Goal: Task Accomplishment & Management: Manage account settings

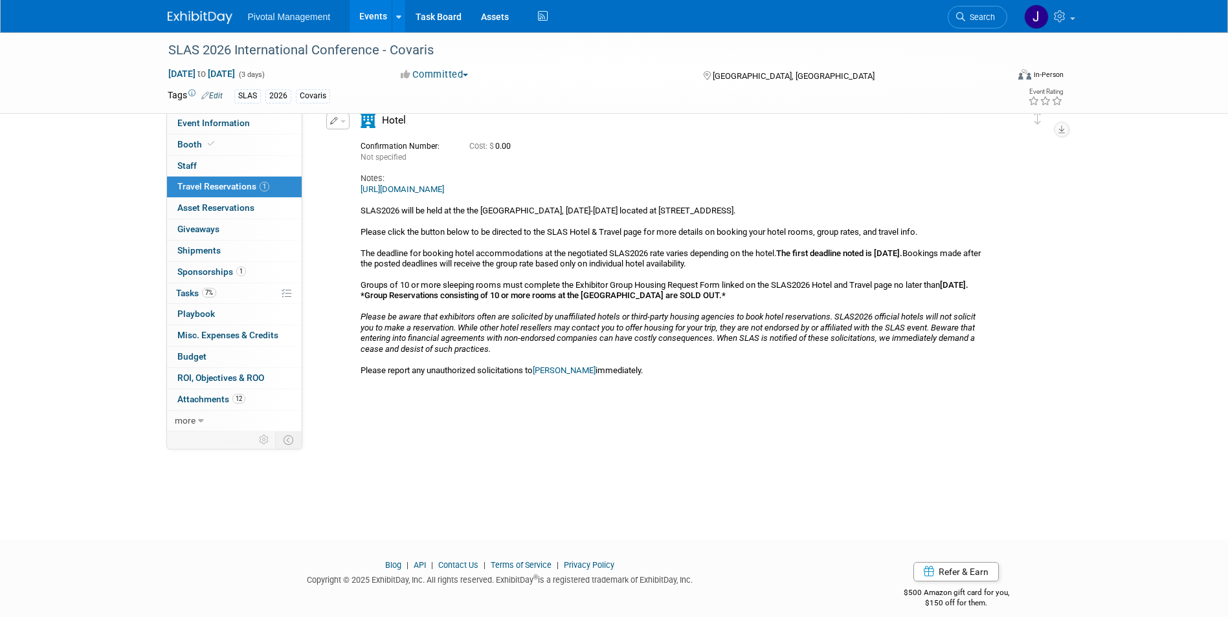
click at [372, 8] on link "Events" at bounding box center [372, 16] width 47 height 32
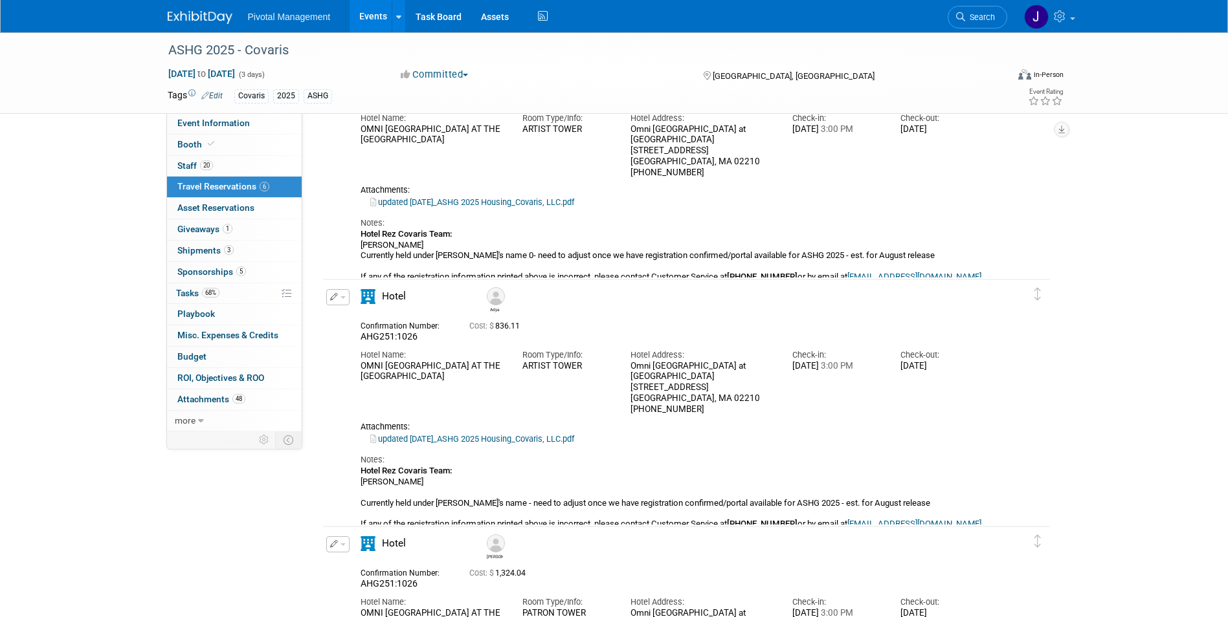
scroll to position [712, 0]
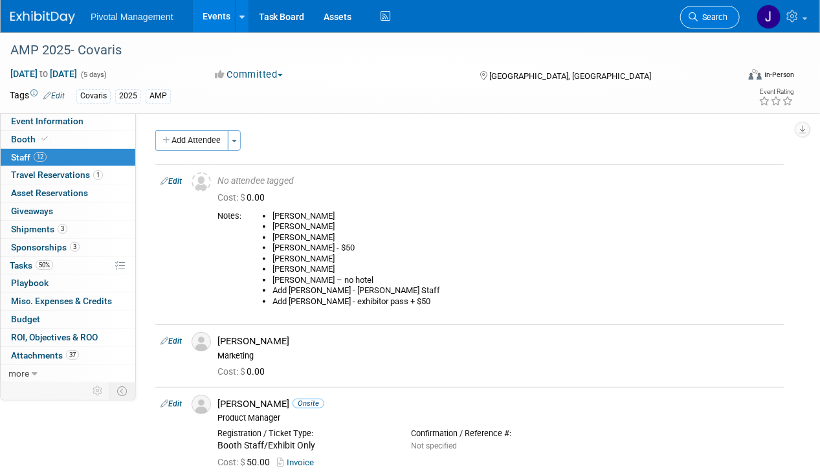
click at [722, 19] on span "Search" at bounding box center [713, 17] width 30 height 10
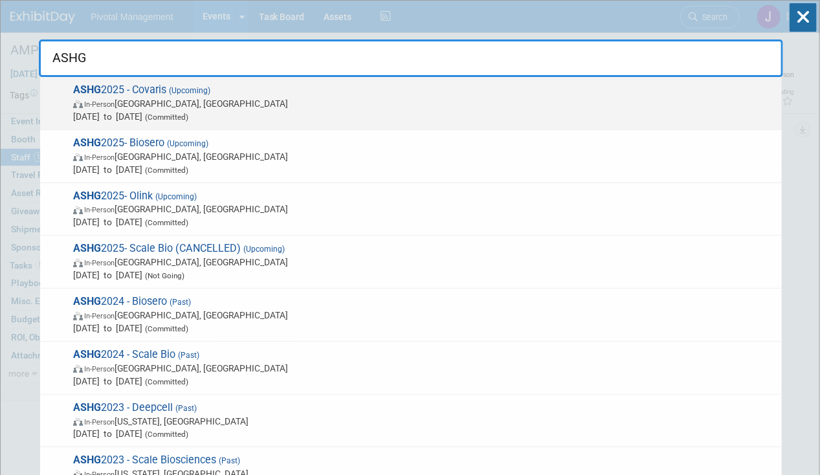
type input "ASHG"
click at [237, 100] on span "In-Person Boston, MA" at bounding box center [424, 103] width 702 height 13
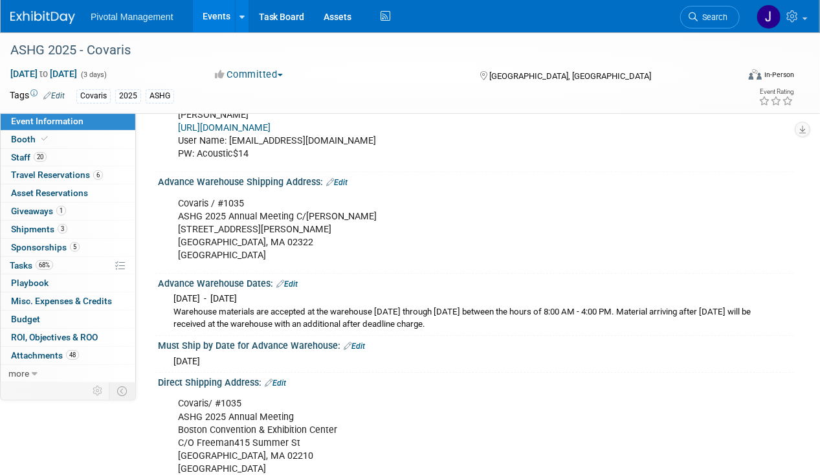
scroll to position [1359, 0]
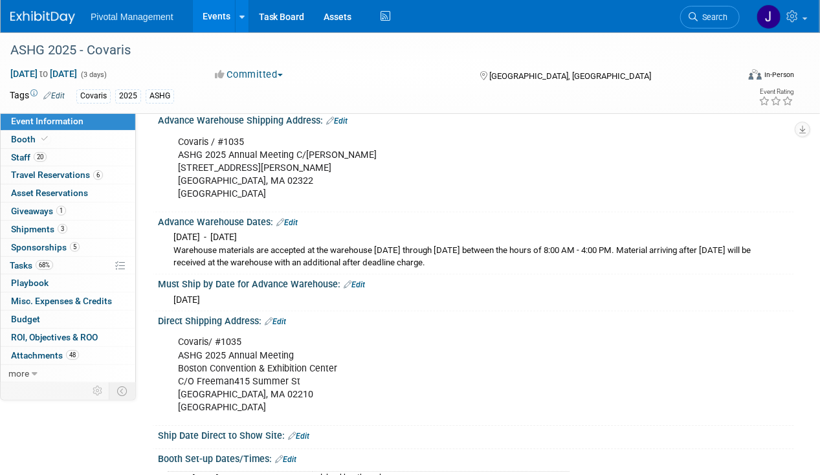
drag, startPoint x: 174, startPoint y: 228, endPoint x: 466, endPoint y: 251, distance: 292.7
click at [466, 251] on div "[DATE] - [DATE] Warehouse materials are accepted at the warehouse [DATE] throug…" at bounding box center [476, 248] width 617 height 42
copy div "[DATE] - [DATE] Warehouse materials are accepted at the warehouse [DATE] throug…"
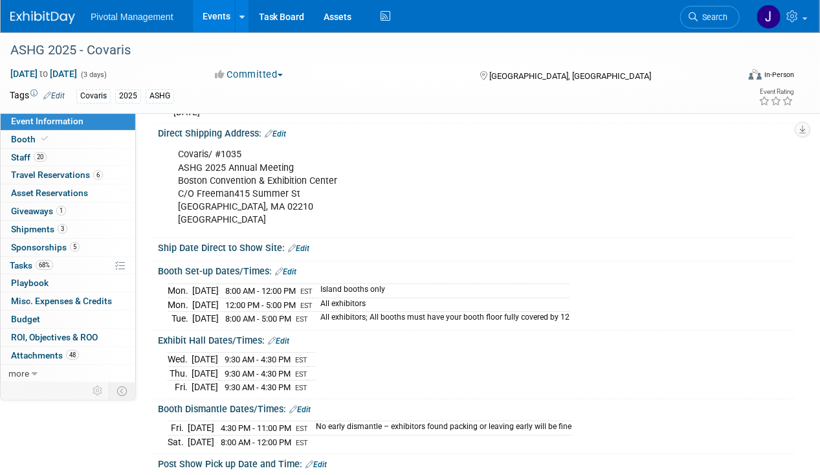
scroll to position [1488, 0]
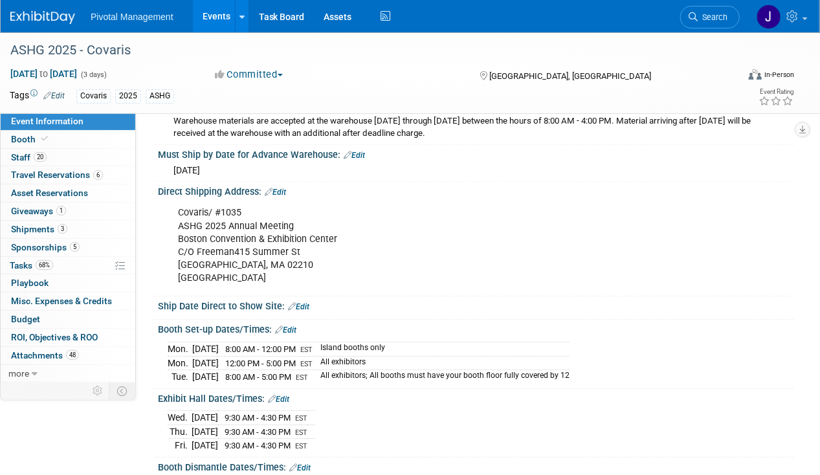
click at [214, 209] on div "Covaris/ #1035 ASHG 2025 Annual Meeting Boston Convention & Exhibition Center C…" at bounding box center [419, 245] width 500 height 91
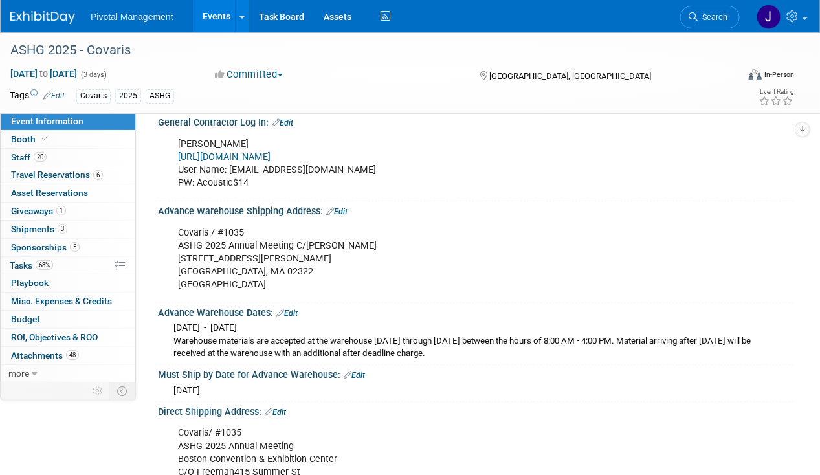
scroll to position [1294, 0]
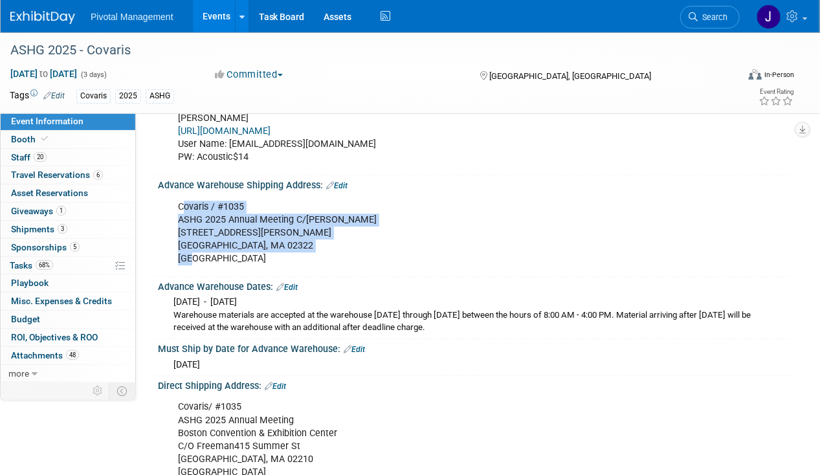
drag, startPoint x: 181, startPoint y: 197, endPoint x: 247, endPoint y: 260, distance: 91.1
click at [247, 260] on div "Covaris / #1035 ASHG 2025 Annual Meeting C/O Freeman 25 Doherty Ave Avon, MA 02…" at bounding box center [419, 233] width 500 height 78
drag, startPoint x: 247, startPoint y: 260, endPoint x: 199, endPoint y: 204, distance: 73.4
click at [202, 204] on div "Covaris / #1035 ASHG 2025 Annual Meeting C/O Freeman 25 Doherty Ave Avon, MA 02…" at bounding box center [419, 233] width 500 height 78
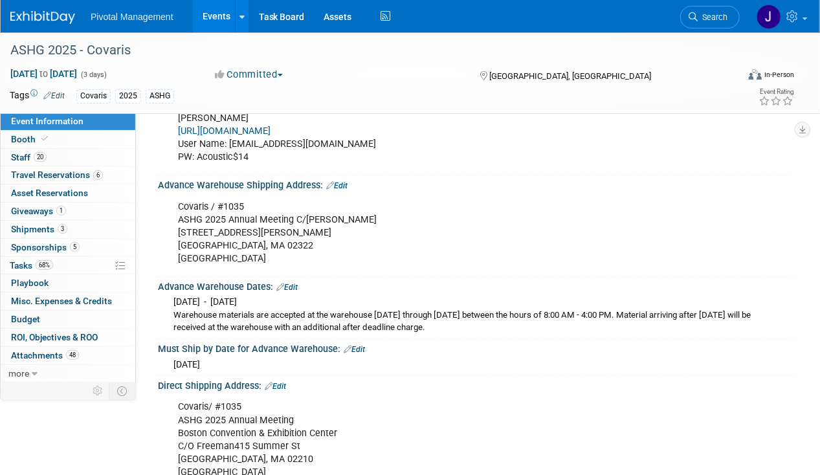
click at [180, 197] on div "Covaris / #1035 ASHG 2025 Annual Meeting C/O Freeman 25 Doherty Ave Avon, MA 02…" at bounding box center [419, 233] width 500 height 78
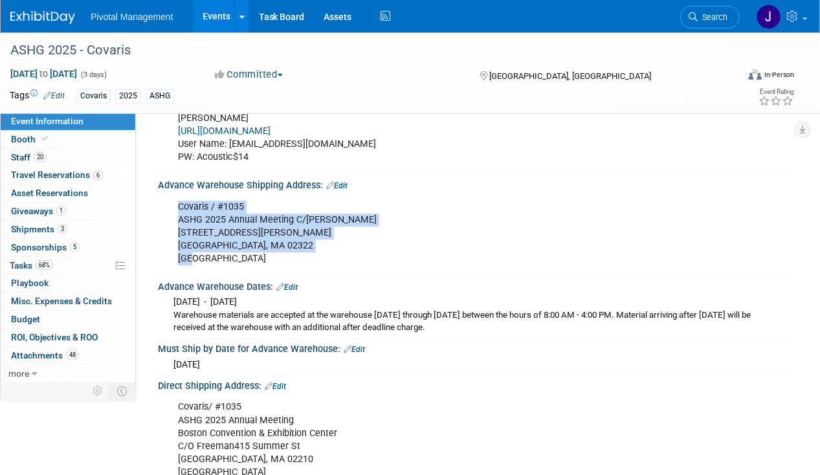
drag, startPoint x: 177, startPoint y: 195, endPoint x: 230, endPoint y: 252, distance: 77.4
click at [230, 252] on div "Covaris / #1035 ASHG 2025 Annual Meeting C/O Freeman 25 Doherty Ave Avon, MA 02…" at bounding box center [419, 233] width 500 height 78
copy div "Covaris / #1035 ASHG 2025 Annual Meeting C/O Freeman 25 Doherty Ave Avon, MA 02…"
click at [221, 217] on div "Covaris / #1035 ASHG 2025 Annual Meeting C/O Freeman 25 Doherty Ave Avon, MA 02…" at bounding box center [419, 233] width 500 height 78
click at [181, 212] on div "Covaris / #1035 ASHG 2025 Annual Meeting C/O Freeman 25 Doherty Ave Avon, MA 02…" at bounding box center [419, 233] width 500 height 78
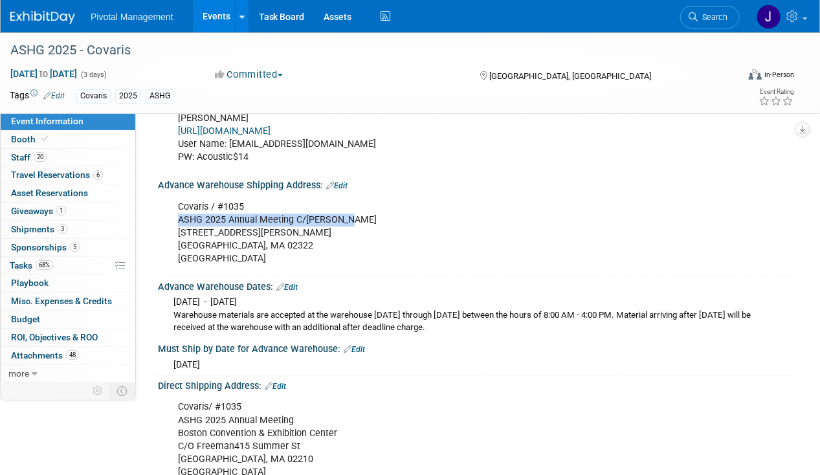
drag, startPoint x: 179, startPoint y: 212, endPoint x: 347, endPoint y: 212, distance: 168.2
click at [347, 212] on div "Covaris / #1035 ASHG 2025 Annual Meeting C/O Freeman 25 Doherty Ave Avon, MA 02…" at bounding box center [419, 233] width 500 height 78
copy div "ASHG 2025 Annual Meeting C/O Freeman"
click at [360, 265] on div "Advance Warehouse Shipping Address: Edit Covaris / #1035 ASHG 2025 Annual Meeti…" at bounding box center [473, 226] width 642 height 102
drag, startPoint x: 172, startPoint y: 291, endPoint x: 454, endPoint y: 325, distance: 284.1
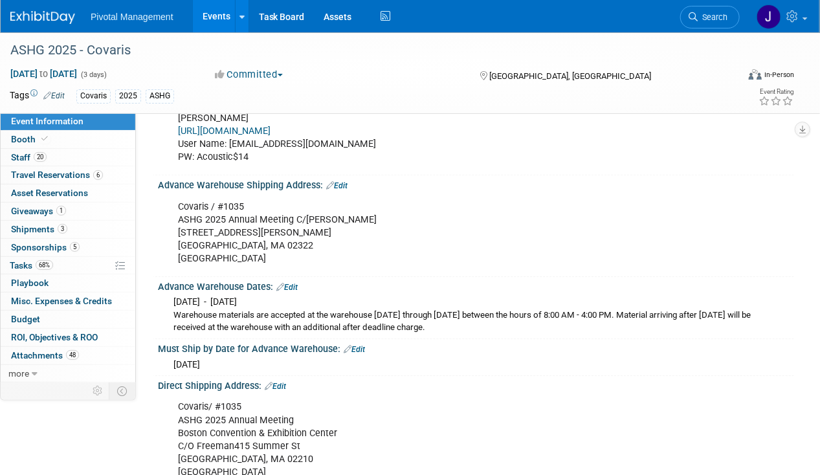
click at [454, 325] on div "Mon. Sep 15, 2025 - Tue. Oct 7, 2025 Warehouse materials are accepted at the wa…" at bounding box center [476, 313] width 636 height 43
copy div "Mon. Sep 15, 2025 - Tue. Oct 7, 2025 Warehouse materials are accepted at the wa…"
click at [173, 195] on div "Covaris / #1035 ASHG 2025 Annual Meeting C/O Freeman 25 Doherty Ave Avon, MA 02…" at bounding box center [419, 233] width 500 height 78
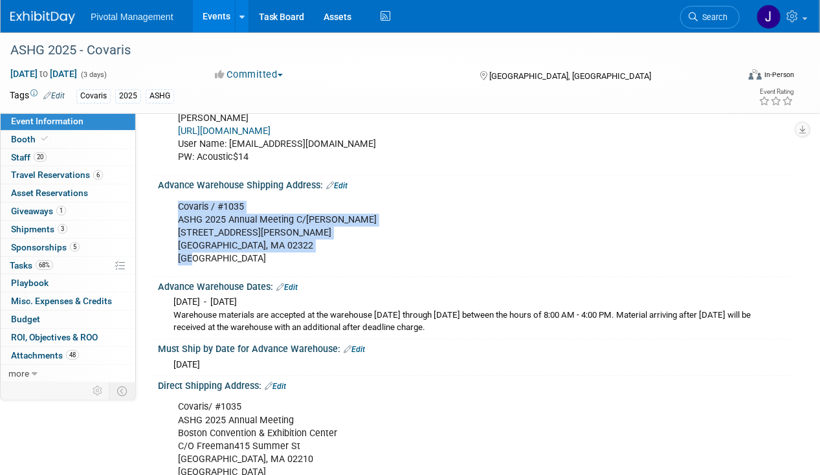
drag, startPoint x: 175, startPoint y: 195, endPoint x: 245, endPoint y: 248, distance: 86.8
click at [245, 248] on div "Covaris / #1035 ASHG 2025 Annual Meeting C/O Freeman 25 Doherty Ave Avon, MA 02…" at bounding box center [419, 233] width 500 height 78
copy div "Covaris / #1035 ASHG 2025 Annual Meeting C/O Freeman 25 Doherty Ave Avon, MA 02…"
drag, startPoint x: 384, startPoint y: 162, endPoint x: 377, endPoint y: 167, distance: 9.3
click at [384, 161] on div "Freeman https://www.freemanco.com/store/ User Name: lclark@covaris.com PW: Acou…" at bounding box center [476, 136] width 636 height 69
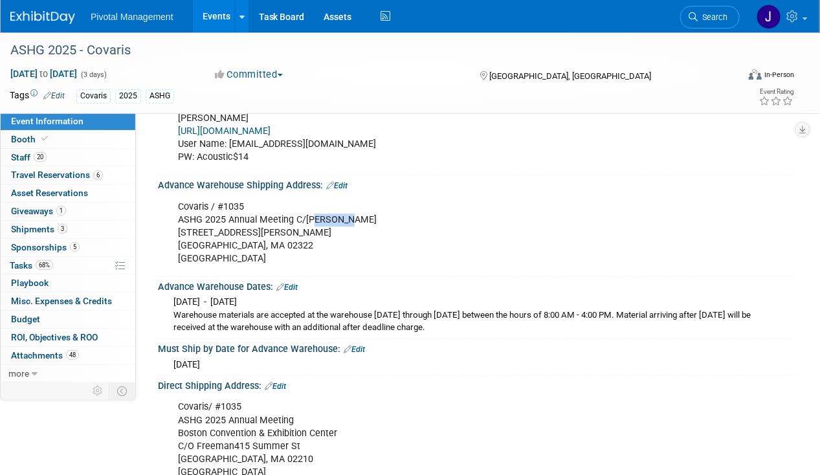
drag, startPoint x: 313, startPoint y: 209, endPoint x: 352, endPoint y: 206, distance: 39.0
click at [352, 206] on div "Covaris / #1035 ASHG 2025 Annual Meeting C/O Freeman 25 Doherty Ave Avon, MA 02…" at bounding box center [419, 233] width 500 height 78
copy div "Freeman"
drag, startPoint x: 369, startPoint y: 219, endPoint x: 344, endPoint y: 235, distance: 30.0
click at [369, 219] on div "Covaris / #1035 ASHG 2025 Annual Meeting C/O Freeman 25 Doherty Ave Avon, MA 02…" at bounding box center [419, 233] width 500 height 78
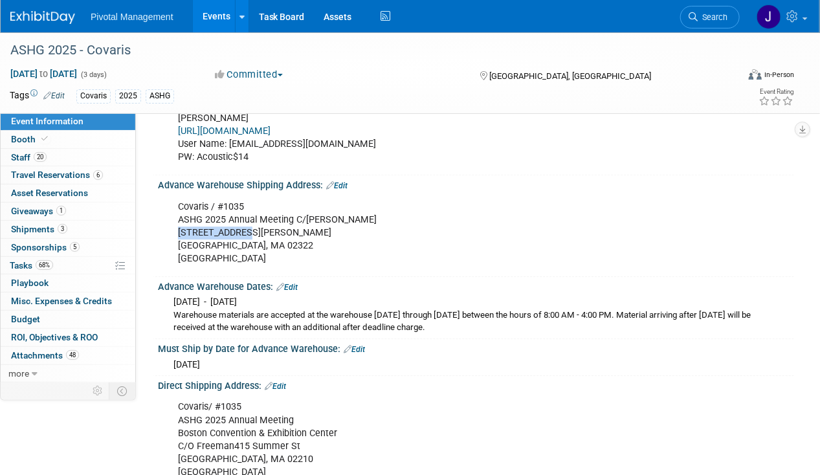
drag, startPoint x: 175, startPoint y: 226, endPoint x: 242, endPoint y: 223, distance: 67.4
click at [242, 223] on div "Covaris / #1035 ASHG 2025 Annual Meeting C/O Freeman 25 Doherty Ave Avon, MA 02…" at bounding box center [419, 233] width 500 height 78
copy div "[STREET_ADDRESS][PERSON_NAME]"
click at [298, 201] on div "Covaris / #1035 ASHG 2025 Annual Meeting C/O Freeman 25 Doherty Ave Avon, MA 02…" at bounding box center [419, 233] width 500 height 78
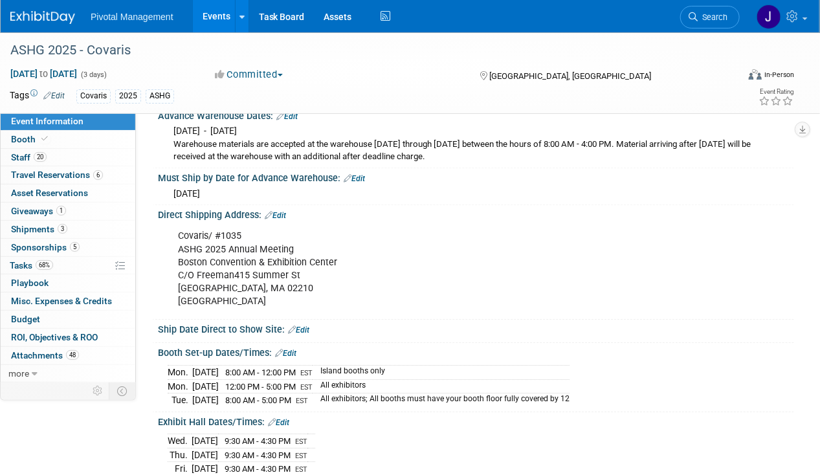
scroll to position [1488, 0]
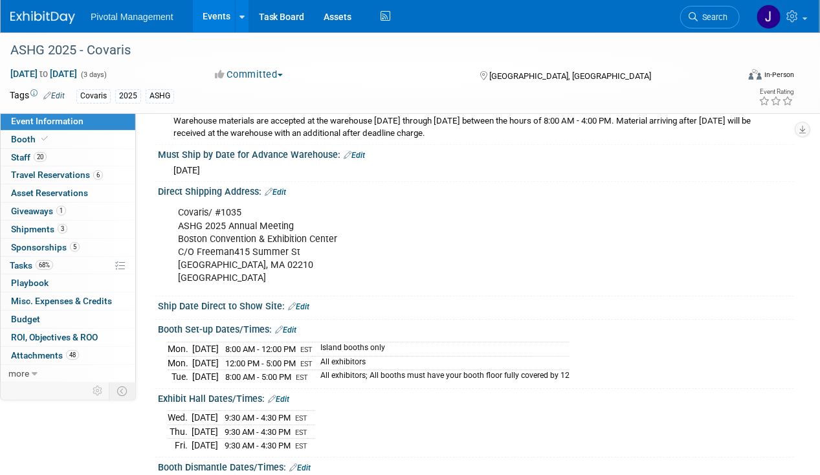
drag, startPoint x: 217, startPoint y: 259, endPoint x: 218, endPoint y: 252, distance: 6.5
click at [217, 259] on div "Covaris/ #1035 ASHG 2025 Annual Meeting Boston Convention & Exhibition Center C…" at bounding box center [419, 245] width 500 height 91
drag, startPoint x: 180, startPoint y: 227, endPoint x: 370, endPoint y: 232, distance: 190.3
click at [370, 232] on div "Covaris/ #1035 ASHG 2025 Annual Meeting Boston Convention & Exhibition Center C…" at bounding box center [419, 245] width 500 height 91
copy div "Boston Convention & Exhibition Center"
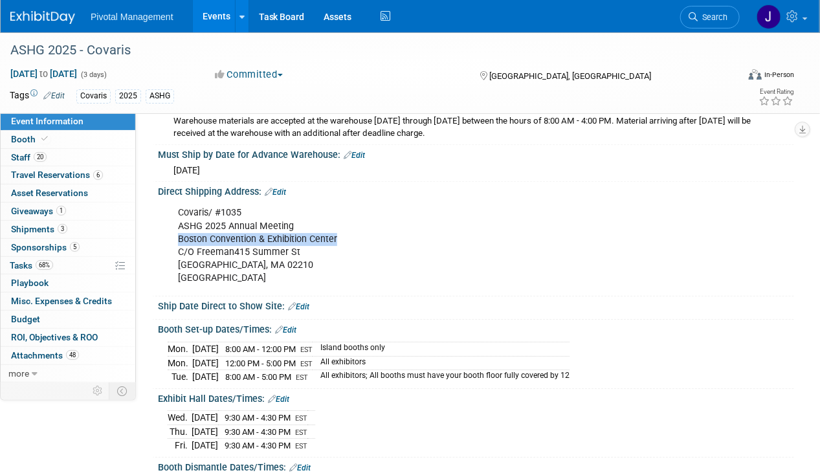
click at [212, 228] on div "Covaris/ #1035 ASHG 2025 Annual Meeting Boston Convention & Exhibition Center C…" at bounding box center [419, 245] width 500 height 91
drag, startPoint x: 231, startPoint y: 239, endPoint x: 314, endPoint y: 236, distance: 83.6
click at [314, 236] on div "Covaris/ #1035 ASHG 2025 Annual Meeting Boston Convention & Exhibition Center C…" at bounding box center [419, 245] width 500 height 91
copy div "415 Summer St"
drag, startPoint x: 255, startPoint y: 254, endPoint x: 229, endPoint y: 254, distance: 25.9
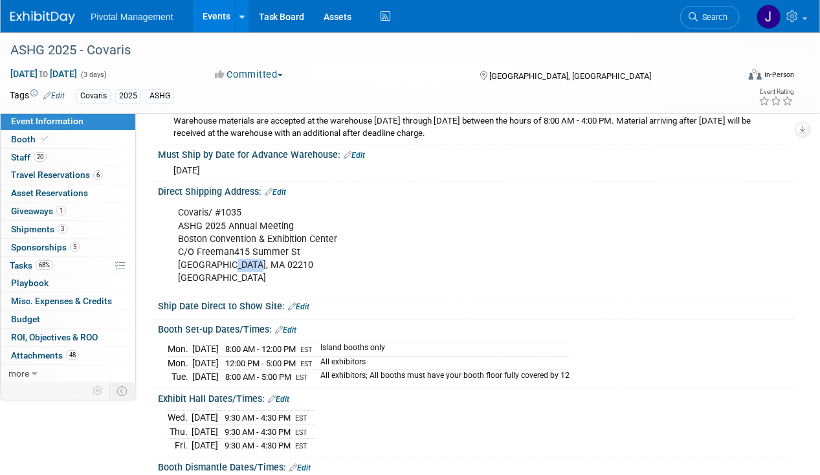
click at [229, 254] on div "Covaris/ #1035 ASHG 2025 Annual Meeting Boston Convention & Exhibition Center C…" at bounding box center [419, 245] width 500 height 91
copy div "02210"
click at [289, 228] on div "Covaris/ #1035 ASHG 2025 Annual Meeting Boston Convention & Exhibition Center C…" at bounding box center [419, 245] width 500 height 91
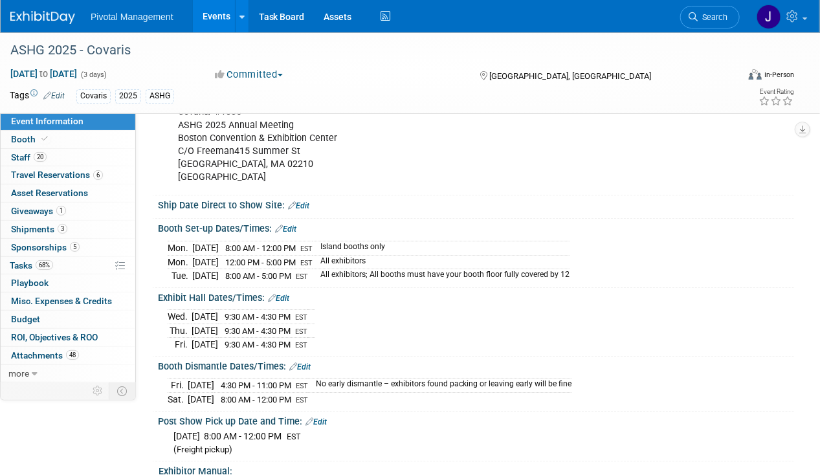
scroll to position [1682, 0]
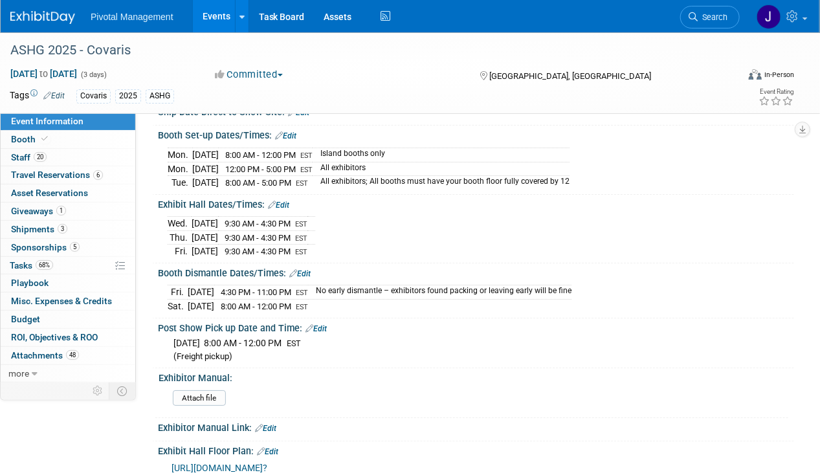
click at [226, 18] on link "Events" at bounding box center [216, 16] width 47 height 32
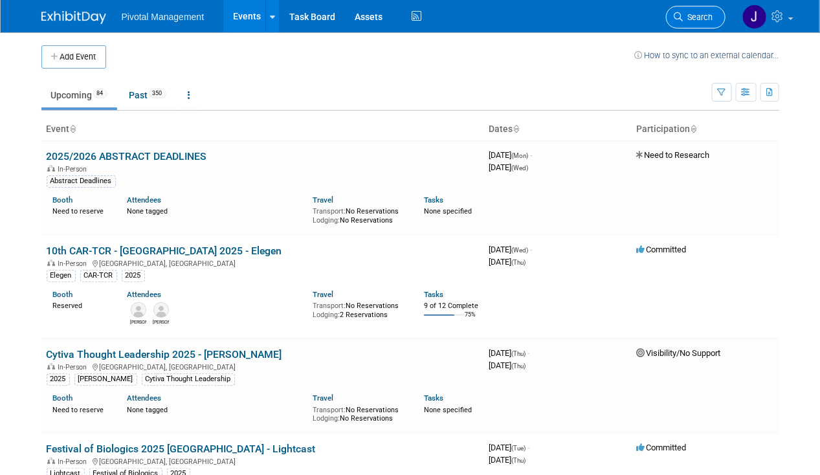
click at [683, 14] on icon at bounding box center [678, 16] width 9 height 9
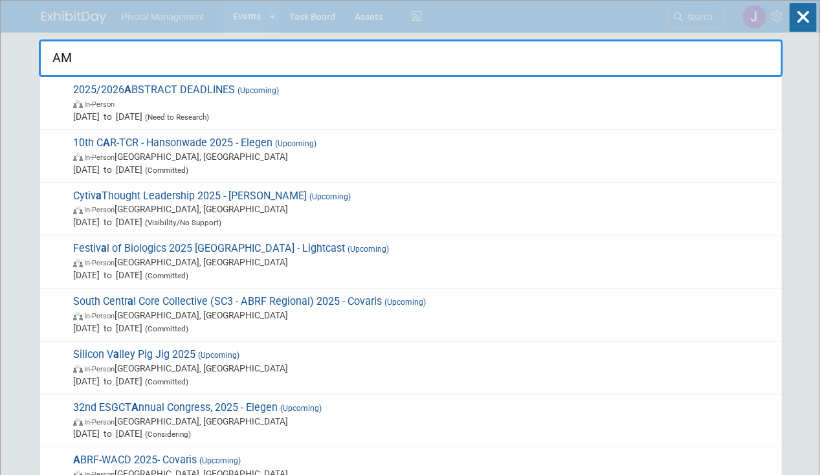
type input "AMP"
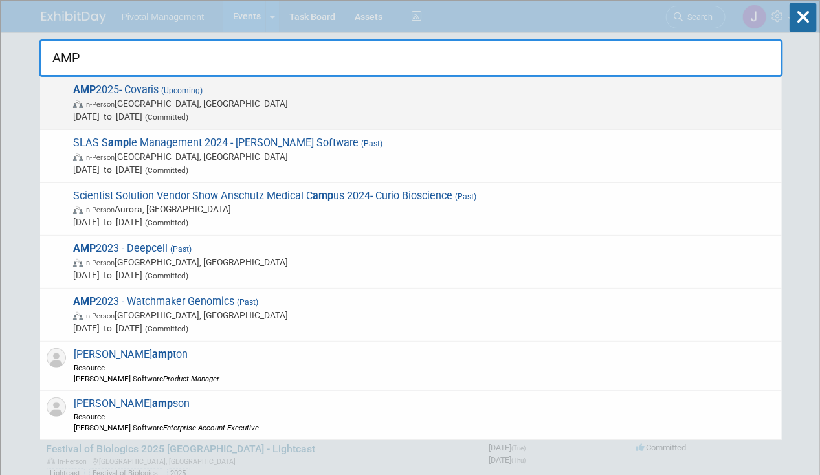
click at [295, 115] on span "Nov 11, 2025 to Nov 15, 2025 (Committed)" at bounding box center [424, 116] width 702 height 13
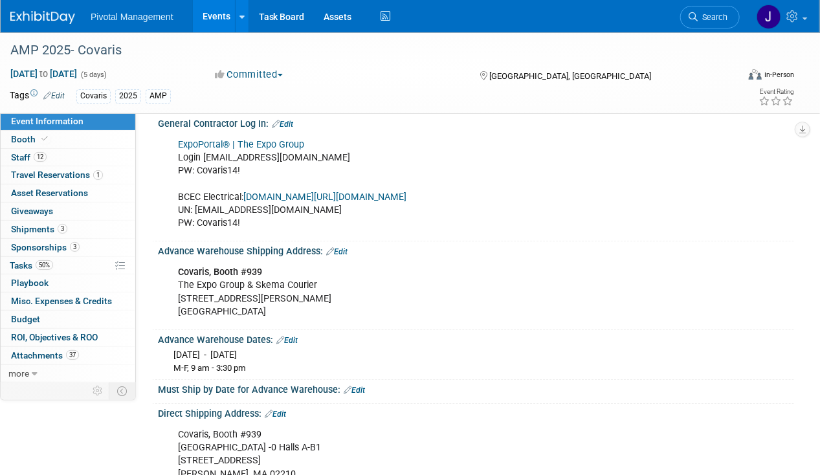
scroll to position [1618, 0]
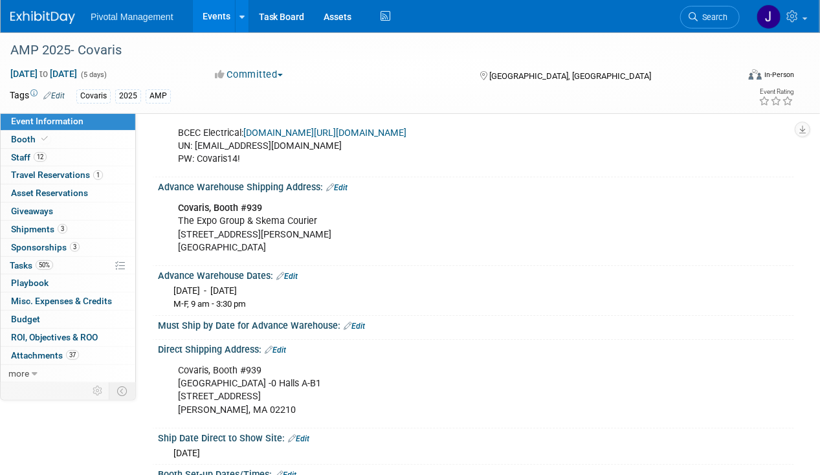
drag, startPoint x: 175, startPoint y: 184, endPoint x: 292, endPoint y: 223, distance: 122.6
click at [292, 223] on div "Covaris, Booth #939 The Expo Group & Skema Courier [STREET_ADDRESS][PERSON_NAME]" at bounding box center [419, 227] width 500 height 65
copy div "Covaris, Booth #939 The Expo Group & Skema Courier [STREET_ADDRESS][PERSON_NAME]"
click at [443, 281] on div "Wed. Oct 15, 2025 - Fri. Oct 31, 2025 M-F, 9 am - 3:30 pm" at bounding box center [476, 296] width 617 height 30
drag, startPoint x: 172, startPoint y: 270, endPoint x: 267, endPoint y: 283, distance: 95.4
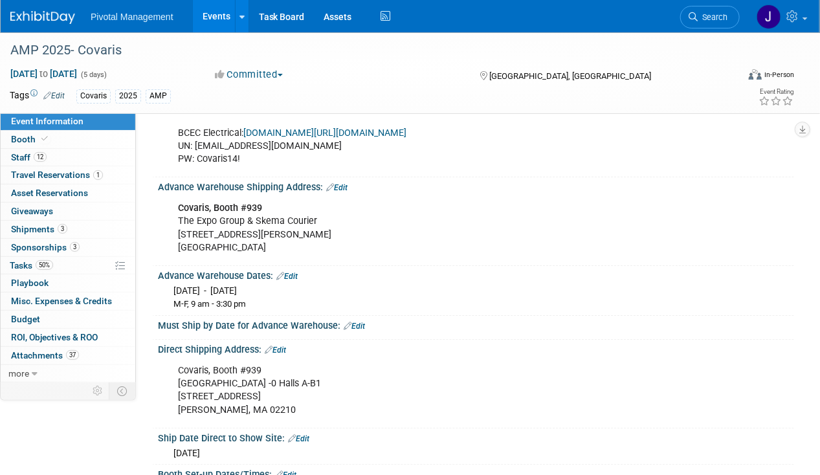
click at [267, 283] on div "Wed. Oct 15, 2025 - Fri. Oct 31, 2025 M-F, 9 am - 3:30 pm" at bounding box center [476, 296] width 617 height 30
copy div "Wed. Oct 15, 2025 - Fri. Oct 31, 2025 M-F, 9 am - 3:30 pm"
click at [338, 281] on div "Wed. Oct 15, 2025 - Fri. Oct 31, 2025 M-F, 9 am - 3:30 pm" at bounding box center [476, 296] width 617 height 30
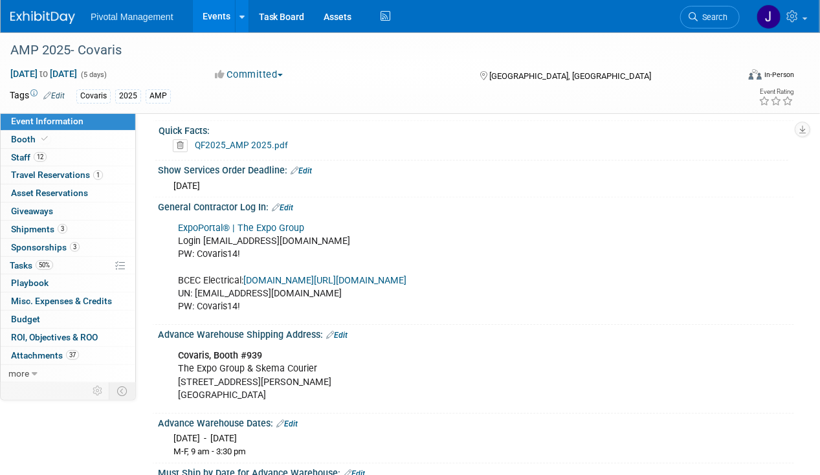
scroll to position [1341, 0]
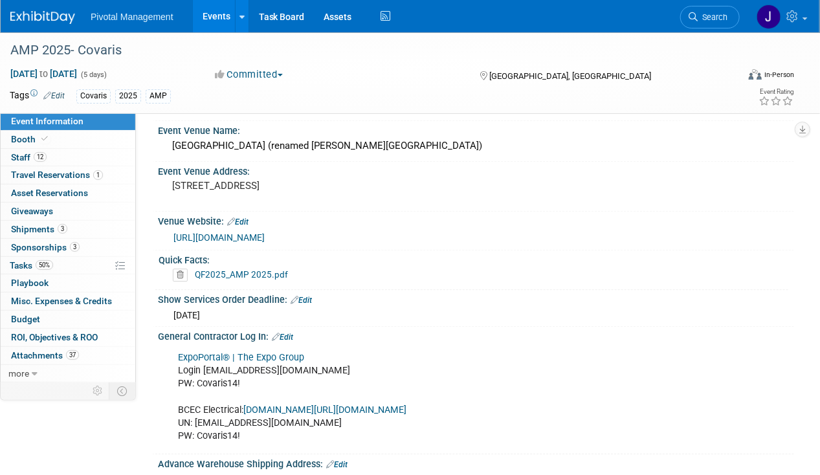
click at [256, 269] on link "QF2025_AMP 2025.pdf" at bounding box center [241, 274] width 93 height 10
click at [49, 260] on span "50%" at bounding box center [44, 265] width 17 height 10
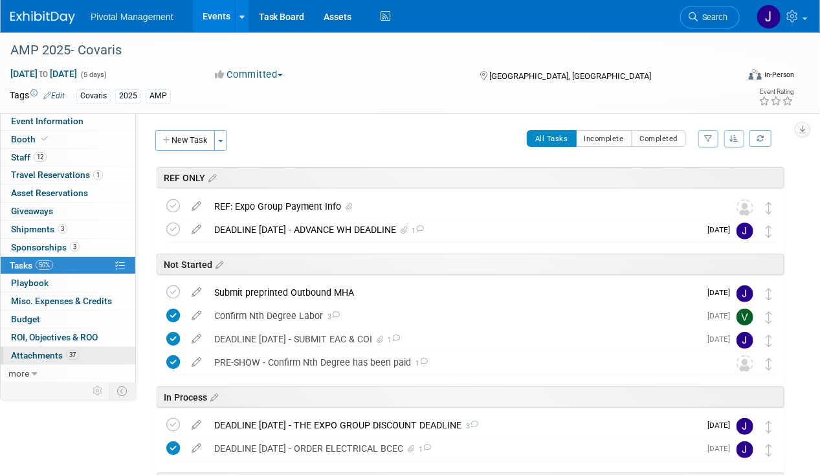
click at [52, 350] on span "Attachments 37" at bounding box center [45, 355] width 68 height 10
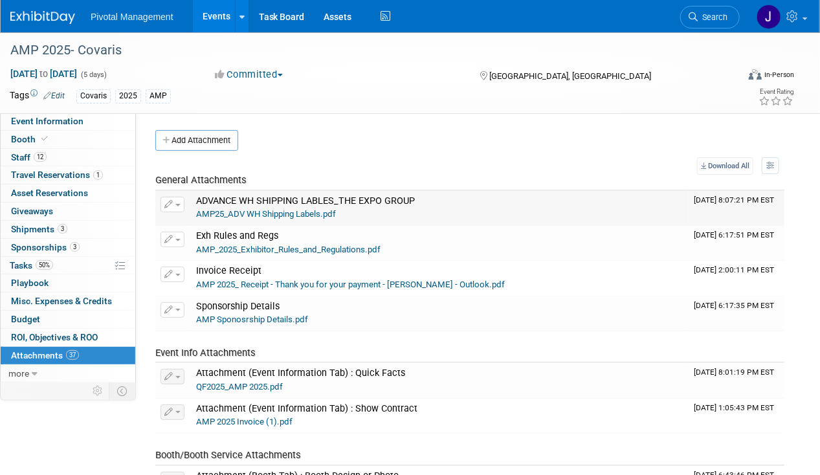
click at [288, 212] on link "AMP25_ADV WH Shipping Labels.pdf" at bounding box center [266, 214] width 140 height 10
click at [221, 23] on link "Events" at bounding box center [216, 16] width 47 height 32
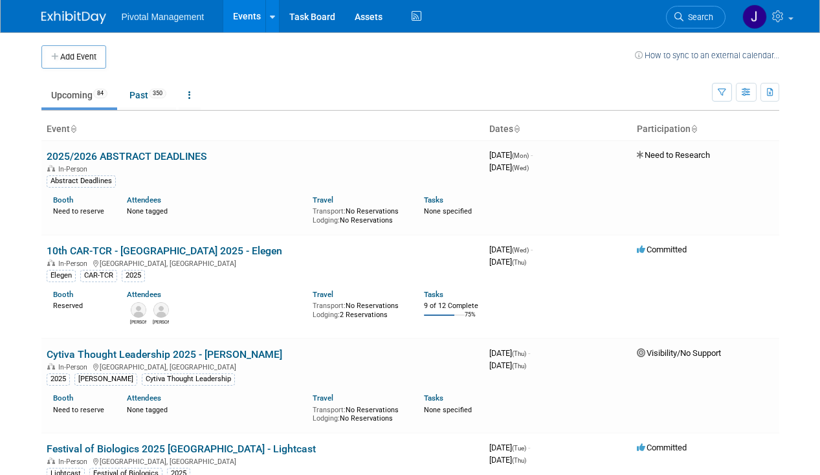
click at [690, 21] on span "Search" at bounding box center [698, 17] width 30 height 10
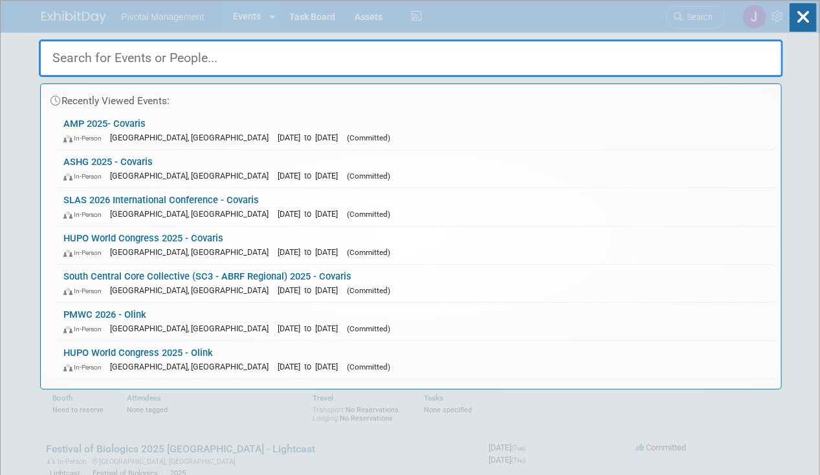
click at [117, 71] on input "text" at bounding box center [411, 58] width 744 height 38
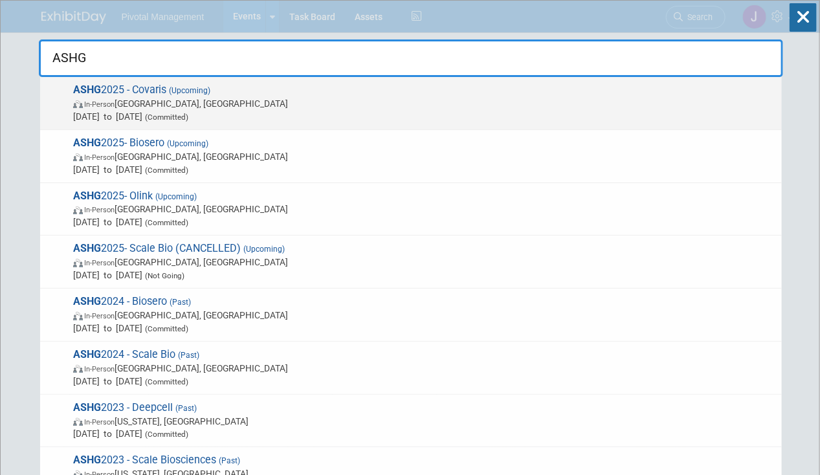
type input "ASHG"
click at [140, 99] on span "In-Person [GEOGRAPHIC_DATA], [GEOGRAPHIC_DATA]" at bounding box center [424, 103] width 702 height 13
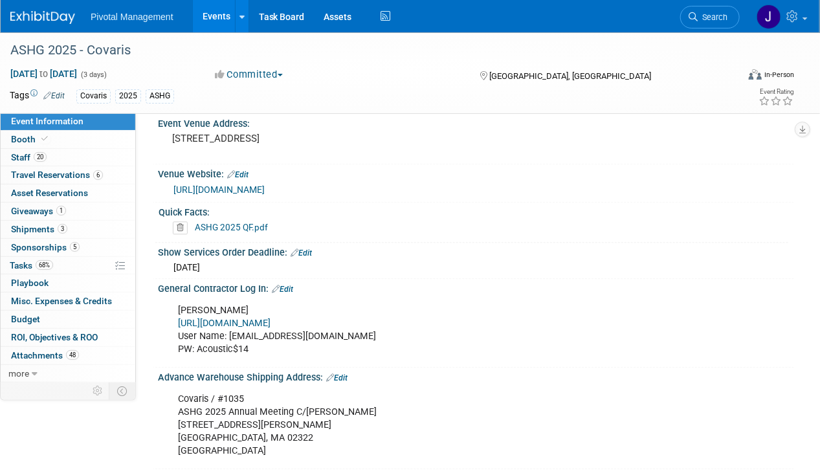
scroll to position [1055, 0]
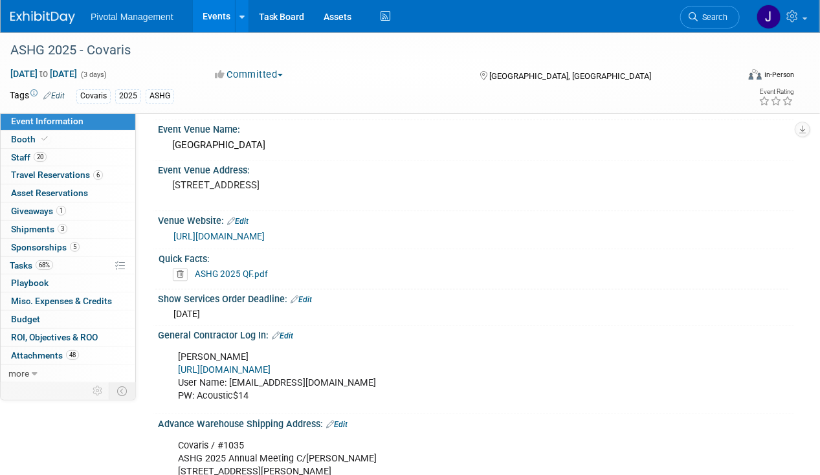
click at [248, 269] on link "ASHG 2025 QF.pdf" at bounding box center [231, 274] width 73 height 10
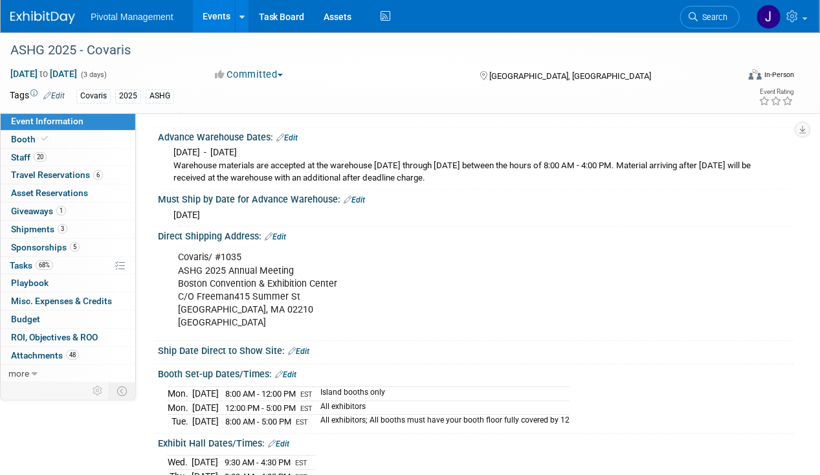
scroll to position [1573, 0]
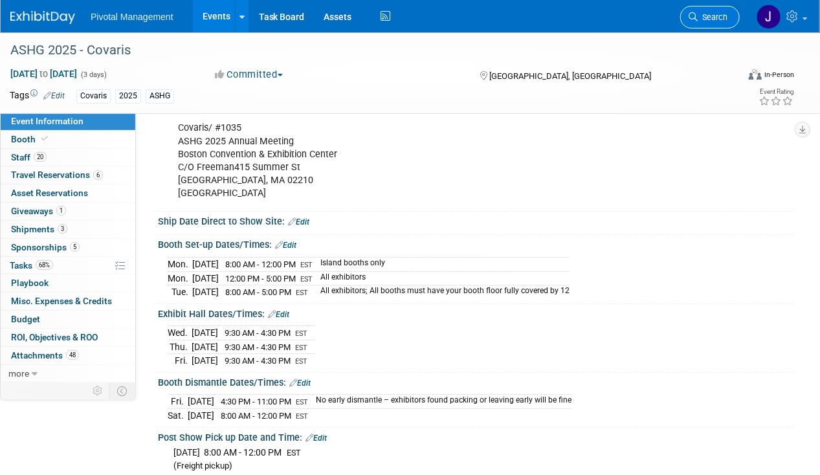
click at [705, 10] on link "Search" at bounding box center [710, 17] width 60 height 23
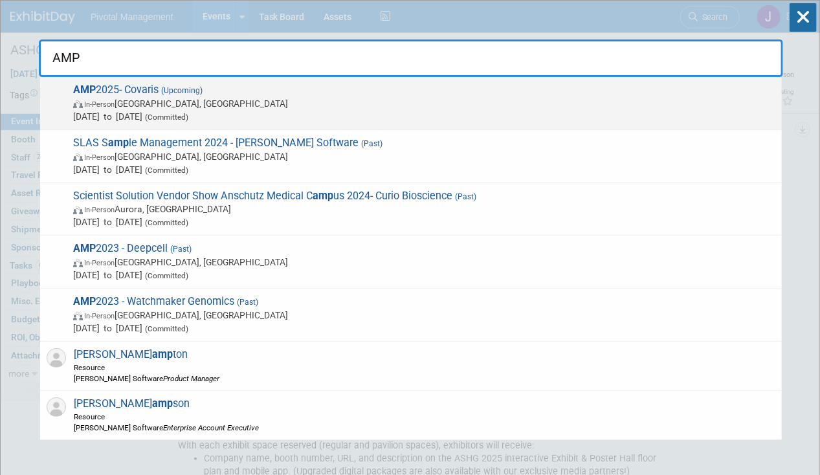
type input "AMP"
click at [407, 84] on span "AMP 2025- Covaris (Upcoming) In-Person Boston, MA Nov 11, 2025 to Nov 15, 2025 …" at bounding box center [422, 102] width 706 height 39
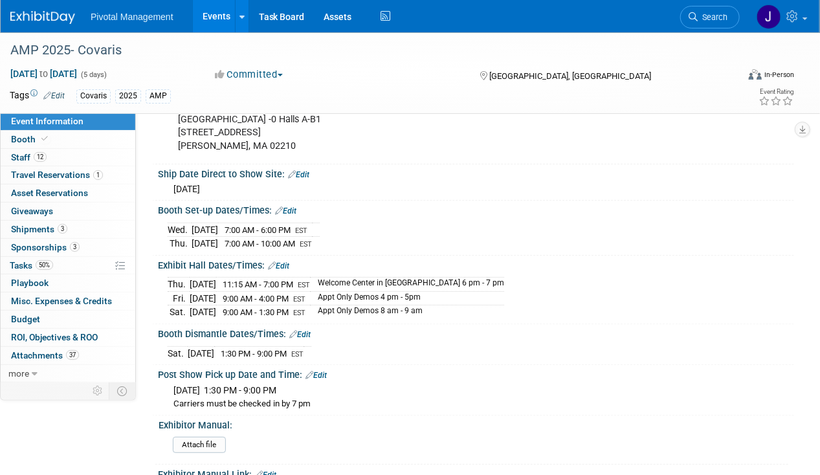
scroll to position [1941, 0]
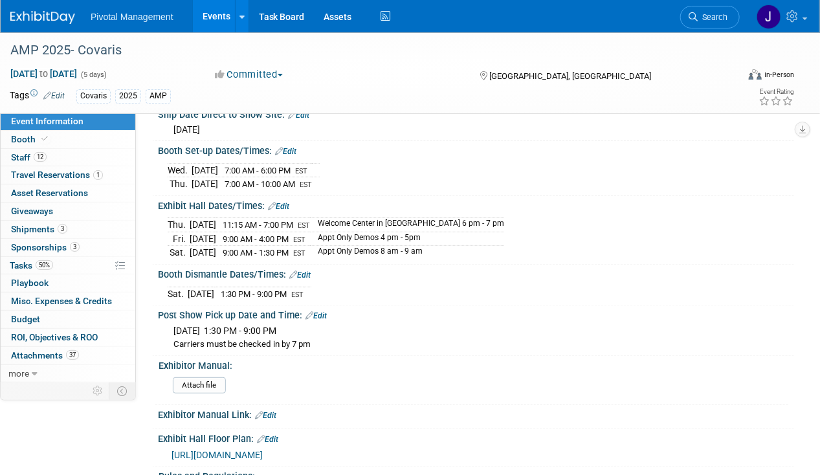
drag, startPoint x: 174, startPoint y: 302, endPoint x: 327, endPoint y: 314, distance: 153.2
click at [327, 321] on div "[DATE] 1:30 PM - 9:00 PM Carriers must be checked in by 7 pm" at bounding box center [476, 336] width 617 height 30
copy div "[DATE] 1:30 PM - 9:00 PM Carriers must be checked in by 7 pm"
click at [72, 261] on link "50% Tasks 50%" at bounding box center [68, 265] width 135 height 17
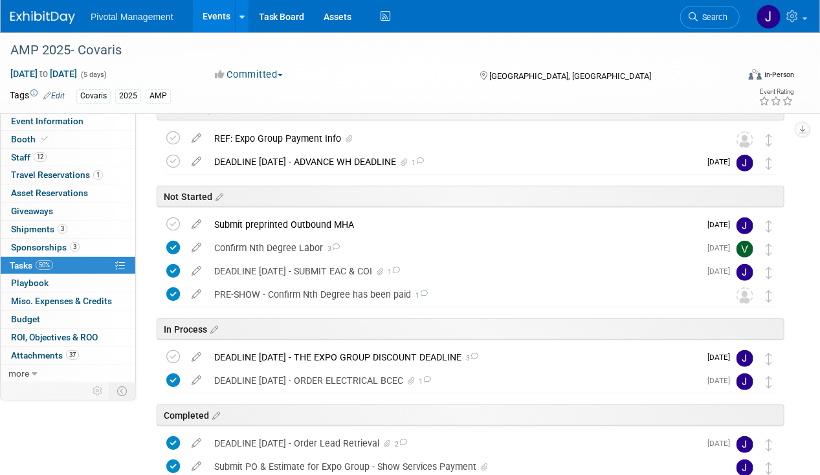
scroll to position [129, 0]
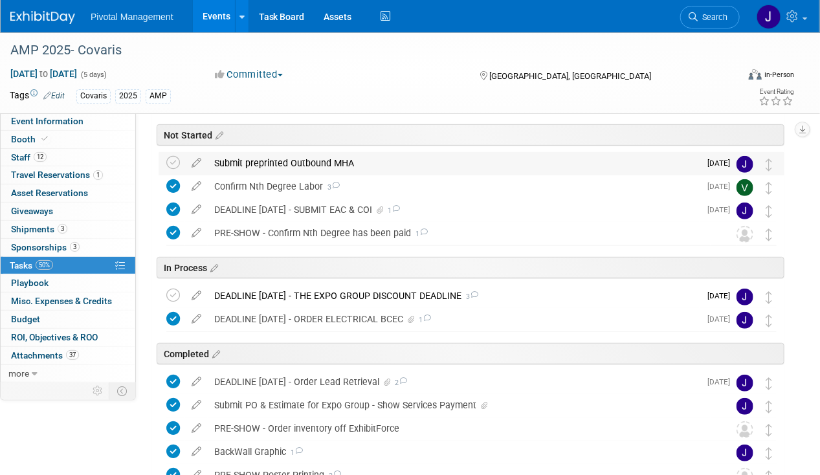
click at [476, 160] on div "Submit preprinted Outbound MHA" at bounding box center [454, 163] width 492 height 22
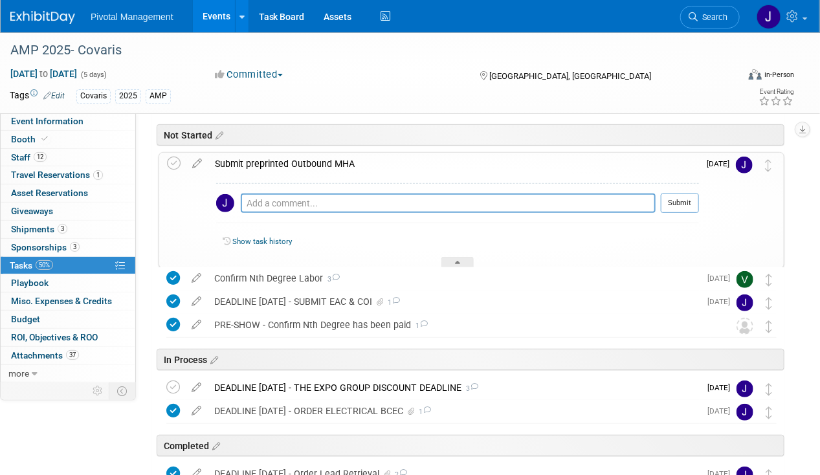
click at [476, 160] on div "Submit preprinted Outbound MHA" at bounding box center [453, 164] width 490 height 22
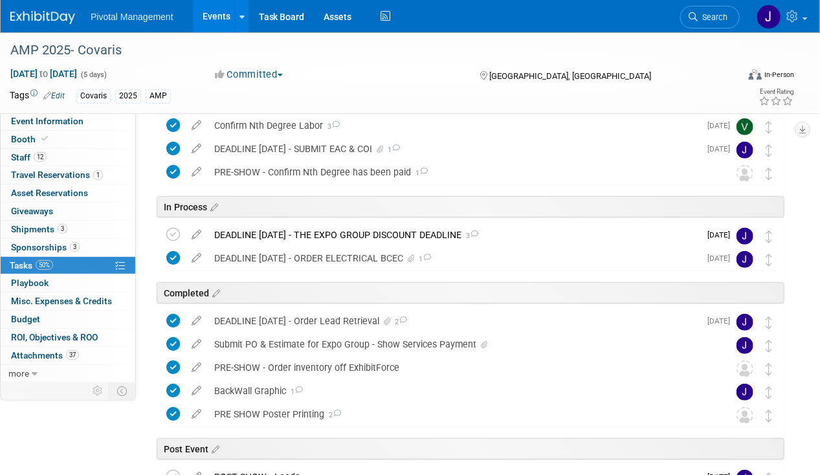
scroll to position [259, 0]
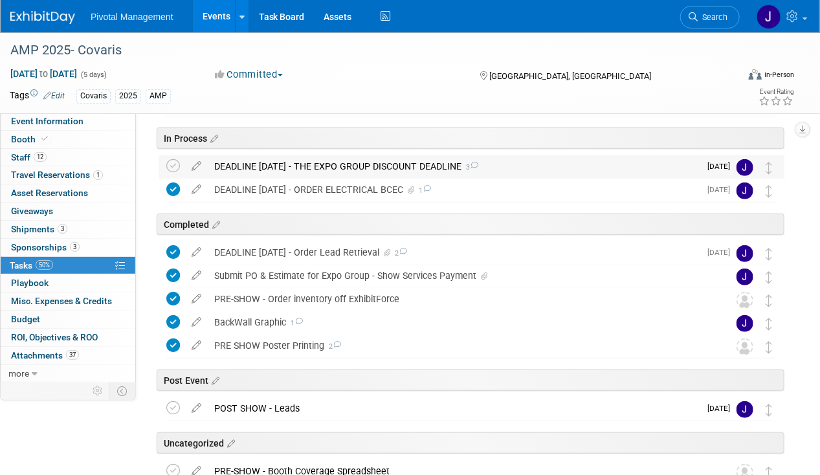
click at [533, 155] on div "DEADLINE OCT 13 - THE EXPO GROUP DISCOUNT DEADLINE 3" at bounding box center [454, 166] width 492 height 22
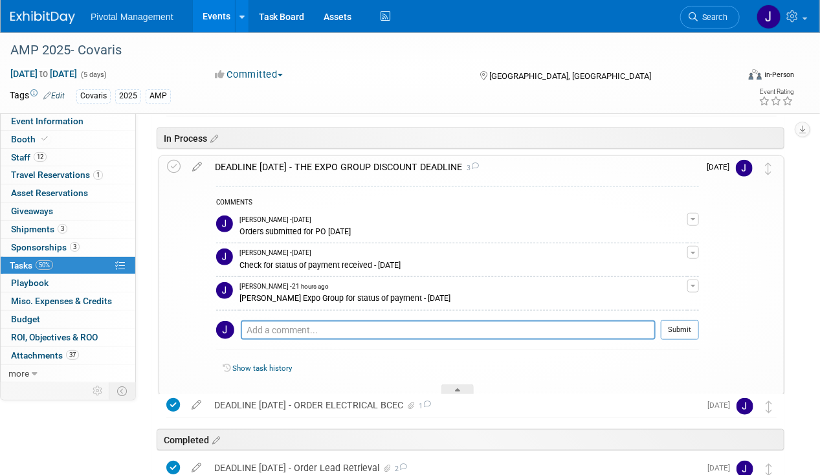
click at [533, 156] on div "DEADLINE OCT 13 - THE EXPO GROUP DISCOUNT DEADLINE 3" at bounding box center [453, 167] width 490 height 22
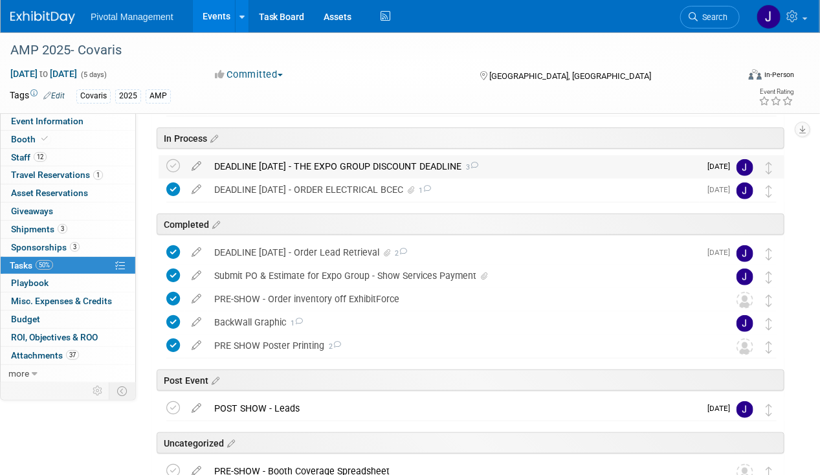
scroll to position [388, 0]
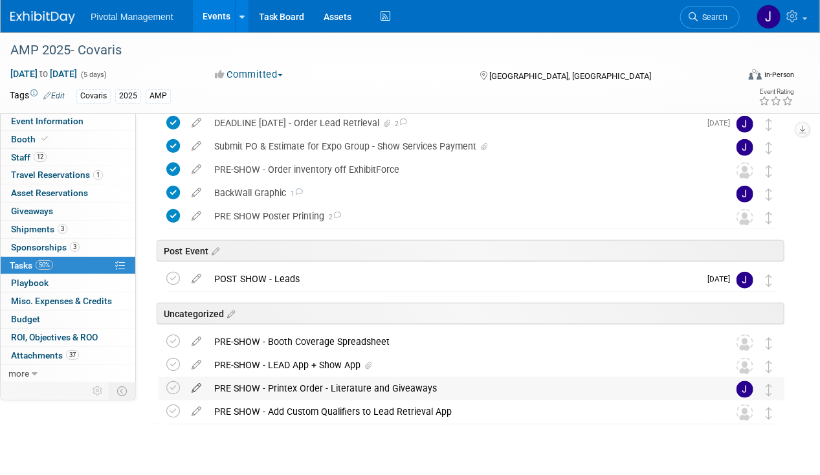
click at [195, 383] on icon at bounding box center [196, 385] width 23 height 16
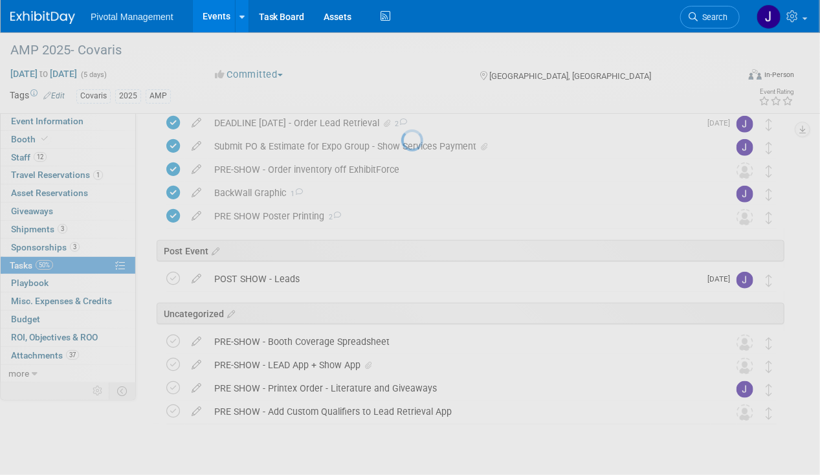
select select "8"
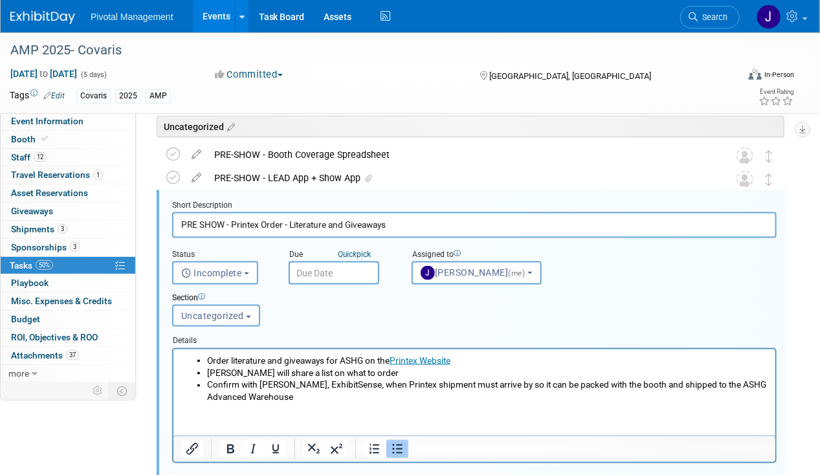
scroll to position [0, 0]
click at [332, 267] on input "text" at bounding box center [334, 272] width 91 height 23
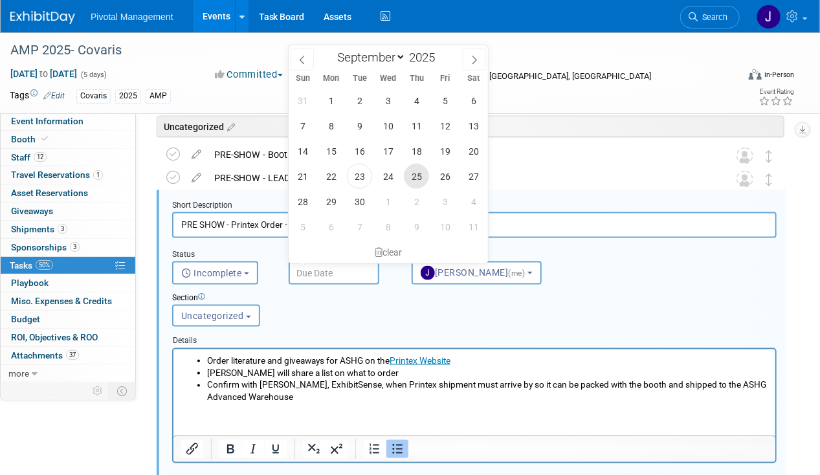
click at [417, 171] on span "25" at bounding box center [416, 176] width 25 height 25
type input "[DATE]"
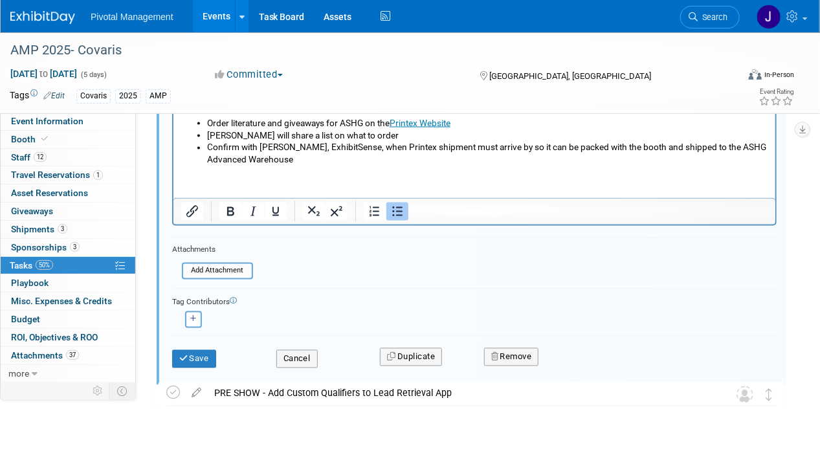
scroll to position [821, 0]
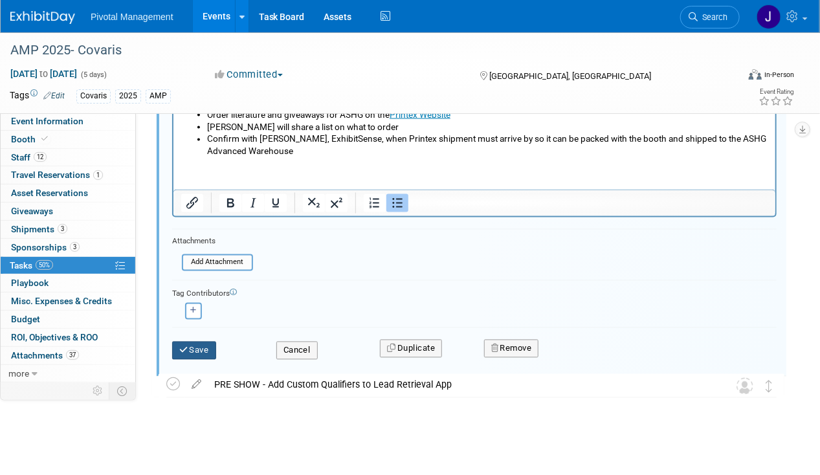
click at [197, 346] on button "Save" at bounding box center [194, 351] width 44 height 18
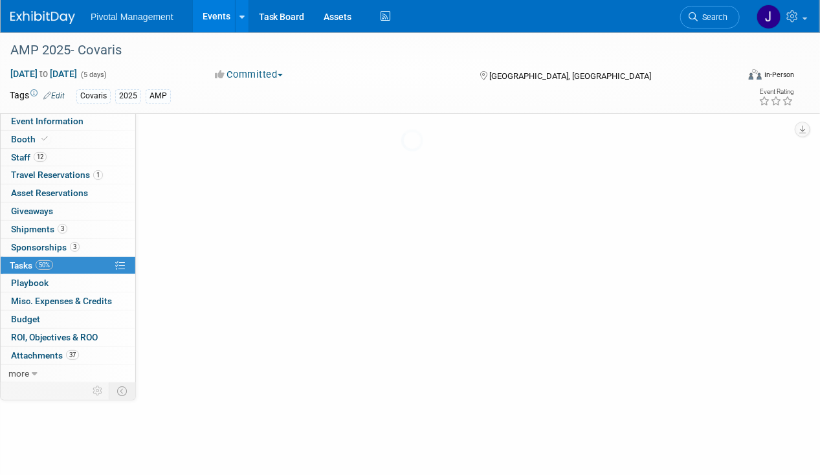
scroll to position [415, 0]
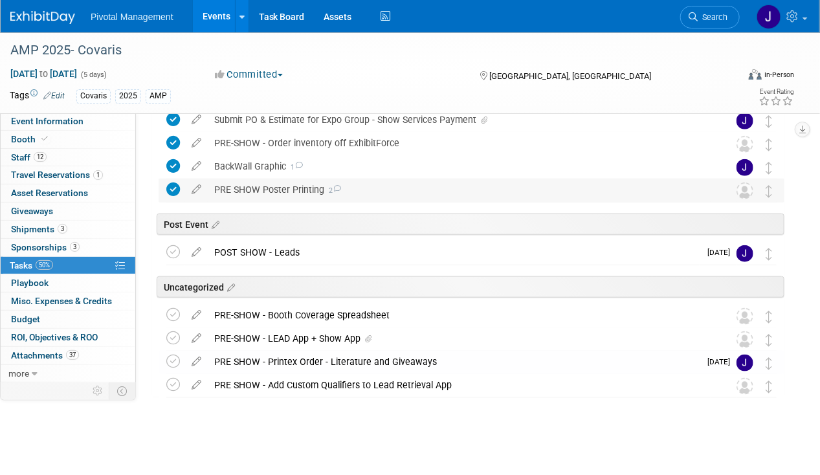
drag, startPoint x: 761, startPoint y: 356, endPoint x: 747, endPoint y: 181, distance: 175.2
click at [747, 181] on div "AMP 2025- Covaris Boston, MA Nov 11, 2025 to Nov 15, 2025 (Going) REF: Expo Gro…" at bounding box center [468, 88] width 632 height 617
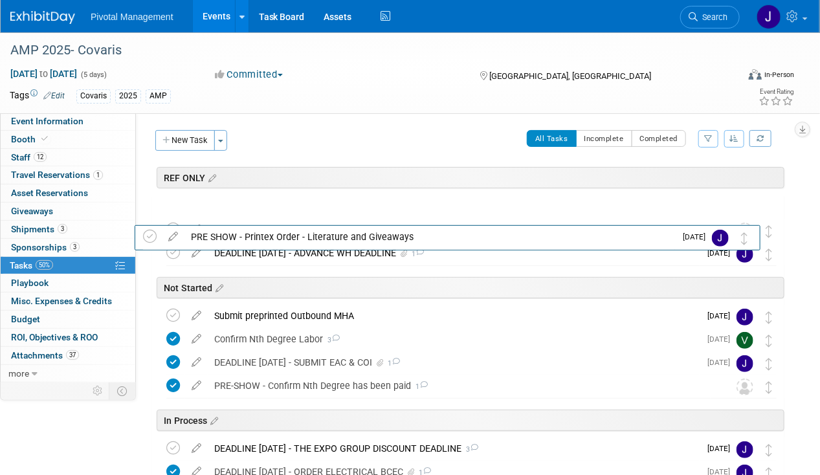
scroll to position [259, 0]
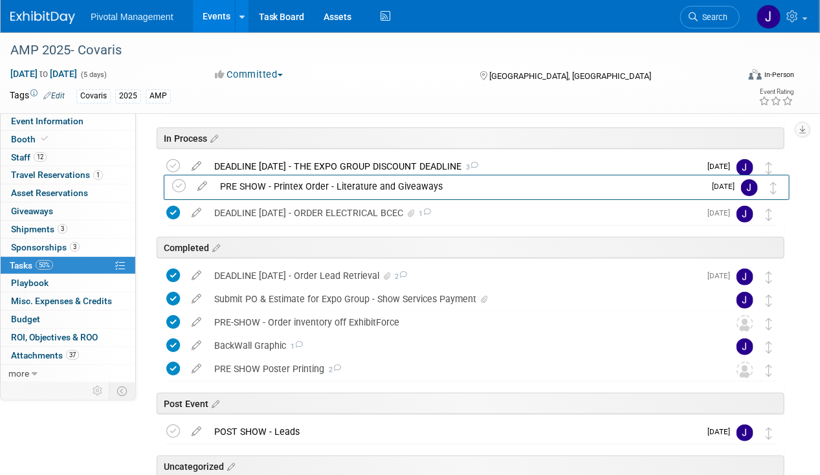
drag, startPoint x: 773, startPoint y: 364, endPoint x: 778, endPoint y: 188, distance: 176.1
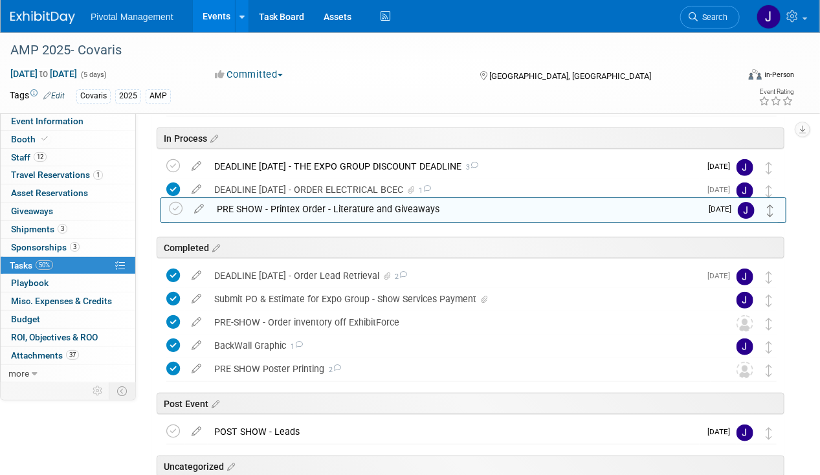
drag, startPoint x: 769, startPoint y: 185, endPoint x: 771, endPoint y: 210, distance: 24.7
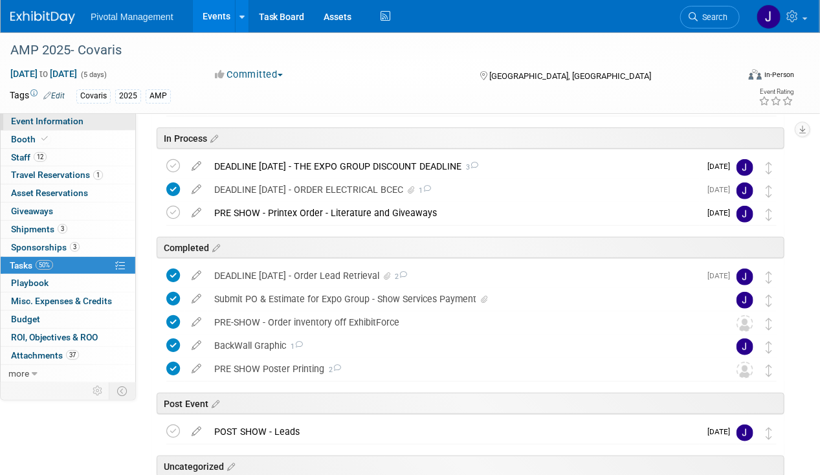
click at [66, 118] on span "Event Information" at bounding box center [47, 121] width 72 height 10
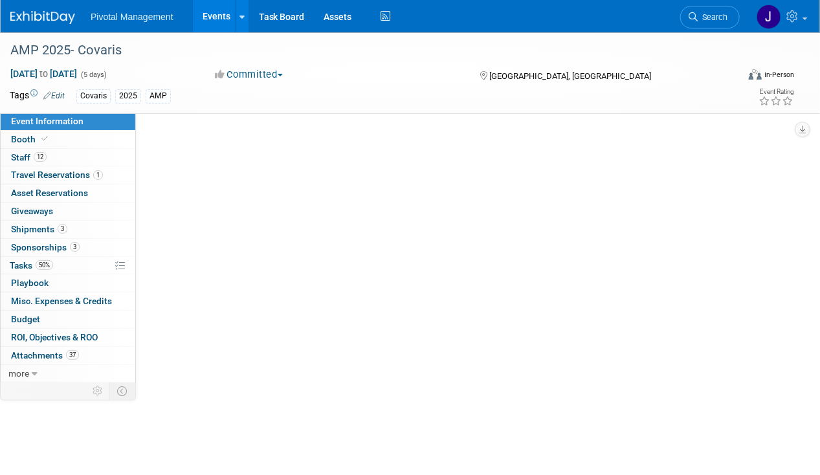
scroll to position [0, 0]
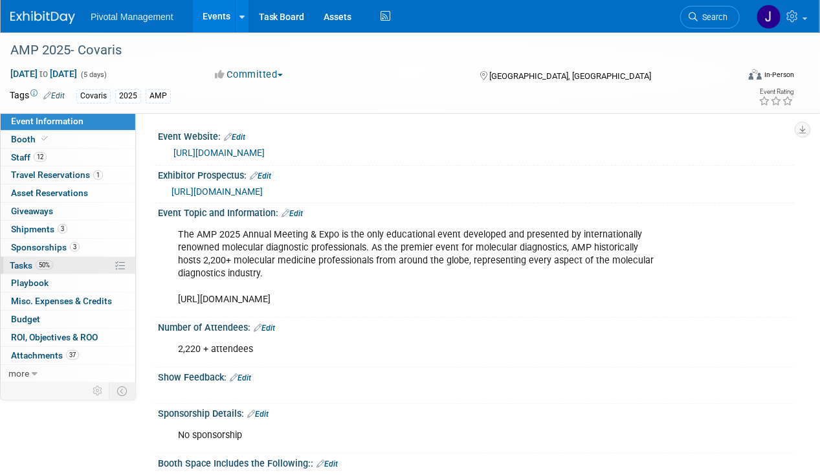
click at [32, 262] on span "Tasks 50%" at bounding box center [31, 265] width 43 height 10
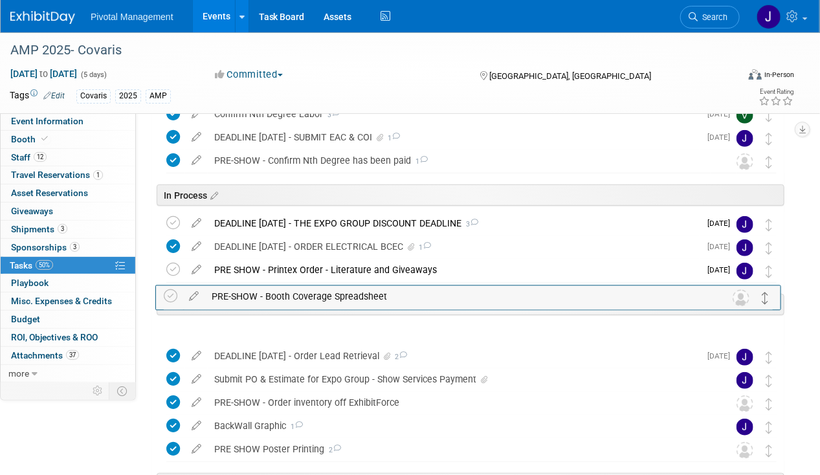
scroll to position [194, 0]
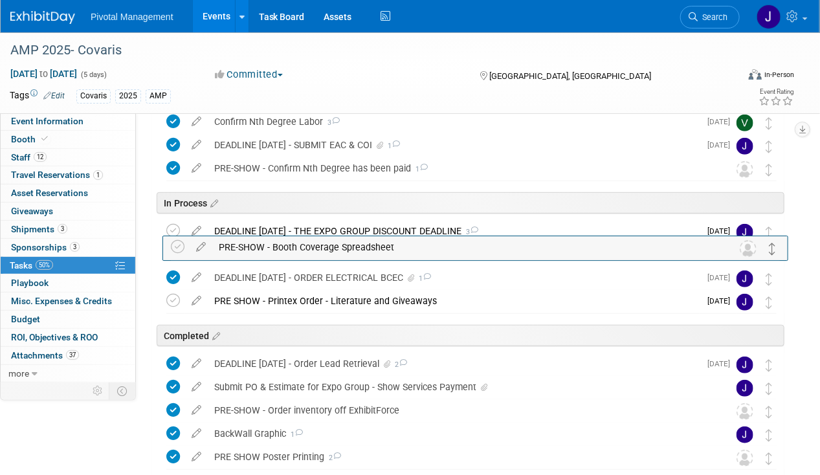
drag, startPoint x: 770, startPoint y: 363, endPoint x: 775, endPoint y: 246, distance: 117.2
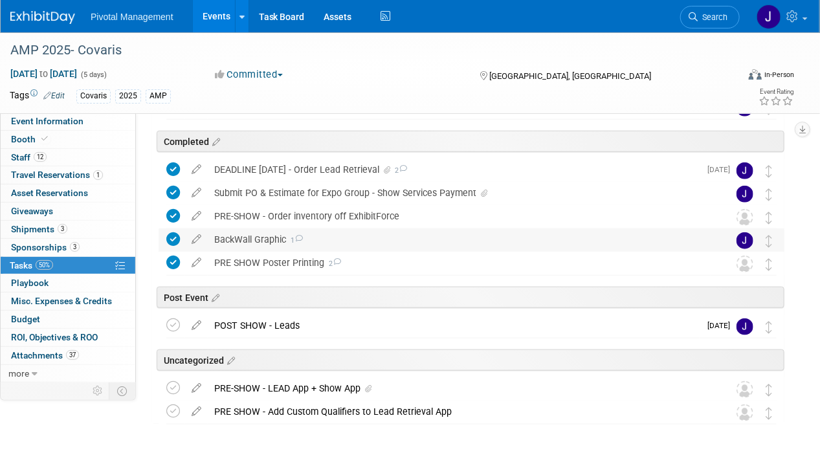
scroll to position [415, 0]
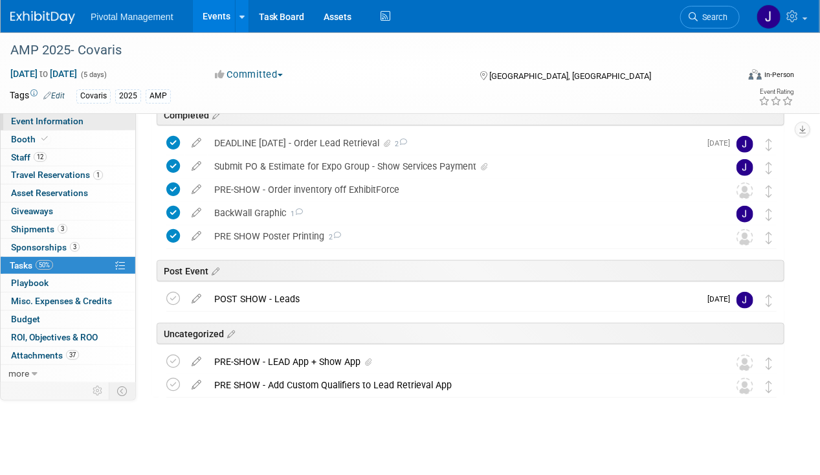
click at [74, 126] on span "Event Information" at bounding box center [47, 121] width 72 height 10
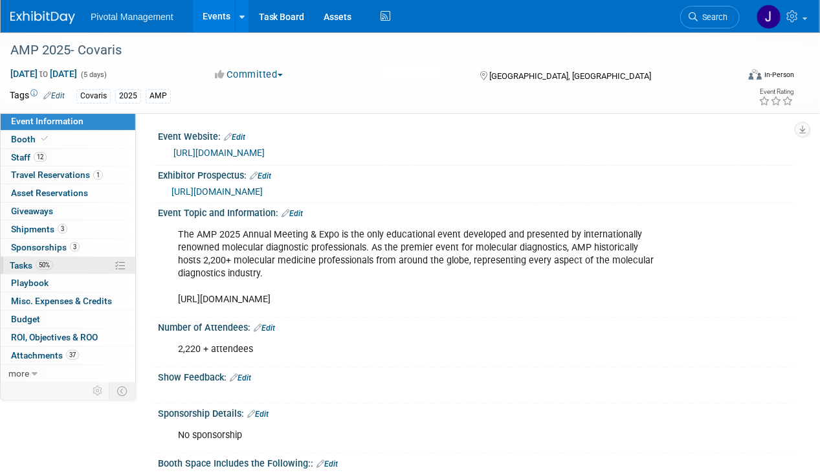
click at [63, 259] on link "50% Tasks 50%" at bounding box center [68, 265] width 135 height 17
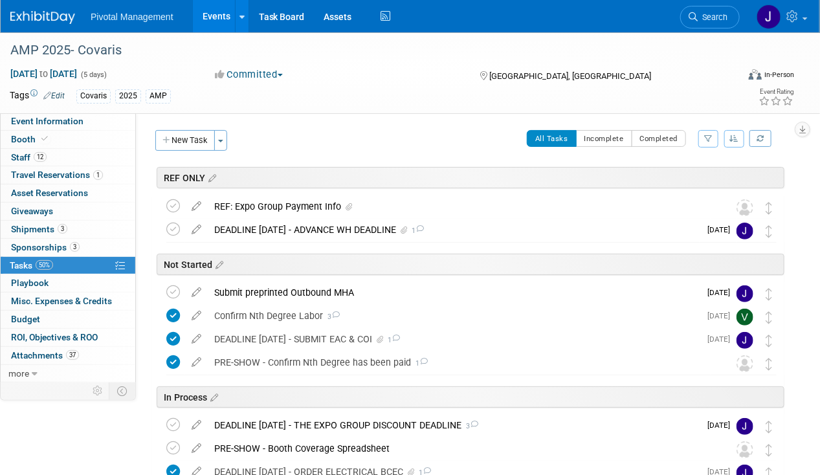
click at [193, 141] on button "New Task" at bounding box center [185, 140] width 60 height 21
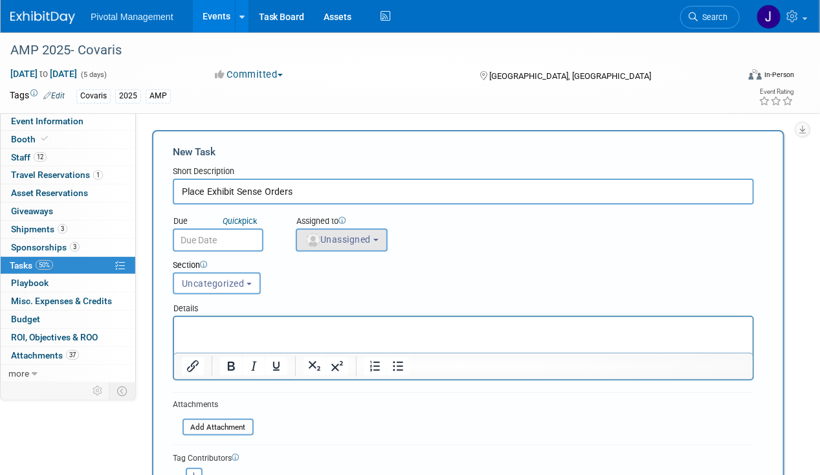
type input "Place Exhibit Sense Orders"
click at [344, 237] on span "Unassigned" at bounding box center [338, 239] width 66 height 10
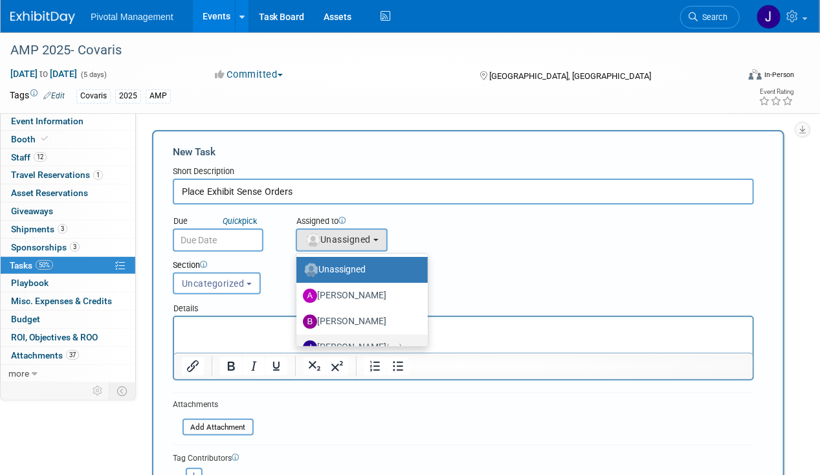
click at [353, 344] on label "Jessica Gatton (me)" at bounding box center [359, 347] width 112 height 21
click at [298, 344] on input "Jessica Gatton (me)" at bounding box center [294, 346] width 8 height 8
select select "497b41a6-53ff-4b84-8c73-e588064afe10"
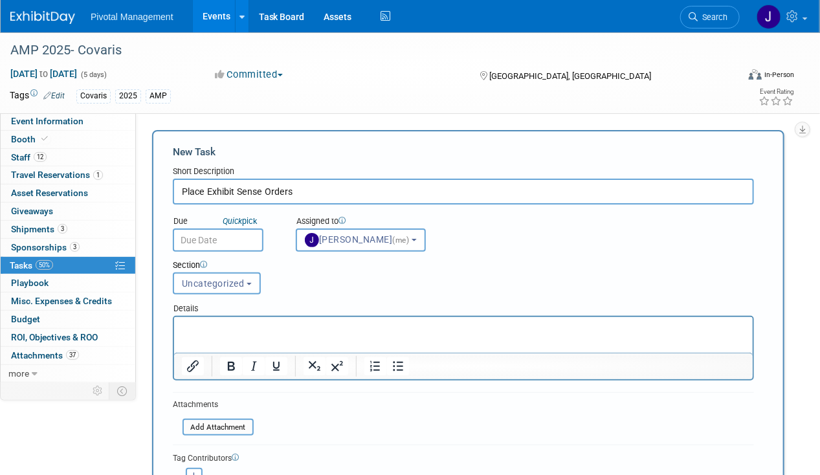
click at [226, 243] on input "text" at bounding box center [218, 239] width 91 height 23
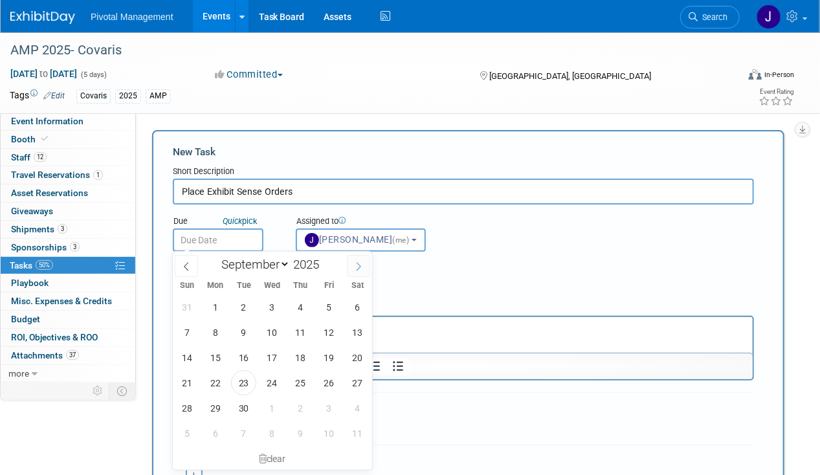
click at [354, 263] on icon at bounding box center [358, 266] width 9 height 9
select select "9"
click at [302, 310] on span "2" at bounding box center [300, 306] width 25 height 25
type input "Oct 2, 2025"
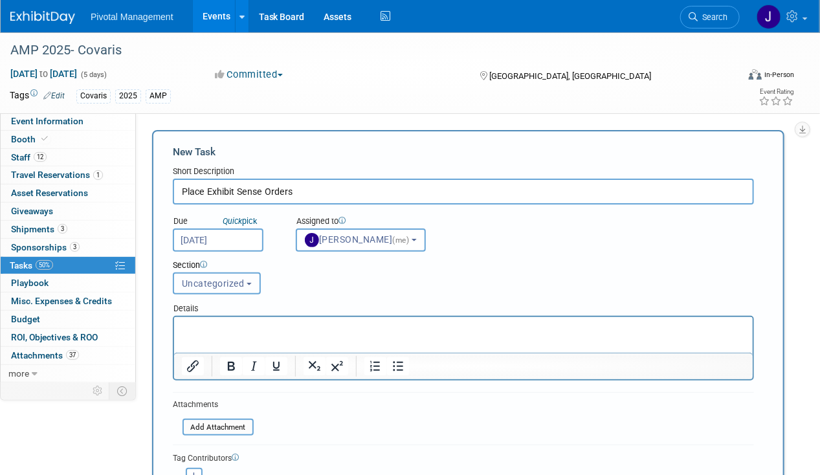
click at [239, 282] on span "Uncategorized" at bounding box center [213, 283] width 63 height 10
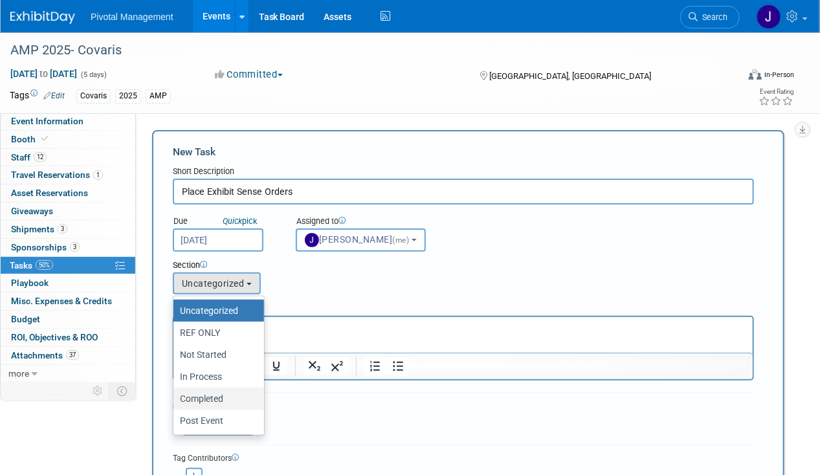
click at [215, 390] on label "Completed" at bounding box center [215, 398] width 71 height 17
click at [175, 395] on input "Completed" at bounding box center [171, 399] width 8 height 8
select select "11272876"
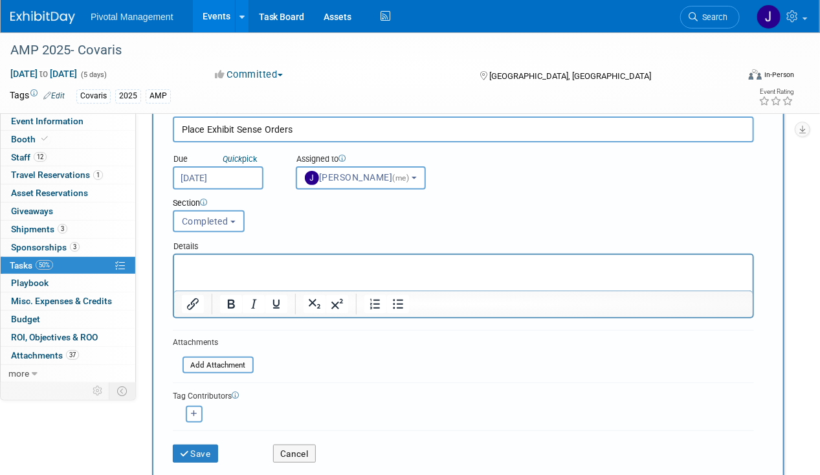
scroll to position [129, 0]
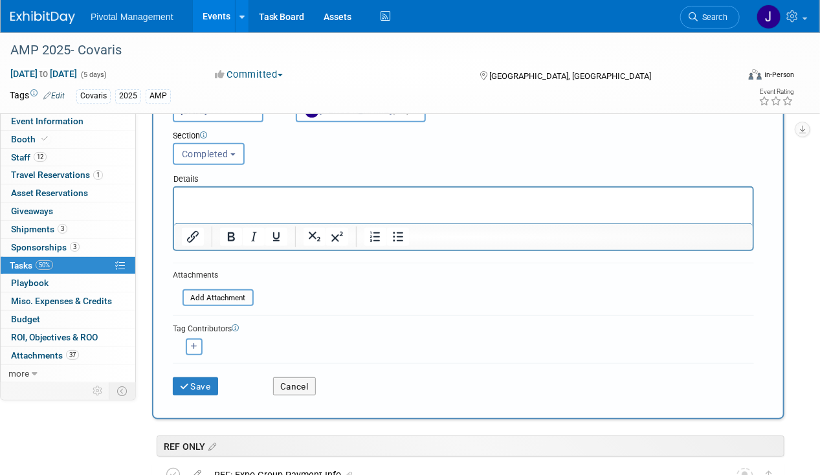
click at [224, 197] on p "Rich Text Area. Press ALT-0 for help." at bounding box center [463, 198] width 564 height 13
click at [221, 298] on input "file" at bounding box center [175, 298] width 154 height 15
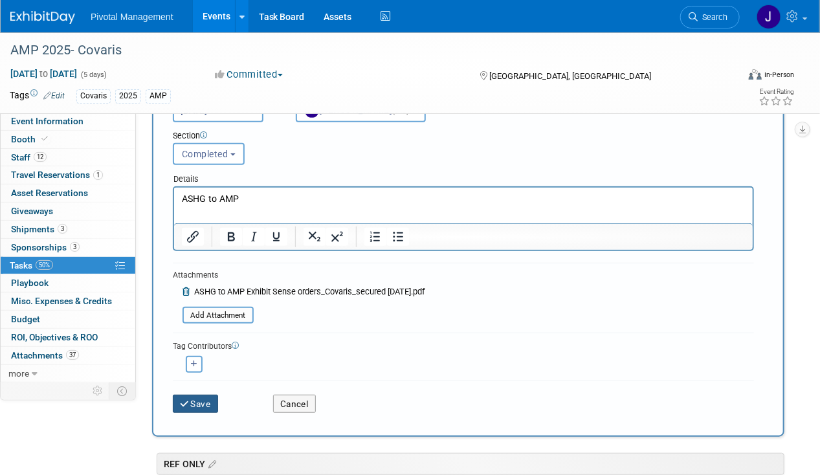
click at [210, 396] on button "Save" at bounding box center [195, 404] width 45 height 18
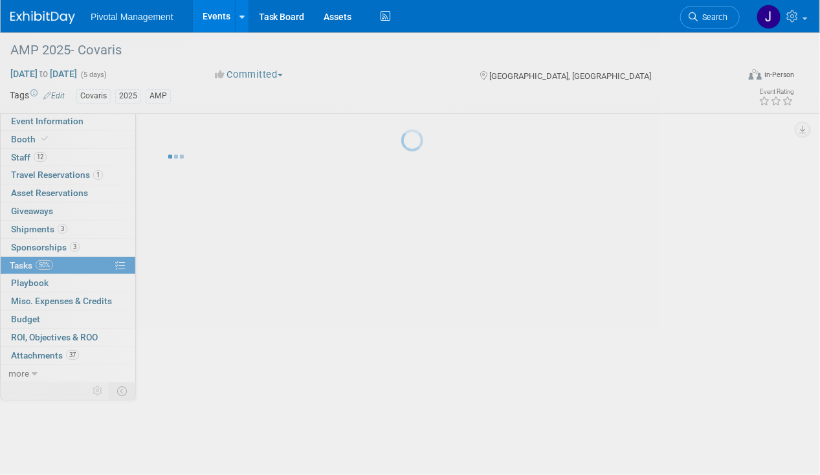
scroll to position [0, 0]
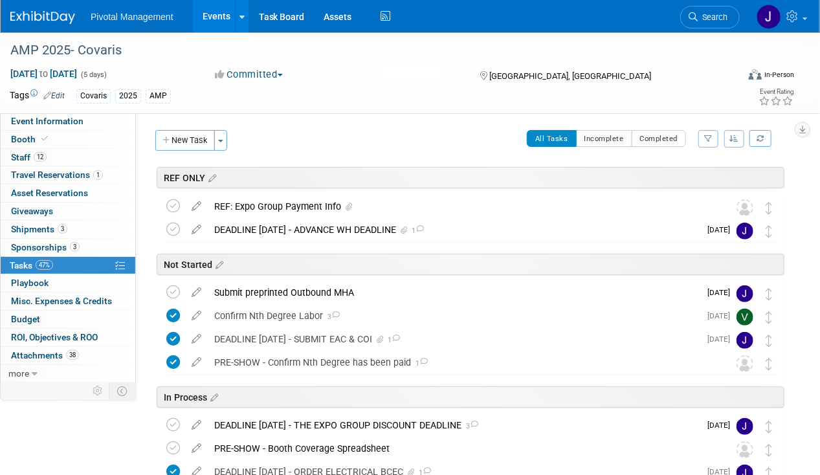
click at [37, 15] on img at bounding box center [42, 17] width 65 height 13
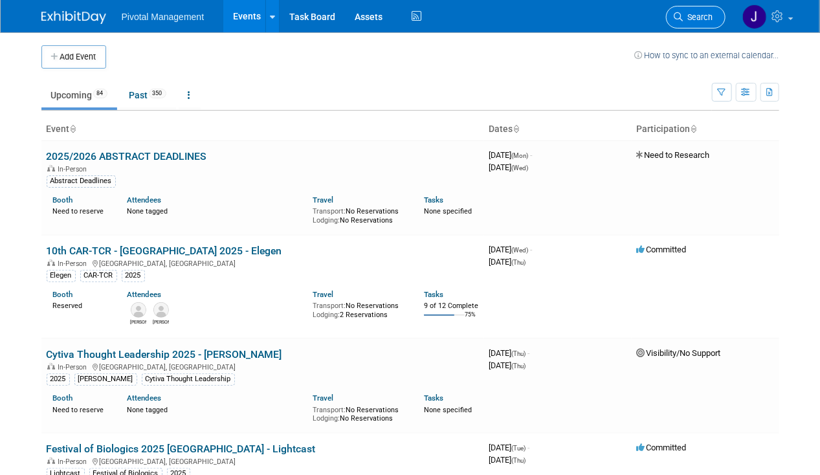
click at [692, 17] on span "Search" at bounding box center [698, 17] width 30 height 10
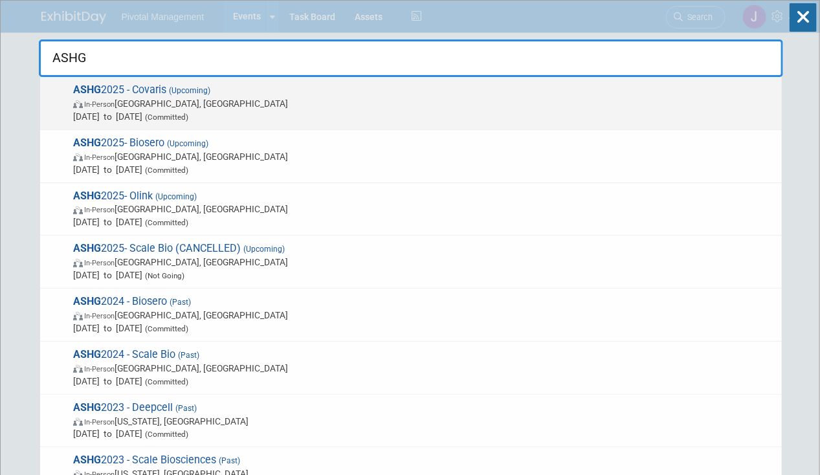
type input "ASHG"
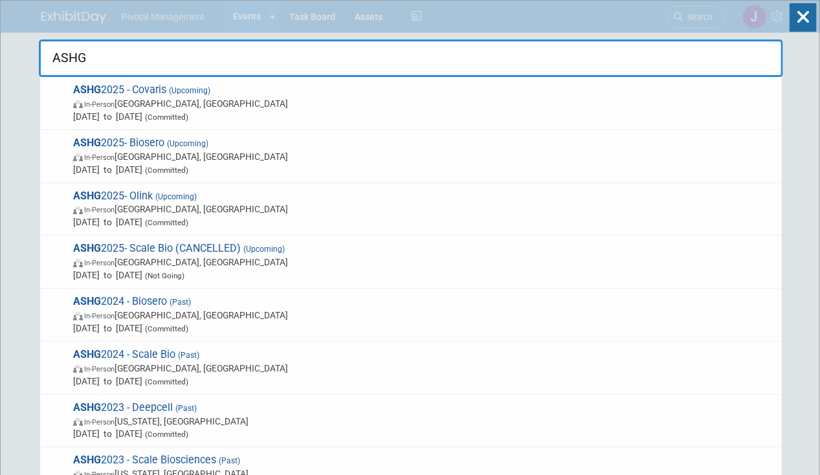
click at [335, 105] on span "In-Person Boston, MA" at bounding box center [424, 103] width 702 height 13
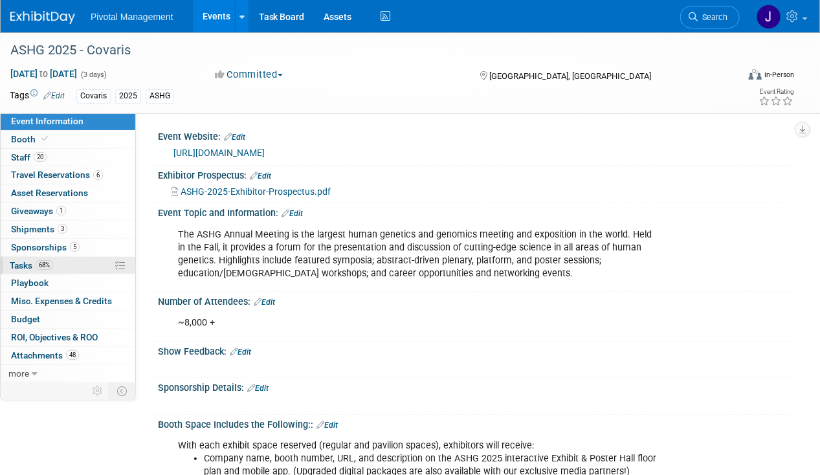
click at [40, 262] on span "68%" at bounding box center [44, 265] width 17 height 10
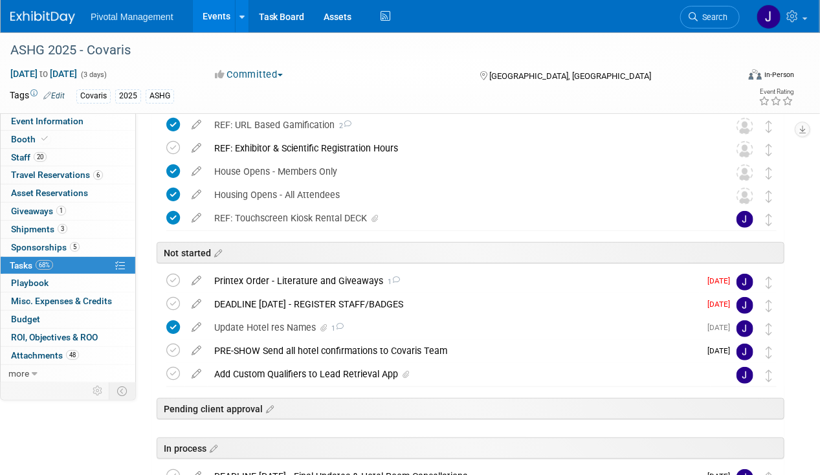
scroll to position [194, 0]
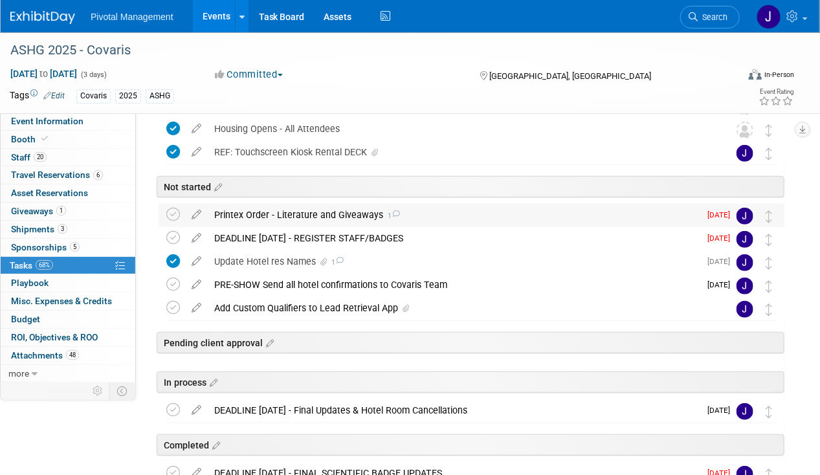
click at [324, 214] on div "Printex Order - Literature and Giveaways 1" at bounding box center [454, 215] width 492 height 22
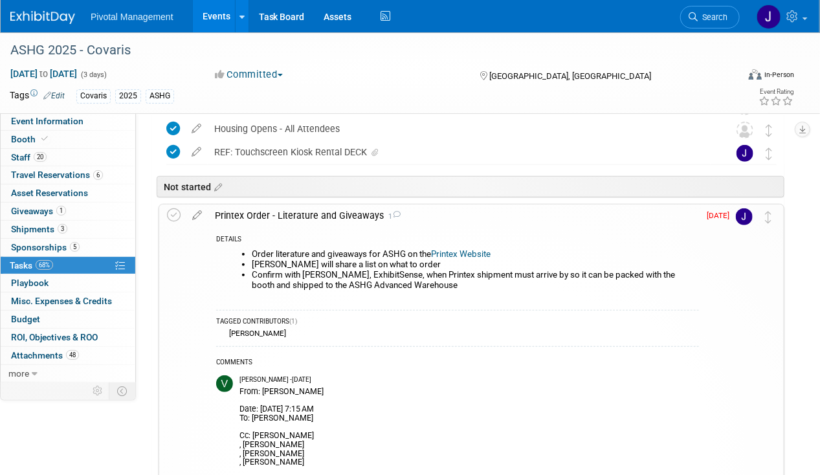
click at [324, 214] on div "Printex Order - Literature and Giveaways 1" at bounding box center [453, 215] width 490 height 22
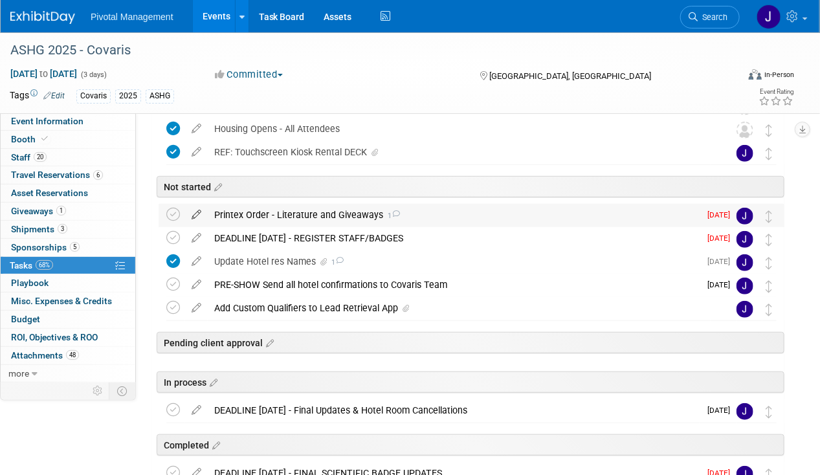
click at [193, 211] on icon at bounding box center [196, 212] width 23 height 16
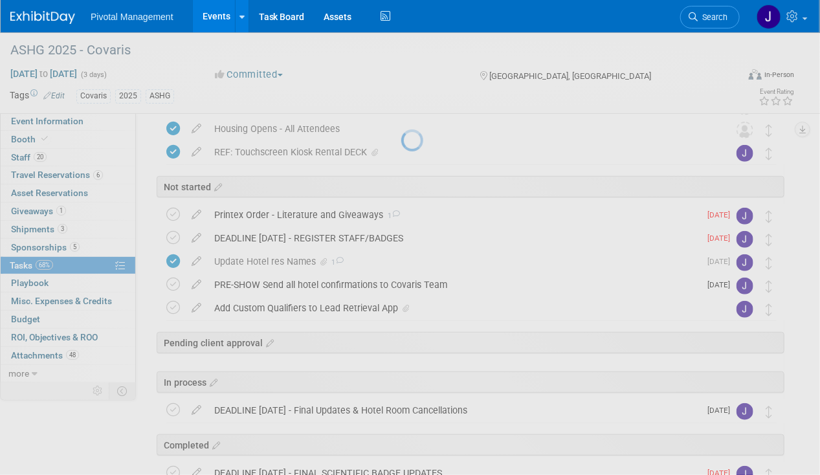
select select "8"
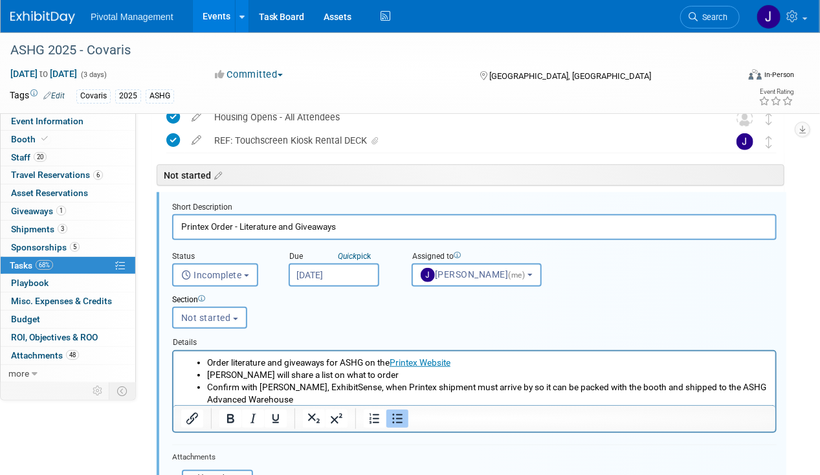
scroll to position [208, 0]
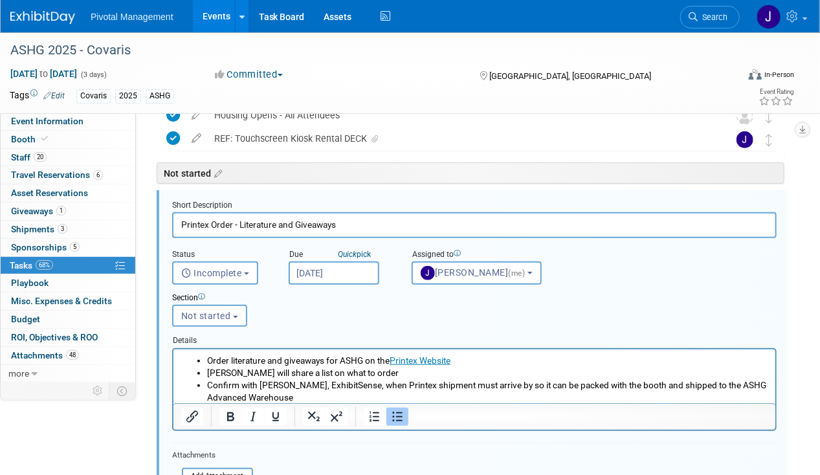
click at [337, 276] on input "[DATE]" at bounding box center [334, 272] width 91 height 23
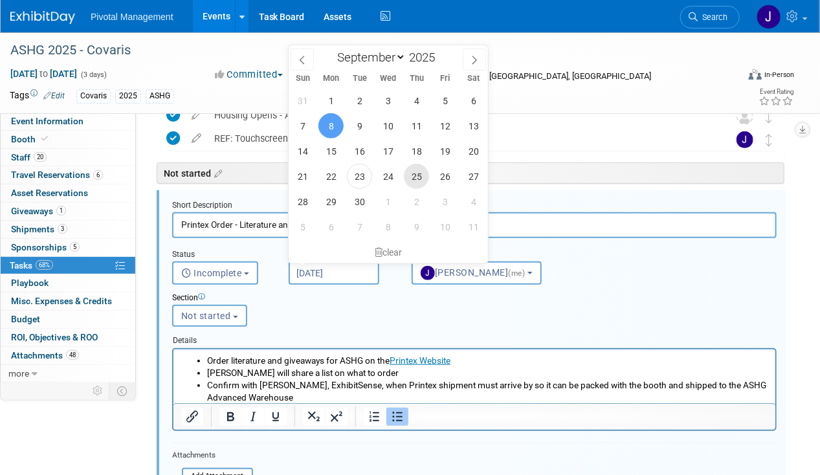
click at [412, 177] on span "25" at bounding box center [416, 176] width 25 height 25
type input "[DATE]"
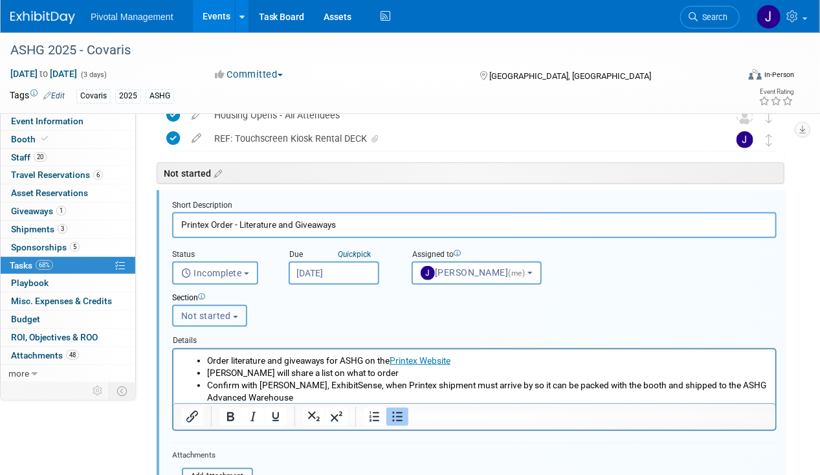
click at [193, 311] on span "Not started" at bounding box center [206, 316] width 50 height 10
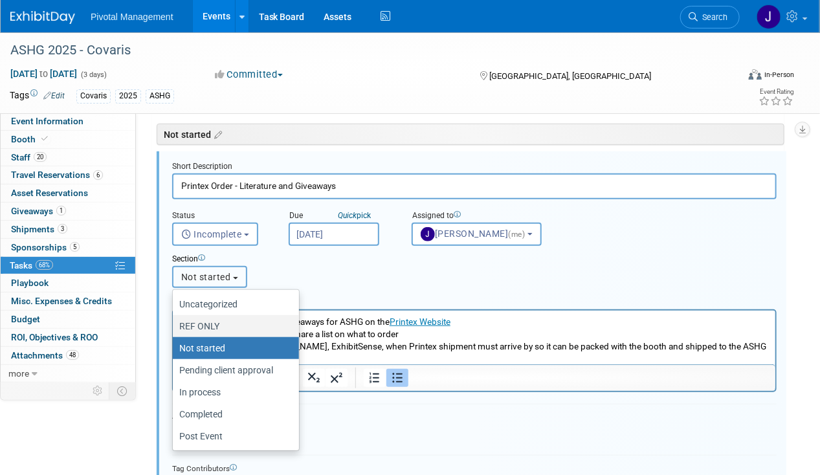
scroll to position [272, 0]
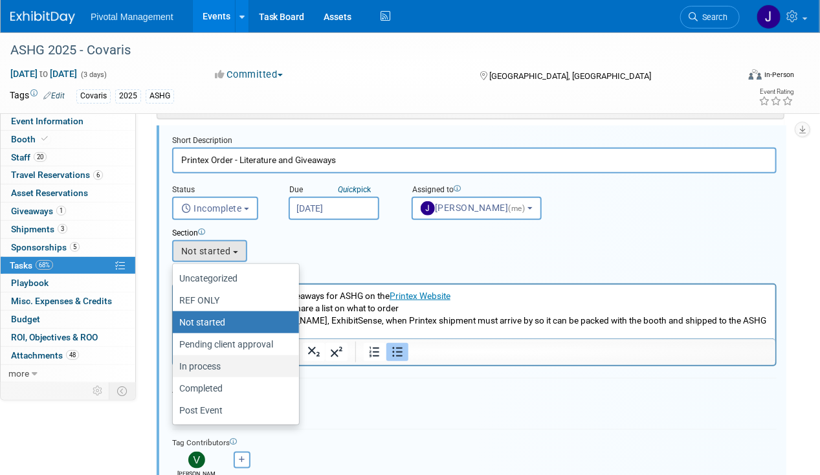
click at [223, 358] on label "In process" at bounding box center [232, 366] width 107 height 17
click at [175, 362] on input "In process" at bounding box center [170, 366] width 8 height 8
select select "11273129"
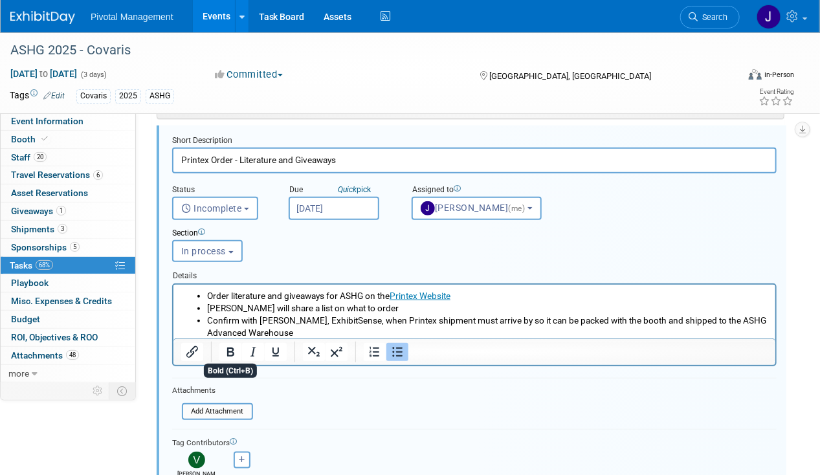
scroll to position [402, 0]
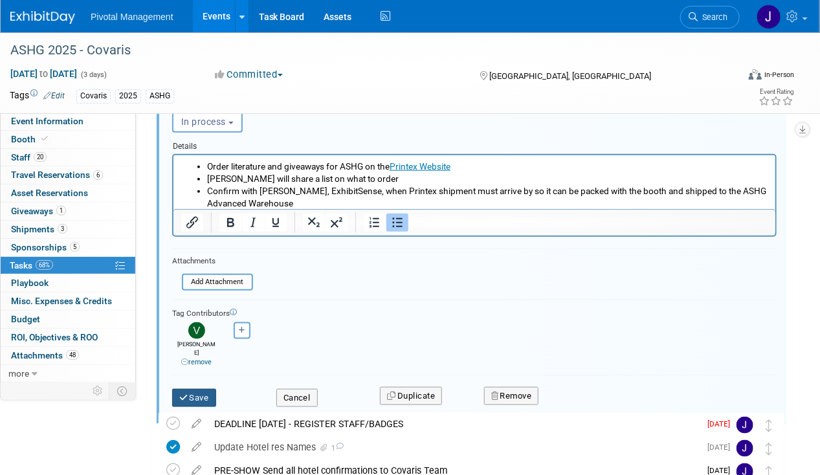
click at [200, 389] on button "Save" at bounding box center [194, 398] width 44 height 18
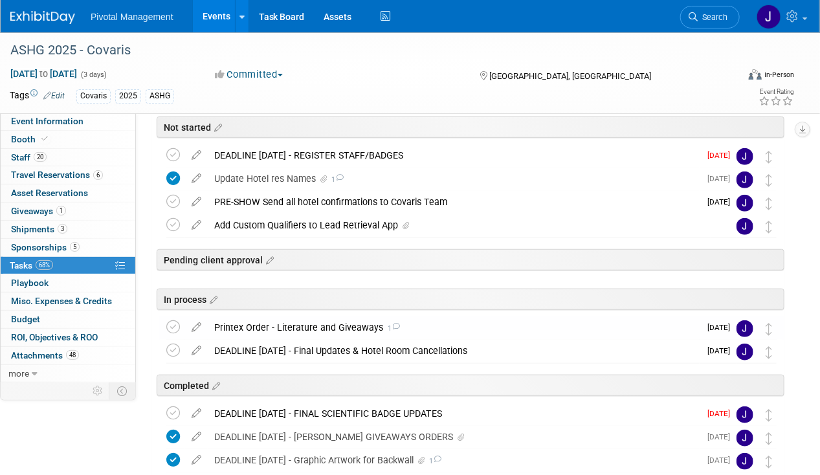
scroll to position [324, 0]
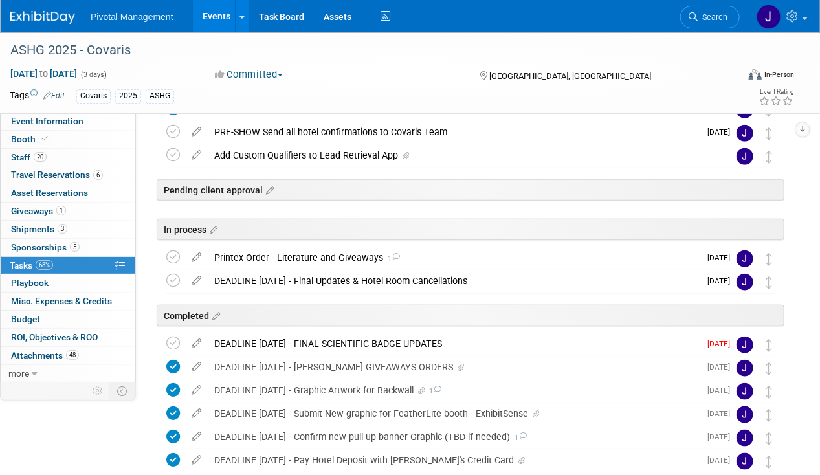
click at [342, 259] on div "Printex Order - Literature and Giveaways 1" at bounding box center [454, 258] width 492 height 22
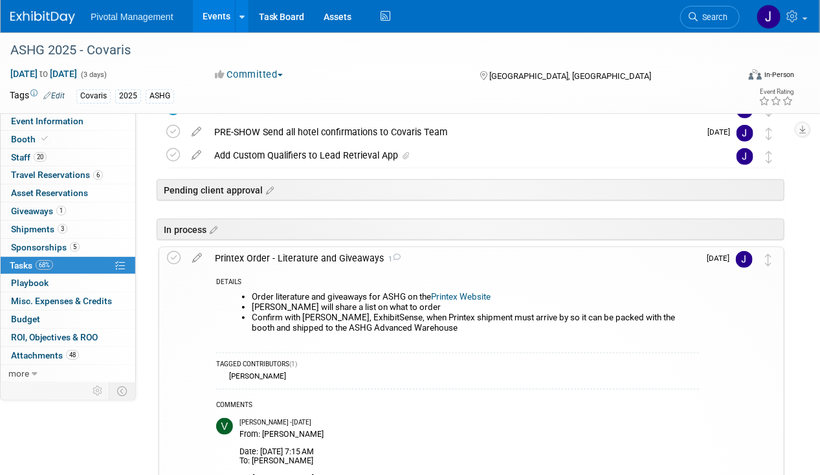
click at [342, 259] on div "Printex Order - Literature and Giveaways 1" at bounding box center [453, 258] width 490 height 22
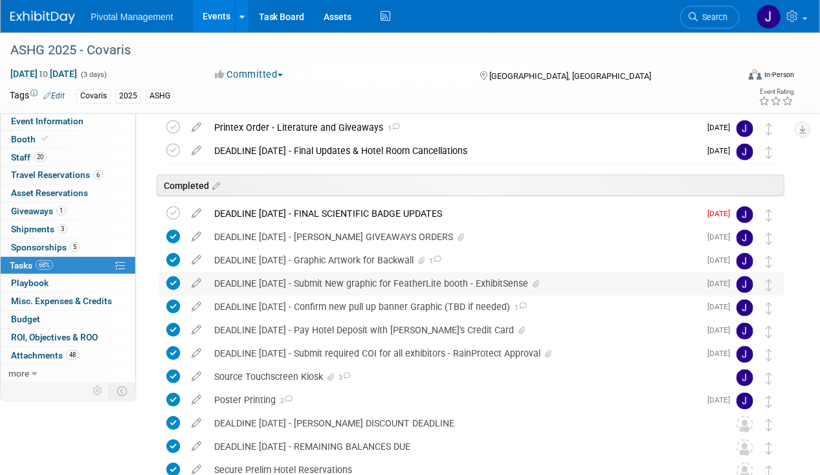
scroll to position [518, 0]
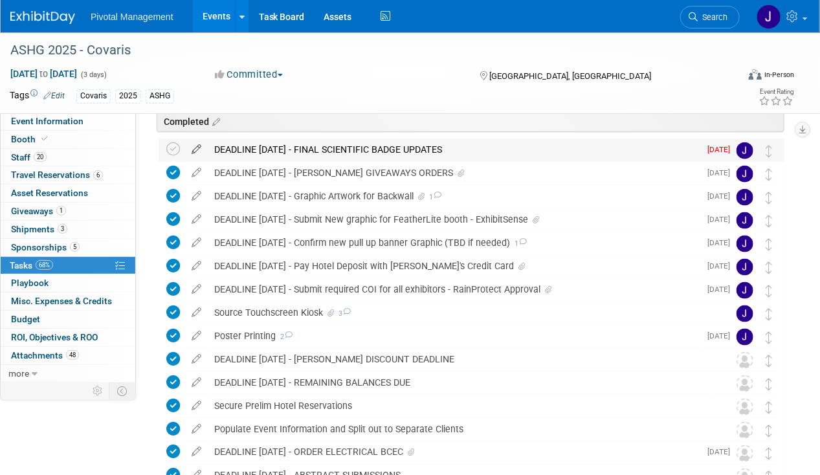
drag, startPoint x: 166, startPoint y: 152, endPoint x: 203, endPoint y: 144, distance: 37.8
click at [166, 151] on icon at bounding box center [173, 149] width 14 height 14
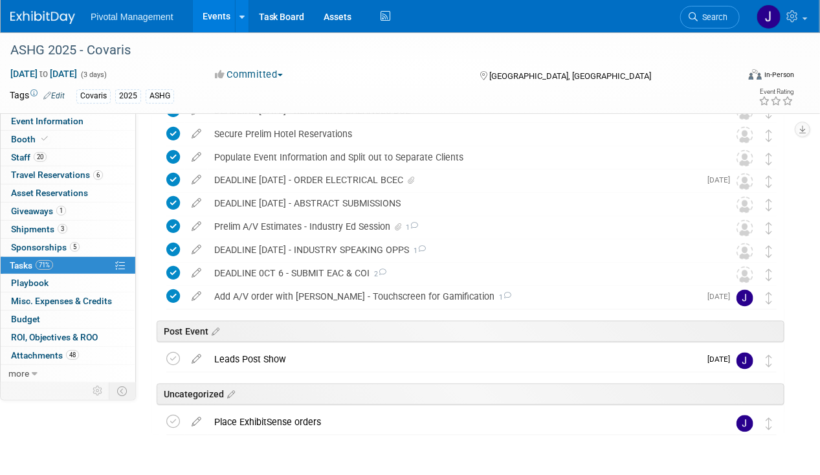
scroll to position [827, 0]
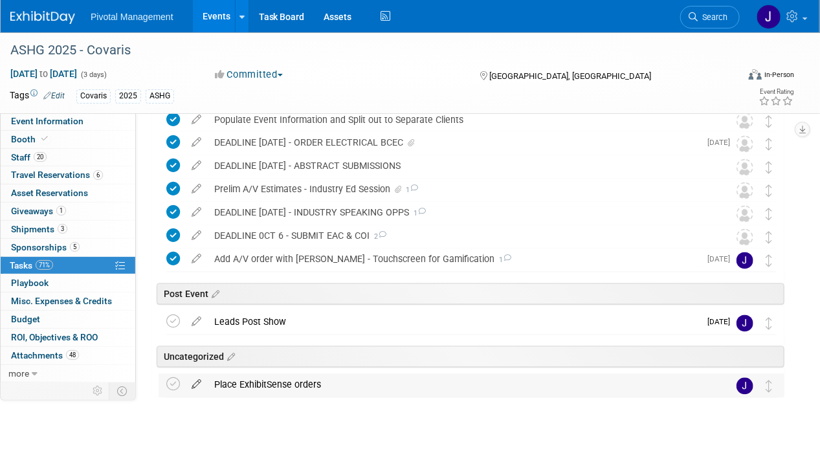
click at [195, 380] on icon at bounding box center [196, 382] width 23 height 16
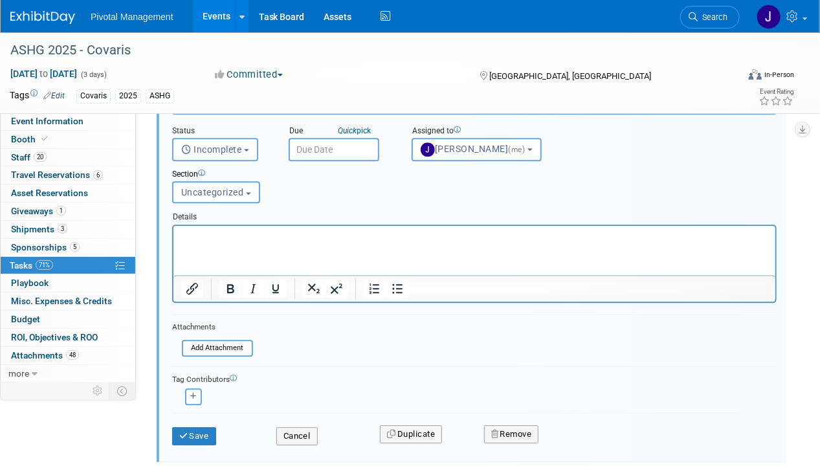
scroll to position [1067, 0]
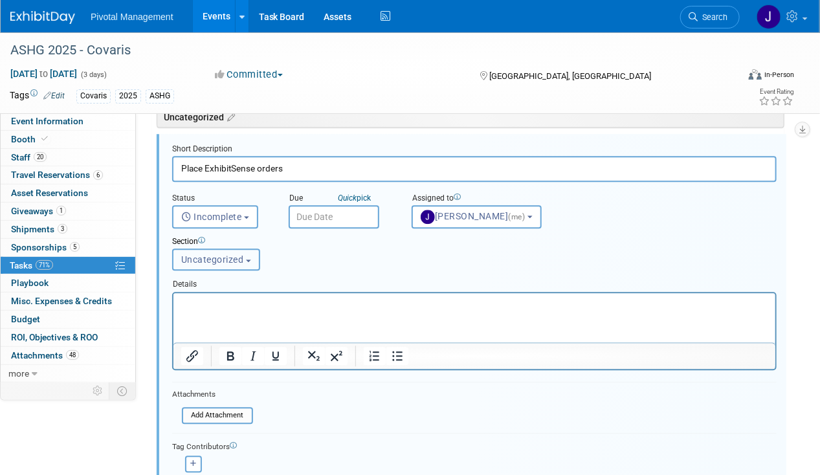
click at [234, 260] on span "Uncategorized" at bounding box center [212, 259] width 63 height 10
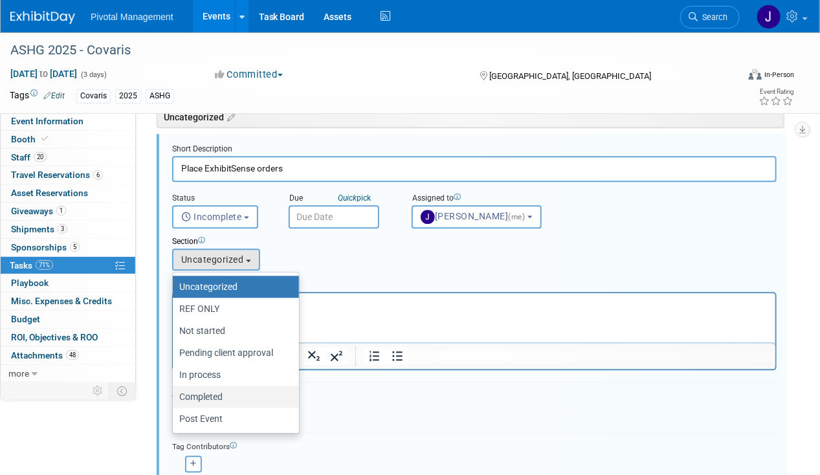
click at [226, 388] on label "Completed" at bounding box center [232, 396] width 107 height 17
click at [175, 393] on input "Completed" at bounding box center [170, 397] width 8 height 8
select select "11273128"
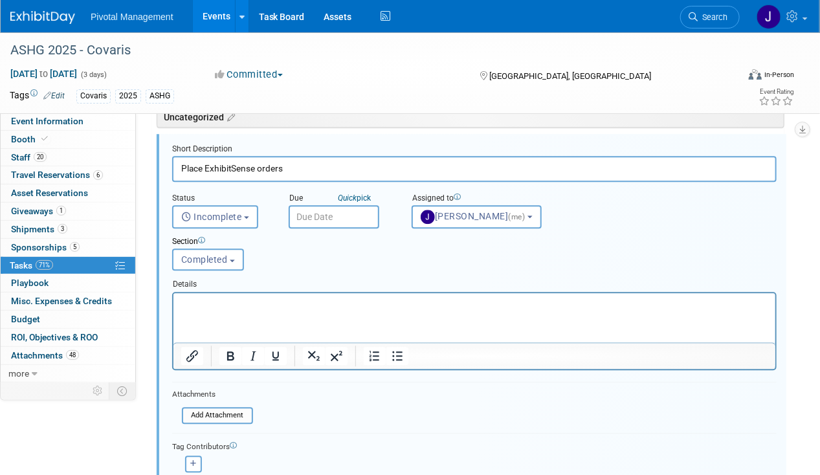
click at [336, 216] on input "text" at bounding box center [334, 216] width 91 height 23
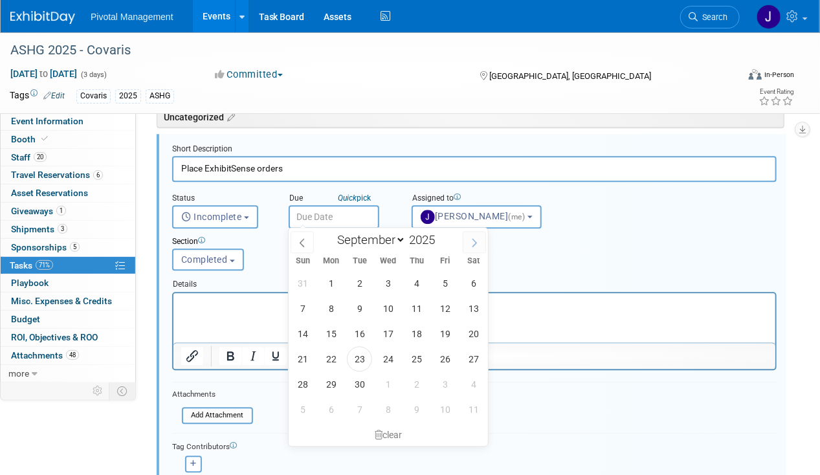
click at [483, 237] on span at bounding box center [474, 242] width 23 height 22
select select "9"
click at [422, 287] on span "2" at bounding box center [416, 282] width 25 height 25
type input "Oct 2, 2025"
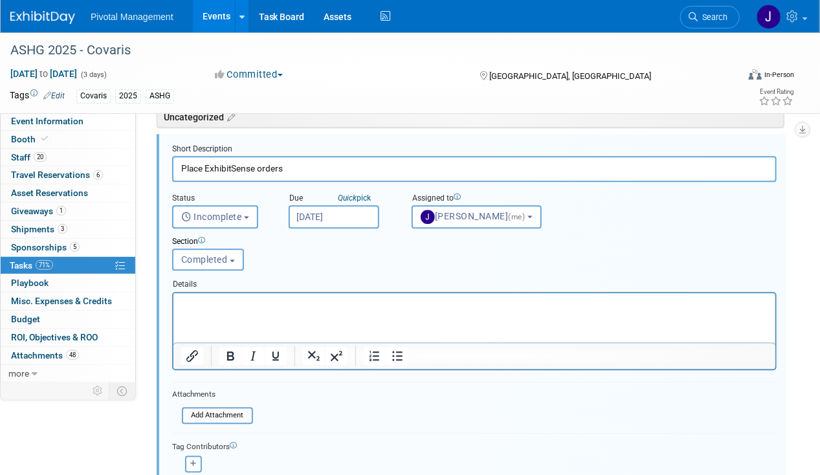
scroll to position [1196, 0]
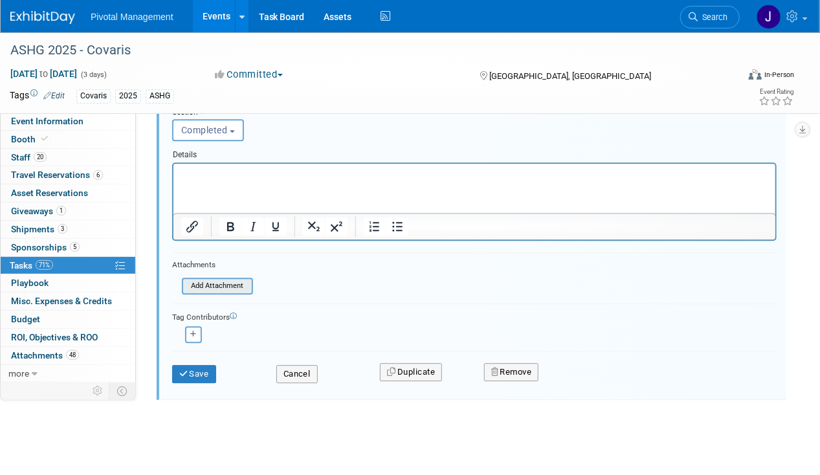
click at [212, 290] on input "file" at bounding box center [186, 286] width 132 height 14
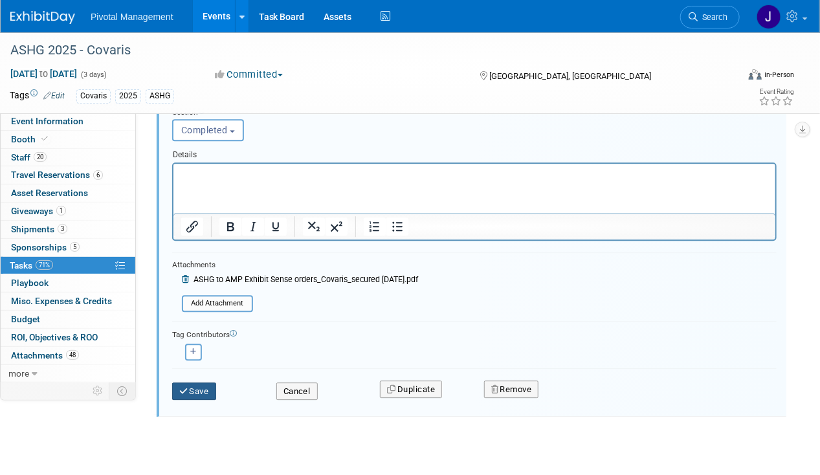
click at [202, 386] on button "Save" at bounding box center [194, 391] width 44 height 18
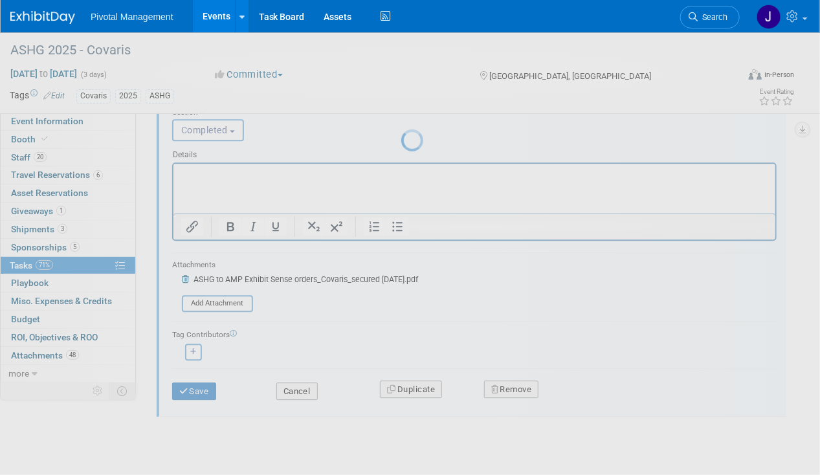
scroll to position [0, 0]
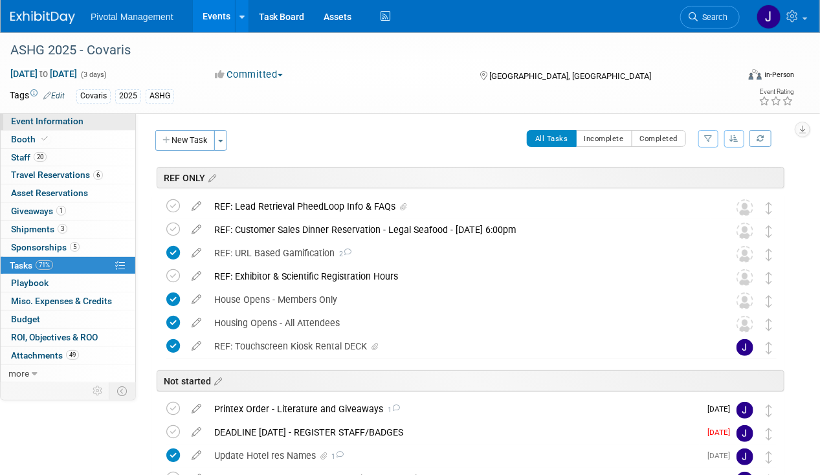
click at [82, 125] on link "Event Information" at bounding box center [68, 121] width 135 height 17
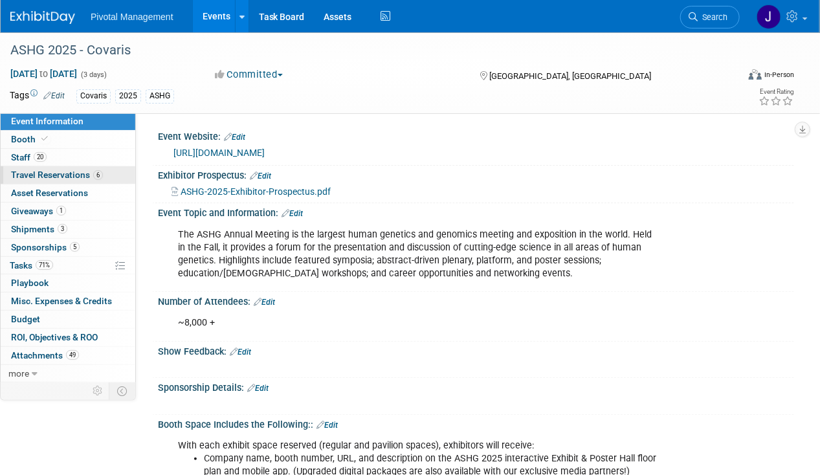
click at [48, 176] on span "Travel Reservations 6" at bounding box center [57, 175] width 92 height 10
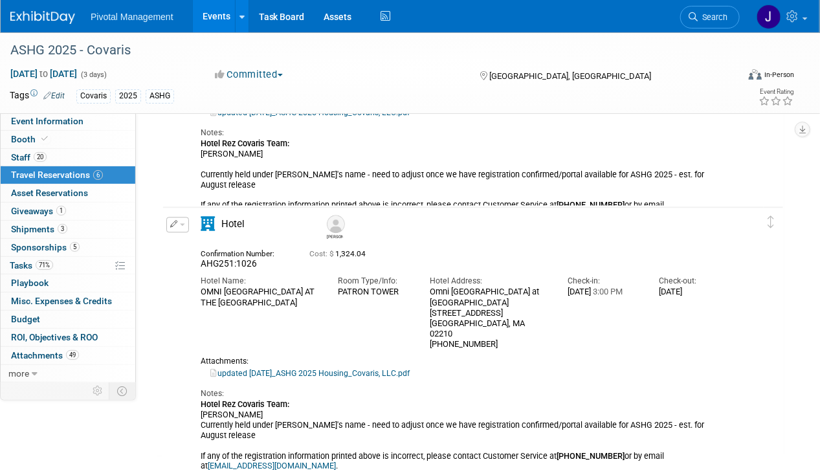
scroll to position [1059, 0]
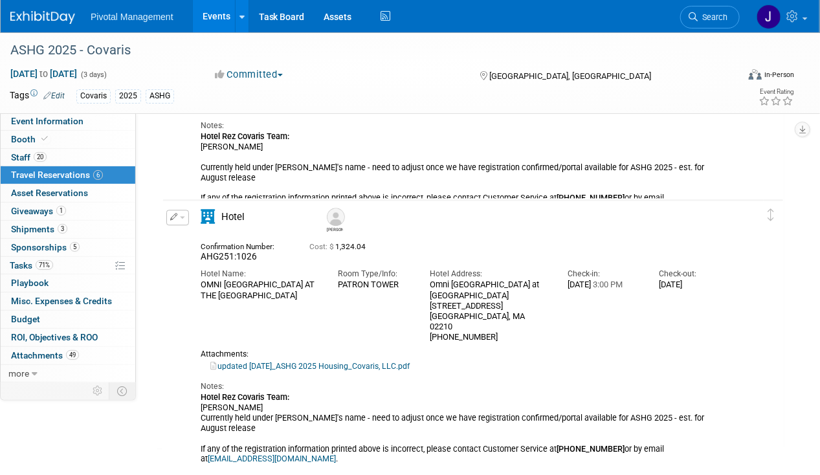
click at [180, 217] on span "button" at bounding box center [182, 217] width 5 height 3
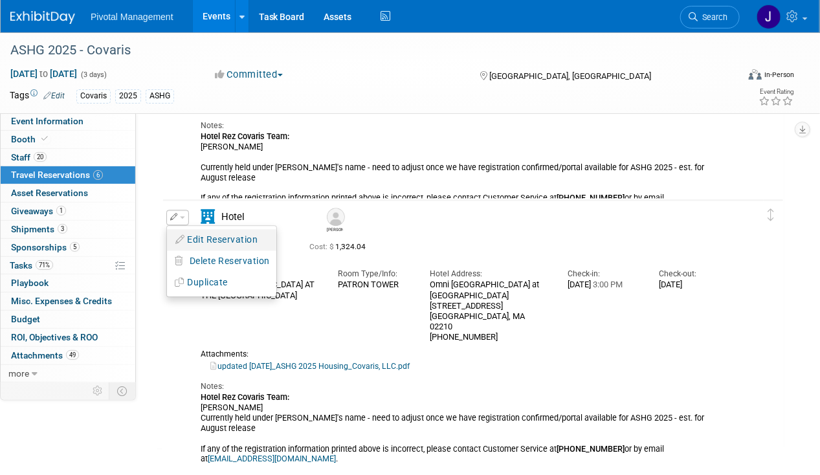
click at [190, 232] on button "Edit Reservation" at bounding box center [221, 239] width 109 height 19
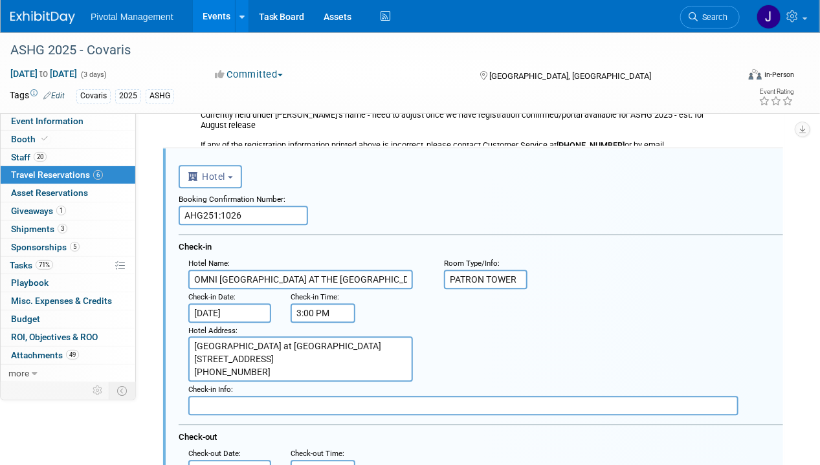
scroll to position [0, 0]
click at [265, 211] on input "AHG251:1026" at bounding box center [243, 215] width 129 height 19
drag, startPoint x: 252, startPoint y: 212, endPoint x: 174, endPoint y: 212, distance: 78.3
paste input "40062113511"
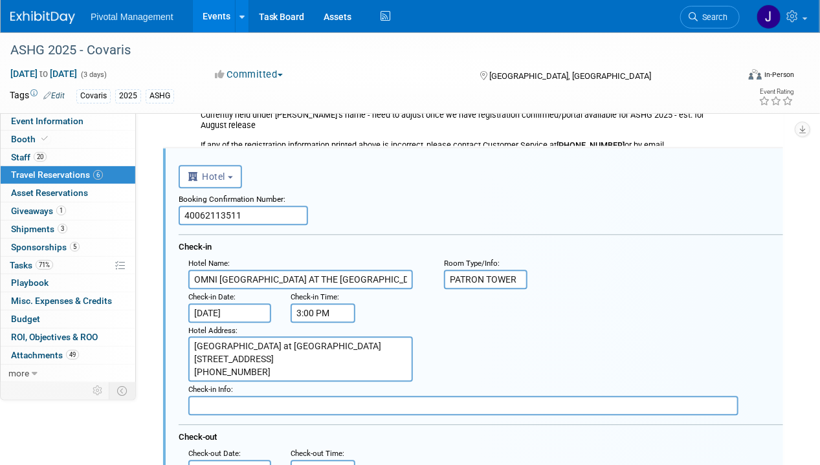
type input "40062113511"
click at [430, 199] on div "Booking Confirmation Number:" at bounding box center [481, 196] width 604 height 17
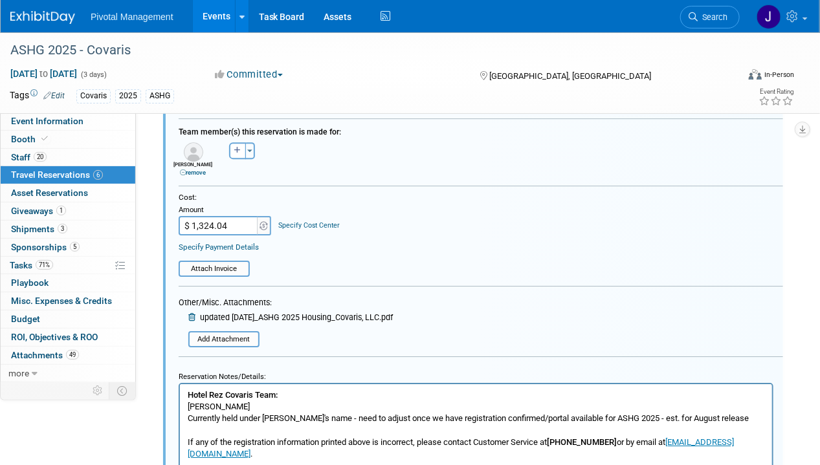
scroll to position [1490, 0]
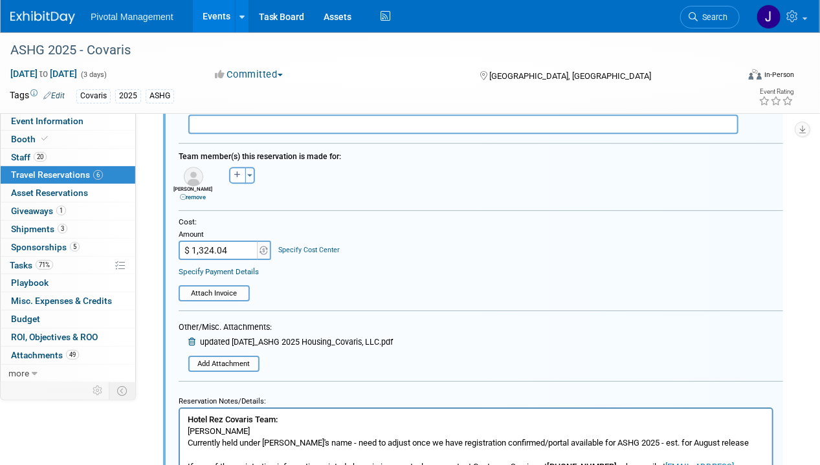
click at [251, 241] on input "$ 1,324.04" at bounding box center [219, 250] width 81 height 19
type input "$"
type input "AHG251:1026"
type input "$ 0.00"
type input "AHG251:1026"
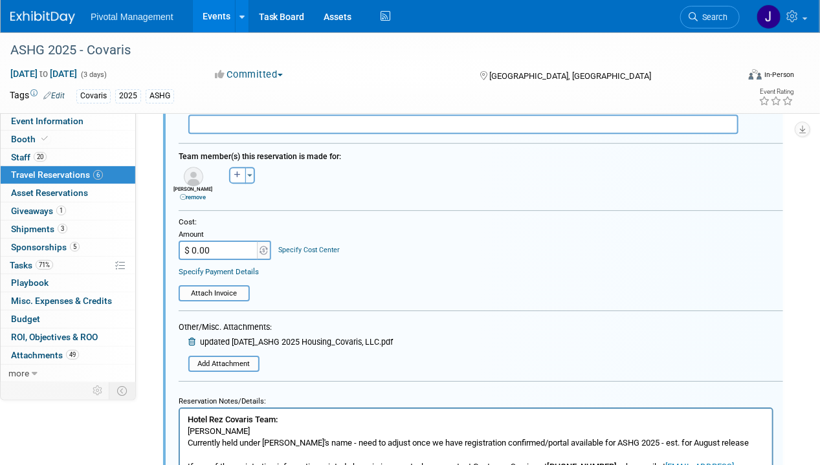
click at [234, 245] on input "$ 0.00" at bounding box center [219, 250] width 81 height 19
click at [232, 251] on input "$ 0.00" at bounding box center [219, 250] width 81 height 19
drag, startPoint x: 228, startPoint y: 246, endPoint x: 188, endPoint y: 245, distance: 39.5
click at [188, 245] on input "$ 0.00" at bounding box center [219, 250] width 81 height 19
paste input "1,324.05"
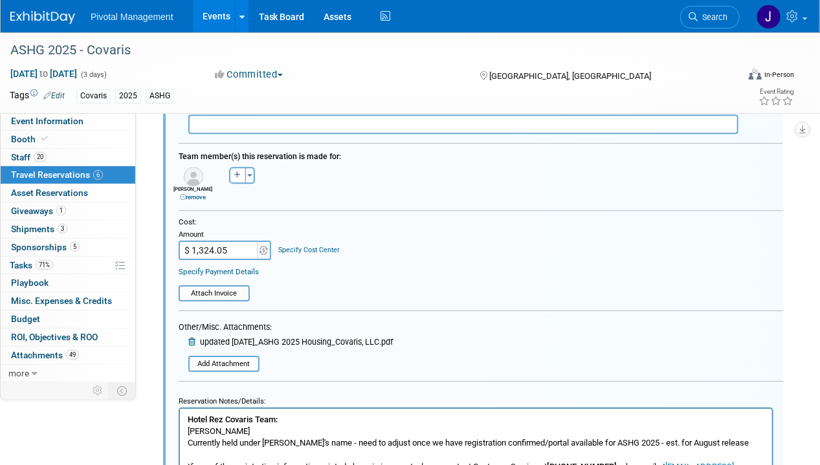
type input "$ 1,324.05"
click at [433, 193] on div "Adam remove Adam remove Adya remove" at bounding box center [481, 183] width 624 height 38
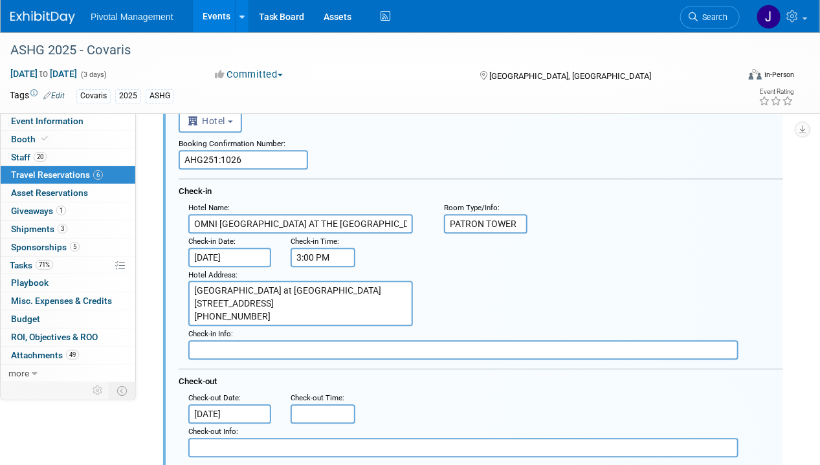
scroll to position [1037, 0]
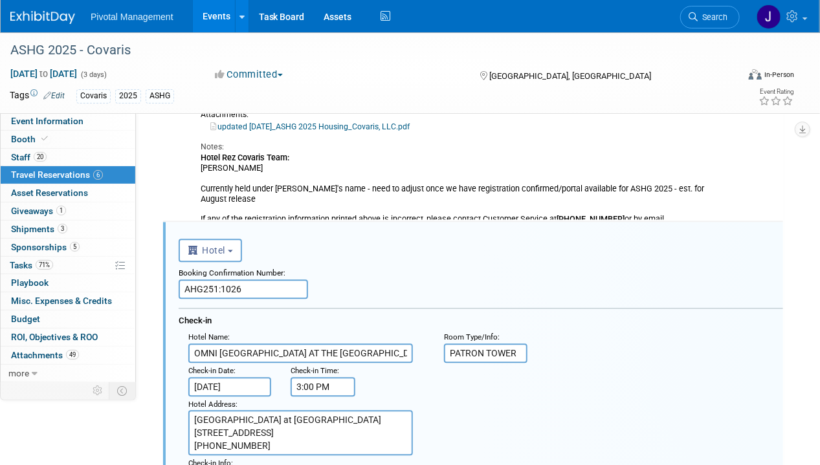
click at [218, 281] on input "AHG251:1026" at bounding box center [243, 289] width 129 height 19
paste input "40062113511"
type input "40062113511"
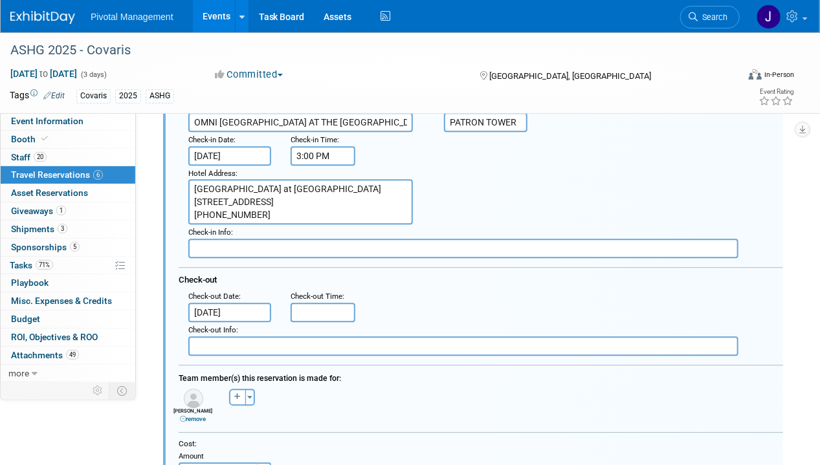
scroll to position [1231, 0]
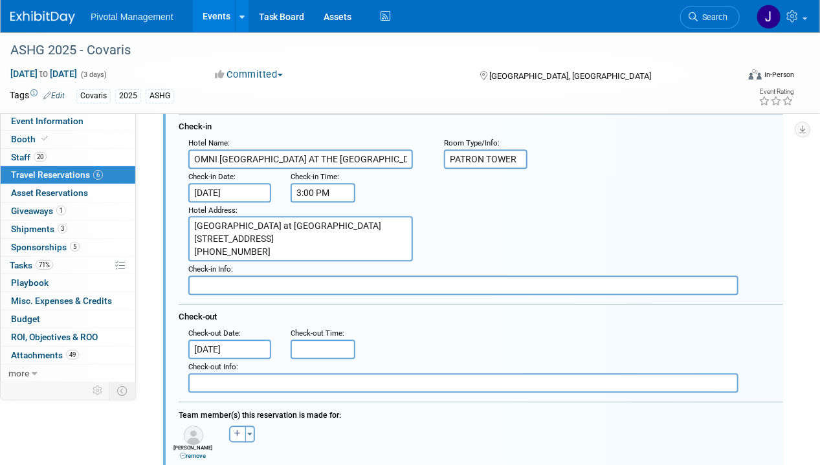
click at [326, 188] on input "3:00 PM" at bounding box center [323, 192] width 65 height 19
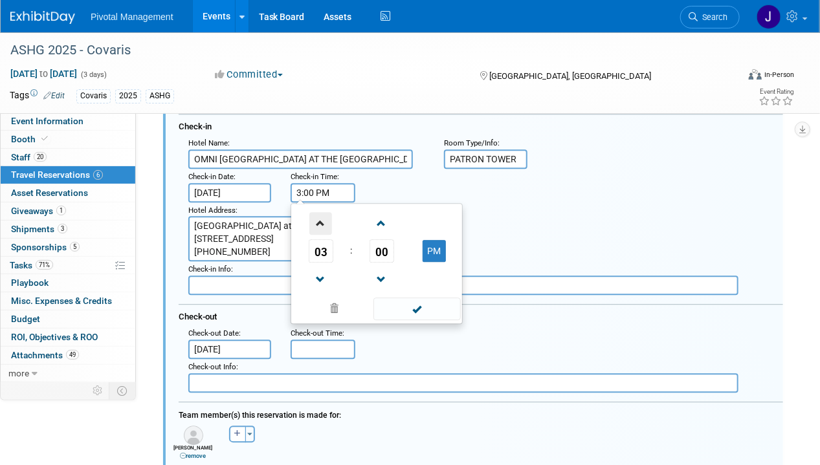
click at [325, 215] on span at bounding box center [320, 223] width 23 height 23
type input "4:00 PM"
click at [420, 308] on span at bounding box center [416, 309] width 87 height 23
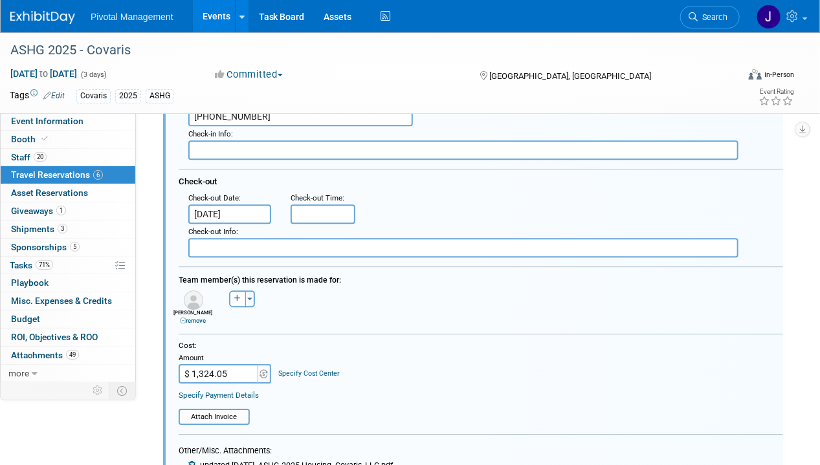
scroll to position [1426, 0]
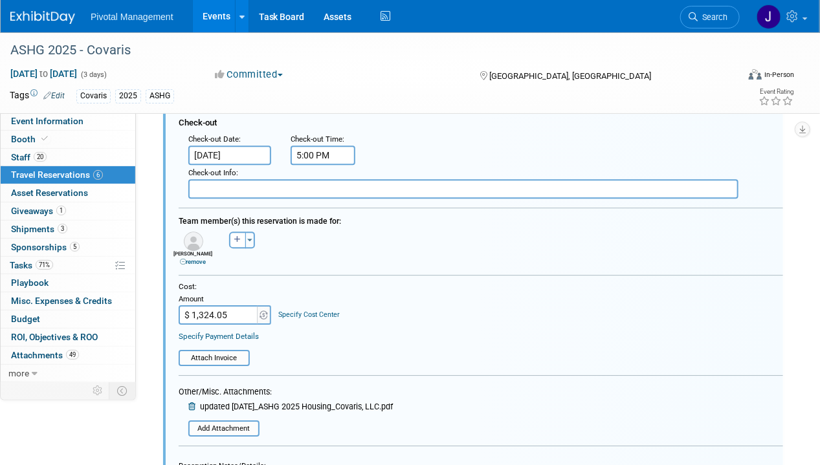
click at [329, 149] on input "5:00 PM" at bounding box center [323, 155] width 65 height 19
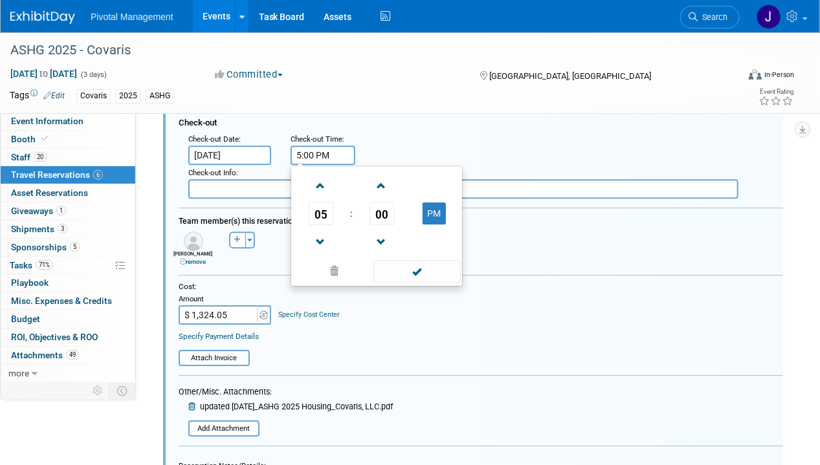
drag, startPoint x: 334, startPoint y: 149, endPoint x: 278, endPoint y: 154, distance: 56.5
click at [278, 154] on div ": Check-out Date : Oct 17, 2025 Check-out Time : 5:00 PM 05 : 00 PM 12 01 02 03…" at bounding box center [486, 148] width 614 height 34
type input "11:00 AM"
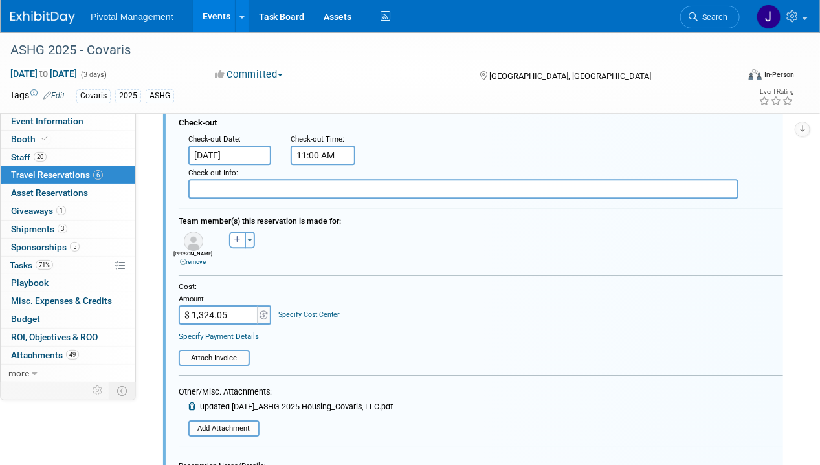
click at [443, 115] on div "Check-out" at bounding box center [481, 120] width 604 height 21
click at [229, 422] on input "file" at bounding box center [192, 429] width 132 height 14
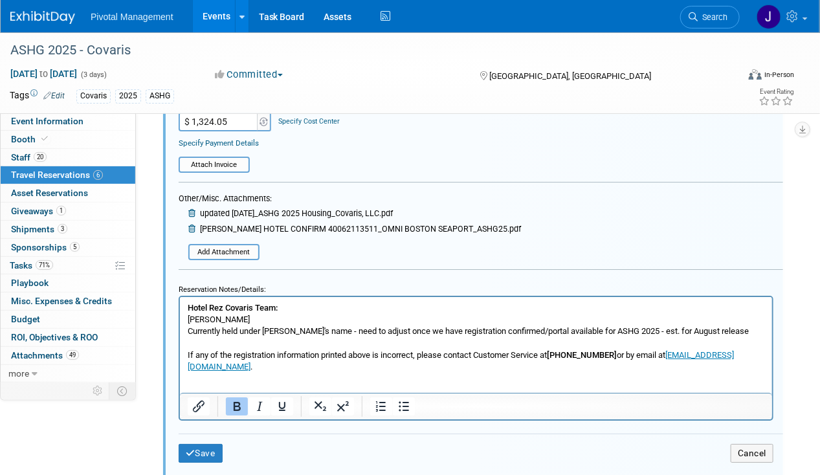
scroll to position [1647, 0]
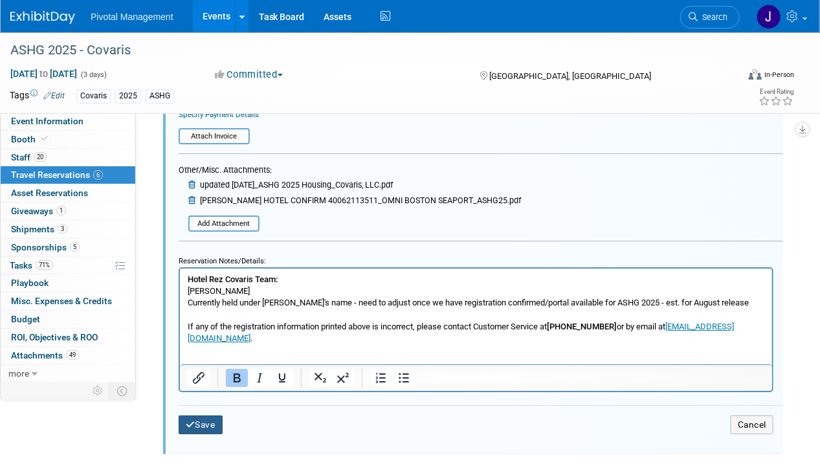
click at [193, 421] on icon "submit" at bounding box center [191, 425] width 10 height 9
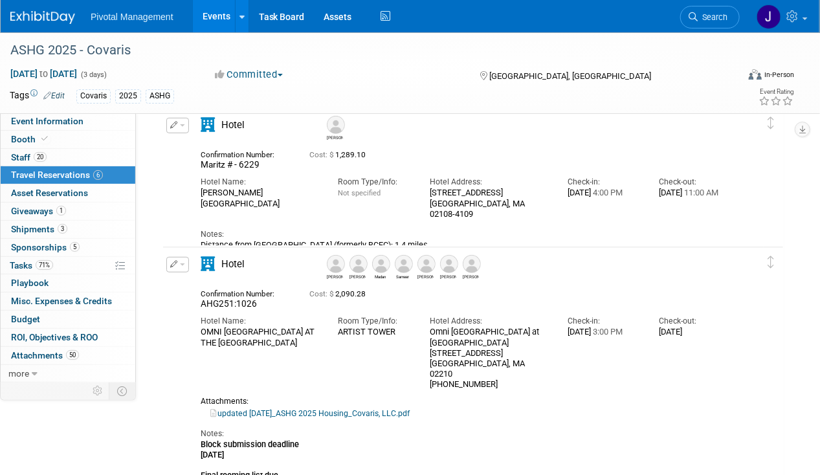
scroll to position [259, 0]
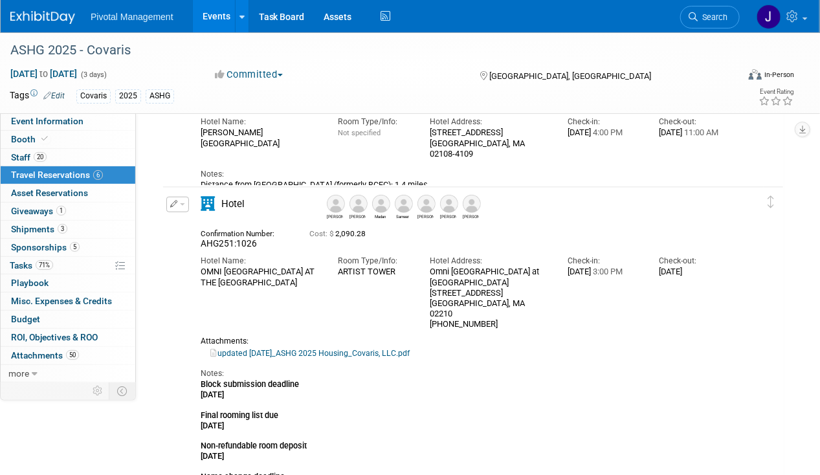
click at [176, 206] on button "button" at bounding box center [177, 205] width 23 height 16
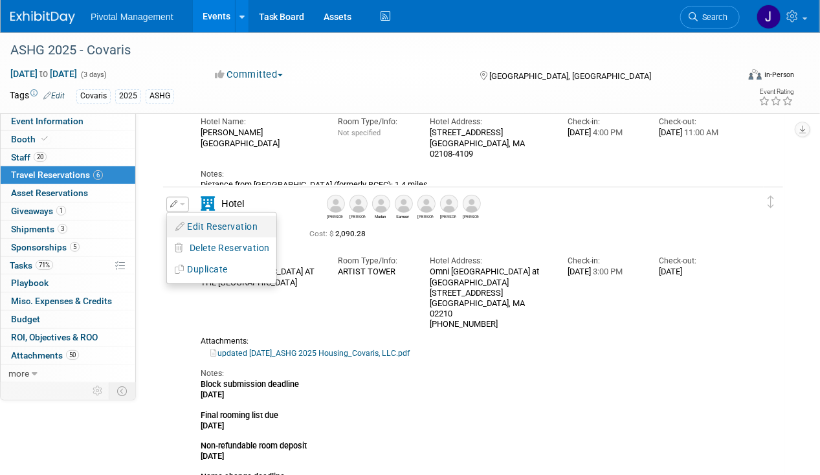
click at [190, 224] on button "Edit Reservation" at bounding box center [221, 226] width 109 height 19
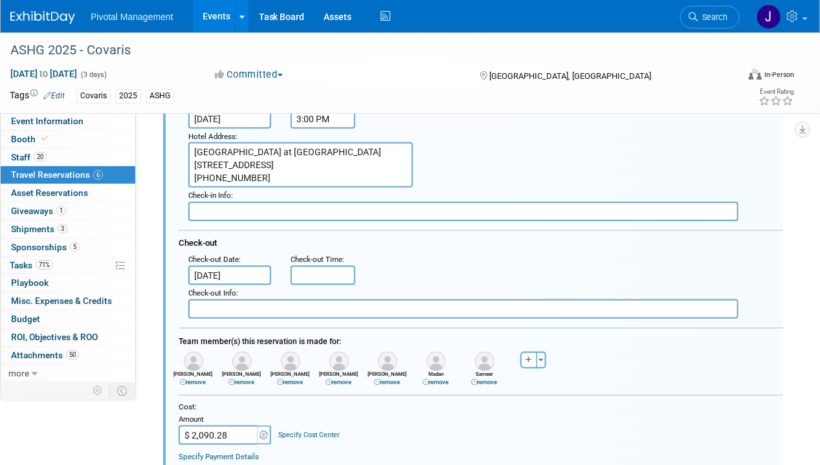
scroll to position [428, 0]
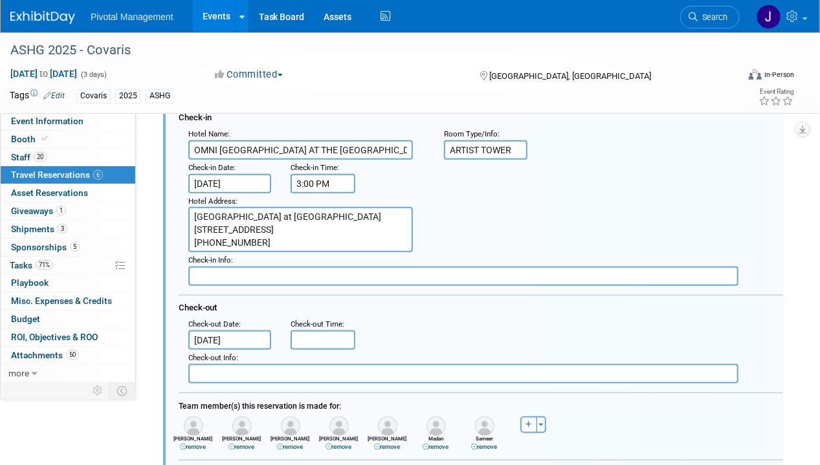
click at [321, 179] on input "3:00 PM" at bounding box center [323, 183] width 65 height 19
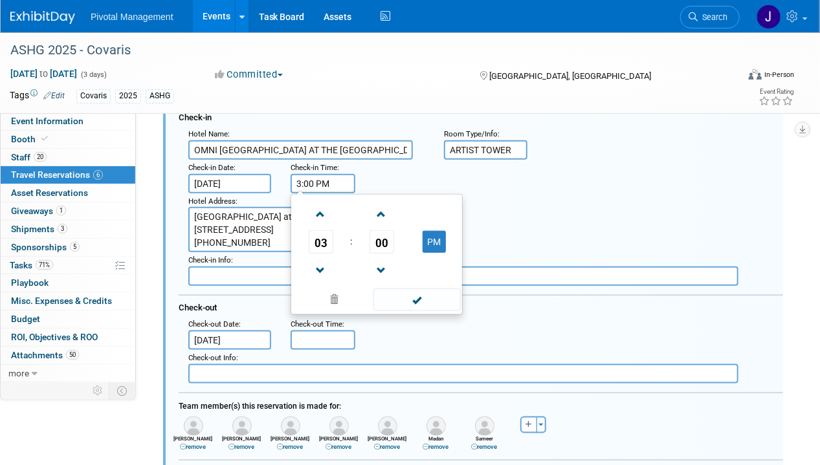
drag, startPoint x: 345, startPoint y: 173, endPoint x: 281, endPoint y: 183, distance: 64.9
click at [281, 183] on div "Check-in Time : 3:00 PM 03 : 00 PM 12 01 02 03 04 05 06 07 08 09 10 11 00 05 10…" at bounding box center [321, 177] width 81 height 34
type input "4:00 PM"
click at [472, 214] on div "Hotel Address : Omni Boston Hotel at The Seaport 450 Summer Street Boston, MA 0…" at bounding box center [486, 223] width 614 height 60
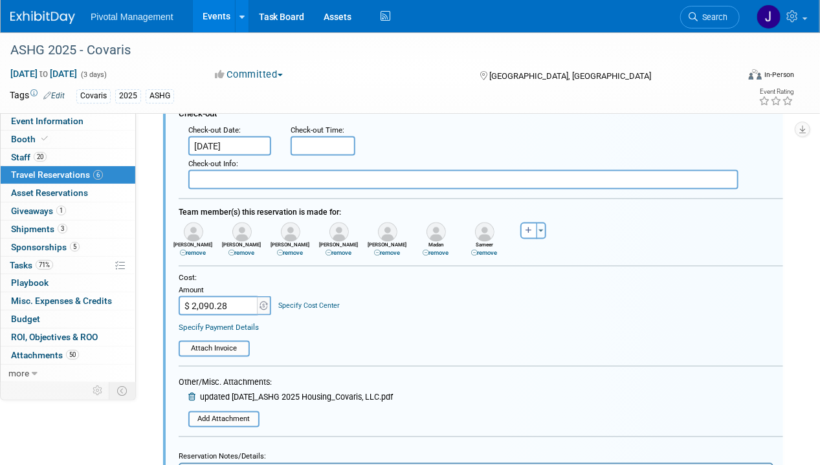
scroll to position [622, 0]
drag, startPoint x: 236, startPoint y: 296, endPoint x: 220, endPoint y: 299, distance: 16.4
click at [220, 299] on input "$ 2,090.28" at bounding box center [219, 305] width 81 height 19
click at [237, 297] on input "$ 2,090.28" at bounding box center [219, 305] width 81 height 19
type input "$ 2,090.30"
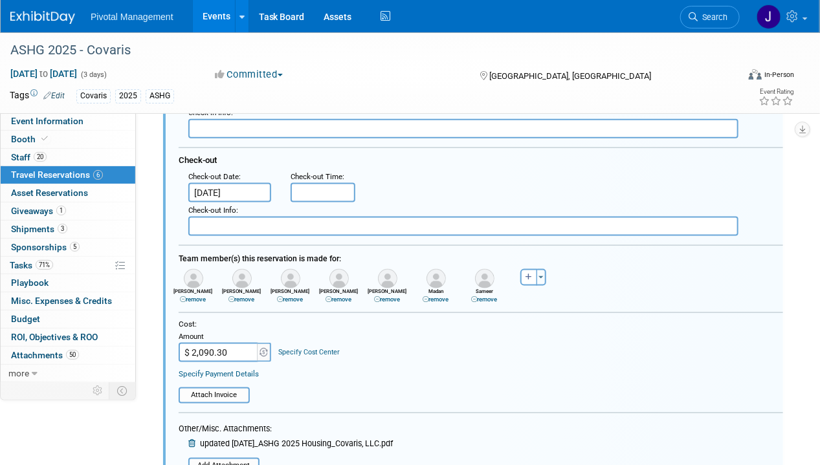
scroll to position [557, 0]
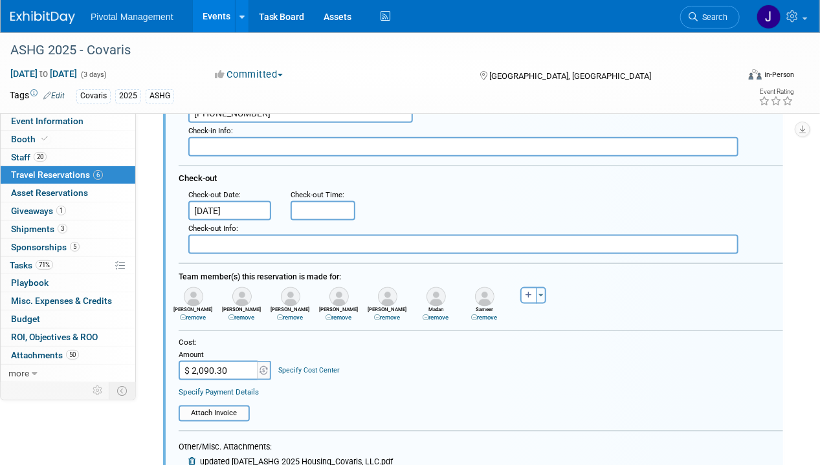
click at [307, 206] on input "text" at bounding box center [323, 210] width 65 height 19
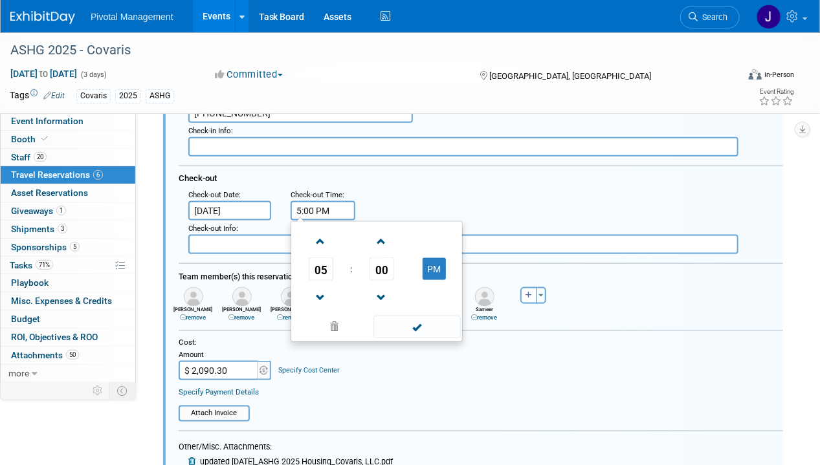
drag, startPoint x: 336, startPoint y: 204, endPoint x: 265, endPoint y: 210, distance: 72.0
click at [265, 210] on div ": Check-out Date : Oct 18, 2025 Check-out Time : 5:00 PM 05 : 00 PM 12 01 02 03…" at bounding box center [486, 204] width 614 height 34
click at [410, 326] on span at bounding box center [416, 327] width 87 height 23
type input "11:00 AM"
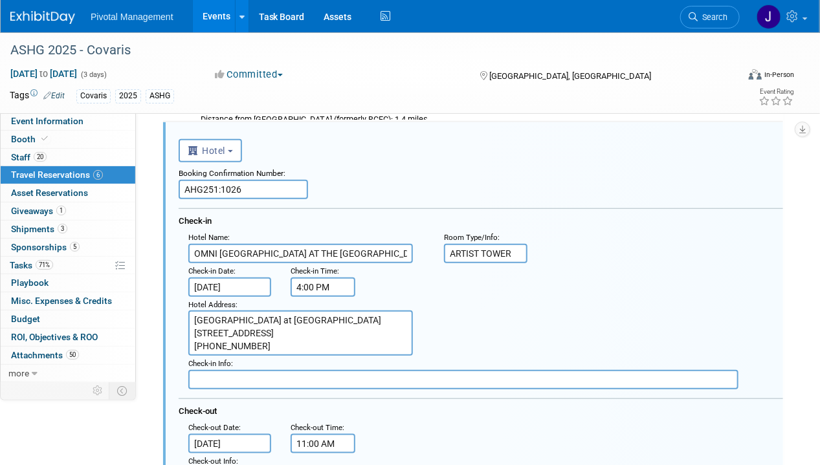
scroll to position [298, 0]
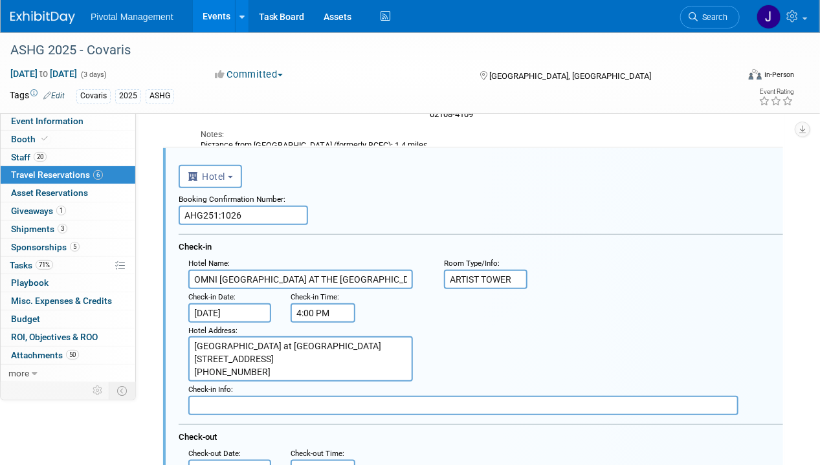
click at [223, 226] on div "Booking Confirmation Number: AHG251:1026 Check-in Hotel Name : OMNI BOSTON HOTE…" at bounding box center [481, 350] width 604 height 325
click at [225, 215] on input "AHG251:1026" at bounding box center [243, 215] width 129 height 19
paste input "40062112778"
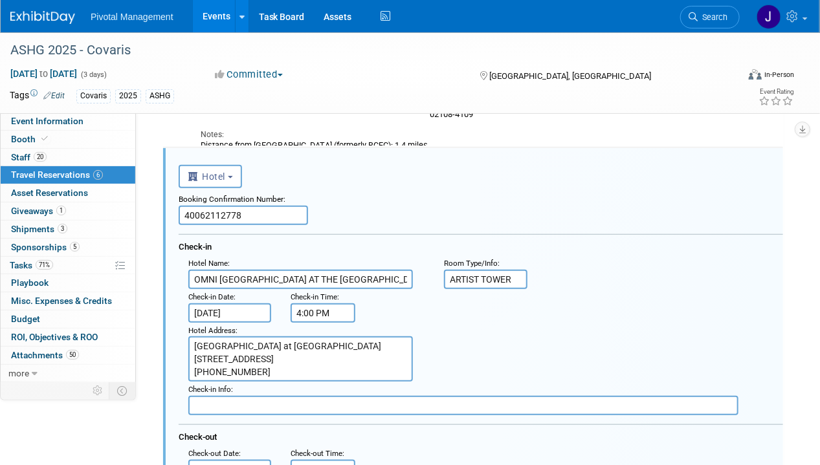
type input "40062112778"
click at [402, 193] on div "Booking Confirmation Number:" at bounding box center [481, 196] width 604 height 17
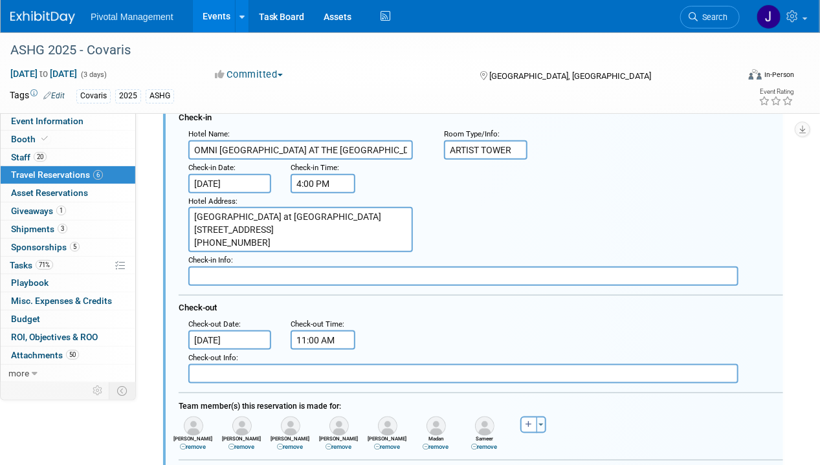
scroll to position [622, 0]
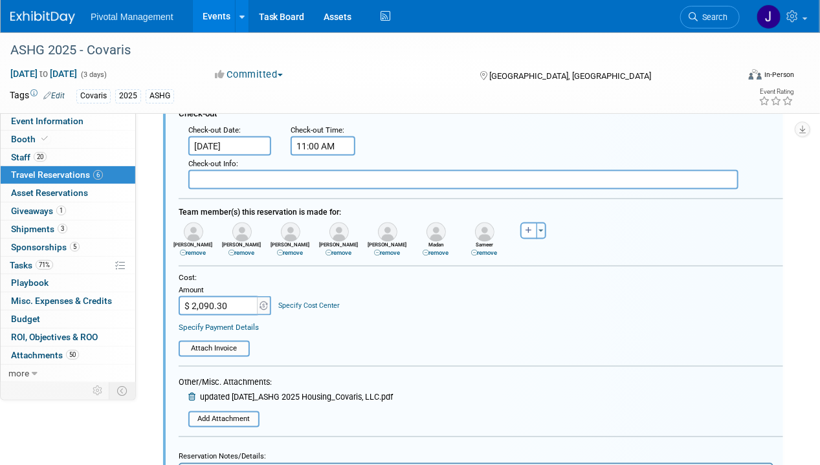
click at [199, 249] on link "remove" at bounding box center [194, 252] width 26 height 7
click at [248, 250] on link "remove" at bounding box center [242, 252] width 26 height 7
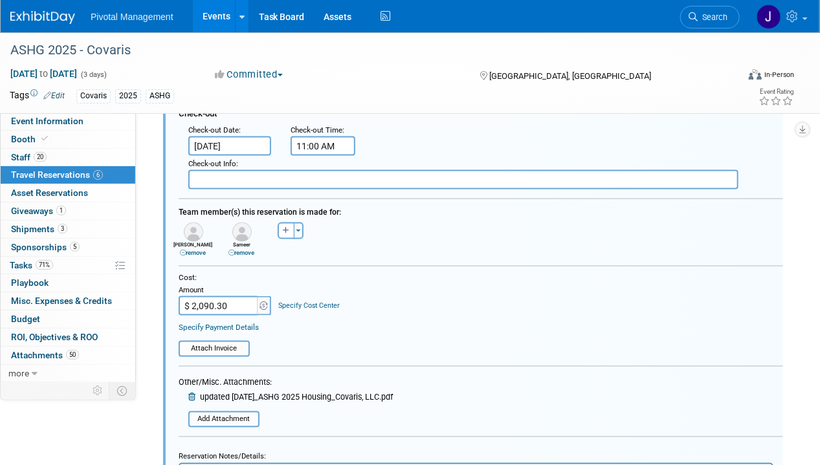
click at [248, 250] on link "remove" at bounding box center [242, 252] width 26 height 7
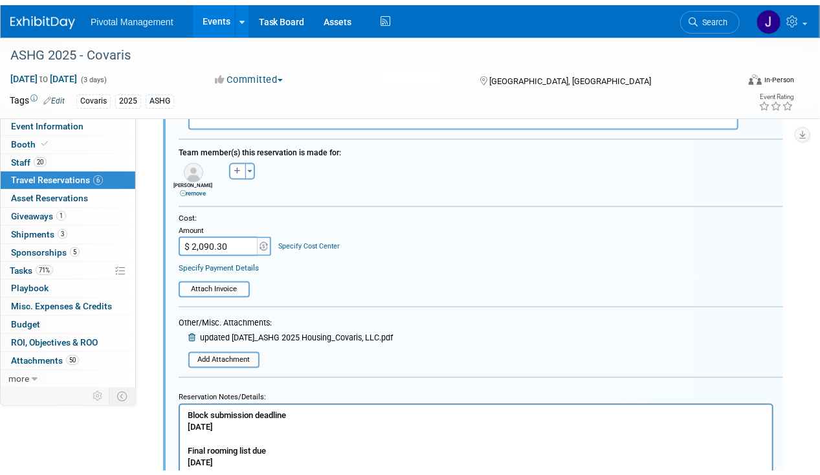
scroll to position [1010, 0]
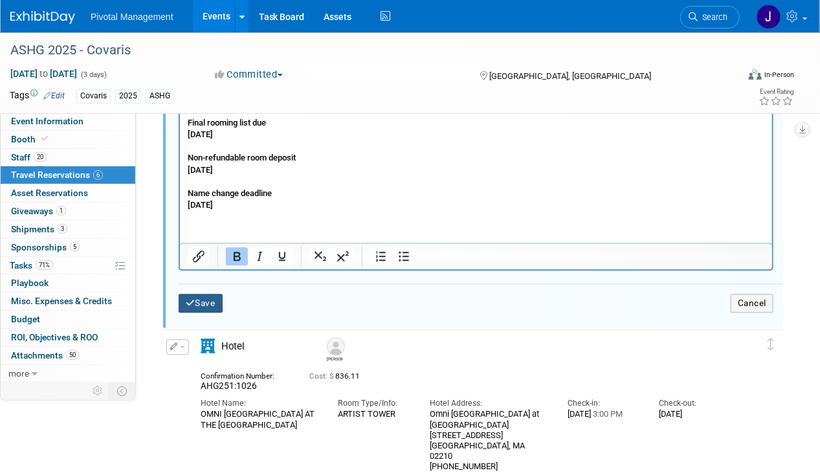
drag, startPoint x: 203, startPoint y: 294, endPoint x: 234, endPoint y: 285, distance: 31.7
click at [203, 294] on button "Save" at bounding box center [201, 303] width 44 height 19
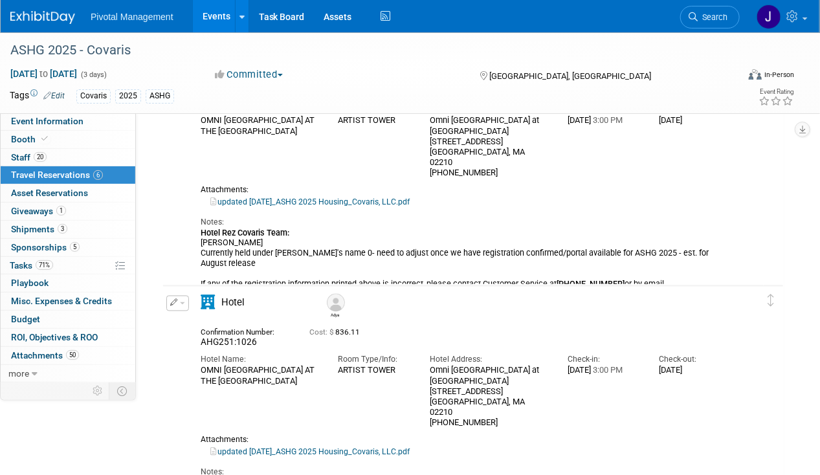
scroll to position [841, 0]
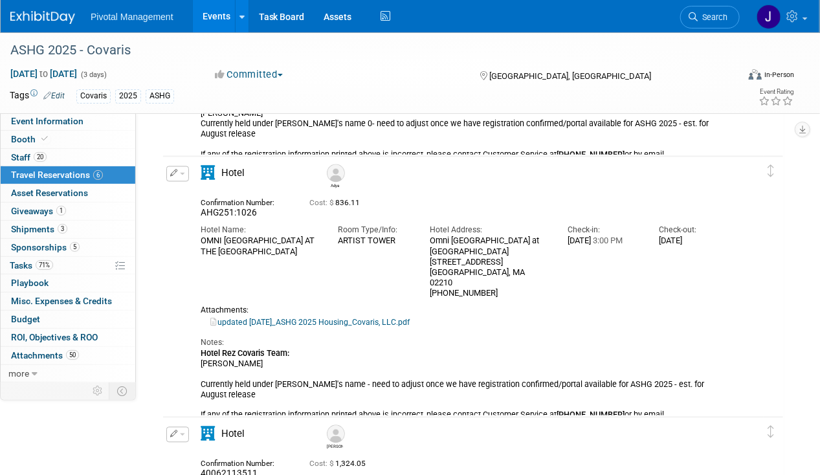
click at [181, 170] on button "button" at bounding box center [177, 174] width 23 height 16
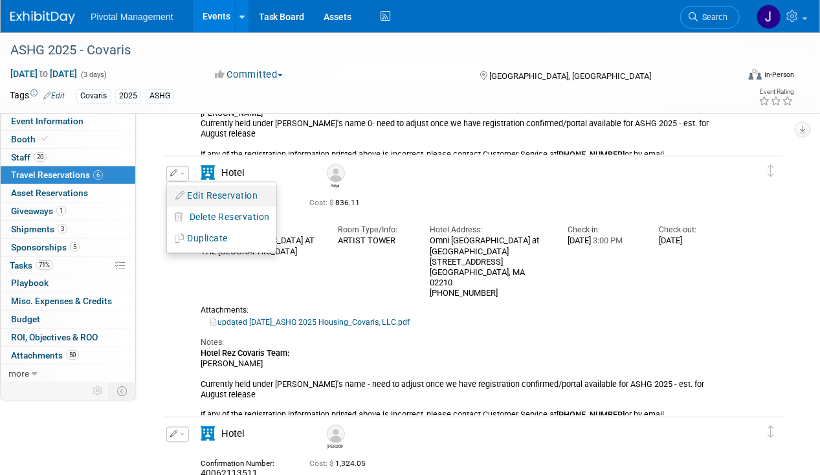
click at [207, 192] on button "Edit Reservation" at bounding box center [221, 196] width 109 height 19
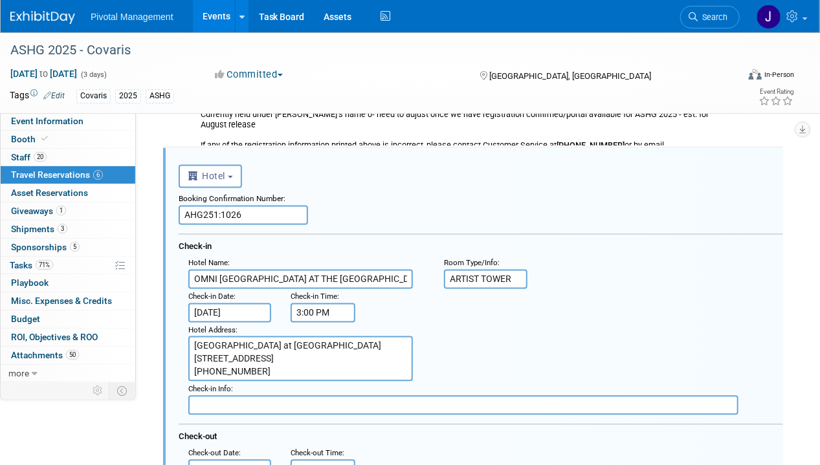
scroll to position [0, 0]
click at [248, 214] on input "AHG251:1026" at bounding box center [243, 215] width 129 height 19
click at [248, 213] on input "AHG251:1026" at bounding box center [243, 215] width 129 height 19
paste input "40062111825"
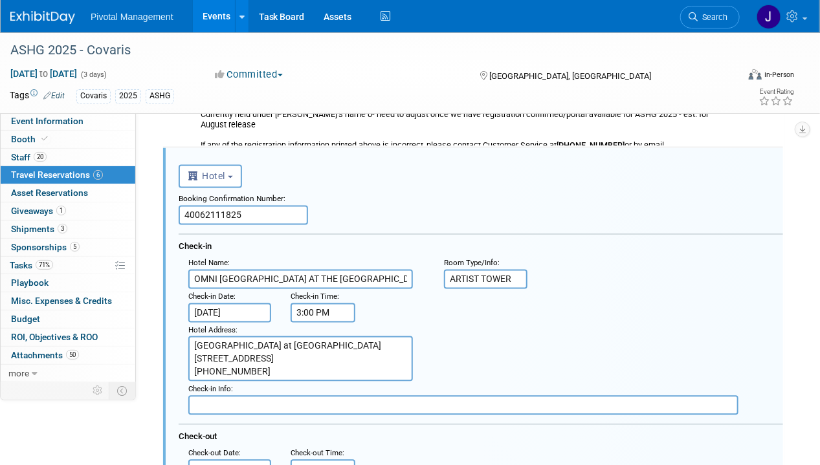
type input "40062111825"
click at [431, 182] on div "<i class="fas fa-plane" style="padding: 6px 4px 6px 1px;"></i> Flight <i class=…" at bounding box center [481, 175] width 604 height 27
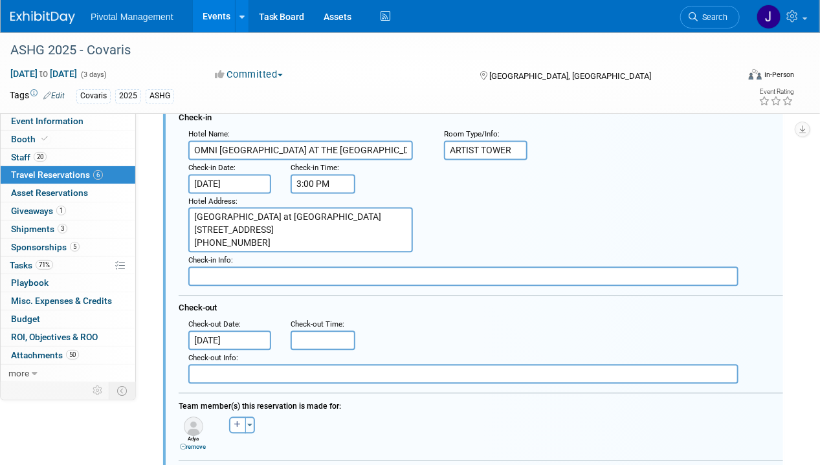
scroll to position [1109, 0]
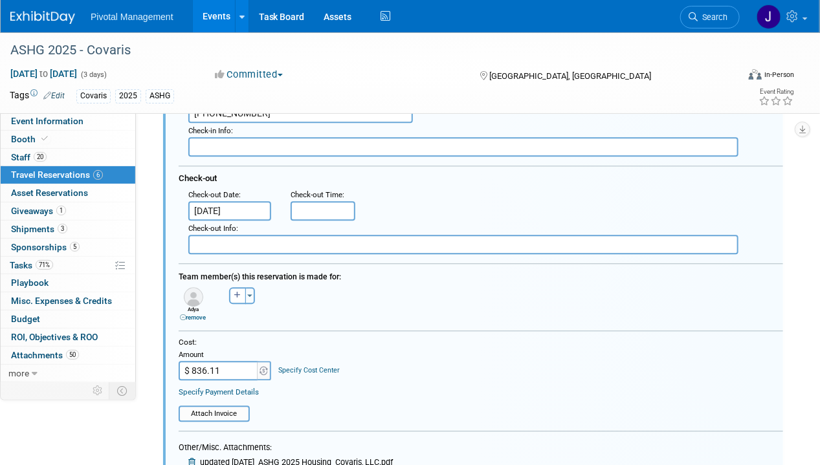
click at [193, 292] on img at bounding box center [193, 296] width 19 height 19
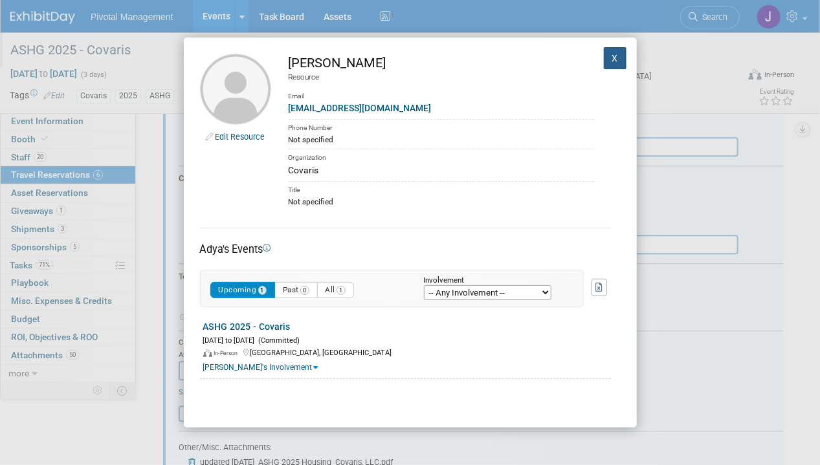
click at [604, 56] on button "X" at bounding box center [615, 58] width 23 height 22
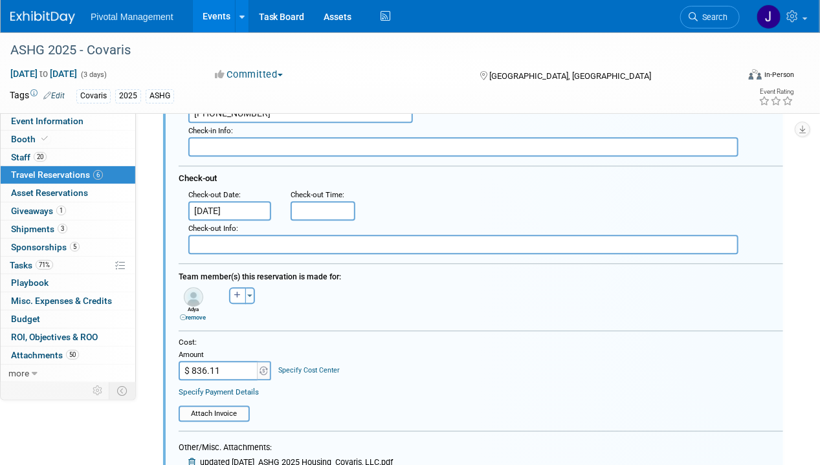
click at [234, 364] on input "$ 836.11" at bounding box center [219, 370] width 81 height 19
type input "$ 836.12"
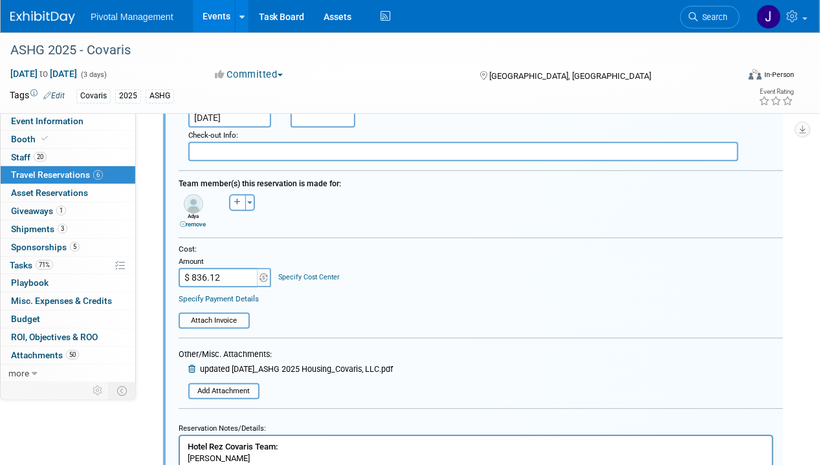
scroll to position [1239, 0]
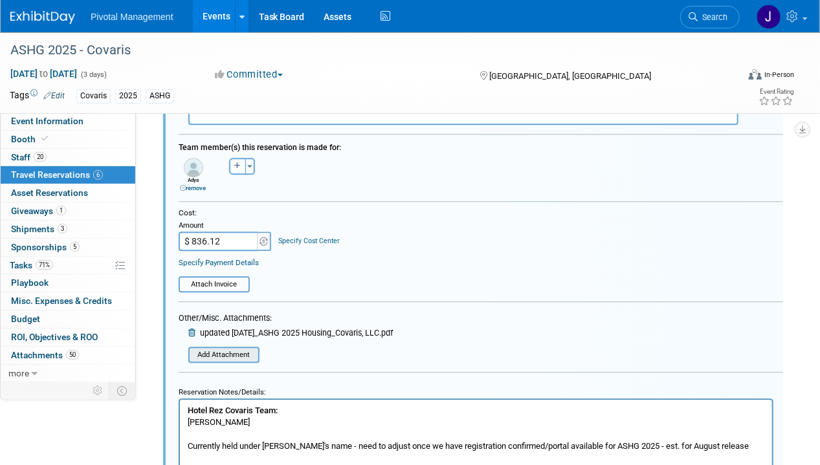
click at [207, 353] on input "file" at bounding box center [192, 355] width 132 height 14
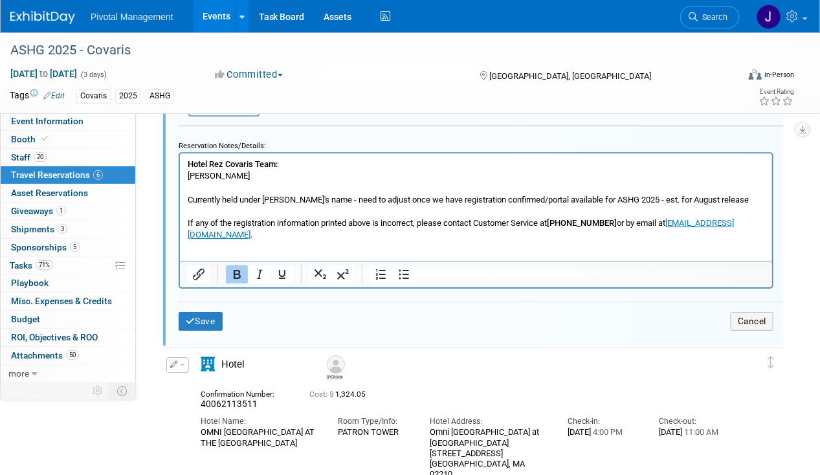
scroll to position [1562, 0]
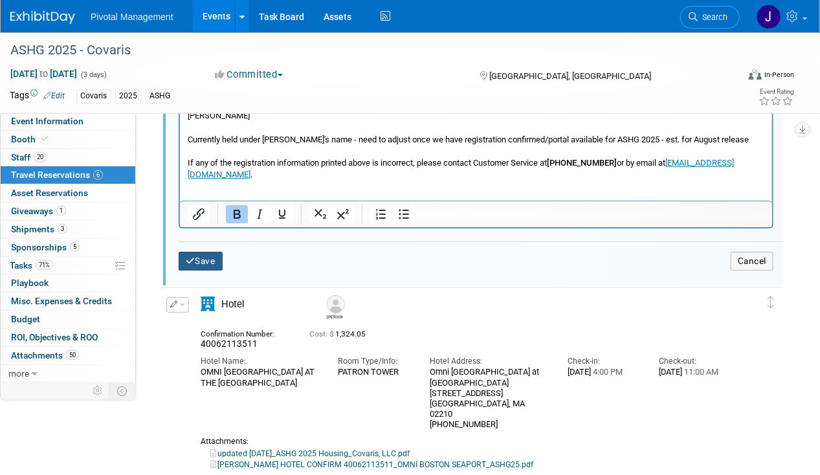
click at [194, 252] on button "Save" at bounding box center [201, 261] width 44 height 19
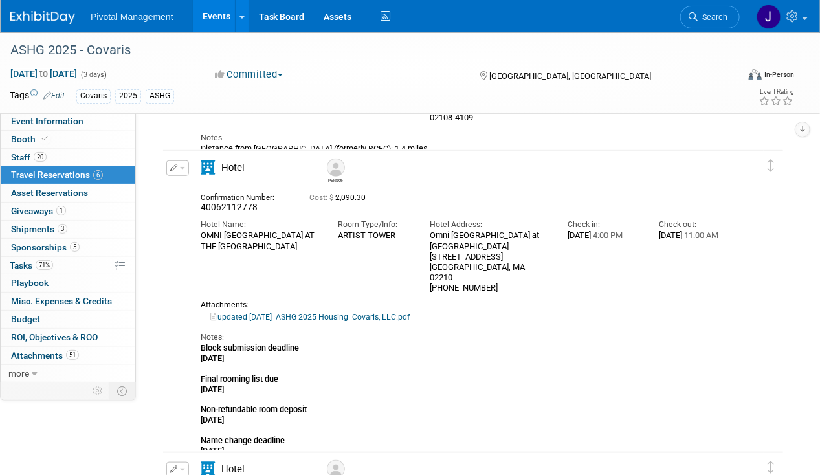
scroll to position [239, 0]
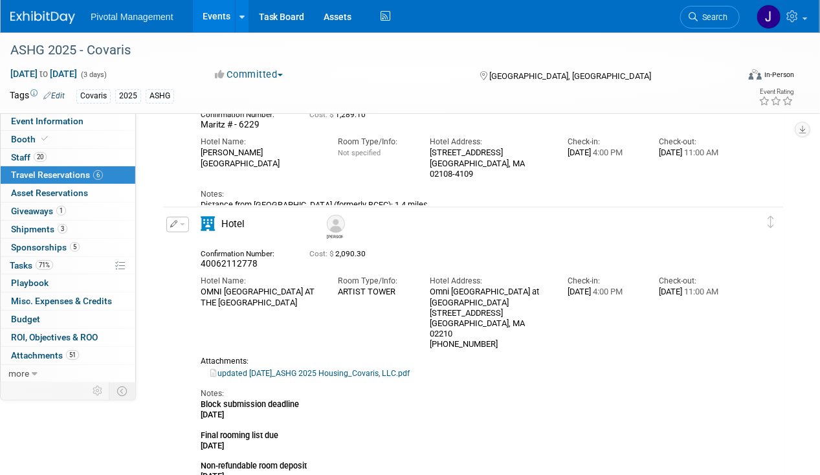
click at [171, 220] on icon "button" at bounding box center [174, 223] width 8 height 7
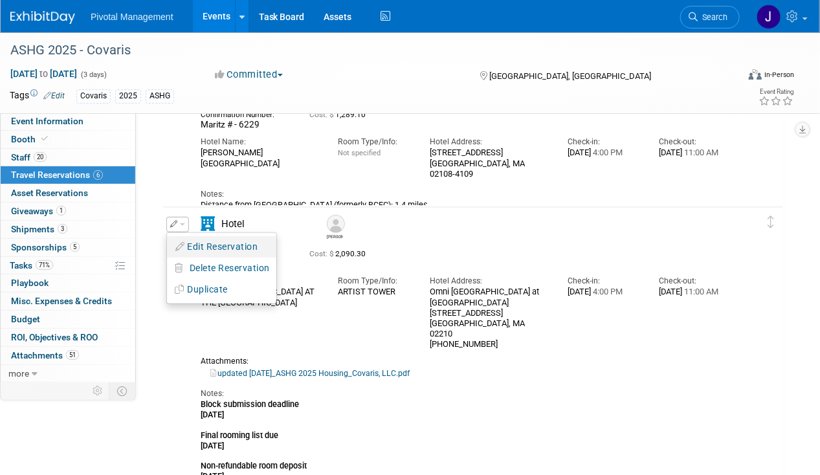
click at [199, 243] on button "Edit Reservation" at bounding box center [221, 246] width 109 height 19
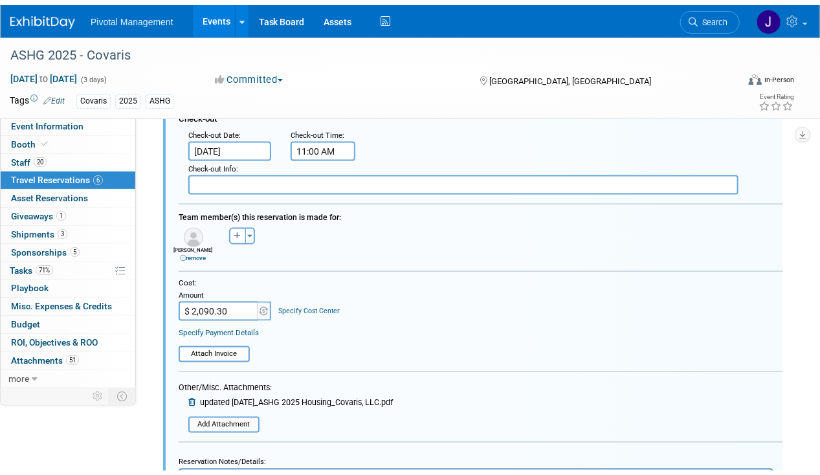
scroll to position [816, 0]
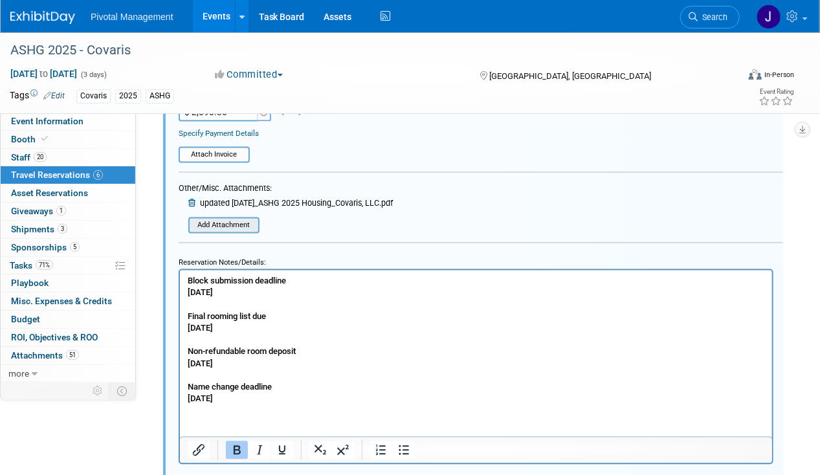
click at [224, 219] on input "file" at bounding box center [192, 226] width 132 height 14
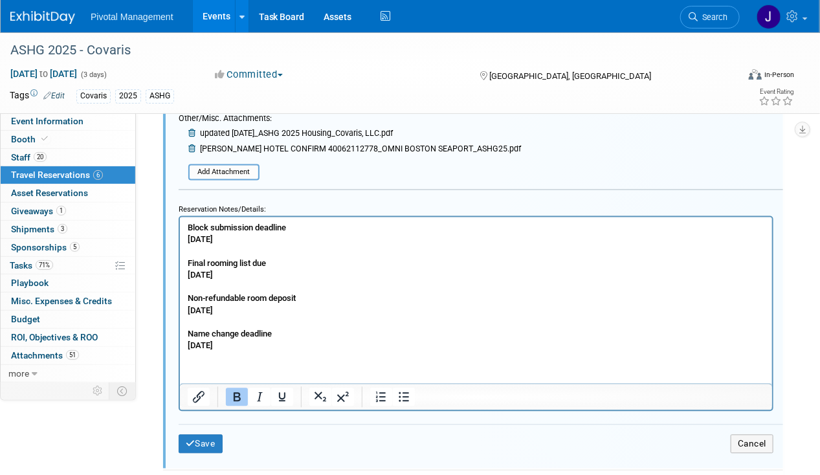
scroll to position [945, 0]
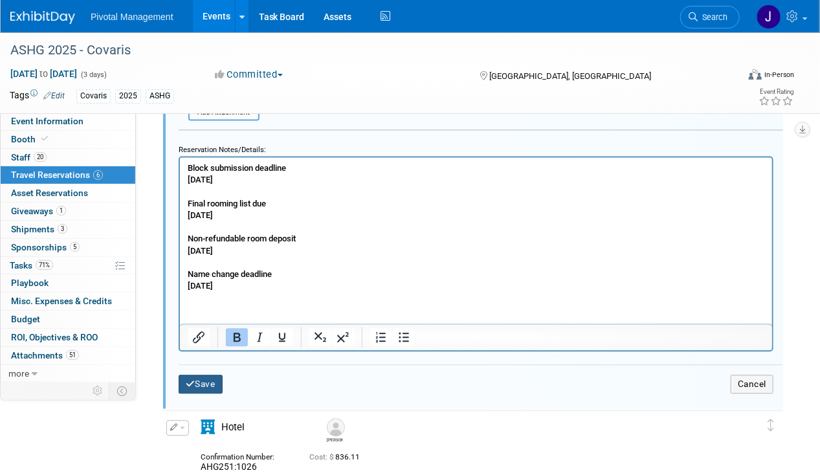
click at [208, 379] on button "Save" at bounding box center [201, 384] width 44 height 19
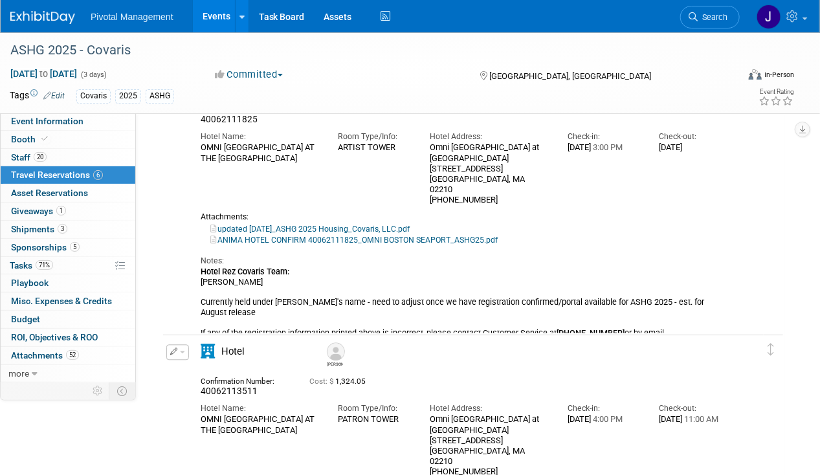
scroll to position [298, 0]
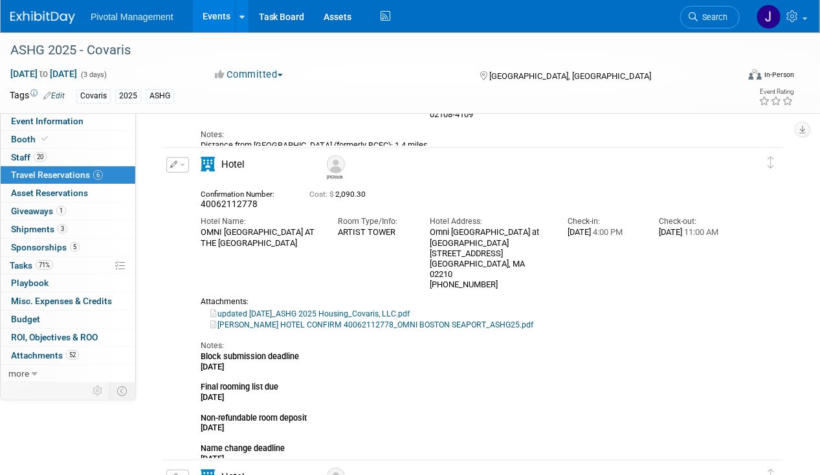
click at [182, 160] on button "button" at bounding box center [177, 165] width 23 height 16
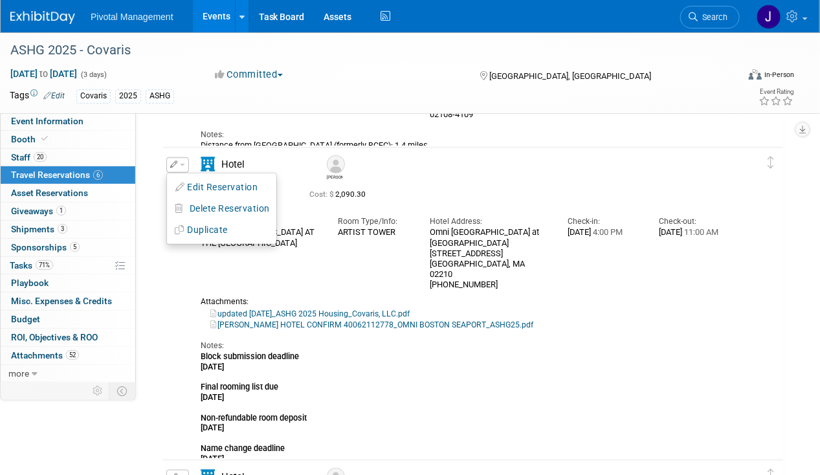
click at [202, 230] on button "Duplicate" at bounding box center [221, 230] width 109 height 19
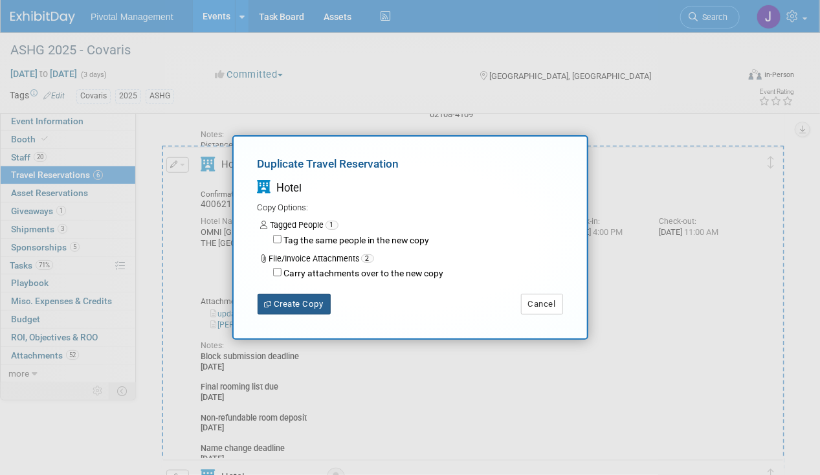
drag, startPoint x: 294, startPoint y: 307, endPoint x: 308, endPoint y: 302, distance: 14.3
click at [294, 306] on button "Create Copy" at bounding box center [294, 304] width 73 height 21
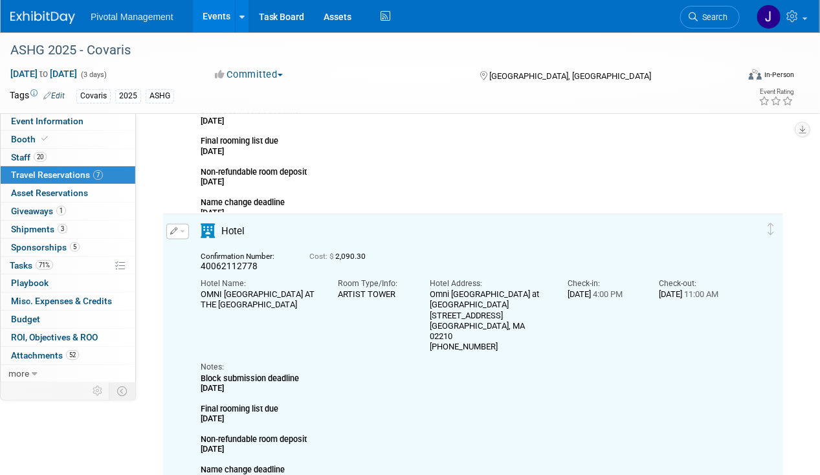
scroll to position [509, 0]
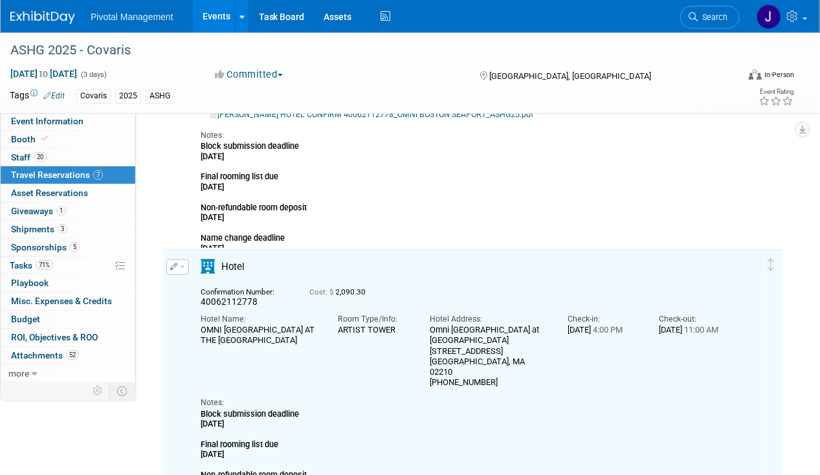
click at [181, 268] on button "button" at bounding box center [177, 267] width 23 height 16
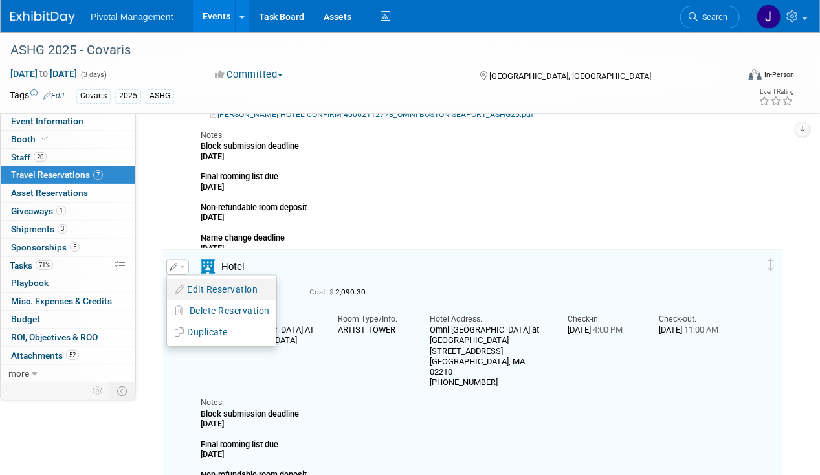
click at [197, 289] on button "Edit Reservation" at bounding box center [221, 289] width 109 height 19
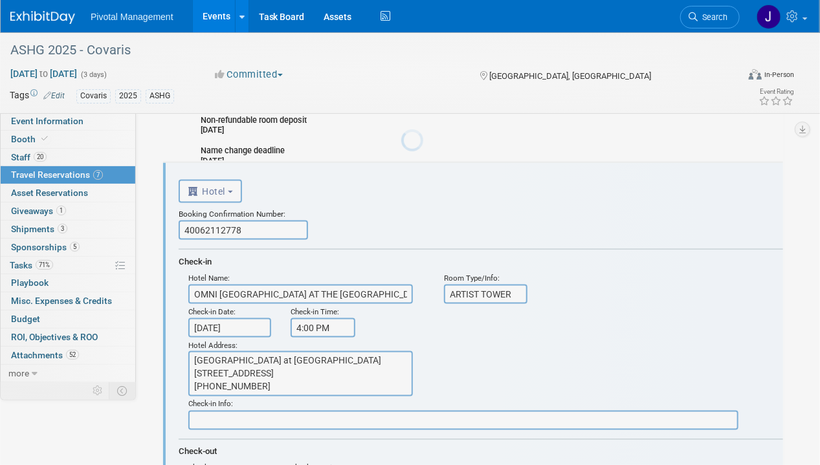
scroll to position [611, 0]
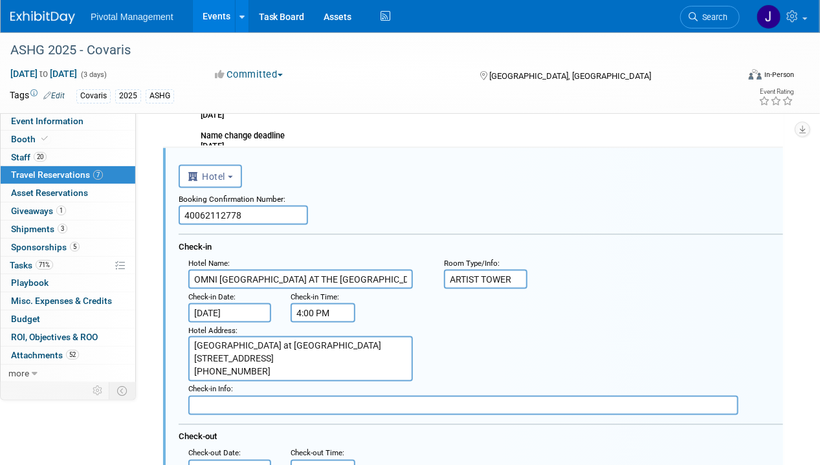
click at [232, 214] on input "40062112778" at bounding box center [243, 215] width 129 height 19
paste input "880"
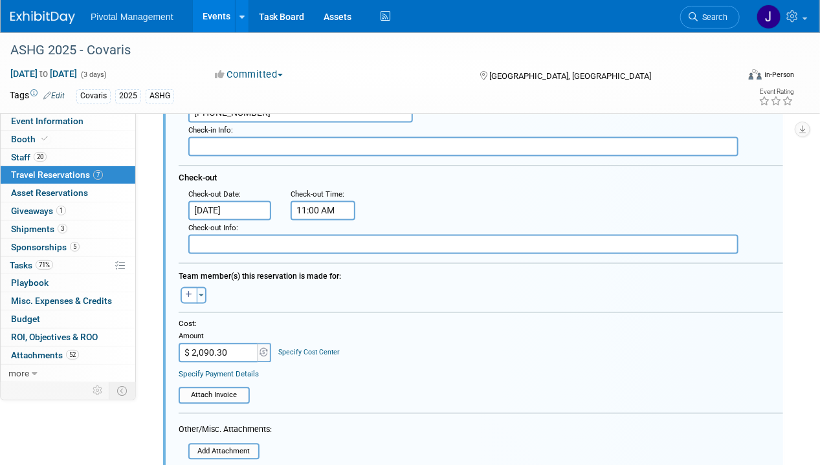
scroll to position [999, 0]
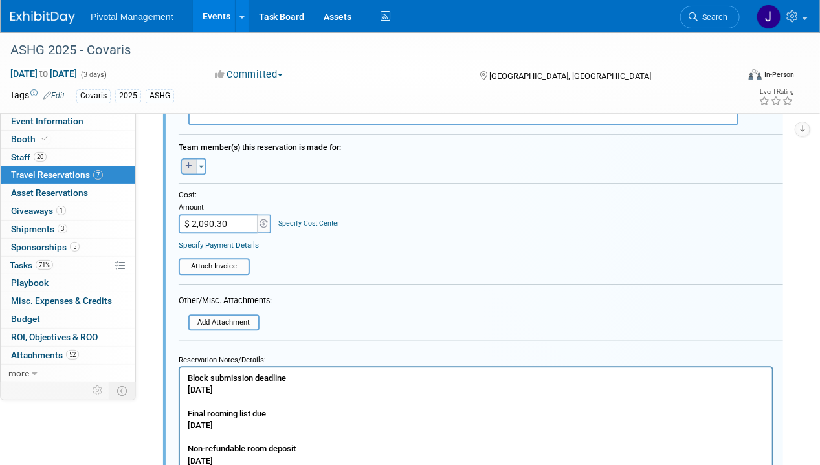
type input "40062112880"
click at [186, 162] on icon "button" at bounding box center [189, 165] width 6 height 7
select select
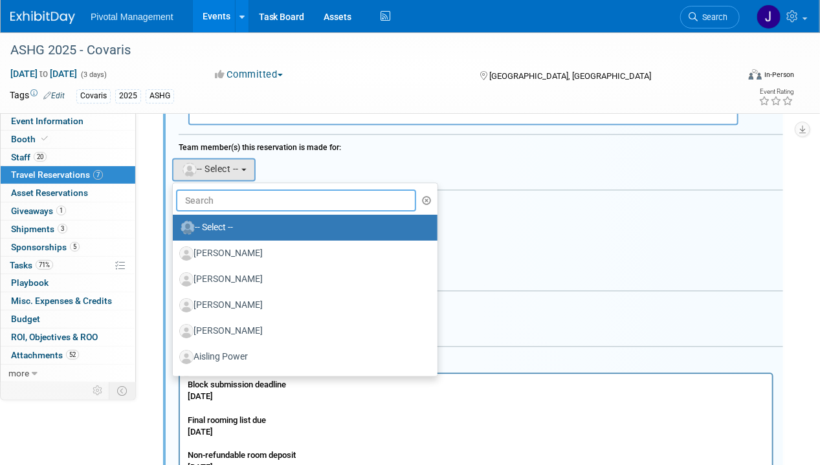
click at [250, 198] on input "text" at bounding box center [296, 201] width 240 height 22
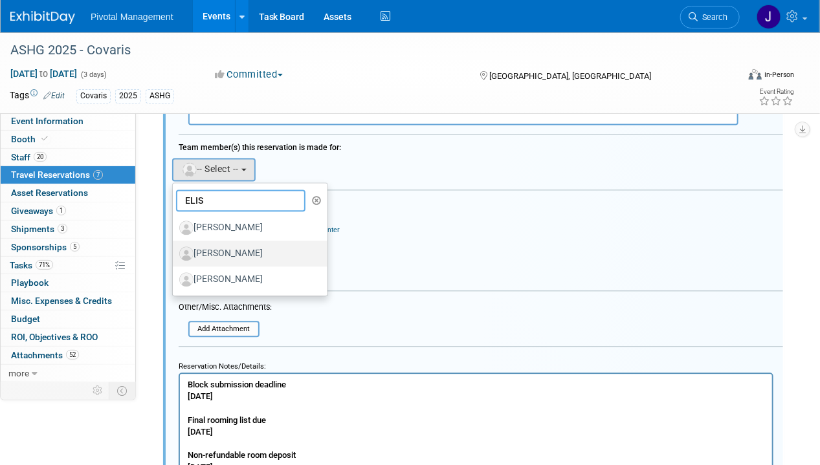
type input "ELIS"
click at [254, 250] on label "[PERSON_NAME]" at bounding box center [246, 253] width 135 height 21
click at [175, 250] on input "[PERSON_NAME]" at bounding box center [170, 252] width 8 height 8
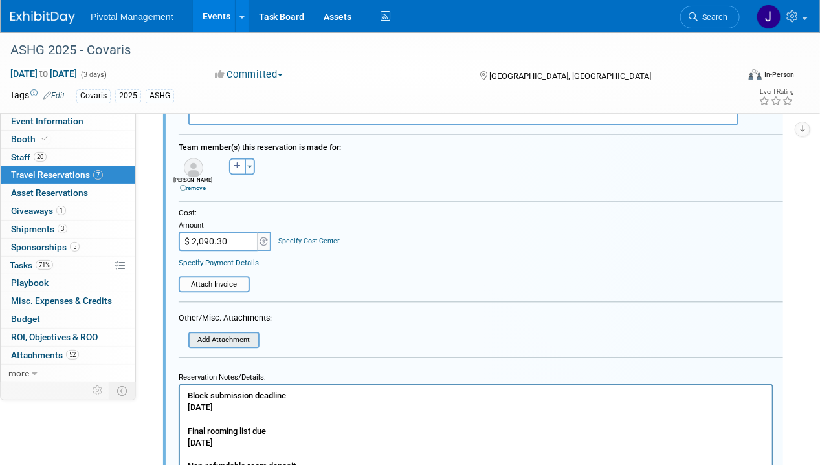
click at [221, 333] on input "file" at bounding box center [192, 340] width 132 height 14
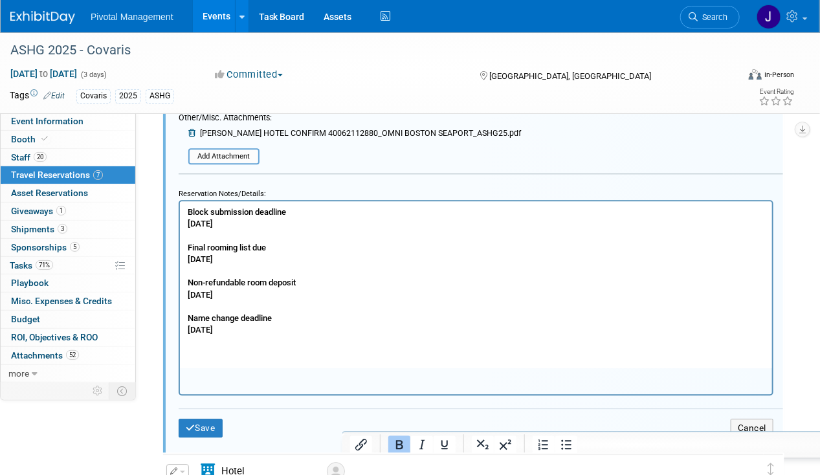
scroll to position [1258, 0]
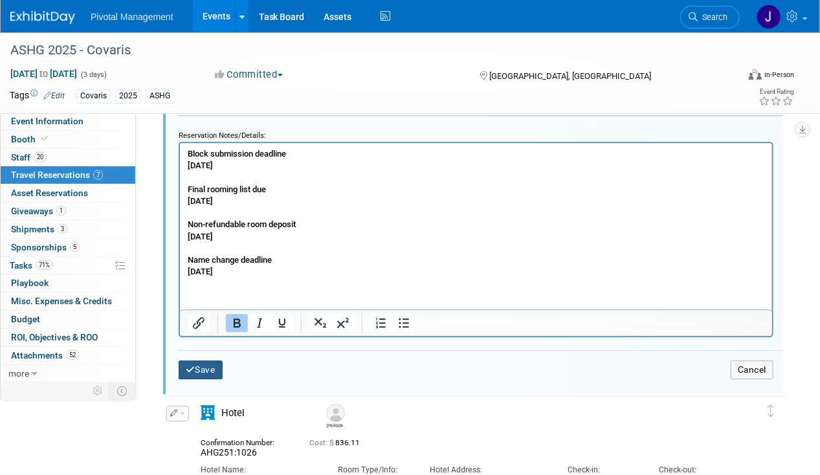
click at [208, 365] on button "Save" at bounding box center [201, 369] width 44 height 19
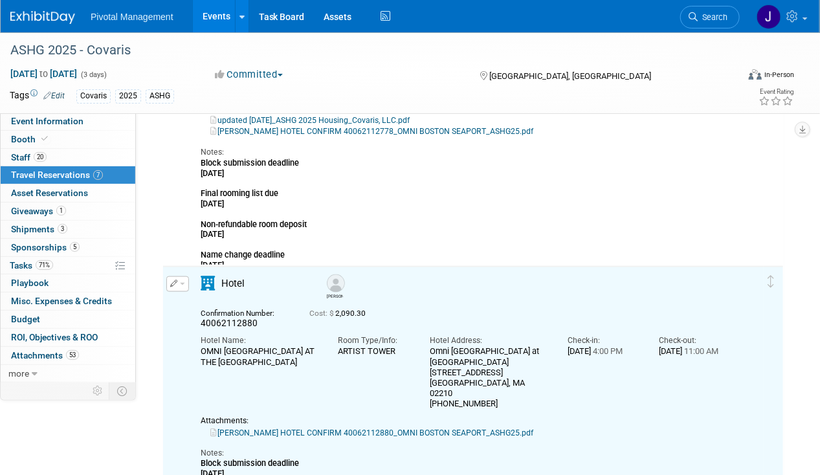
scroll to position [518, 0]
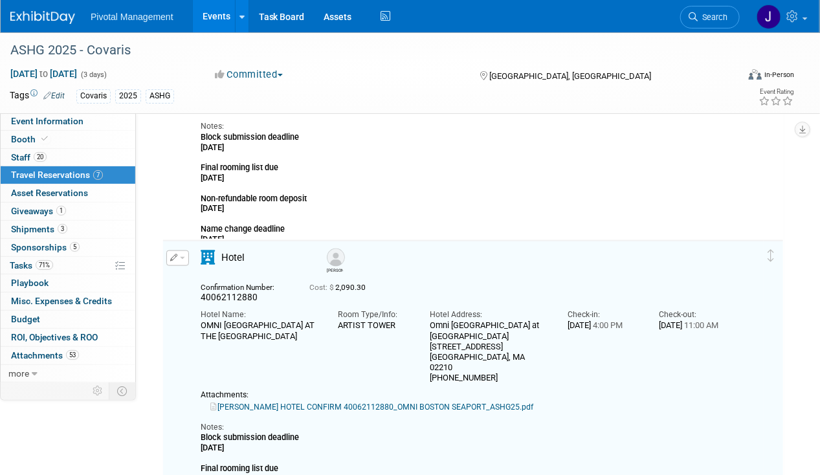
click at [175, 256] on icon "button" at bounding box center [174, 257] width 8 height 7
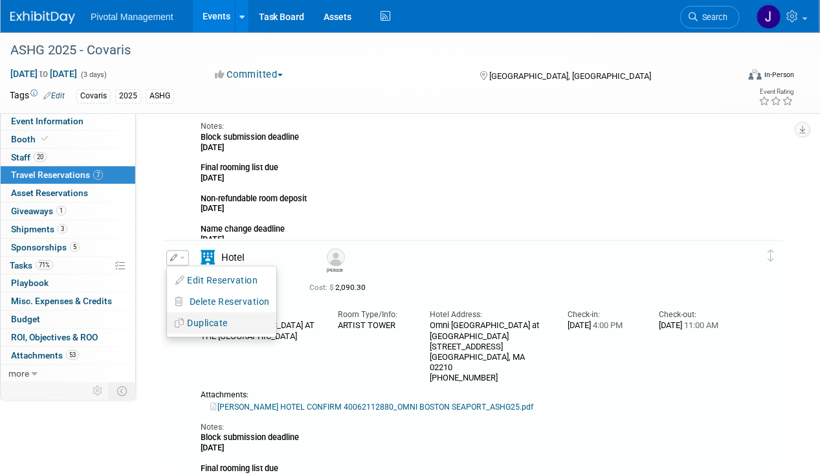
click at [195, 321] on button "Duplicate" at bounding box center [221, 323] width 109 height 19
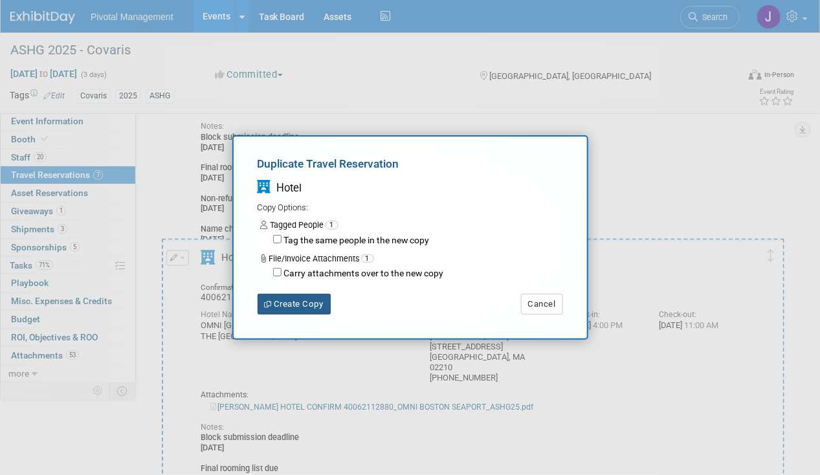
click at [298, 307] on button "Create Copy" at bounding box center [294, 304] width 73 height 21
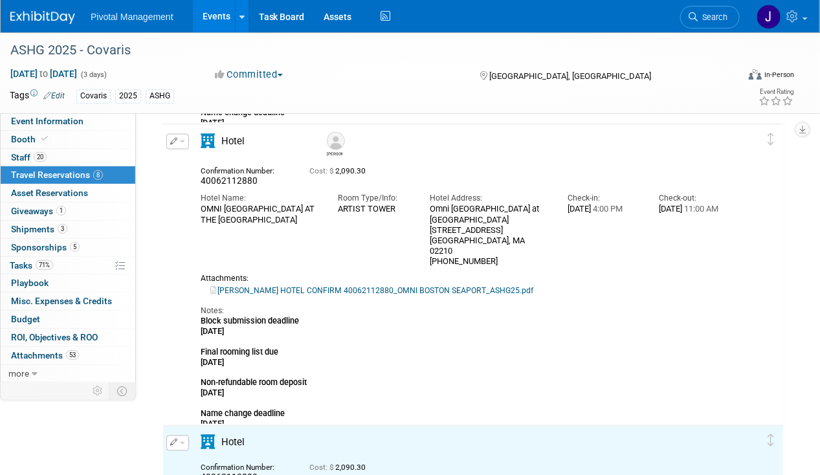
scroll to position [893, 0]
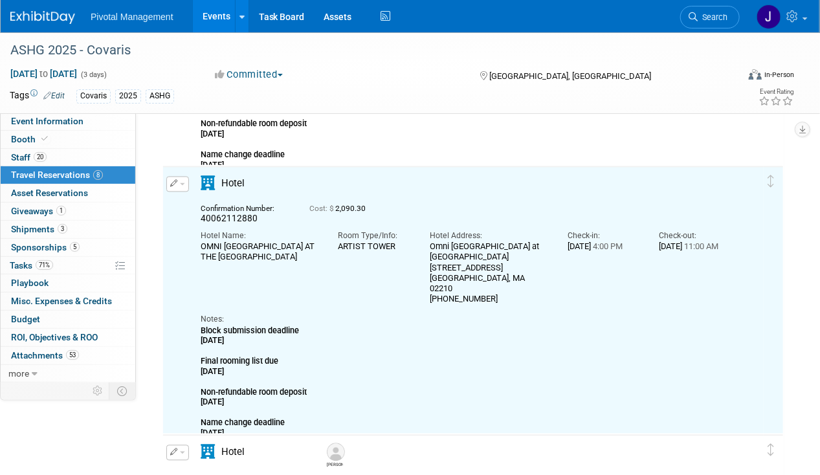
click at [177, 185] on button "button" at bounding box center [177, 185] width 23 height 16
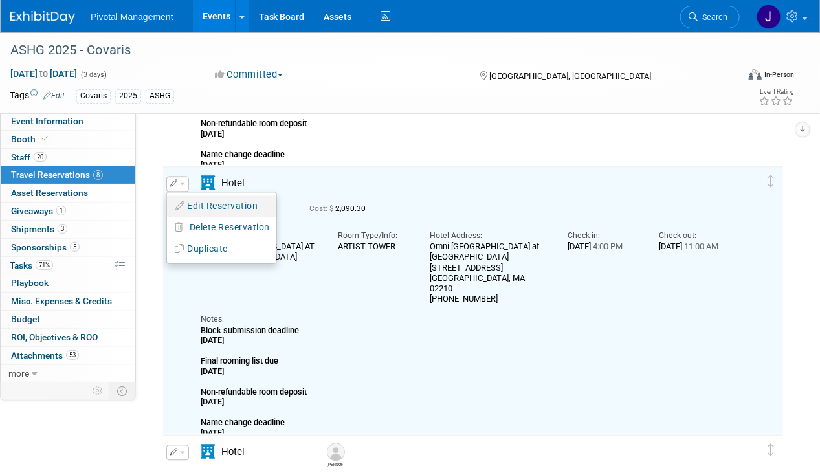
click at [195, 207] on button "Edit Reservation" at bounding box center [221, 206] width 109 height 19
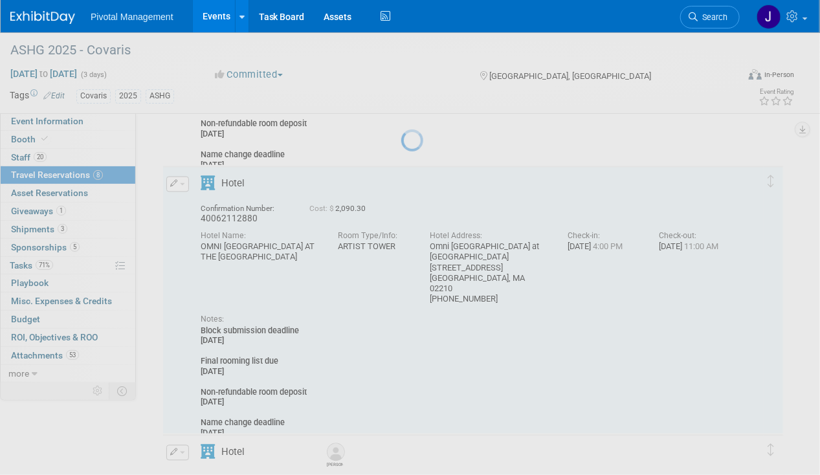
select select "7b63ed22-83a4-4baf-82b0-1c2d6859f11a"
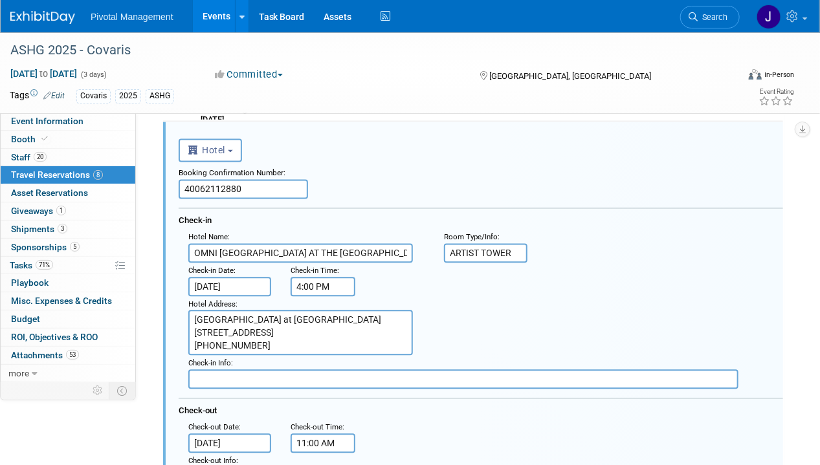
scroll to position [912, 0]
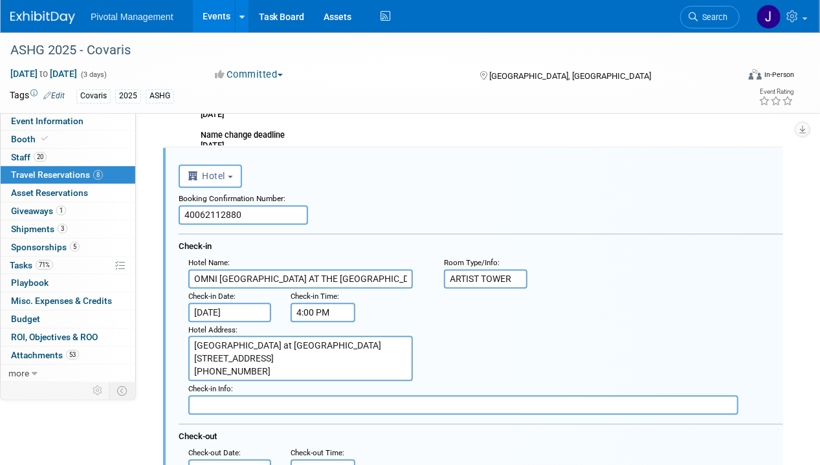
click at [232, 217] on input "40062112880" at bounding box center [243, 215] width 129 height 19
paste input "921"
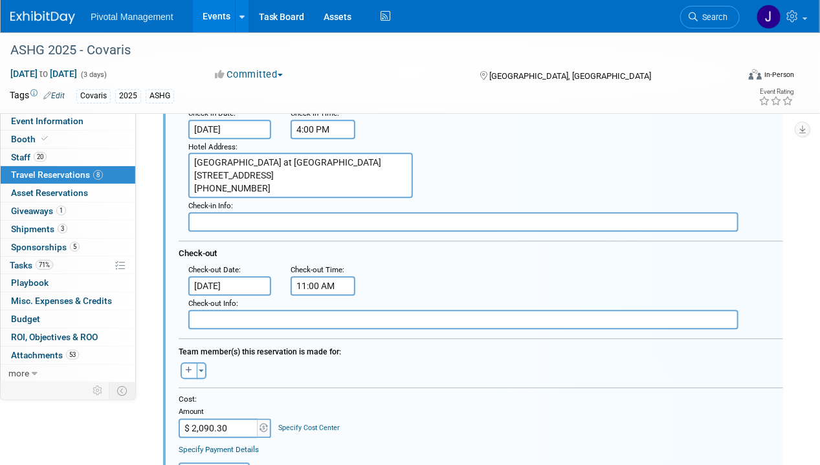
scroll to position [1171, 0]
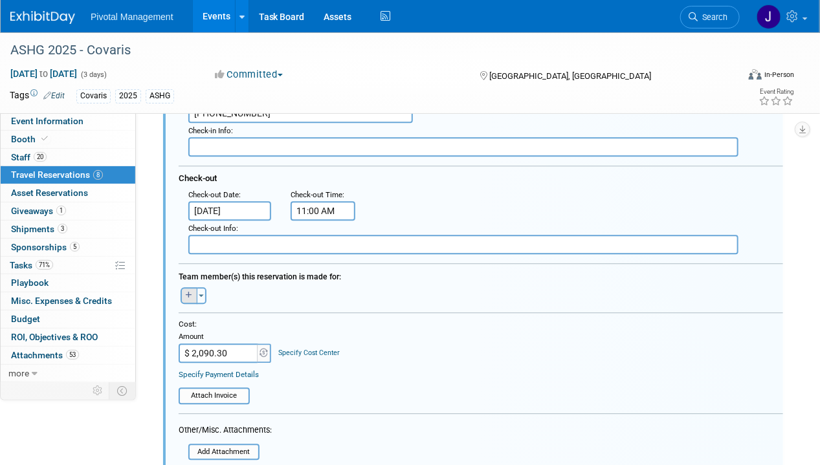
type input "40062112921"
click at [190, 294] on button "button" at bounding box center [189, 295] width 17 height 17
select select
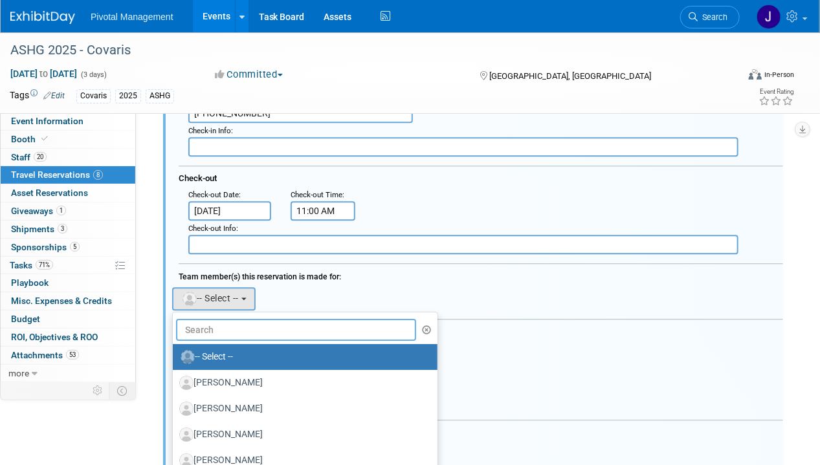
click at [203, 325] on input "text" at bounding box center [296, 330] width 240 height 22
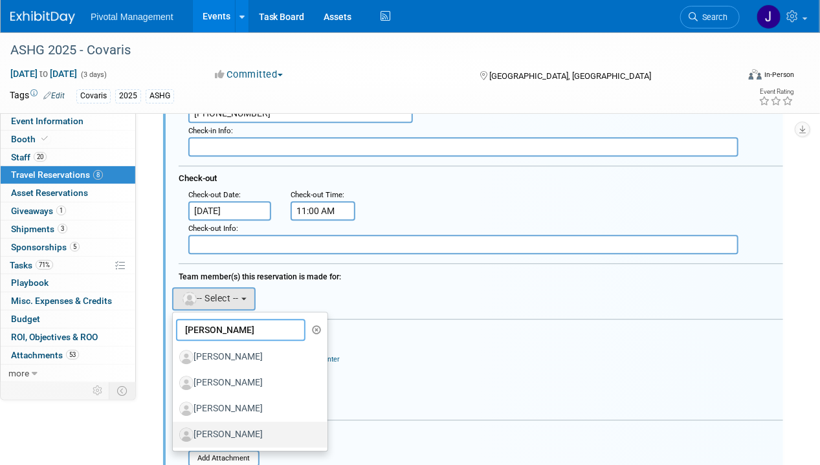
type input "SAM"
click at [241, 424] on label "[PERSON_NAME]" at bounding box center [246, 434] width 135 height 21
click at [175, 429] on input "[PERSON_NAME]" at bounding box center [170, 433] width 8 height 8
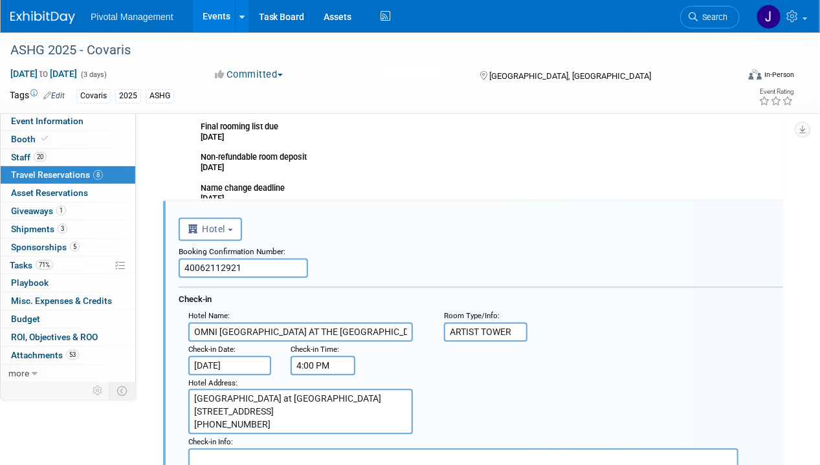
scroll to position [848, 0]
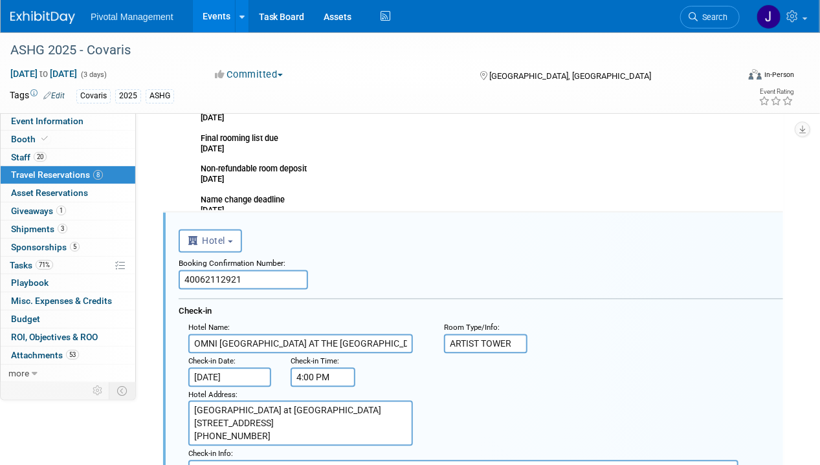
click at [217, 276] on input "40062112921" at bounding box center [243, 279] width 129 height 19
click at [218, 276] on input "40062112921" at bounding box center [243, 279] width 129 height 19
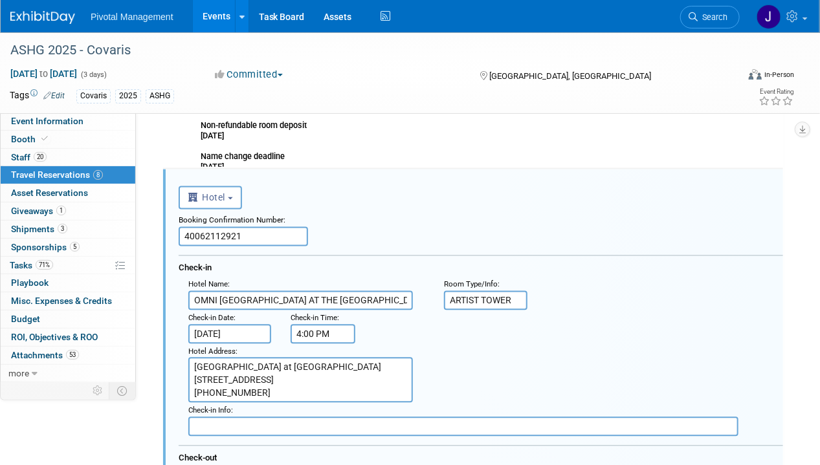
click at [428, 256] on div "Check-in" at bounding box center [481, 266] width 604 height 21
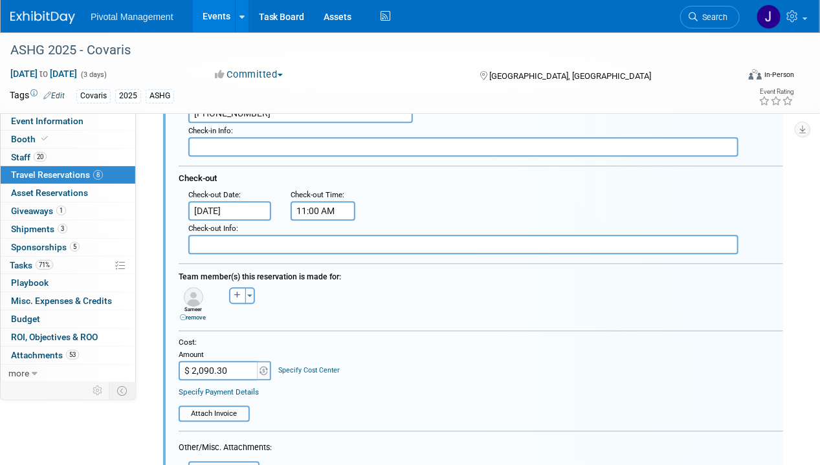
scroll to position [1301, 0]
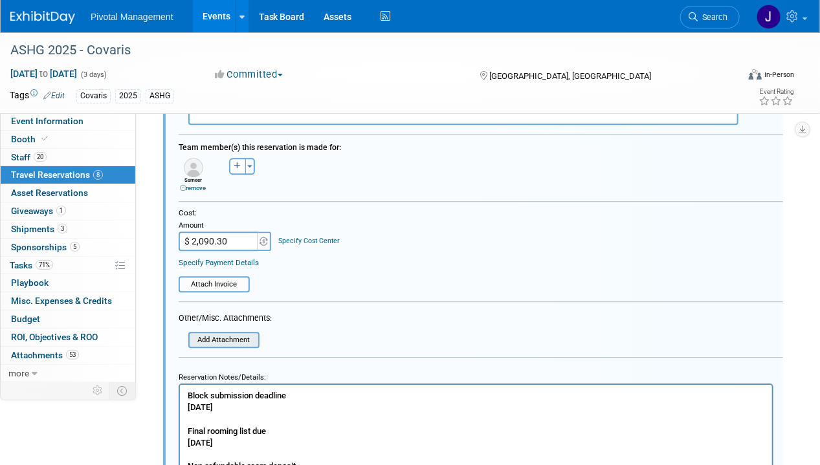
click at [214, 335] on input "file" at bounding box center [192, 340] width 132 height 14
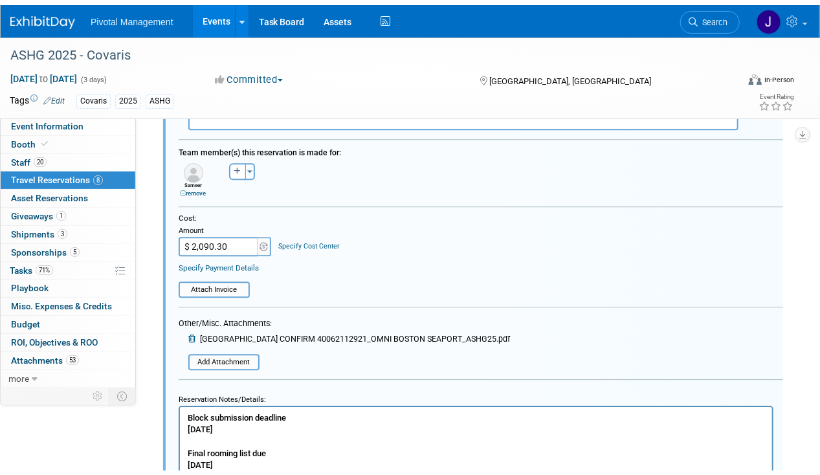
scroll to position [1624, 0]
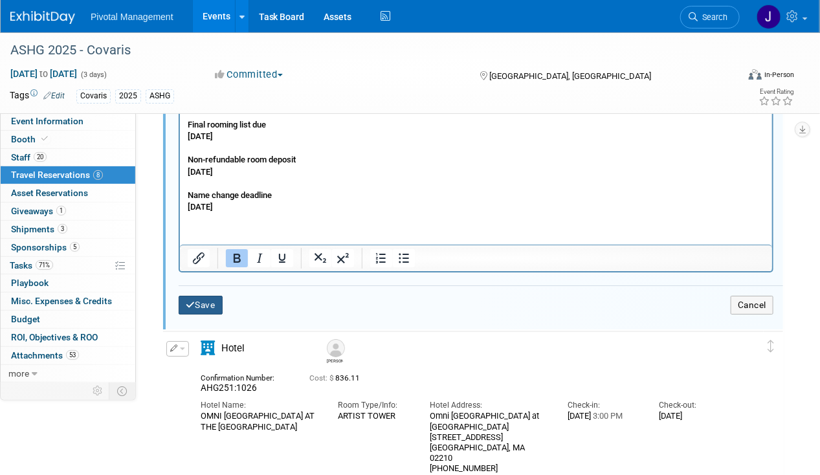
click at [188, 305] on button "Save" at bounding box center [201, 305] width 44 height 19
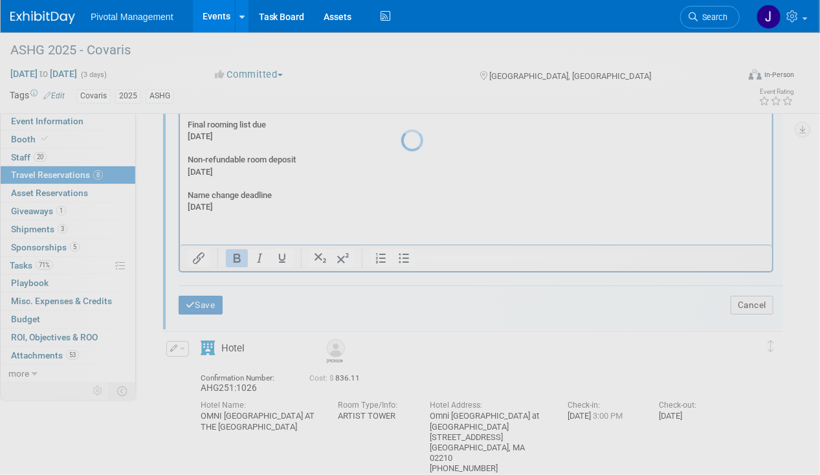
click at [401, 297] on div at bounding box center [410, 237] width 18 height 475
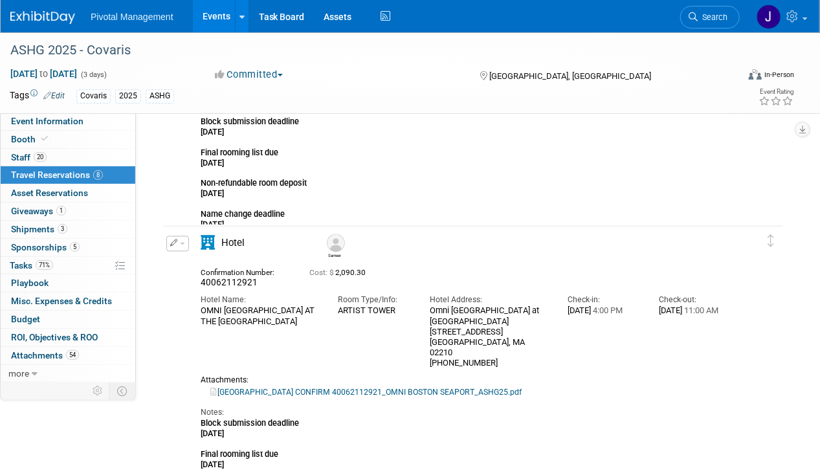
scroll to position [776, 0]
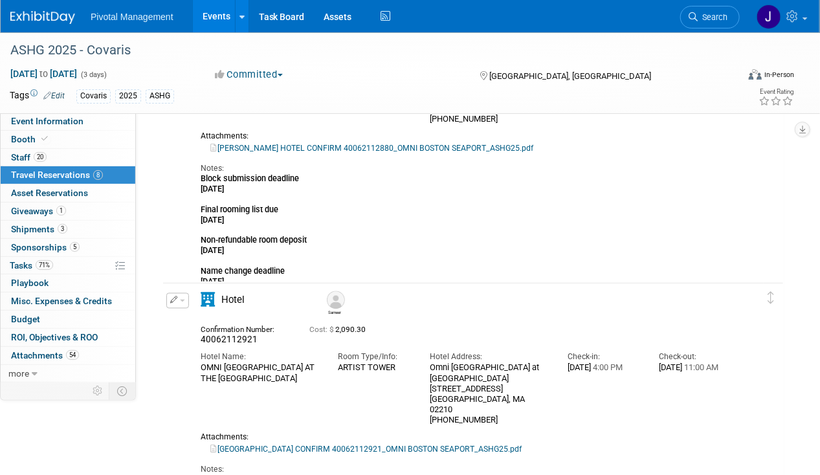
click at [180, 308] on div "Edit Reservation Delete Reservation" at bounding box center [173, 304] width 15 height 23
click at [186, 291] on td "Delete Reservation Sameer 40062112921 Cost: $ 2,090.30" at bounding box center [463, 437] width 600 height 309
click at [180, 304] on button "button" at bounding box center [177, 301] width 23 height 16
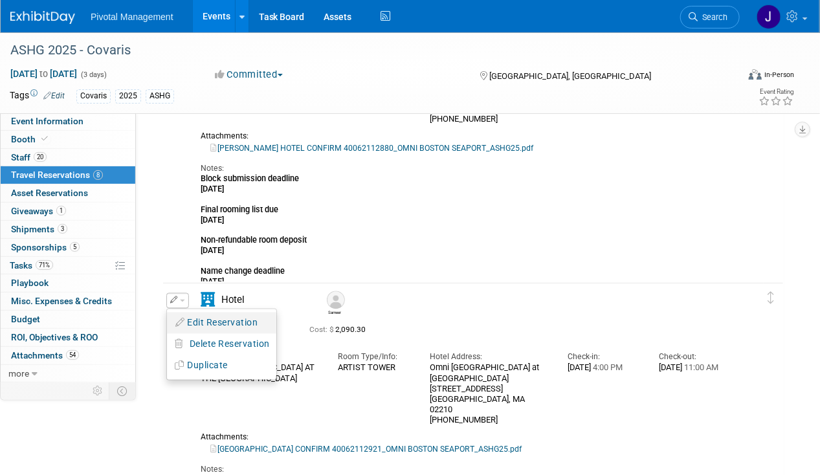
click at [204, 321] on button "Edit Reservation" at bounding box center [221, 323] width 109 height 19
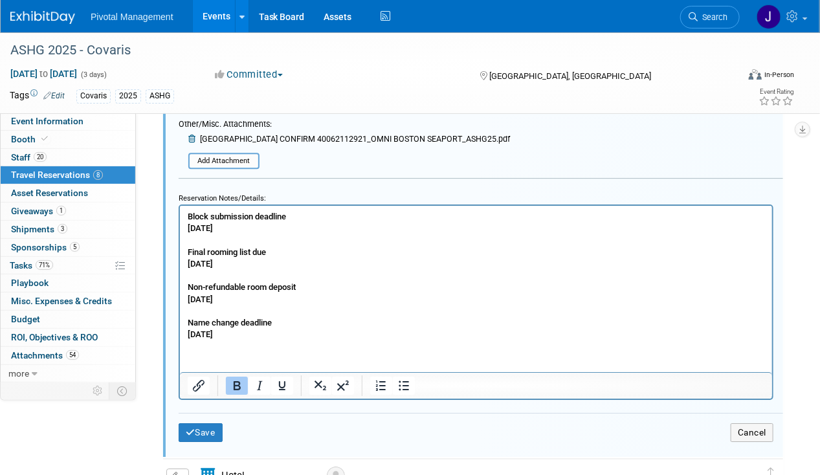
scroll to position [1624, 0]
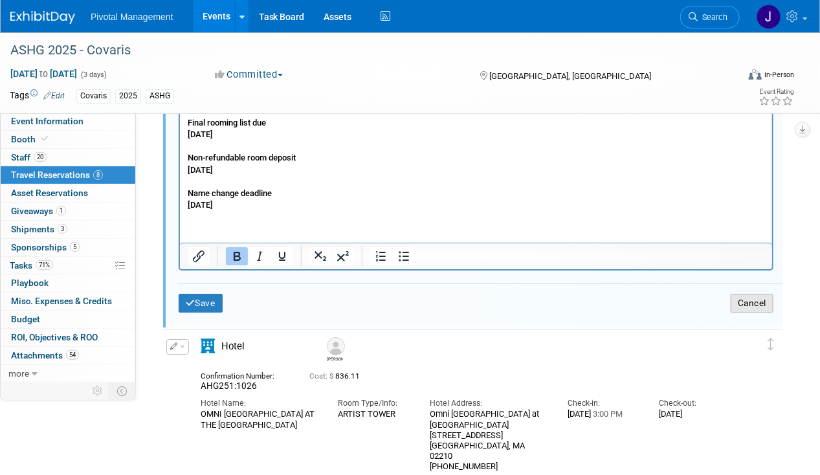
click at [763, 294] on button "Cancel" at bounding box center [752, 303] width 43 height 19
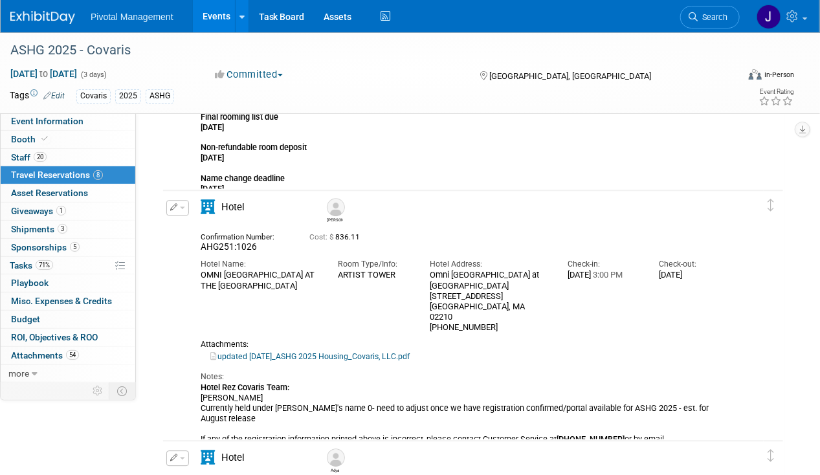
scroll to position [912, 0]
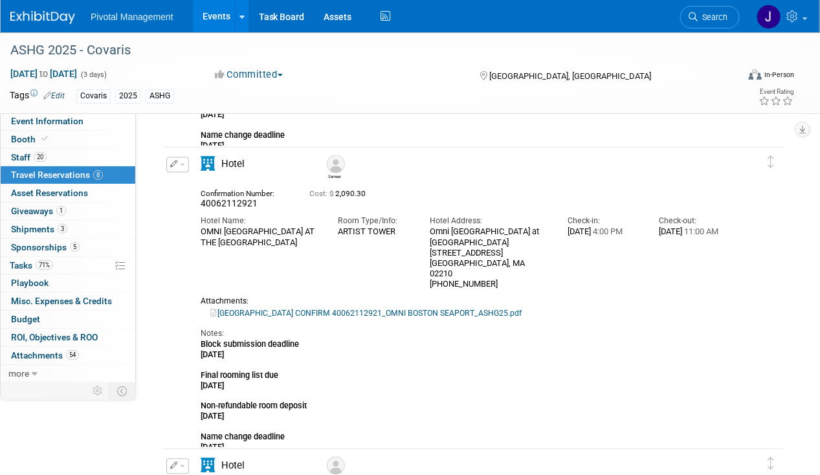
click at [177, 157] on button "button" at bounding box center [177, 165] width 23 height 16
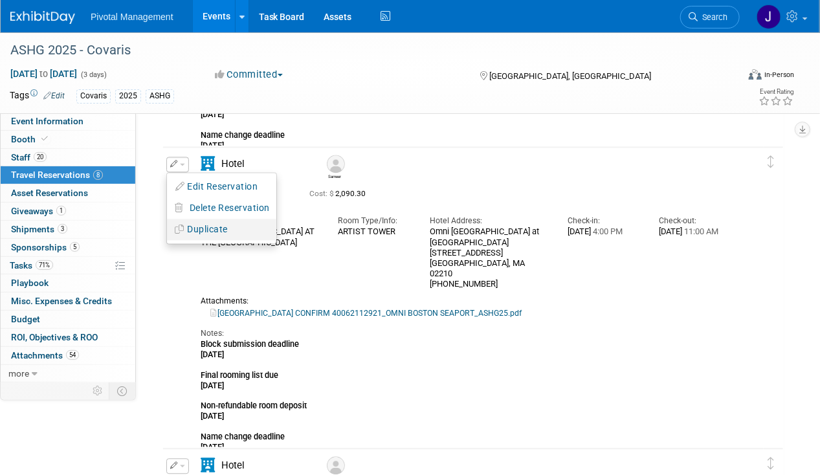
click at [208, 234] on button "Duplicate" at bounding box center [221, 230] width 109 height 19
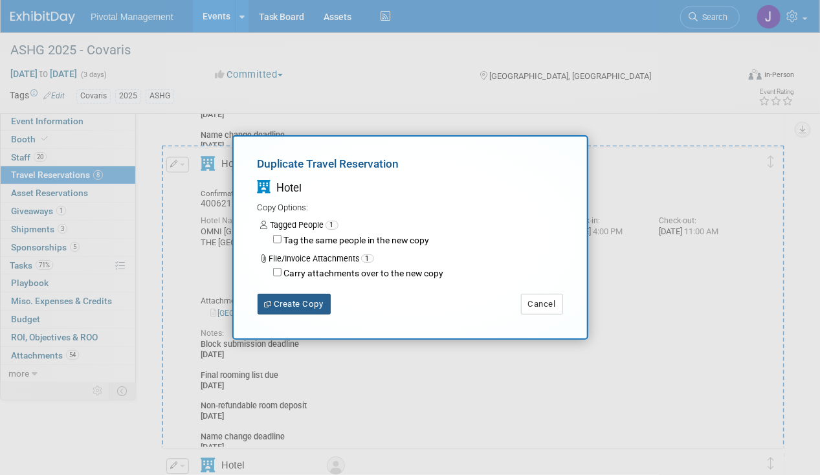
click at [288, 300] on button "Create Copy" at bounding box center [294, 304] width 73 height 21
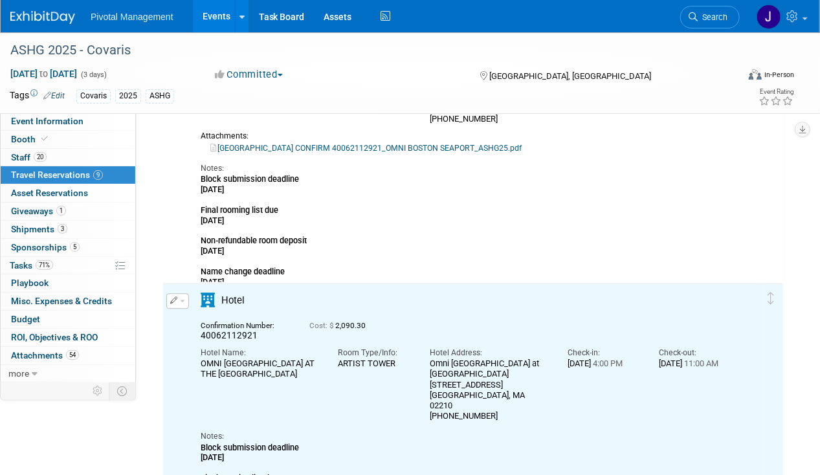
scroll to position [1136, 0]
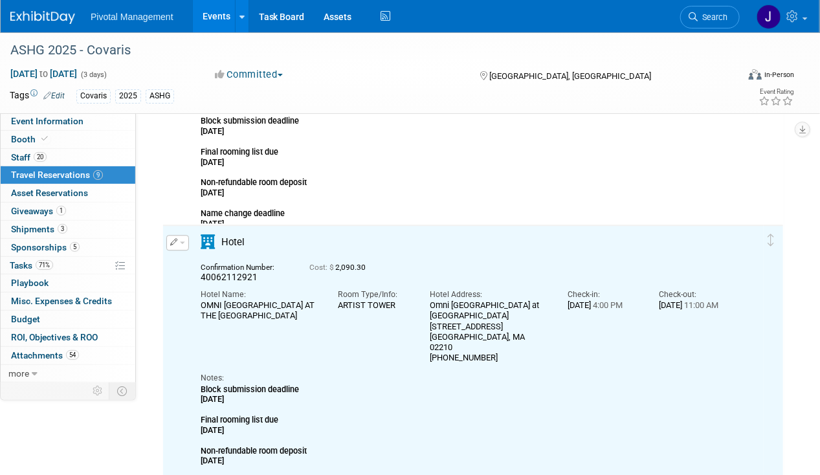
click at [173, 245] on button "button" at bounding box center [177, 243] width 23 height 16
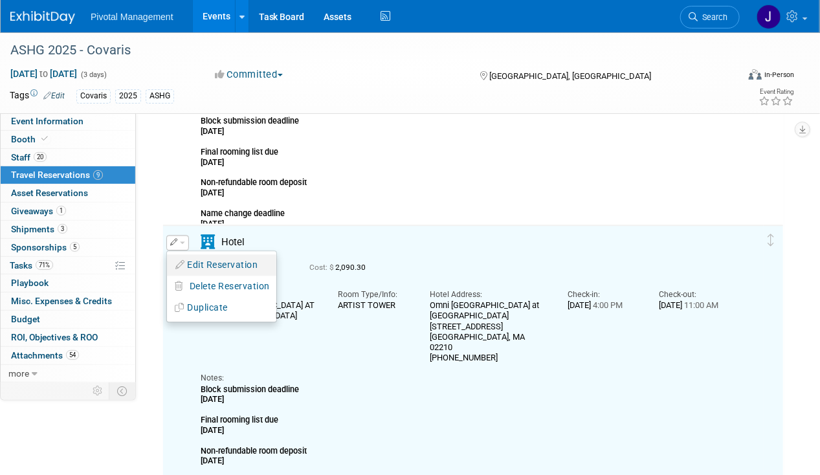
click at [205, 268] on button "Edit Reservation" at bounding box center [221, 265] width 109 height 19
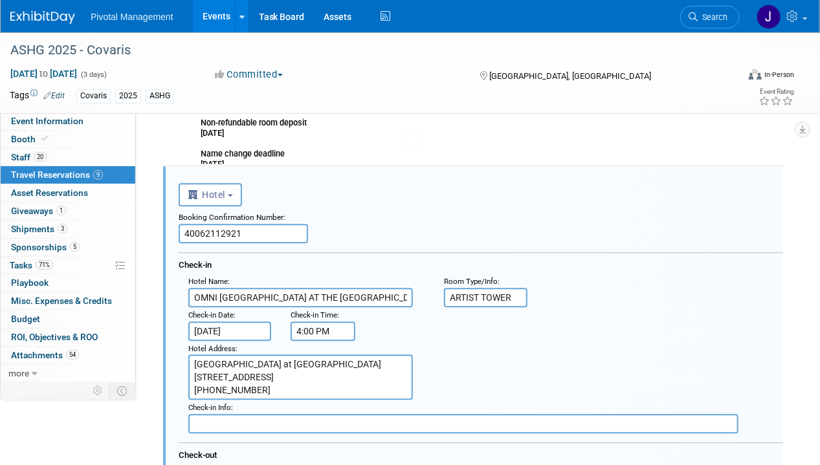
scroll to position [0, 0]
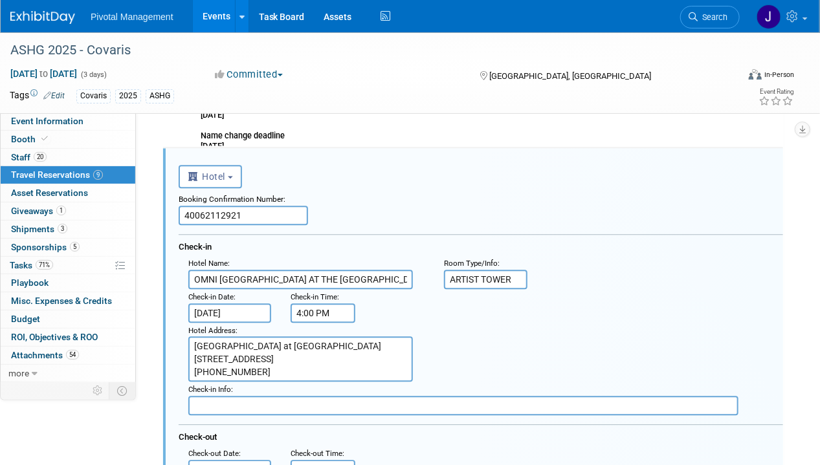
click at [232, 217] on input "40062112921" at bounding box center [243, 215] width 129 height 19
paste input "150"
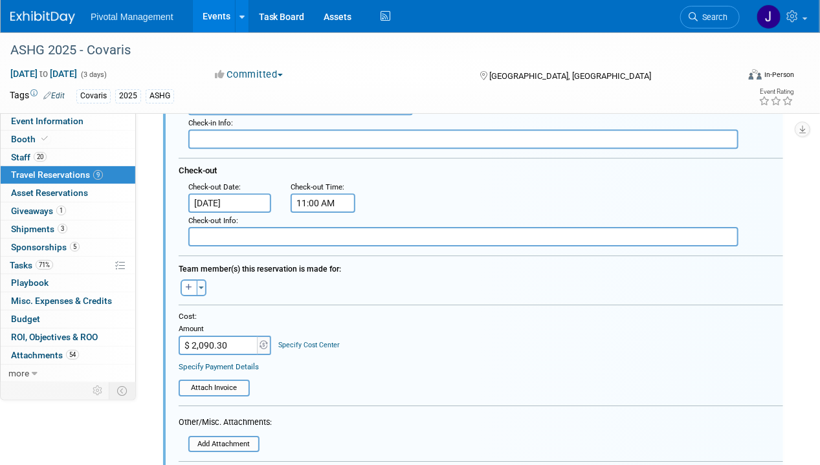
scroll to position [1537, 0]
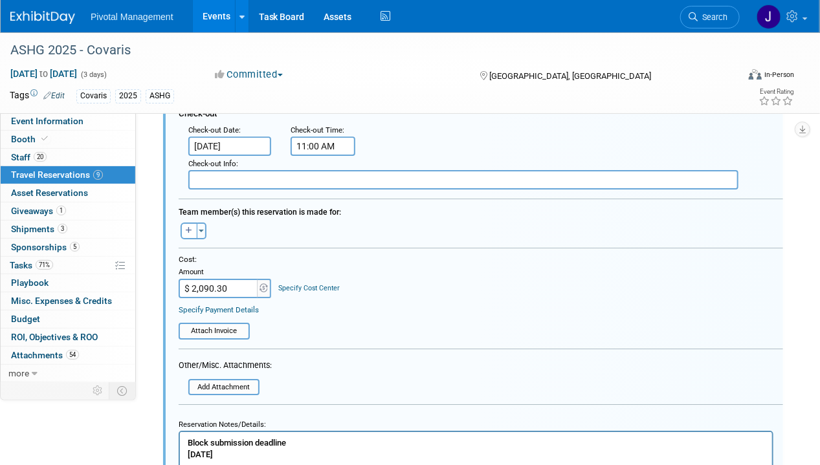
type input "40062112150"
click at [187, 226] on icon "button" at bounding box center [189, 229] width 6 height 7
select select
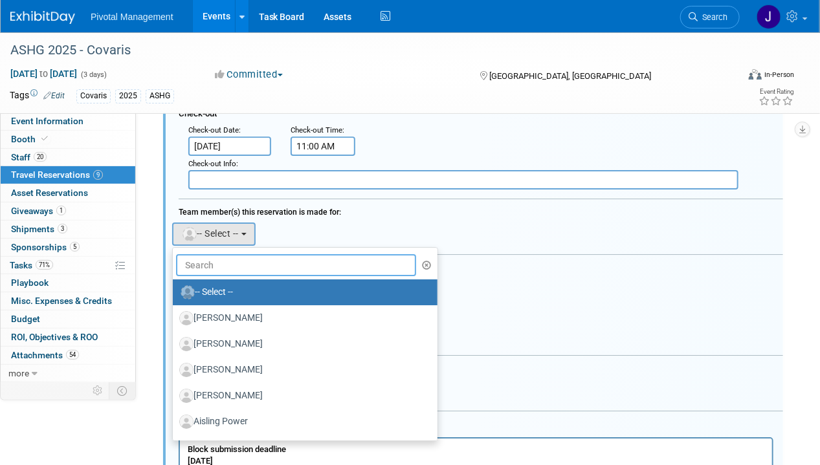
click at [208, 256] on input "text" at bounding box center [296, 265] width 240 height 22
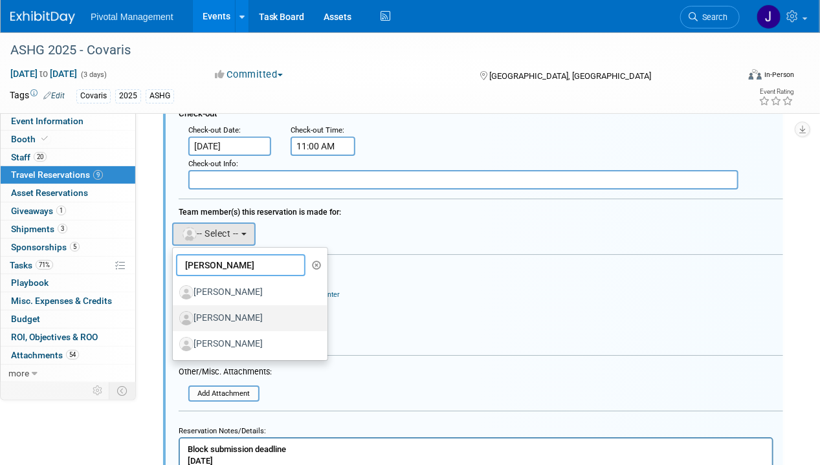
type input "DAVID"
click at [237, 316] on label "[PERSON_NAME]" at bounding box center [246, 318] width 135 height 21
click at [175, 316] on input "[PERSON_NAME]" at bounding box center [170, 317] width 8 height 8
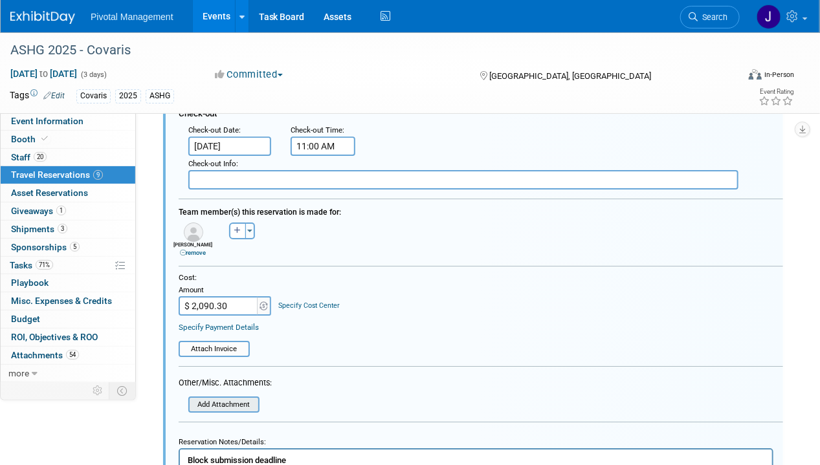
click at [226, 401] on input "file" at bounding box center [192, 405] width 132 height 14
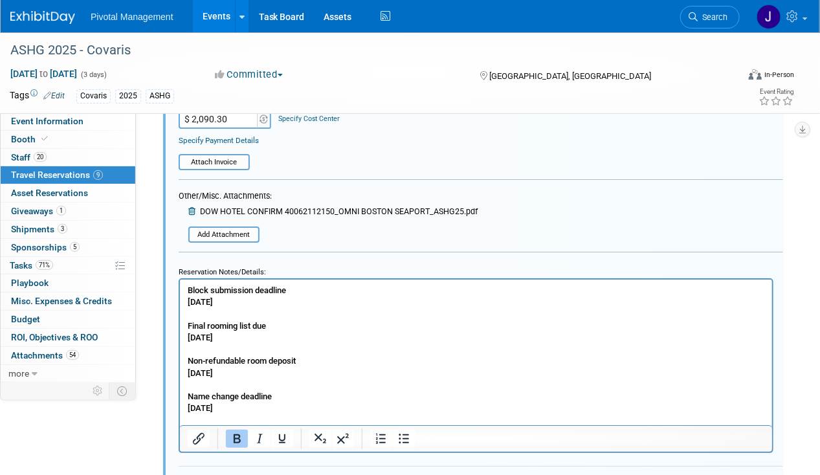
scroll to position [1861, 0]
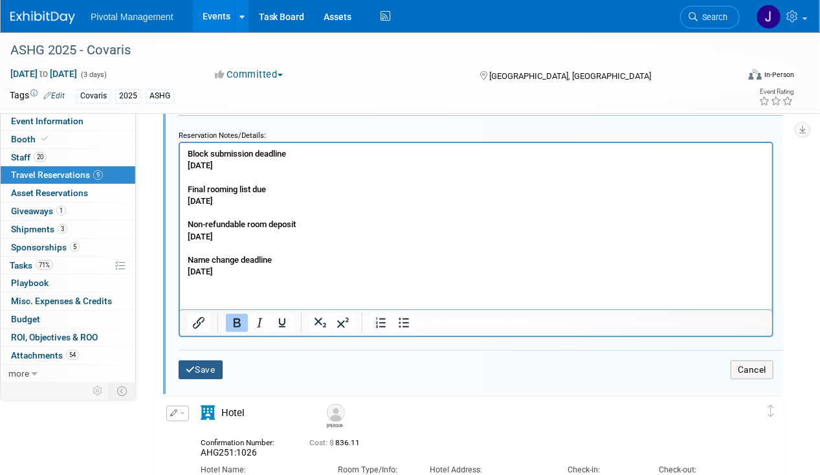
click at [210, 364] on button "Save" at bounding box center [201, 369] width 44 height 19
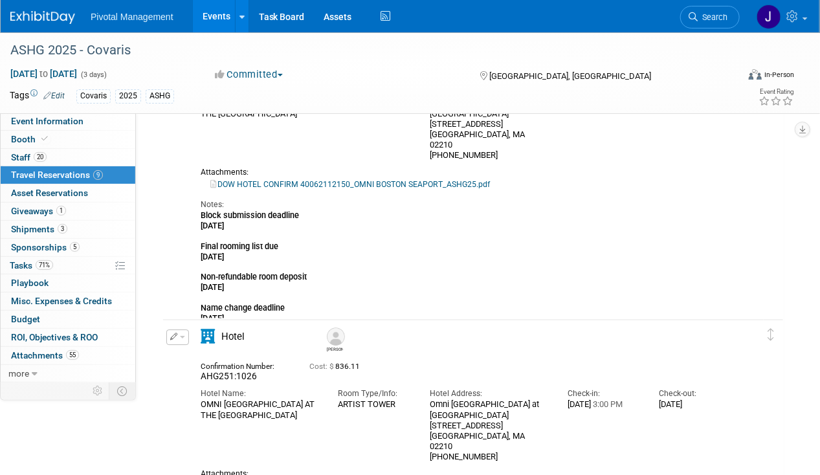
scroll to position [1214, 0]
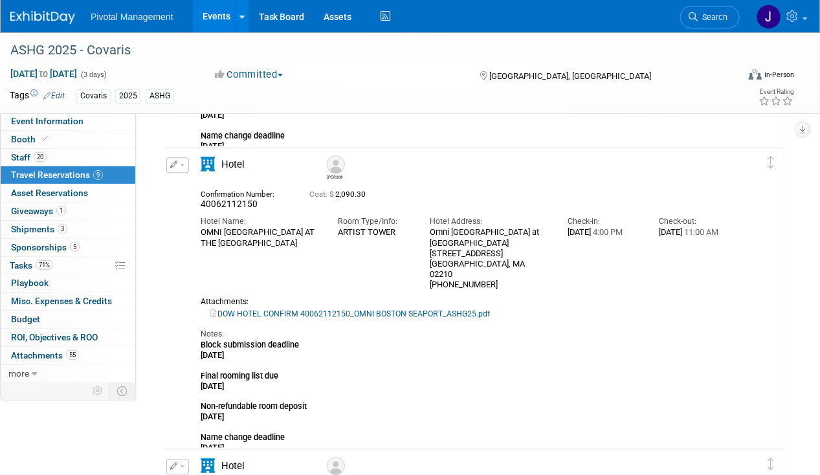
click at [176, 162] on icon "button" at bounding box center [174, 163] width 8 height 7
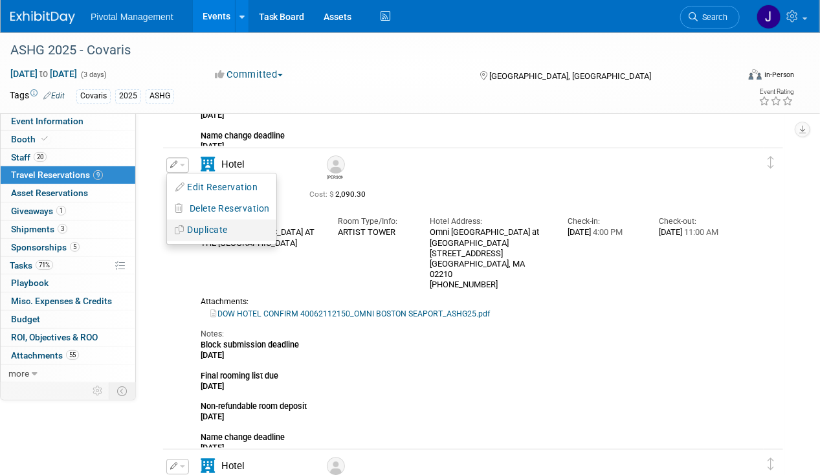
click at [192, 226] on button "Duplicate" at bounding box center [221, 230] width 109 height 19
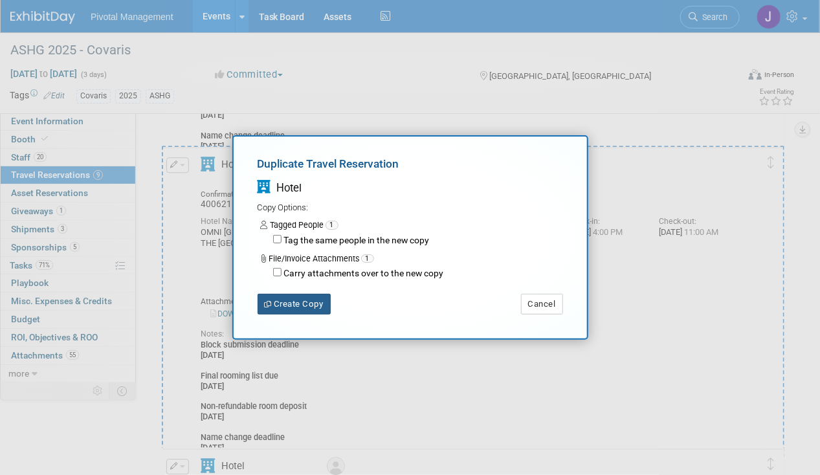
click at [291, 300] on button "Create Copy" at bounding box center [294, 304] width 73 height 21
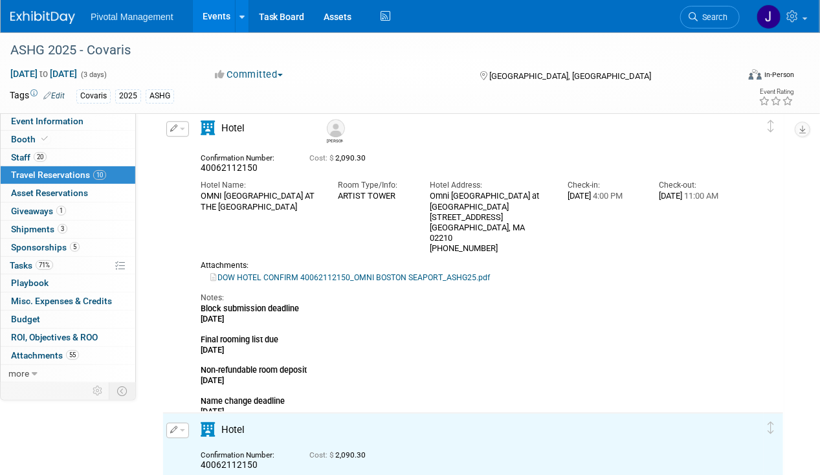
scroll to position [1444, 0]
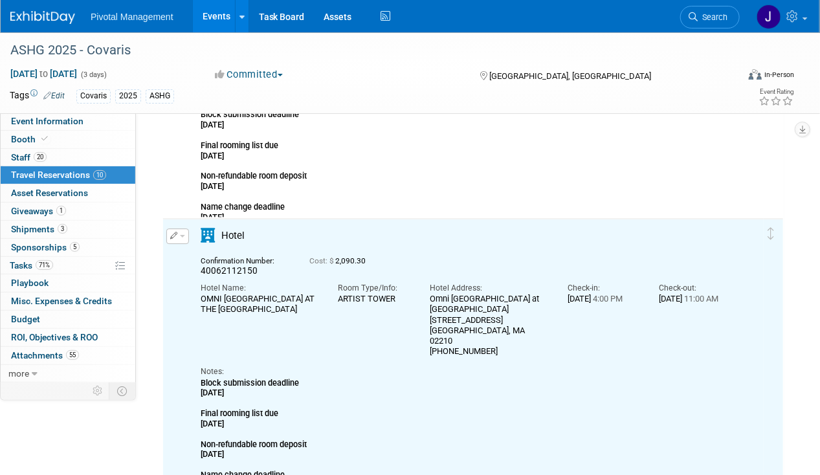
click at [170, 232] on icon "button" at bounding box center [174, 235] width 8 height 7
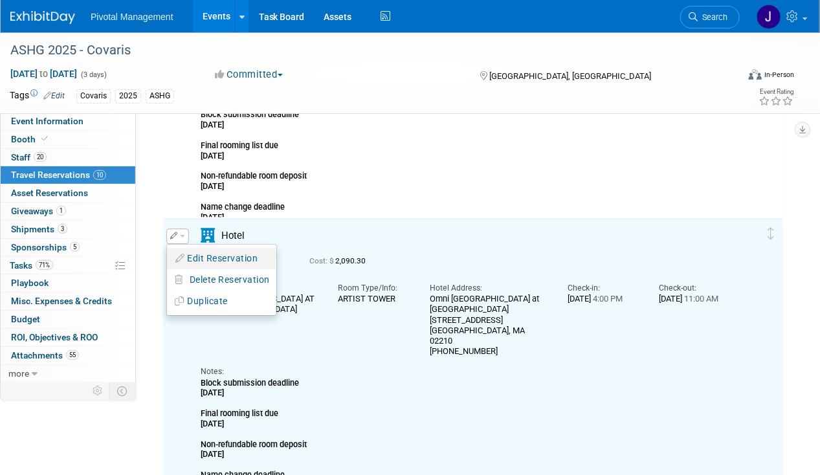
click at [195, 261] on button "Edit Reservation" at bounding box center [221, 258] width 109 height 19
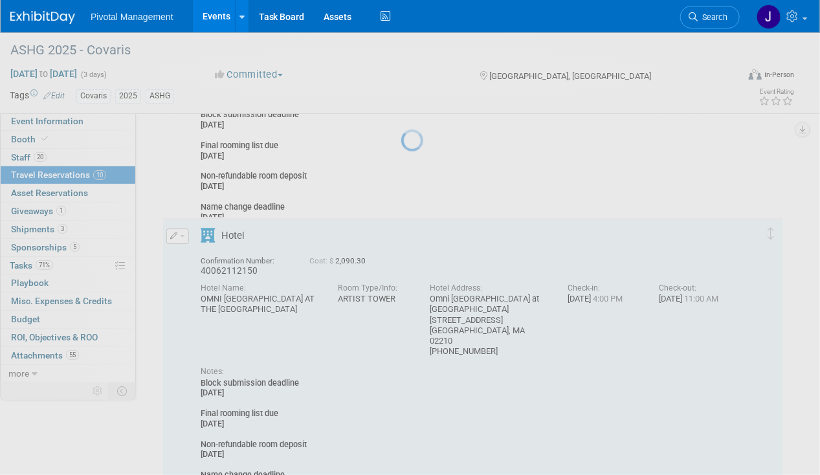
select select "7b63ed22-83a4-4baf-82b0-1c2d6859f11a"
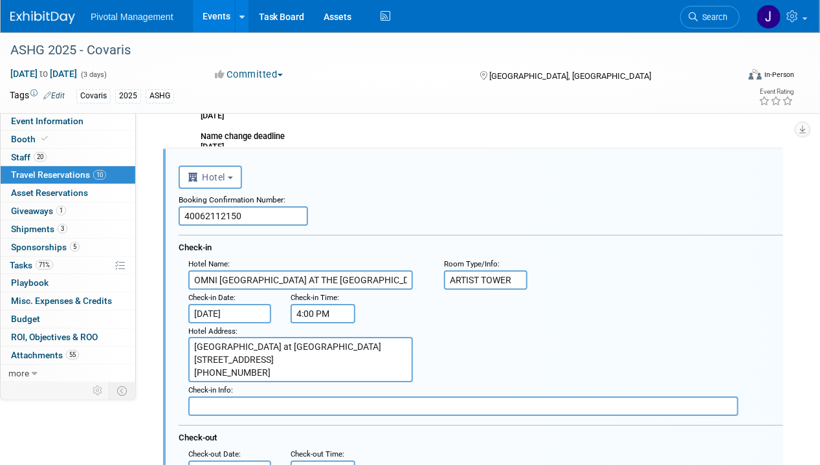
scroll to position [0, 0]
click at [223, 215] on input "40062112150" at bounding box center [243, 215] width 129 height 19
paste input "1866"
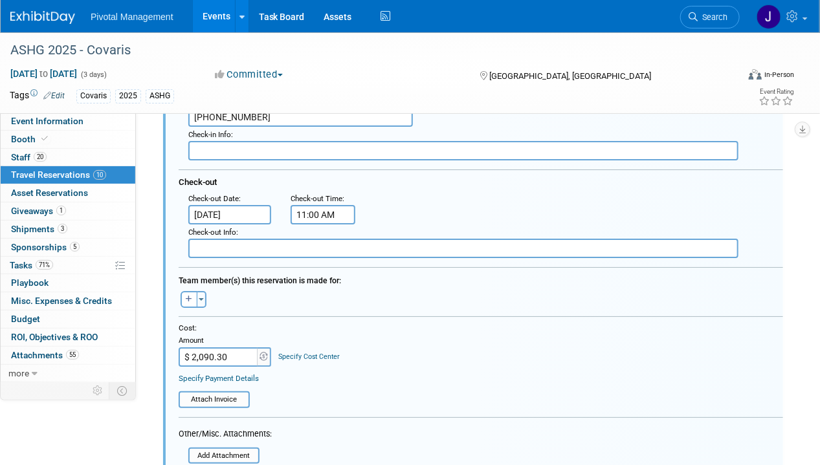
scroll to position [1774, 0]
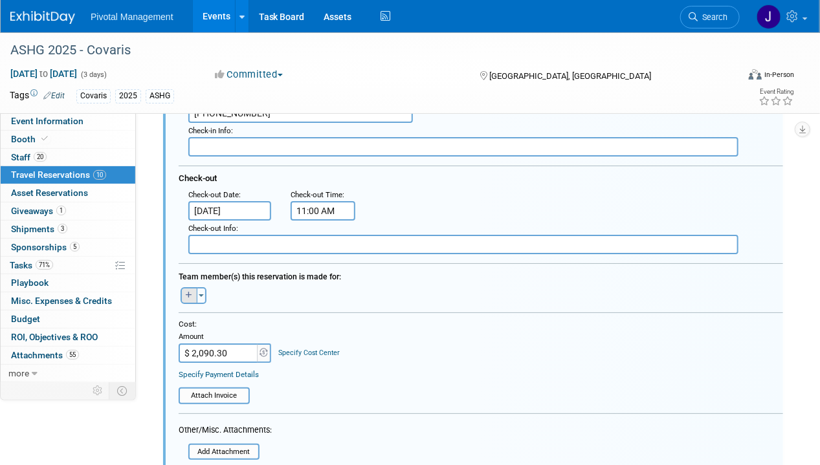
type input "40062111866"
click at [187, 291] on icon "button" at bounding box center [189, 294] width 6 height 7
select select
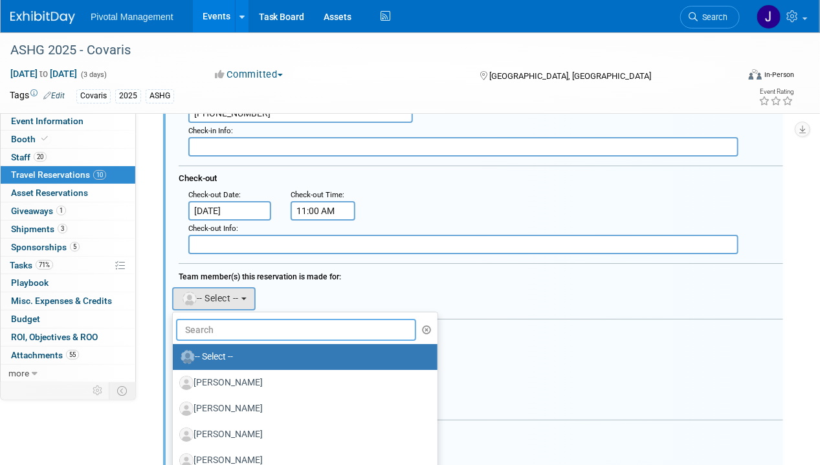
click at [201, 321] on input "text" at bounding box center [296, 330] width 240 height 22
type input "DAVI"
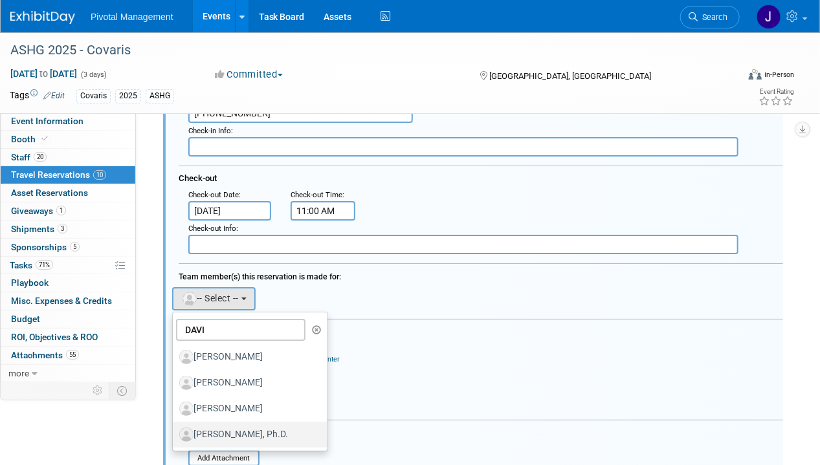
click at [247, 432] on label "[PERSON_NAME], Ph.D." at bounding box center [246, 434] width 135 height 21
click at [175, 432] on input "[PERSON_NAME], Ph.D." at bounding box center [170, 433] width 8 height 8
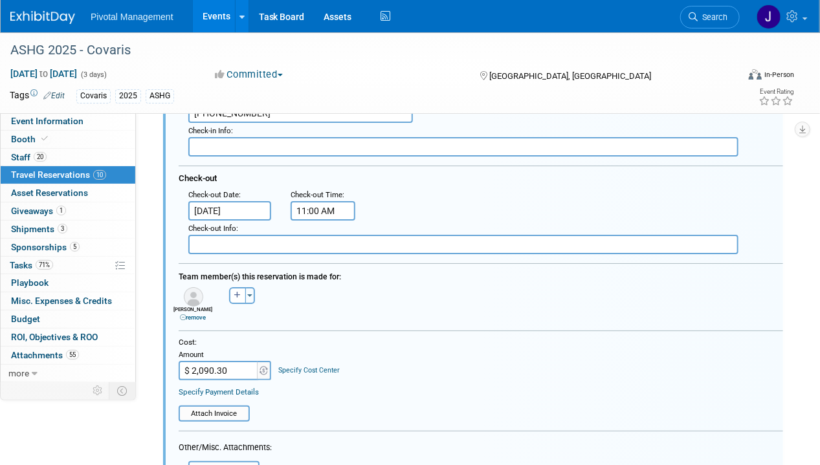
click at [187, 299] on img at bounding box center [193, 296] width 19 height 19
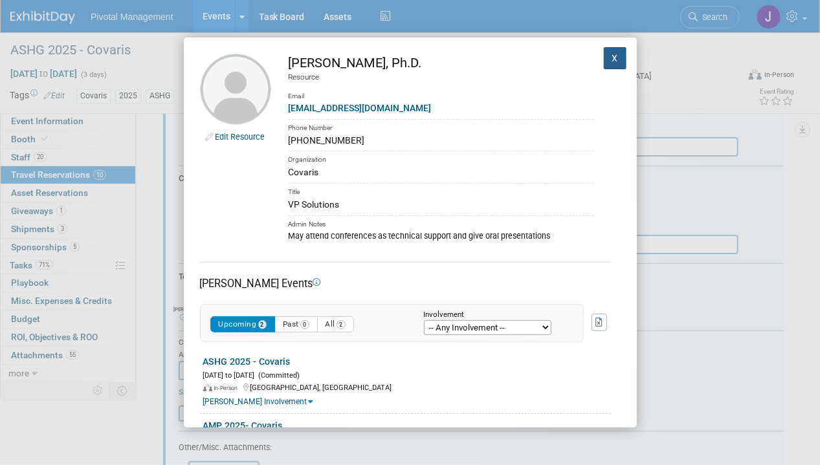
click at [604, 55] on button "X" at bounding box center [615, 58] width 23 height 22
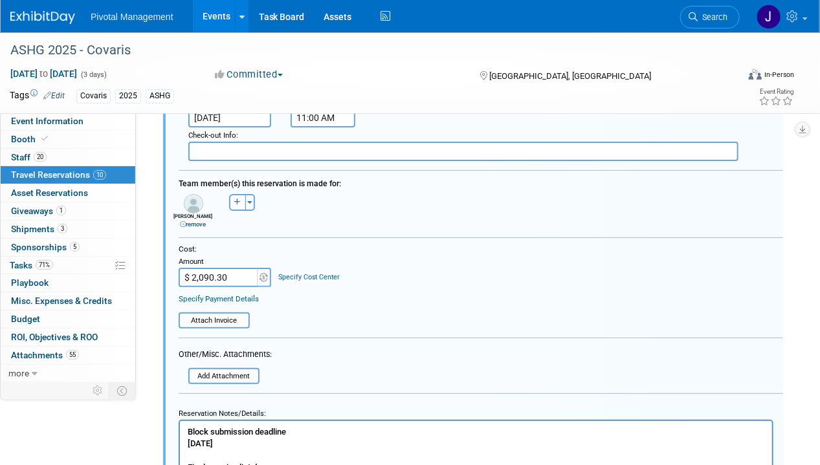
scroll to position [1904, 0]
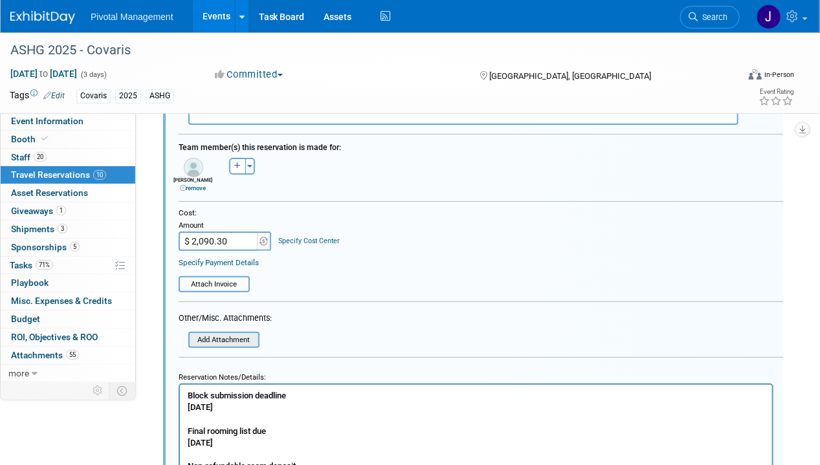
click at [225, 335] on input "file" at bounding box center [192, 340] width 132 height 14
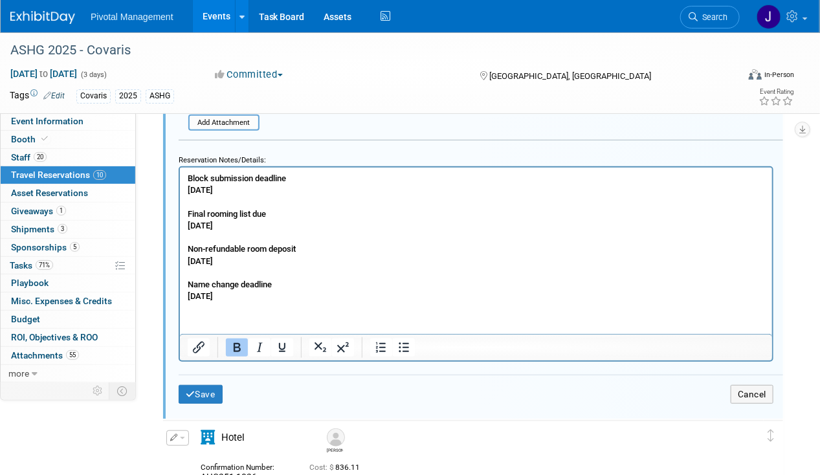
scroll to position [2292, 0]
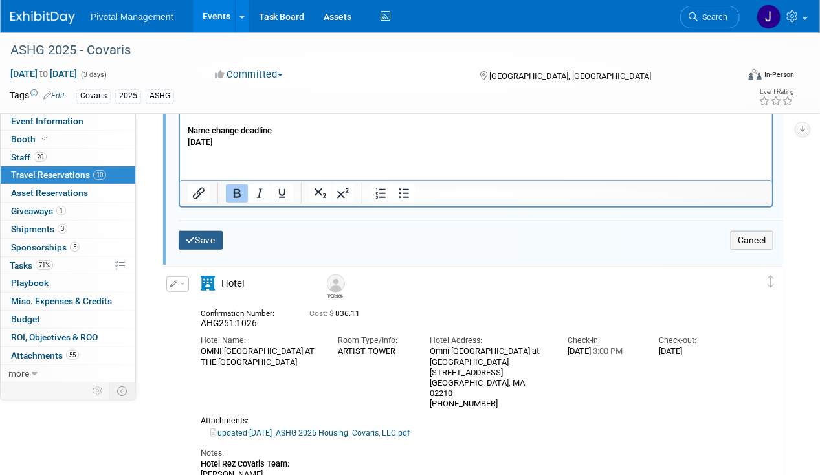
click at [203, 240] on button "Save" at bounding box center [201, 240] width 44 height 19
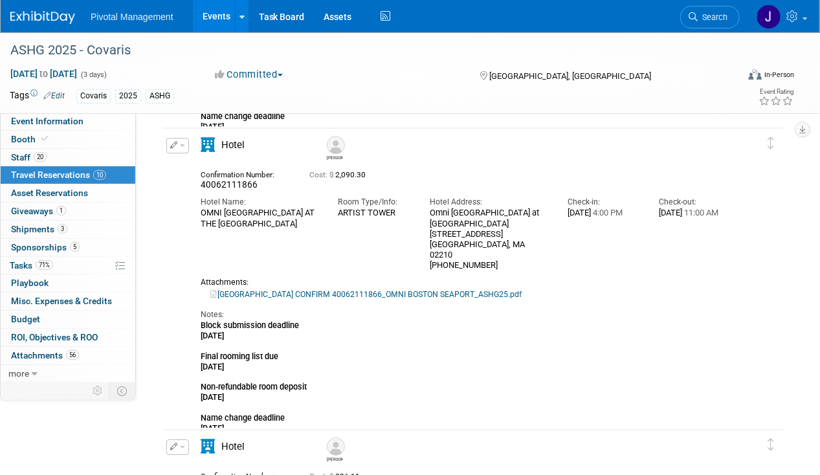
scroll to position [1488, 0]
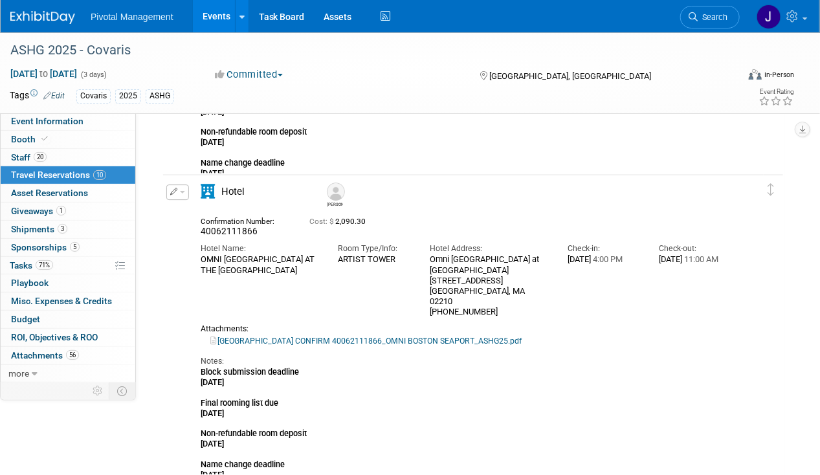
click at [177, 189] on button "button" at bounding box center [177, 192] width 23 height 16
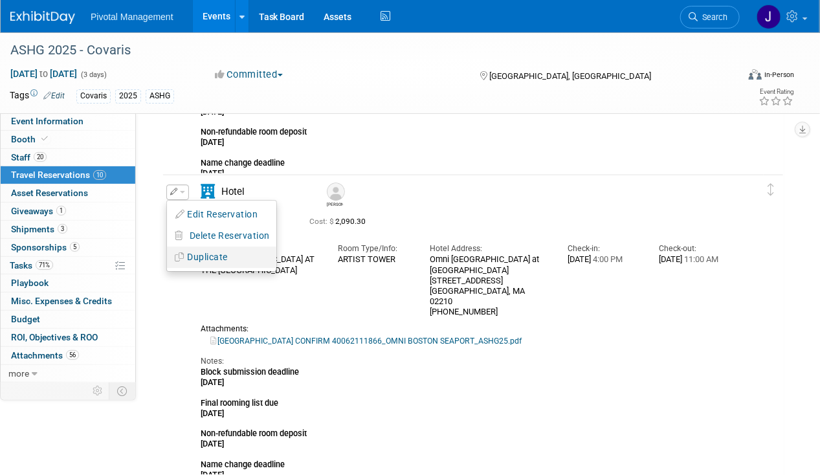
click at [219, 256] on button "Duplicate" at bounding box center [221, 257] width 109 height 19
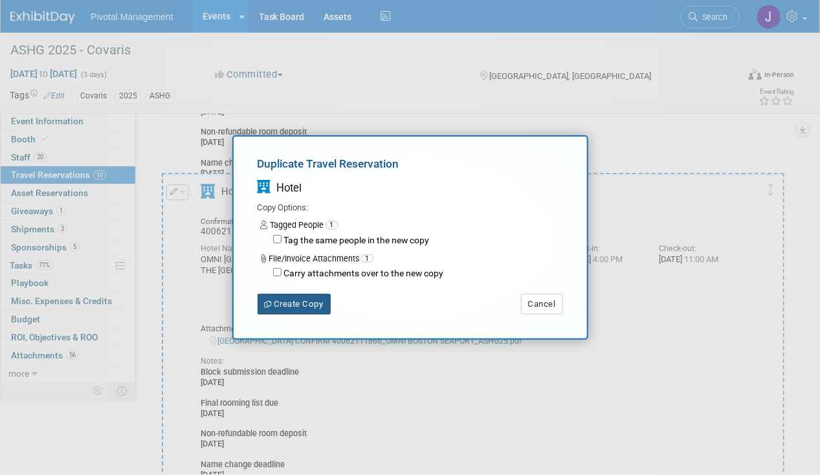
click at [314, 305] on button "Create Copy" at bounding box center [294, 304] width 73 height 21
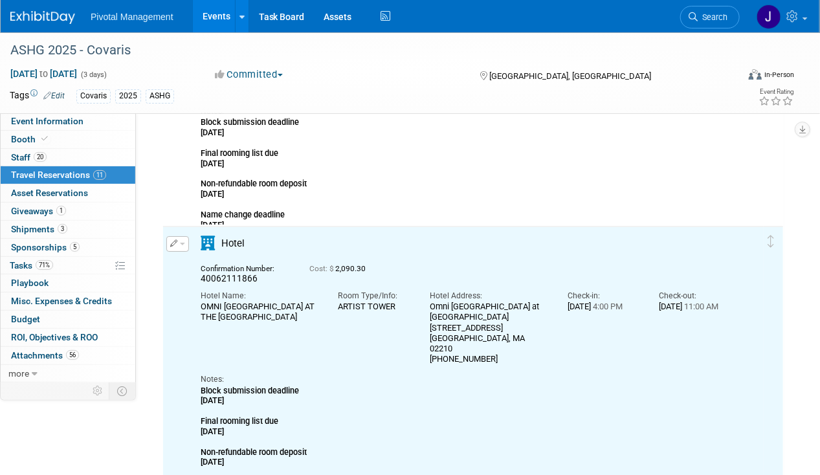
scroll to position [1752, 0]
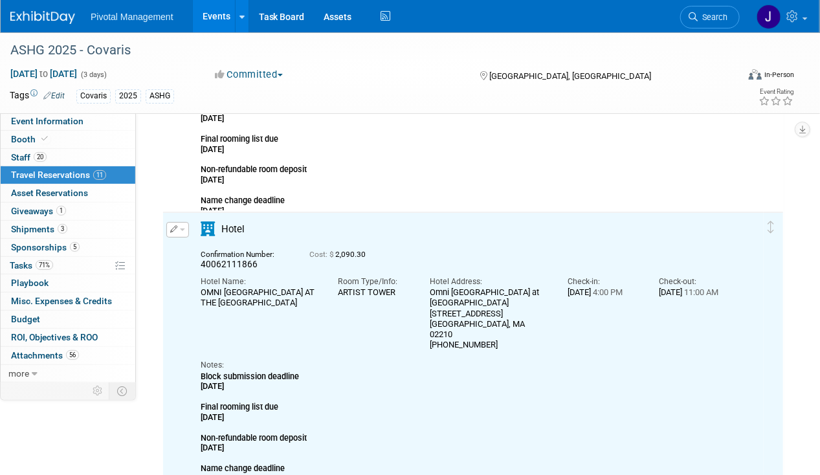
click at [177, 224] on button "button" at bounding box center [177, 230] width 23 height 16
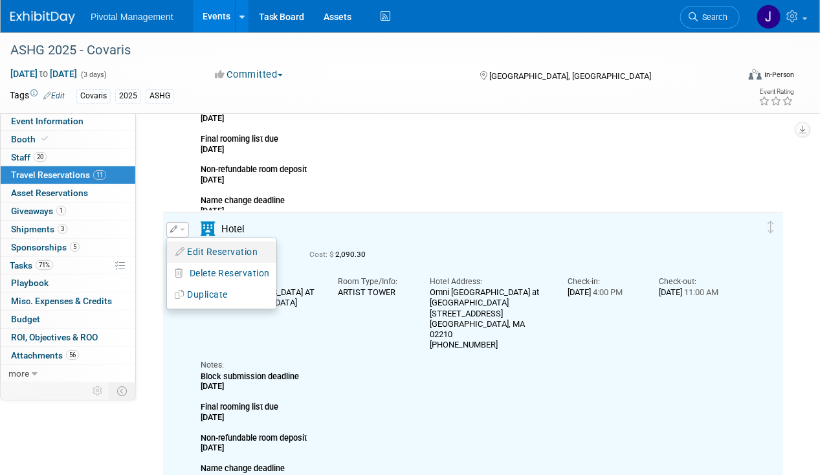
click at [195, 245] on button "Edit Reservation" at bounding box center [221, 252] width 109 height 19
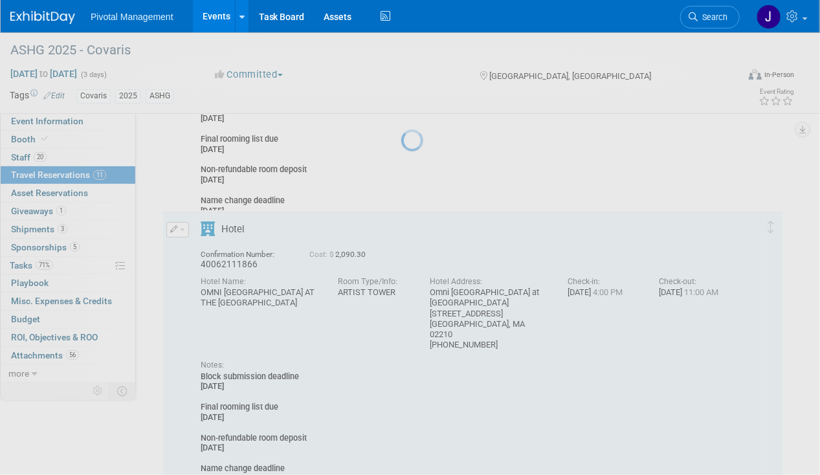
select select "7b63ed22-83a4-4baf-82b0-1c2d6859f11a"
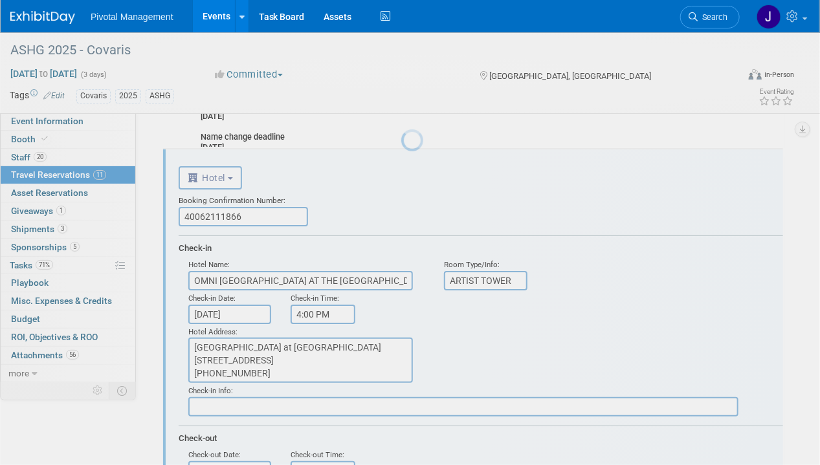
scroll to position [0, 0]
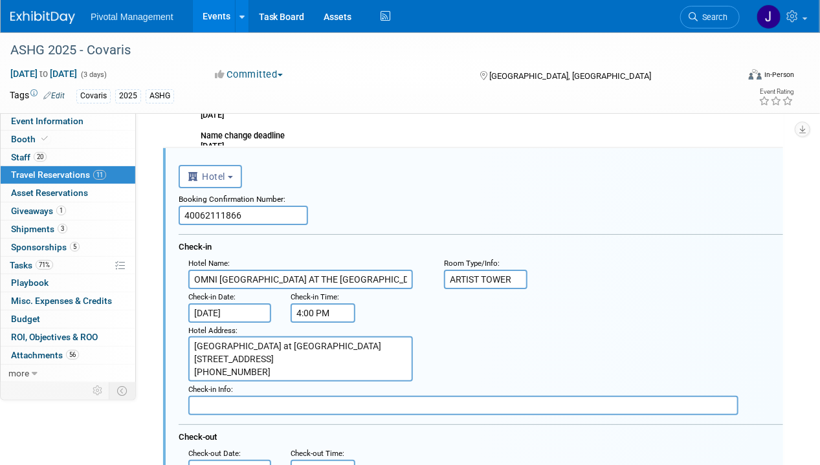
click at [230, 212] on input "40062111866" at bounding box center [243, 215] width 129 height 19
paste input "40062111824"
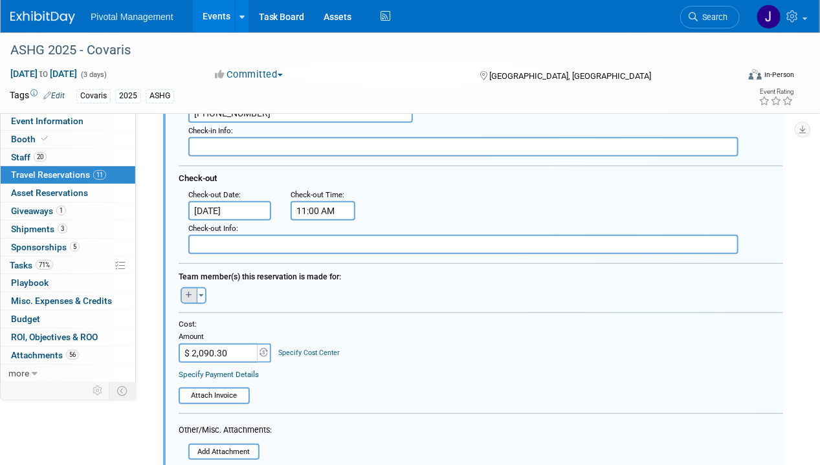
type input "40062111824"
click at [192, 291] on icon "button" at bounding box center [189, 294] width 6 height 7
select select
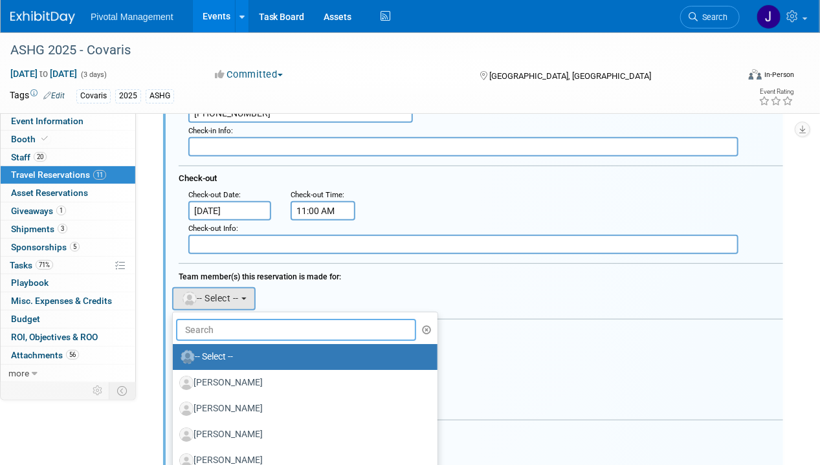
click at [210, 322] on input "text" at bounding box center [296, 330] width 240 height 22
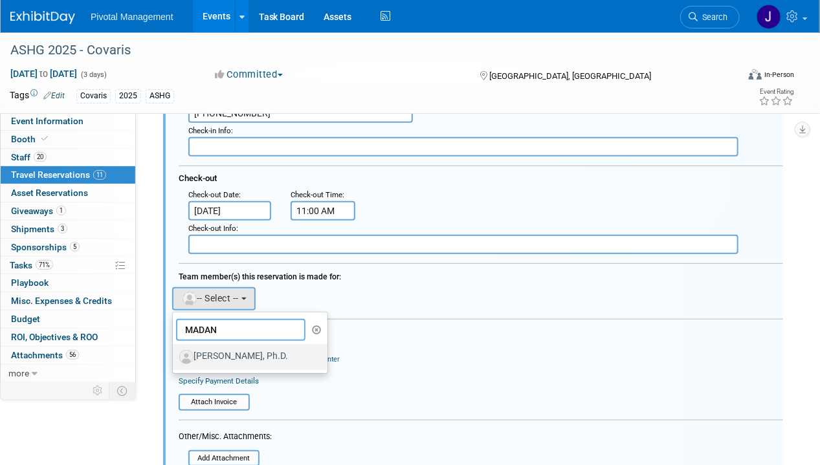
type input "MADAN"
click at [281, 356] on label "[PERSON_NAME], Ph.D." at bounding box center [246, 357] width 135 height 21
click at [175, 356] on input "[PERSON_NAME], Ph.D." at bounding box center [170, 355] width 8 height 8
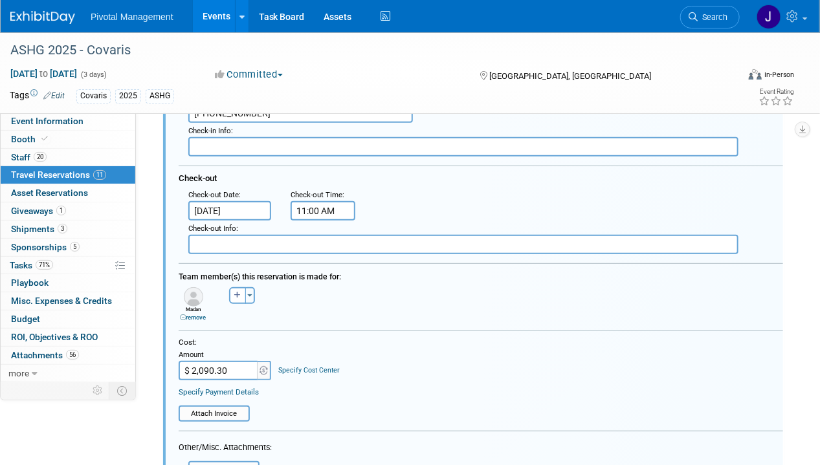
click at [194, 296] on img at bounding box center [193, 296] width 19 height 19
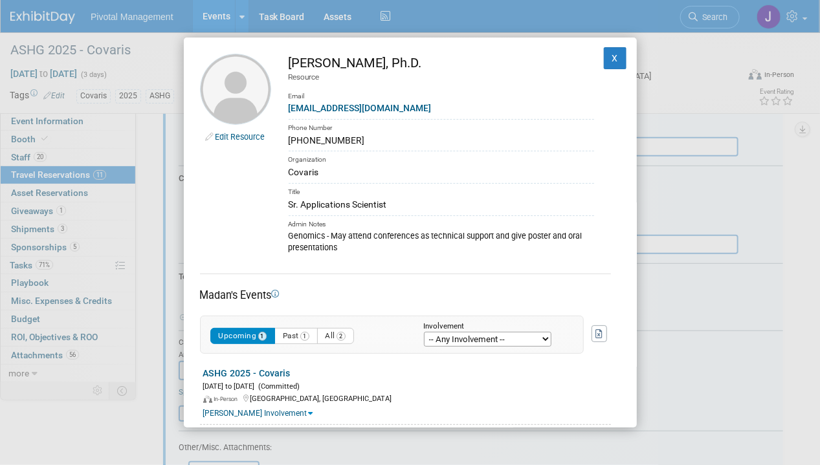
drag, startPoint x: 400, startPoint y: 58, endPoint x: 335, endPoint y: 63, distance: 65.6
click at [335, 63] on div "[PERSON_NAME], Ph.D." at bounding box center [441, 63] width 305 height 19
copy div "Ambavaram"
click at [610, 51] on button "X" at bounding box center [615, 58] width 23 height 22
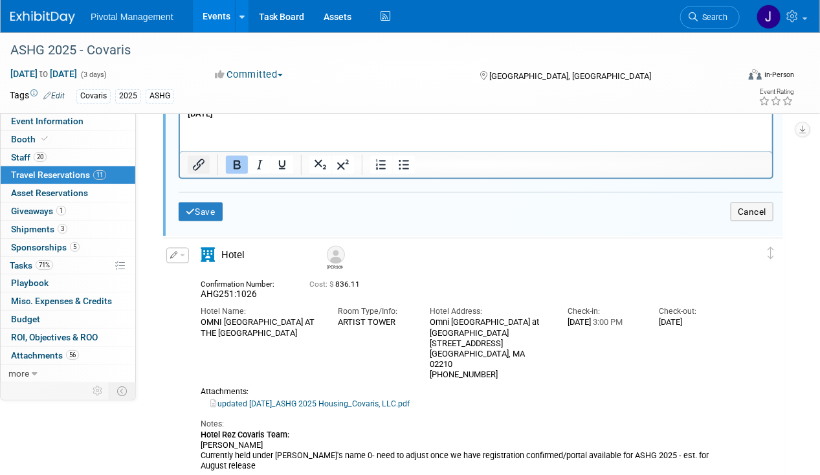
scroll to position [2593, 0]
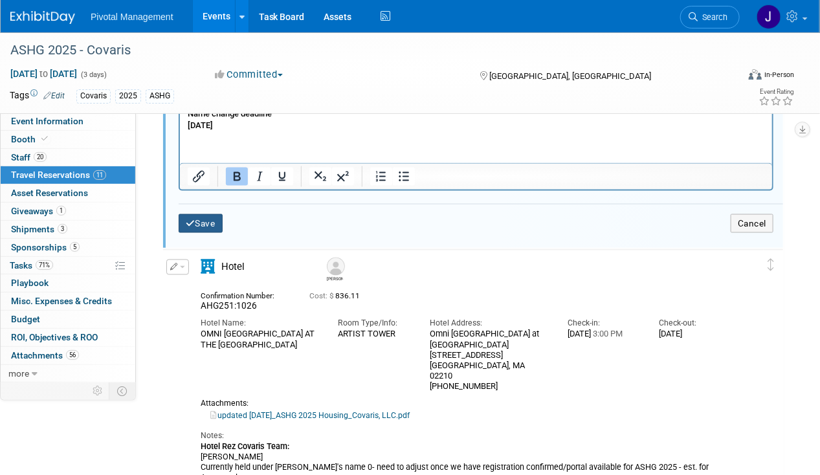
click at [192, 219] on icon "submit" at bounding box center [191, 223] width 10 height 9
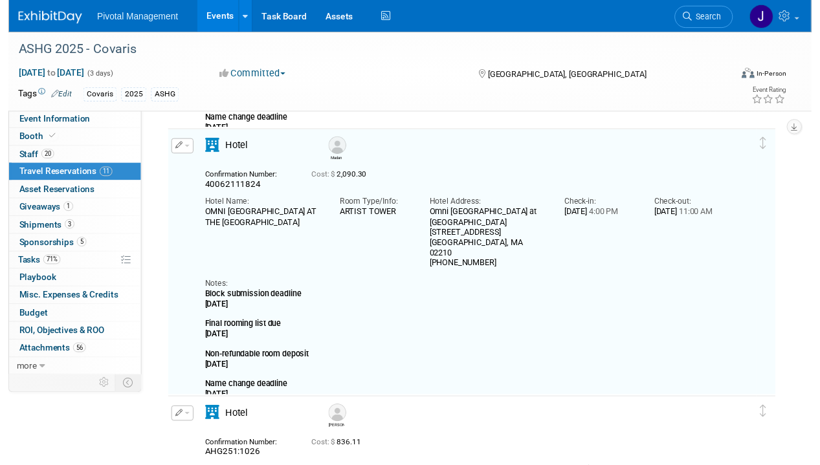
scroll to position [1817, 0]
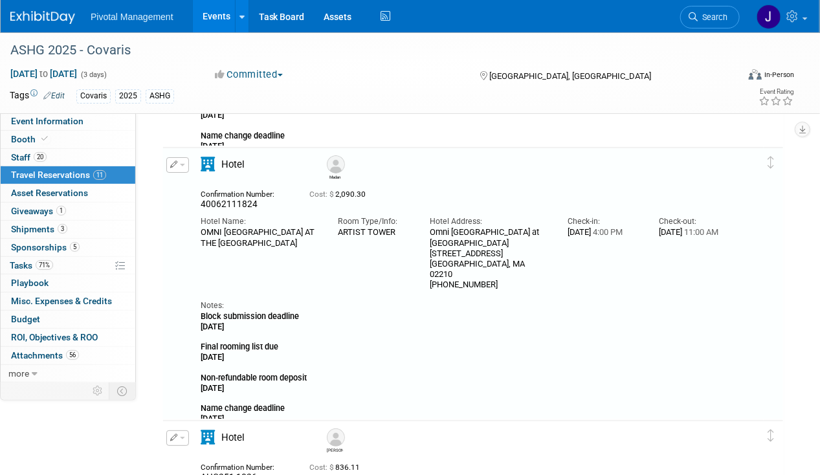
click at [185, 164] on button "button" at bounding box center [177, 165] width 23 height 16
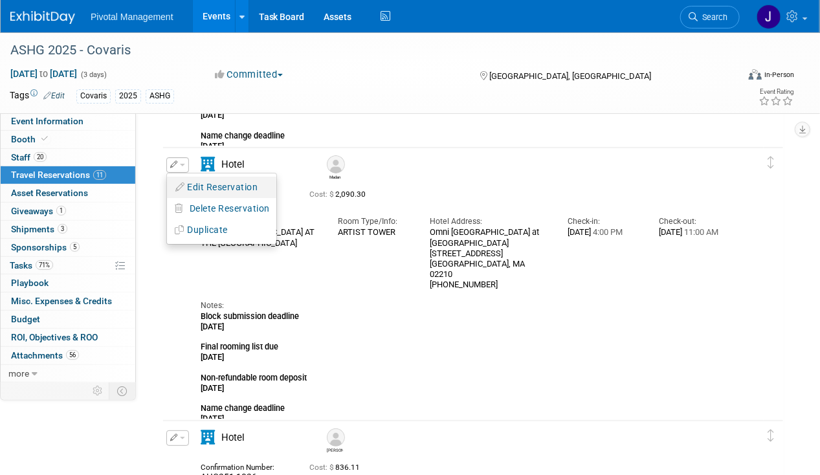
click at [208, 186] on button "Edit Reservation" at bounding box center [221, 187] width 109 height 19
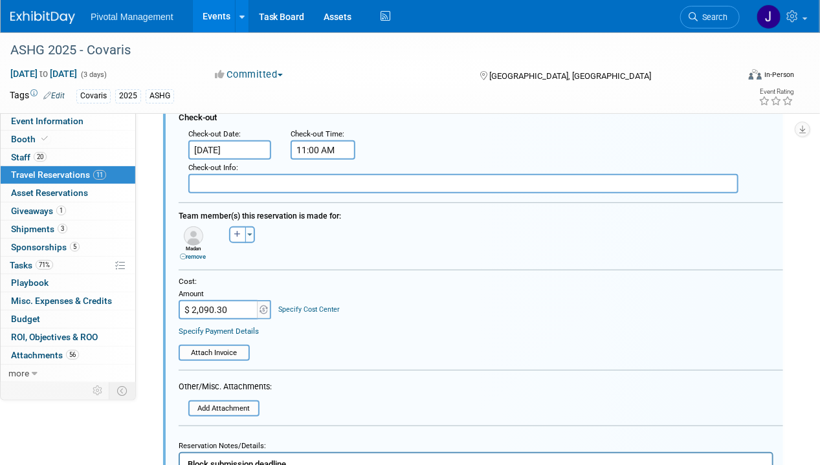
scroll to position [2205, 0]
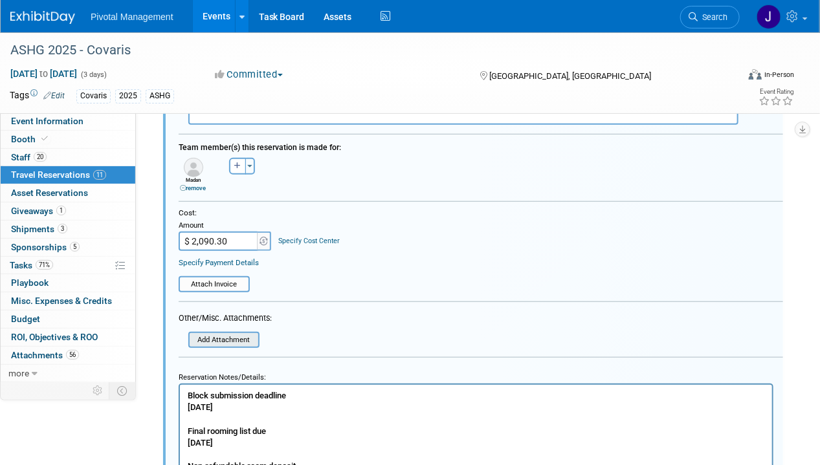
click at [229, 335] on input "file" at bounding box center [192, 340] width 132 height 14
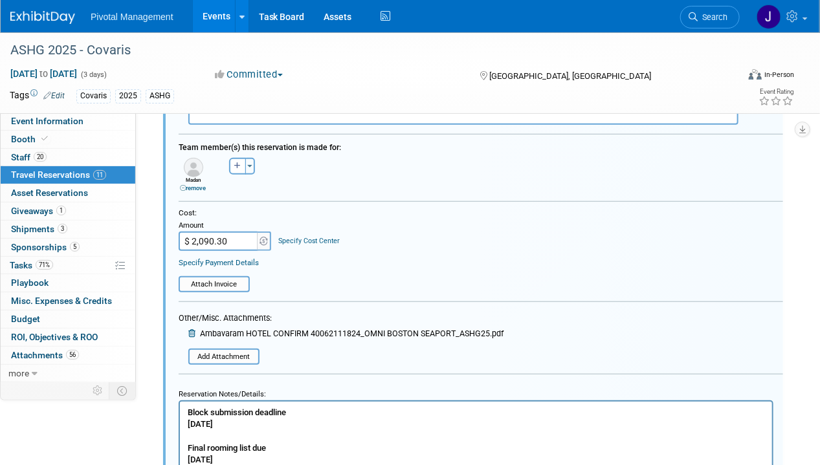
click at [192, 163] on img at bounding box center [193, 167] width 19 height 19
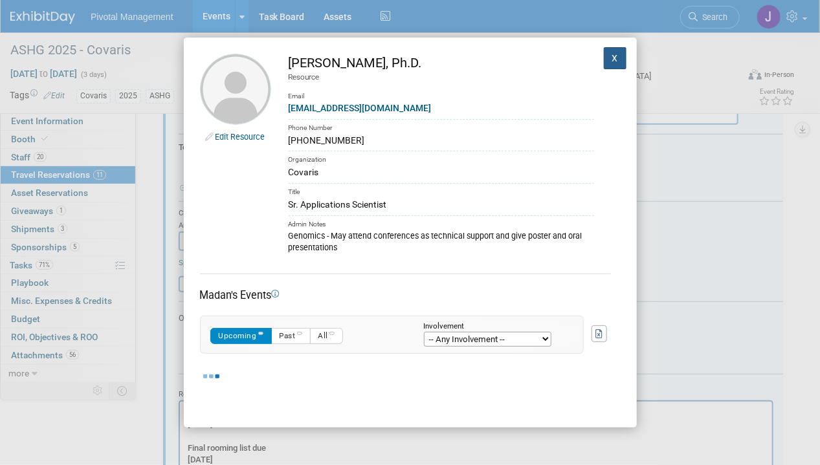
click at [611, 58] on button "X" at bounding box center [615, 58] width 23 height 22
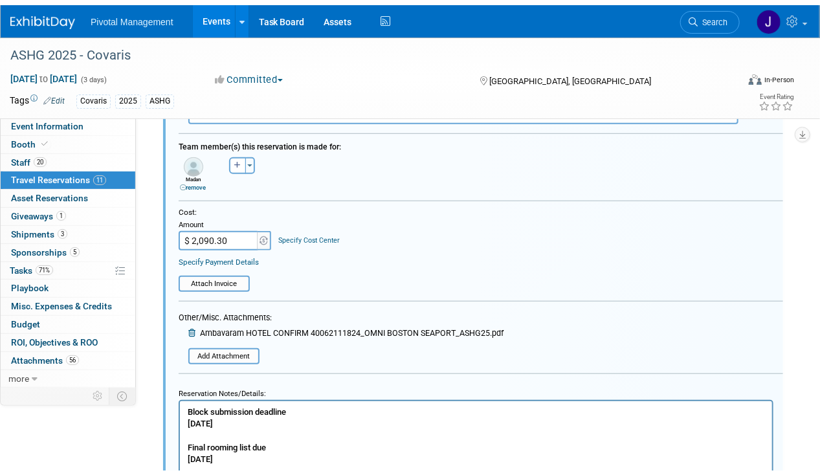
scroll to position [2529, 0]
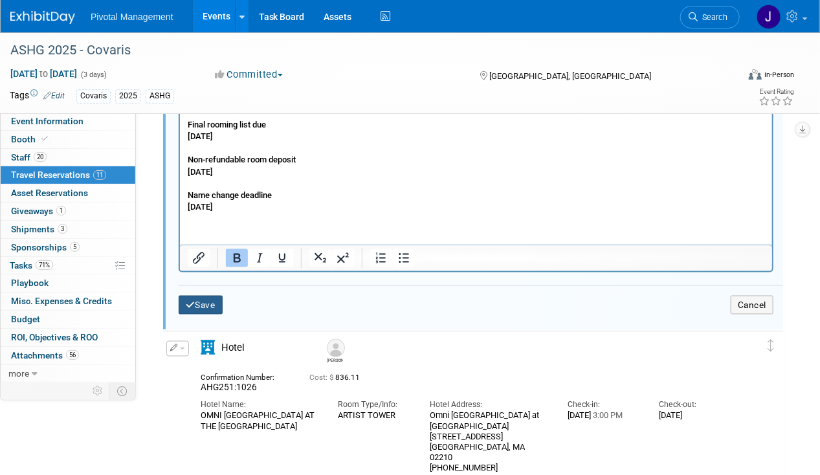
click at [208, 298] on button "Save" at bounding box center [201, 305] width 44 height 19
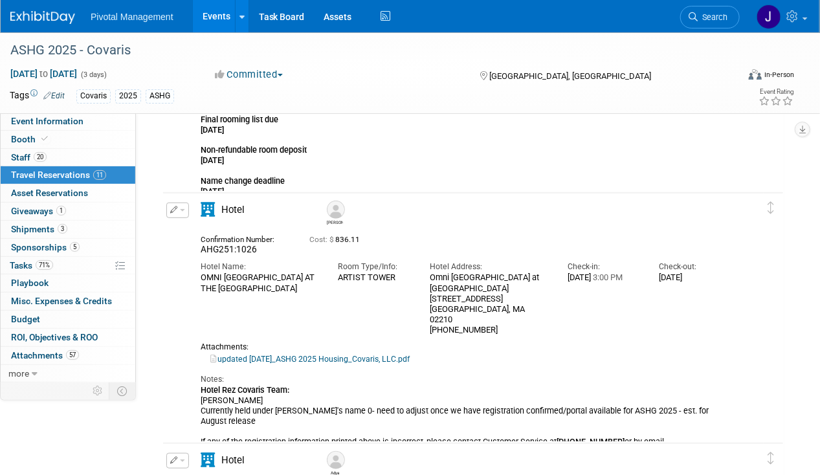
scroll to position [2016, 0]
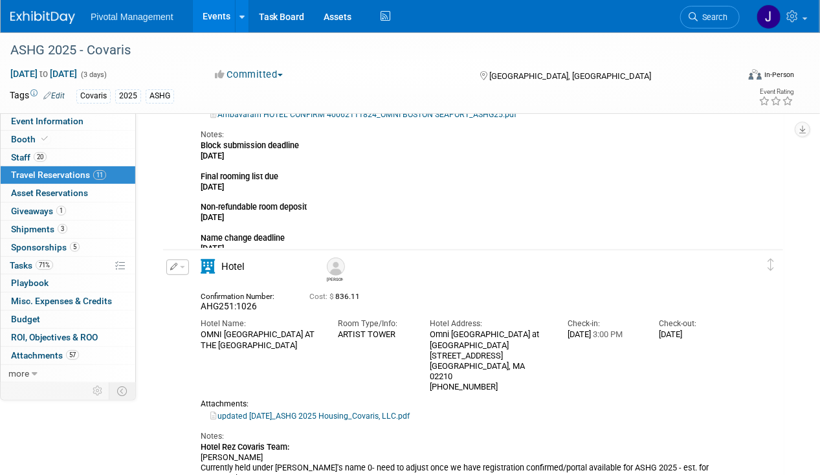
click at [173, 263] on icon "button" at bounding box center [174, 266] width 8 height 7
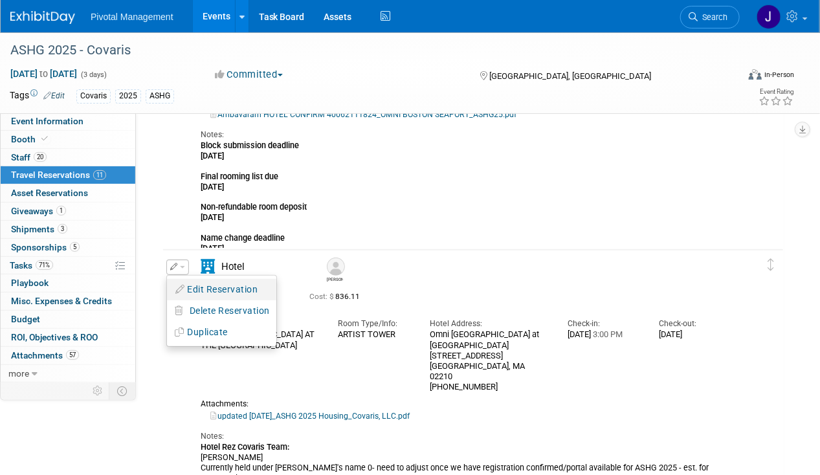
click at [182, 287] on icon "button" at bounding box center [180, 289] width 10 height 9
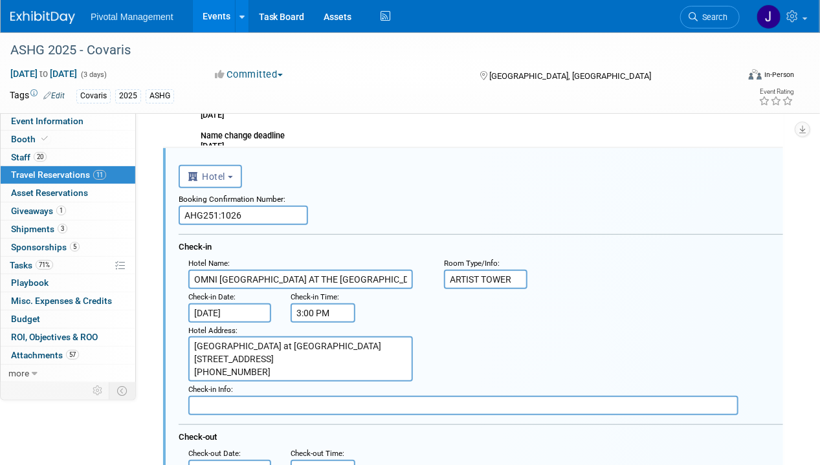
scroll to position [0, 0]
click at [220, 212] on input "AHG251:1026" at bounding box center [243, 215] width 129 height 19
paste input "40062112144"
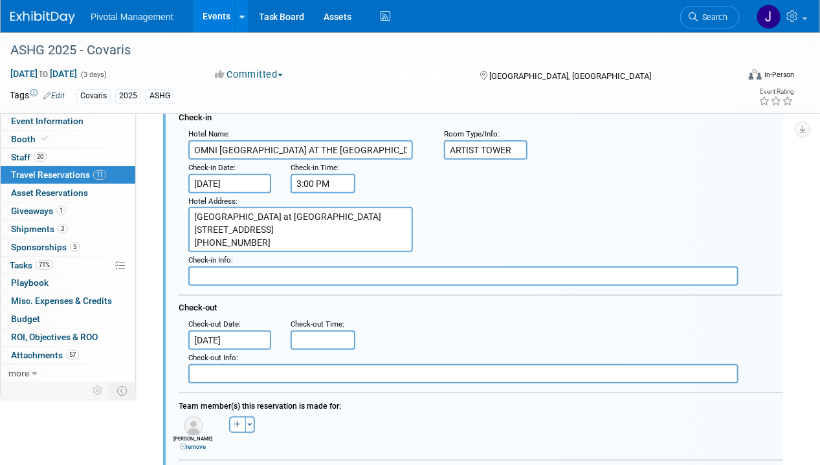
scroll to position [2377, 0]
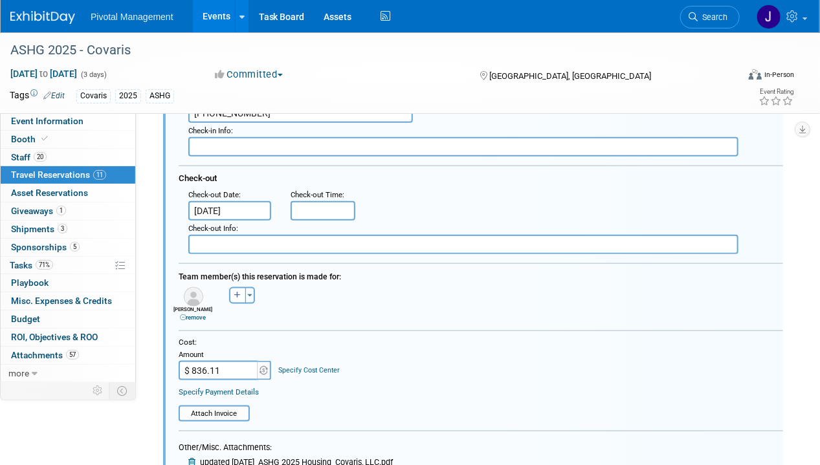
type input "40062112144"
click at [219, 361] on input "$ 836.11" at bounding box center [219, 370] width 81 height 19
click at [246, 364] on input "$ 836.11" at bounding box center [219, 370] width 81 height 19
type input "$ 836.12"
click at [190, 296] on img at bounding box center [193, 296] width 19 height 19
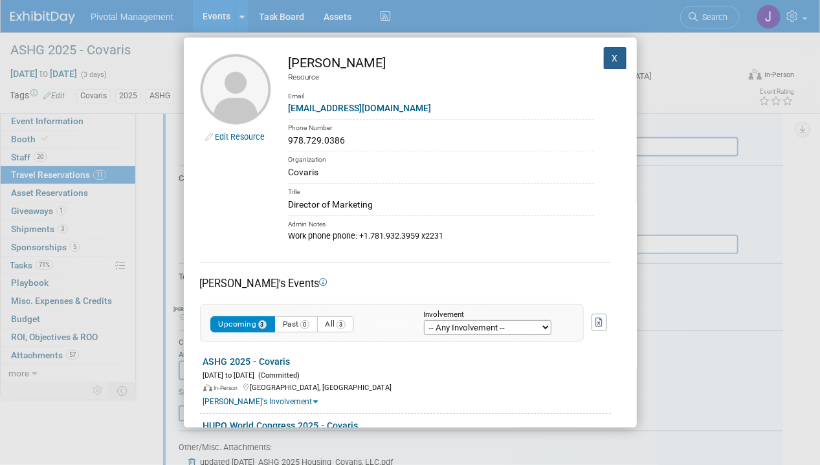
click at [604, 51] on button "X" at bounding box center [615, 58] width 23 height 22
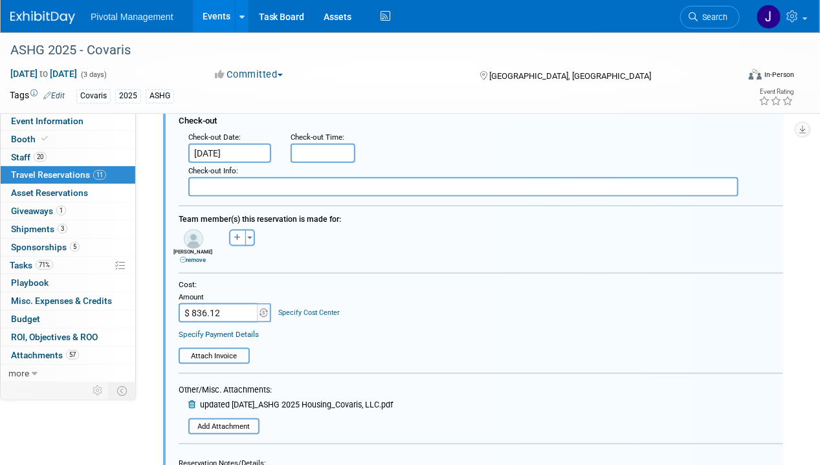
scroll to position [2507, 0]
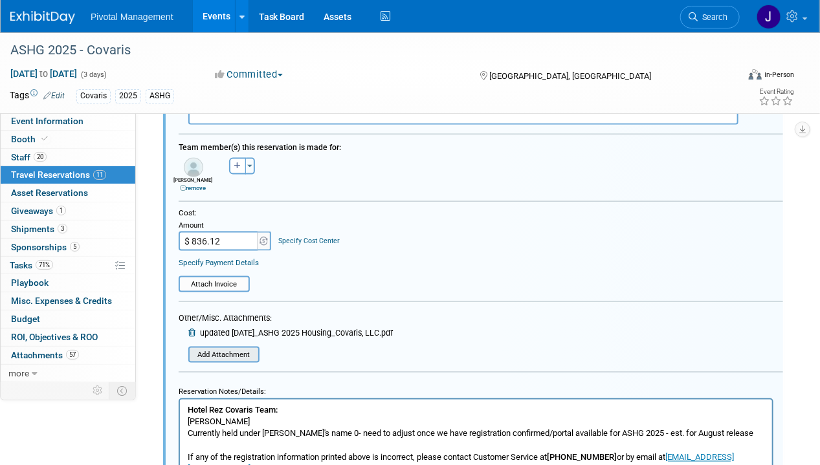
click at [229, 351] on input "file" at bounding box center [192, 355] width 132 height 14
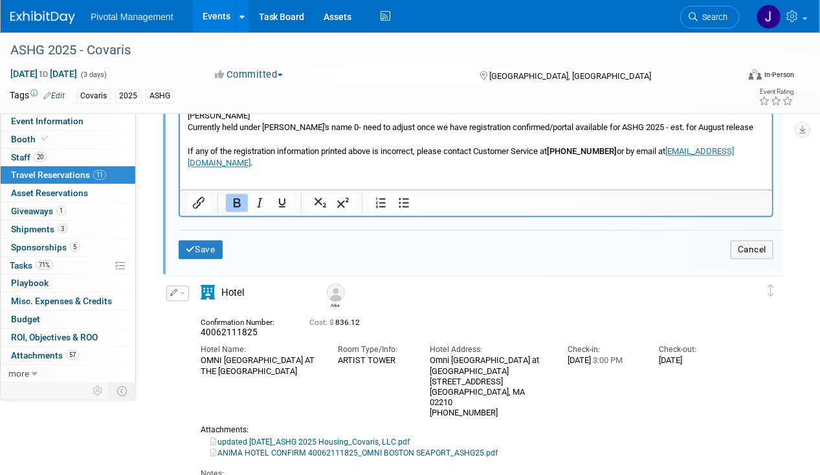
scroll to position [2830, 0]
click at [207, 247] on button "Save" at bounding box center [201, 249] width 44 height 19
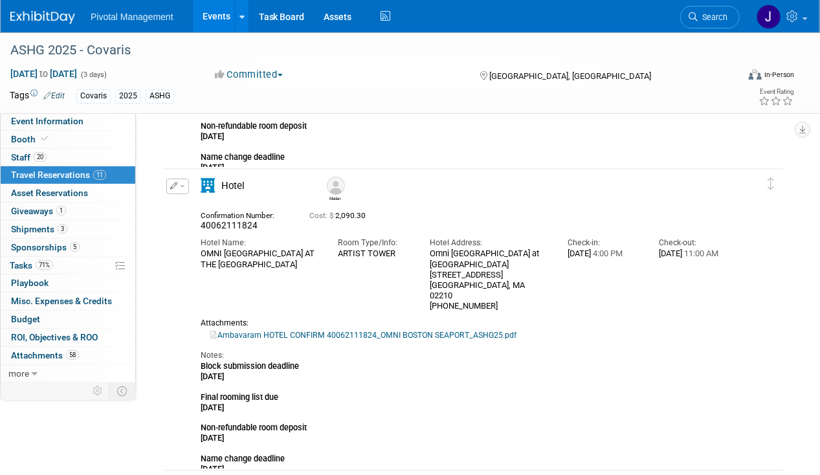
scroll to position [1747, 0]
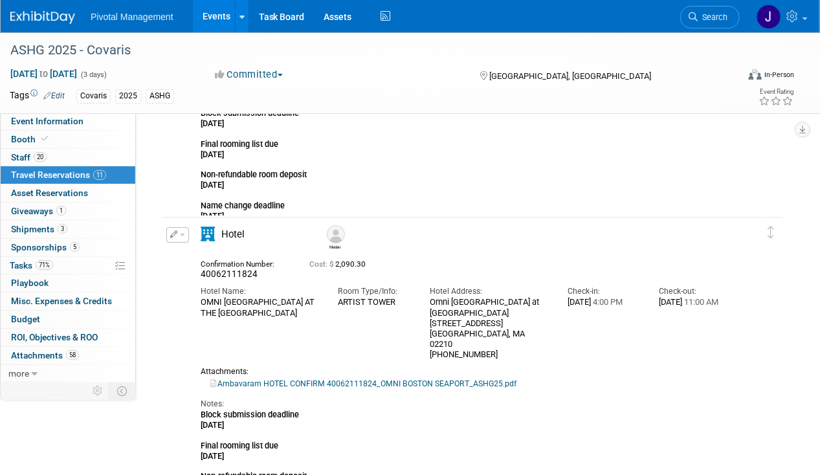
click at [176, 233] on icon "button" at bounding box center [174, 233] width 8 height 7
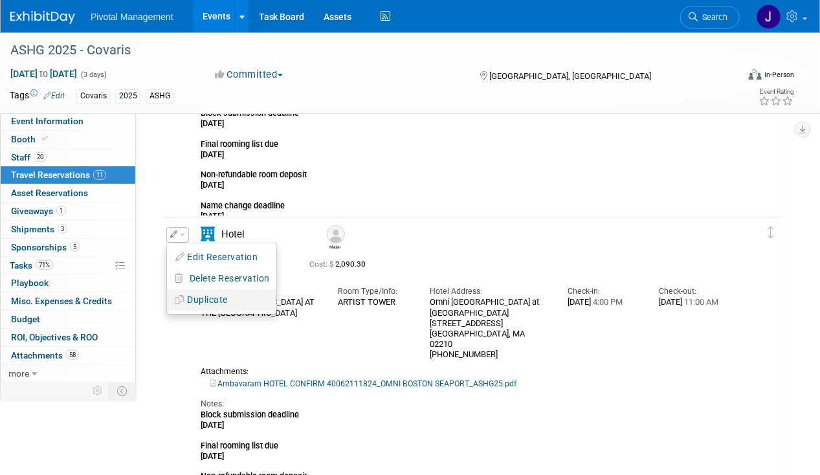
click at [211, 298] on button "Duplicate" at bounding box center [221, 300] width 109 height 19
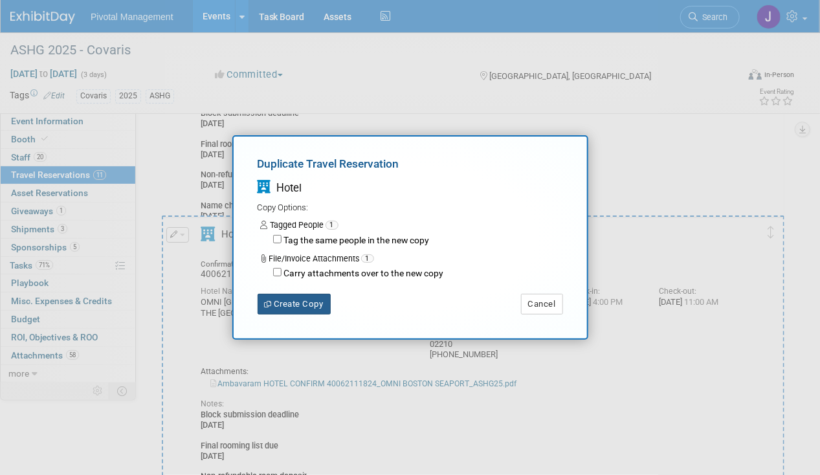
click at [319, 307] on button "Create Copy" at bounding box center [294, 304] width 73 height 21
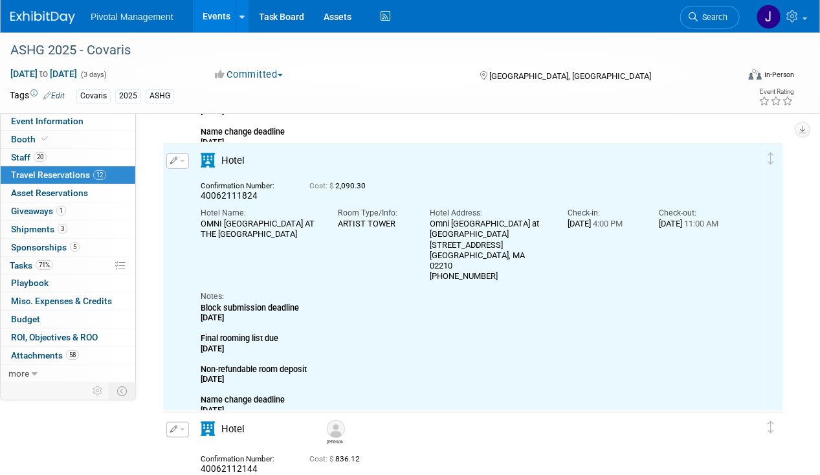
scroll to position [2126, 0]
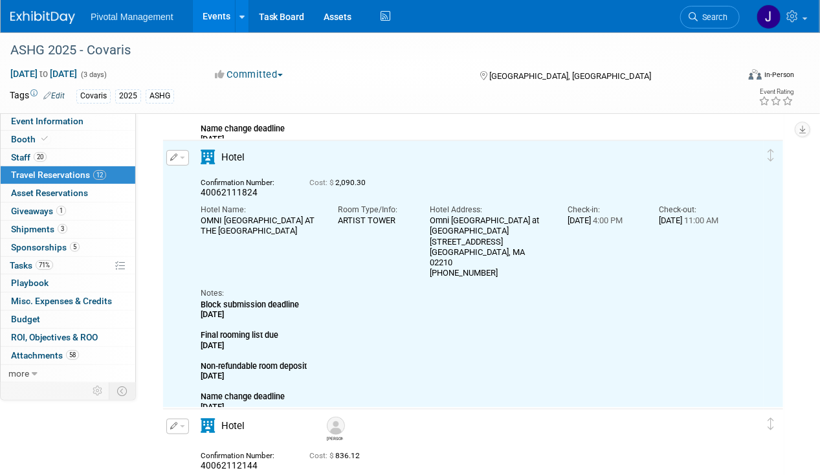
click at [175, 151] on button "button" at bounding box center [177, 158] width 23 height 16
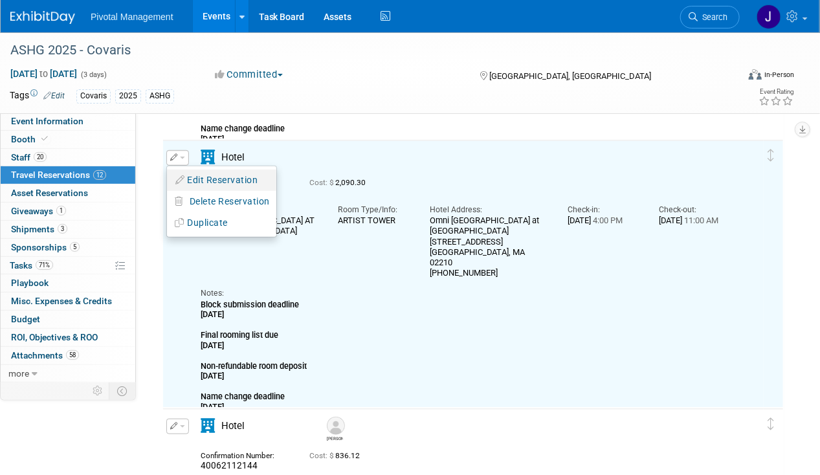
click at [202, 177] on button "Edit Reservation" at bounding box center [221, 180] width 109 height 19
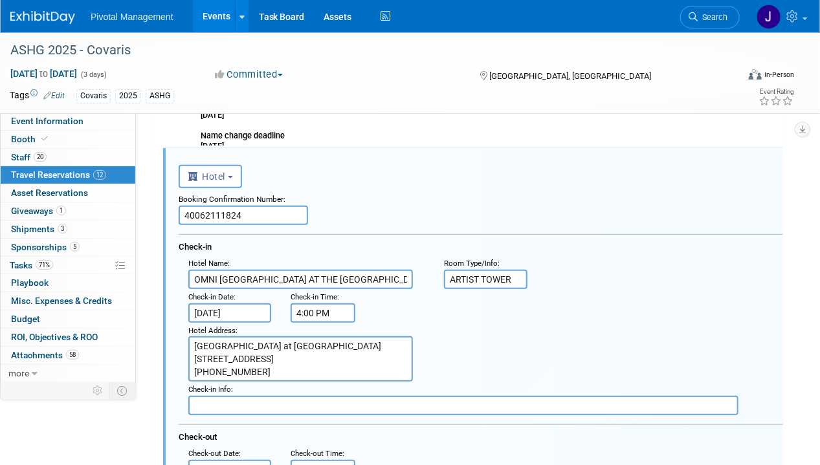
scroll to position [0, 0]
click at [241, 207] on input "40062111824" at bounding box center [243, 215] width 129 height 19
paste input "40062112886"
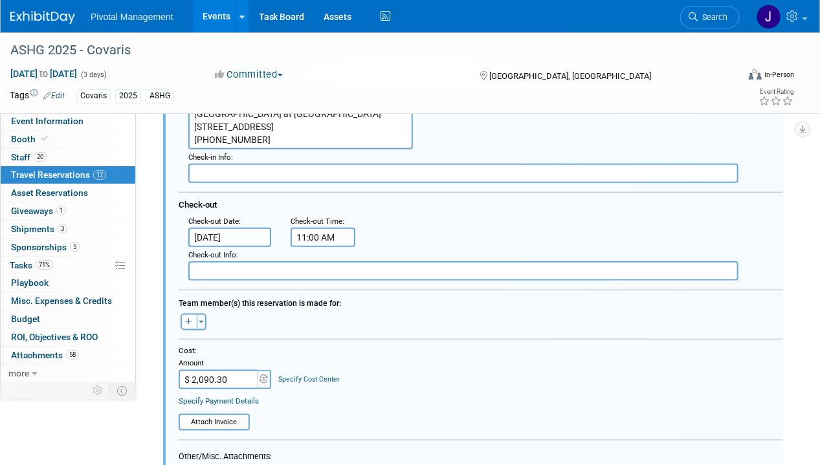
scroll to position [2377, 0]
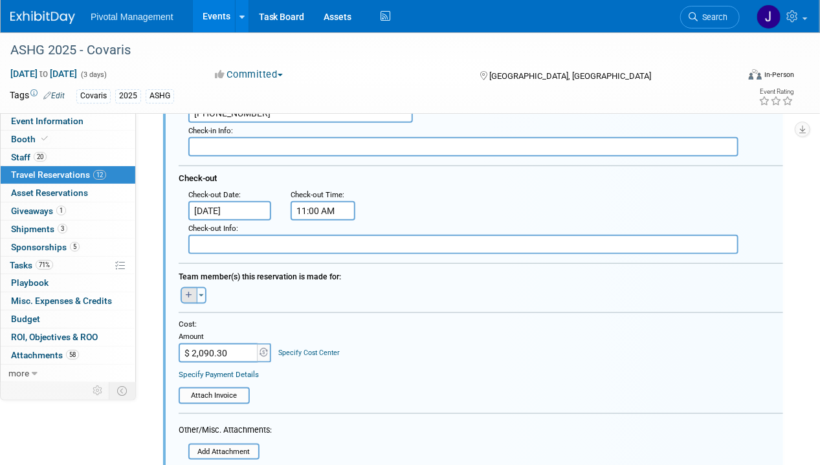
type input "40062112886"
click at [183, 292] on button "button" at bounding box center [189, 295] width 17 height 17
select select
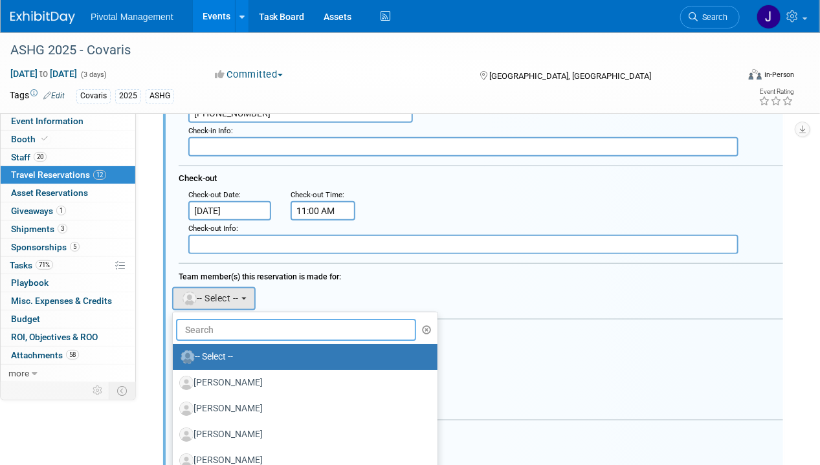
click at [212, 325] on input "text" at bounding box center [296, 330] width 240 height 22
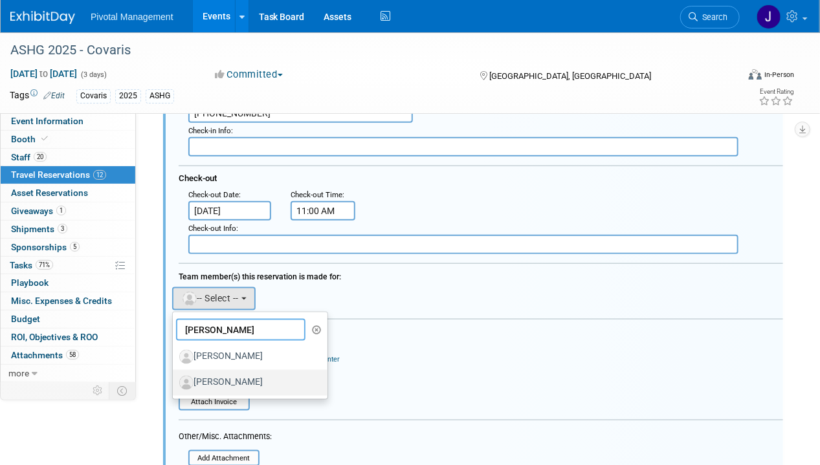
type input "JEFF"
click at [226, 375] on label "[PERSON_NAME]" at bounding box center [246, 383] width 135 height 21
click at [175, 377] on input "[PERSON_NAME]" at bounding box center [170, 381] width 8 height 8
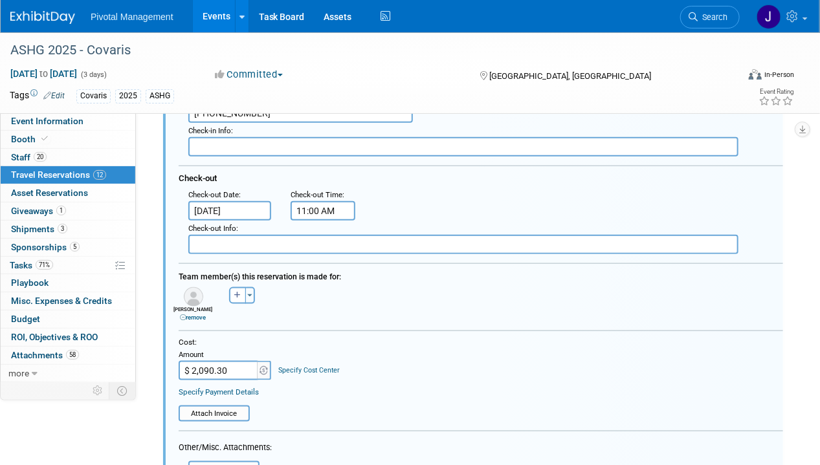
click at [195, 287] on img at bounding box center [193, 296] width 19 height 19
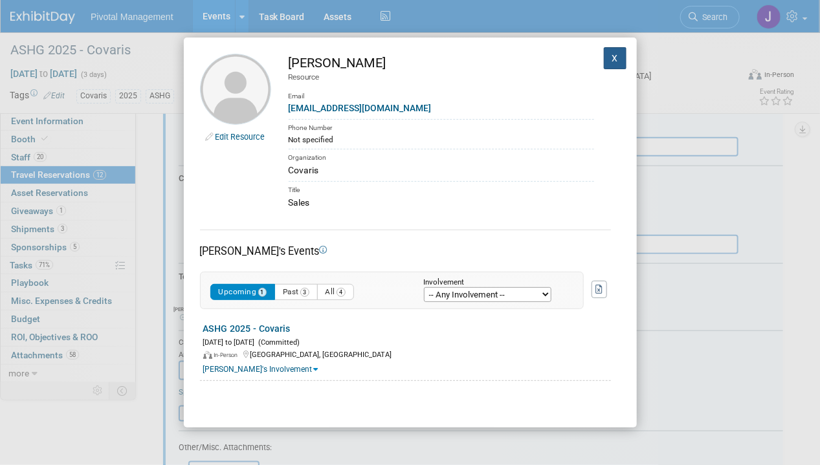
click at [604, 56] on button "X" at bounding box center [615, 58] width 23 height 22
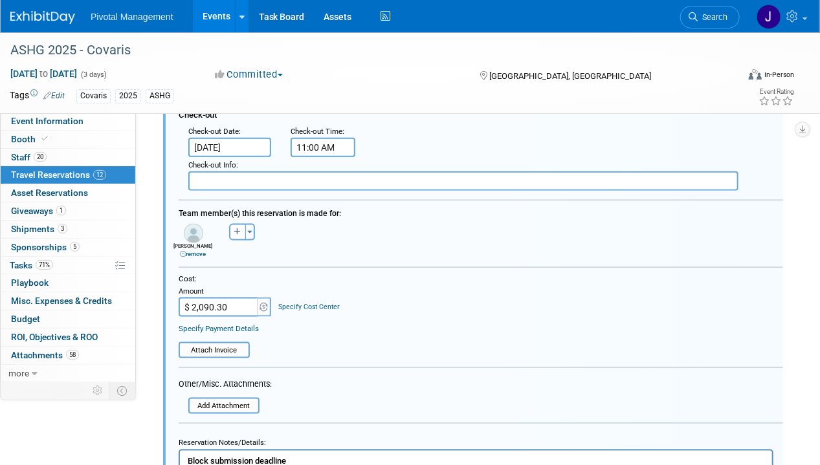
scroll to position [2507, 0]
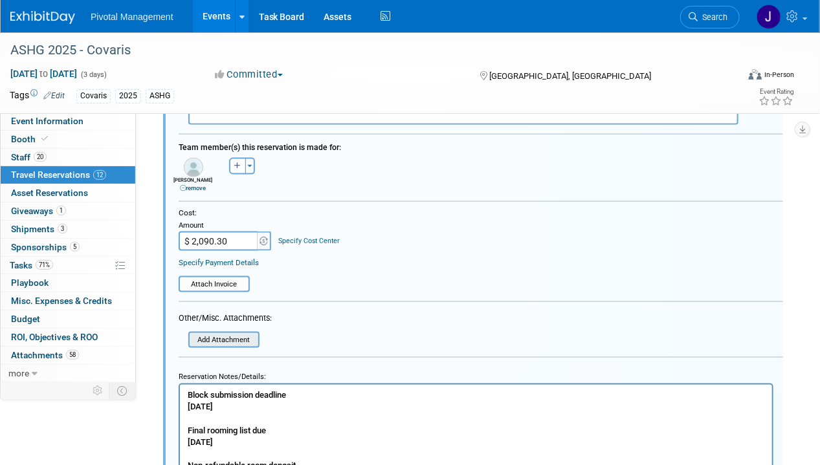
click at [232, 333] on input "file" at bounding box center [192, 340] width 132 height 14
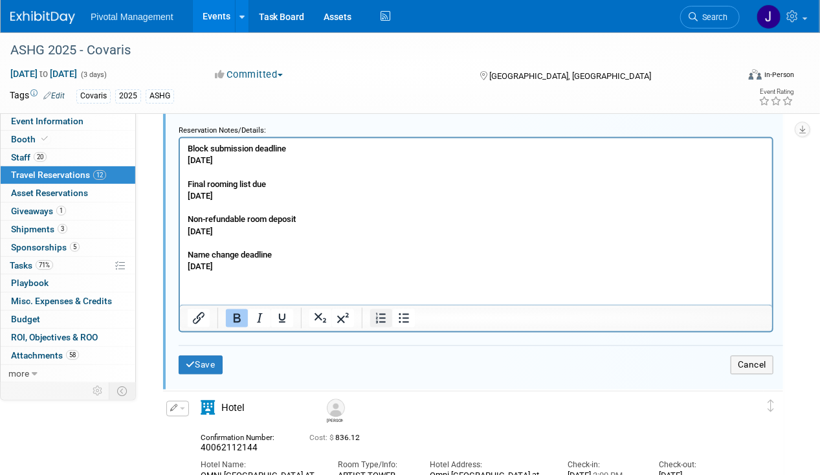
scroll to position [2830, 0]
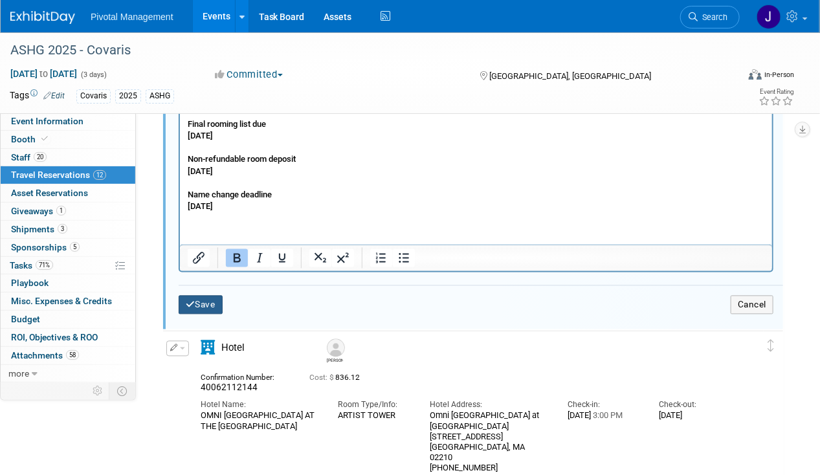
click at [197, 301] on button "Save" at bounding box center [201, 305] width 44 height 19
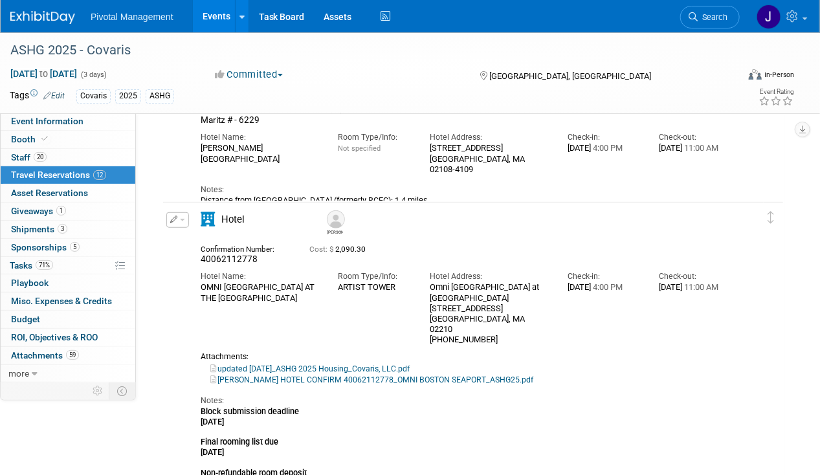
scroll to position [259, 0]
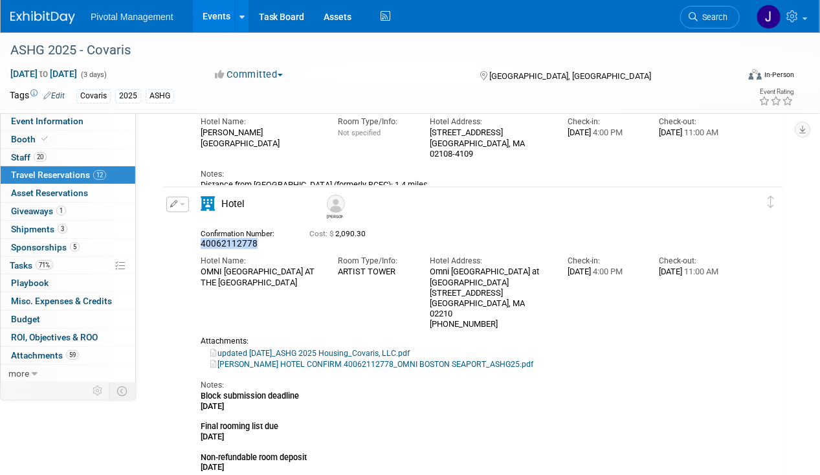
drag, startPoint x: 265, startPoint y: 245, endPoint x: 195, endPoint y: 245, distance: 69.9
click at [195, 245] on div "Confirmation Number: 40062112778" at bounding box center [245, 237] width 109 height 25
copy span "40062112778"
click at [355, 229] on span "Cost: $ 2,090.30" at bounding box center [339, 233] width 61 height 9
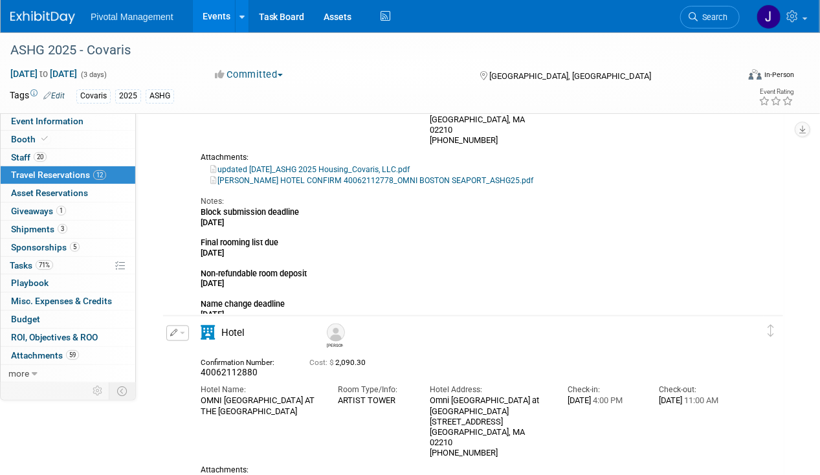
scroll to position [518, 0]
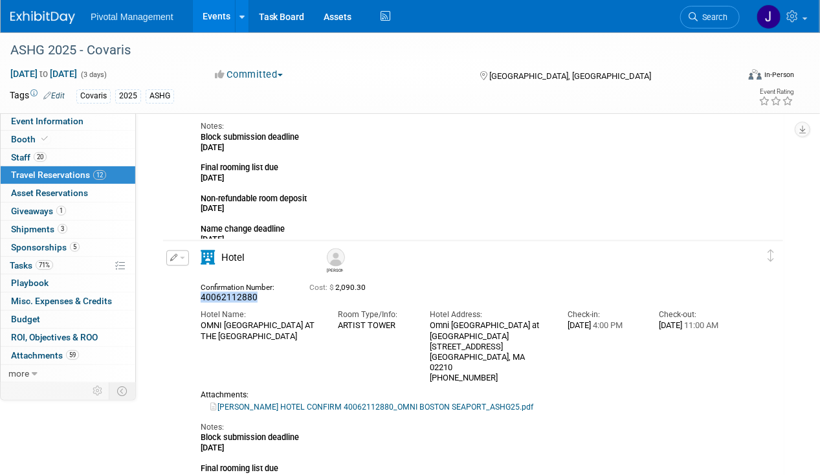
drag, startPoint x: 263, startPoint y: 292, endPoint x: 197, endPoint y: 298, distance: 66.3
click at [197, 298] on div "Confirmation Number: 40062112880" at bounding box center [245, 291] width 109 height 25
copy span "40062112880"
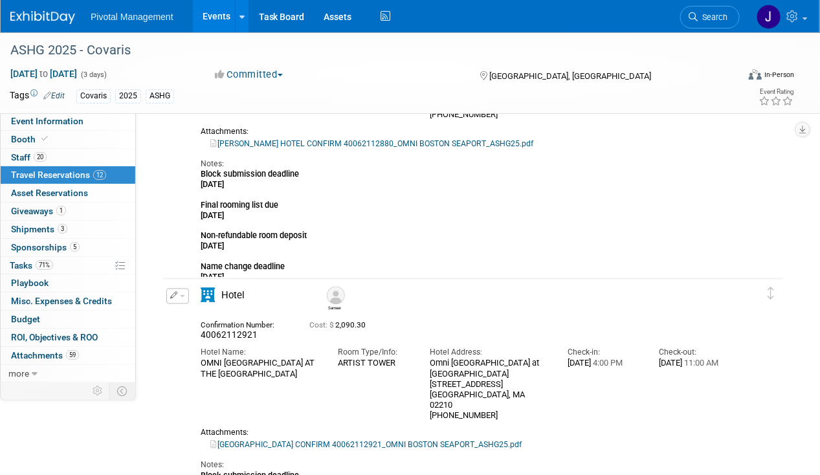
scroll to position [841, 0]
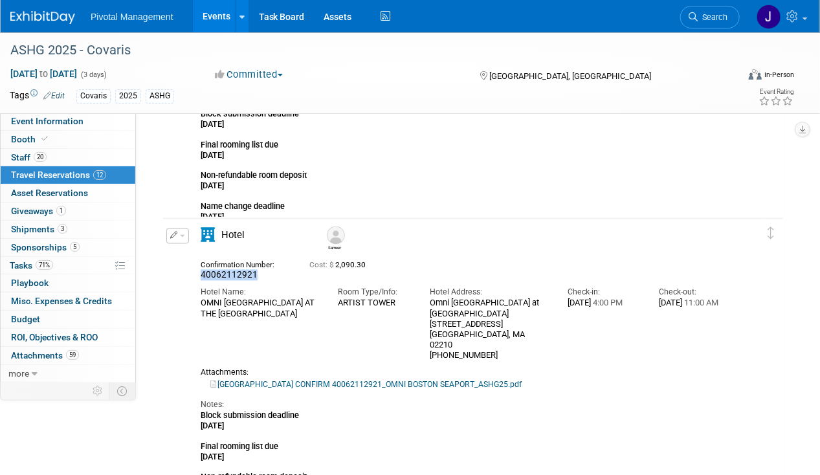
drag, startPoint x: 262, startPoint y: 274, endPoint x: 195, endPoint y: 277, distance: 66.7
click at [195, 277] on div "Confirmation Number: 40062112921" at bounding box center [245, 269] width 109 height 25
copy span "40062112921"
click at [320, 192] on div "Block submission deadline Monday August 25 Final rooming list due Friday August…" at bounding box center [466, 165] width 531 height 113
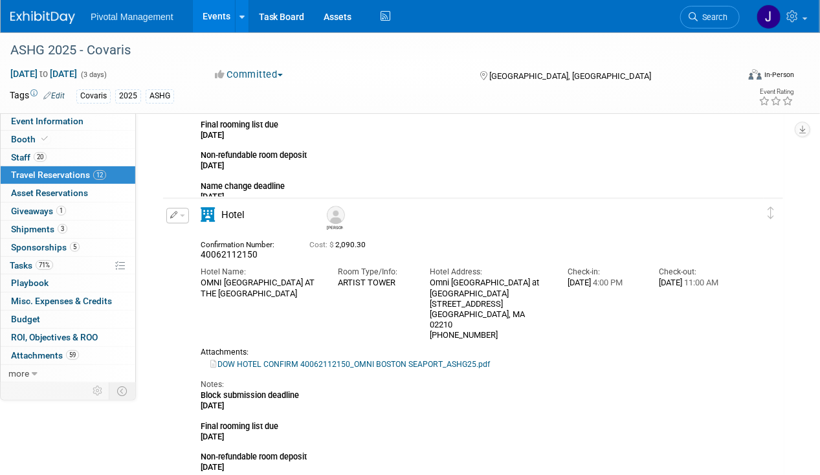
scroll to position [1165, 0]
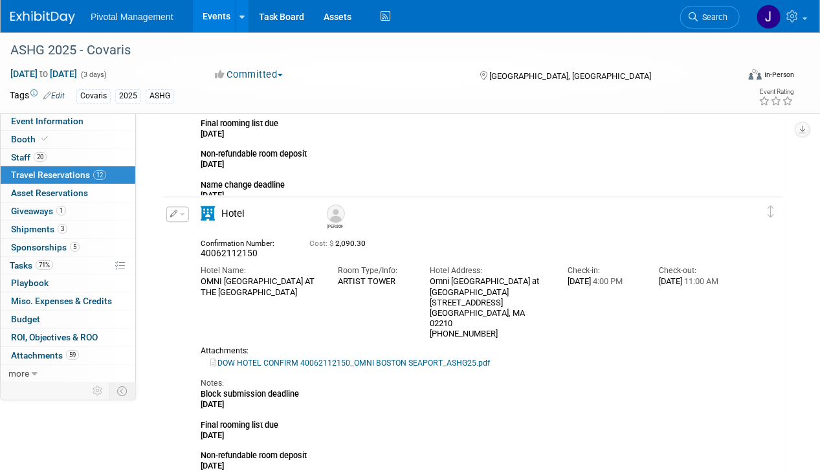
click at [265, 256] on div "40062112150" at bounding box center [245, 253] width 89 height 11
drag, startPoint x: 259, startPoint y: 253, endPoint x: 202, endPoint y: 257, distance: 57.7
click at [202, 257] on div "40062112150" at bounding box center [245, 253] width 89 height 11
copy span "40062112150"
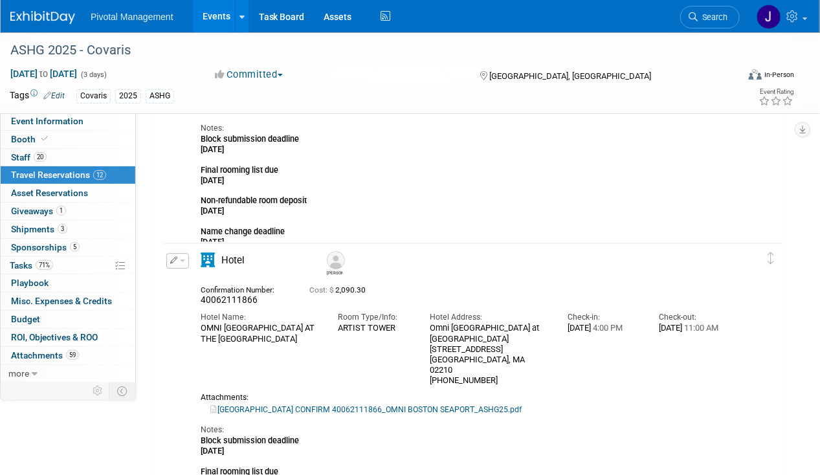
scroll to position [1488, 0]
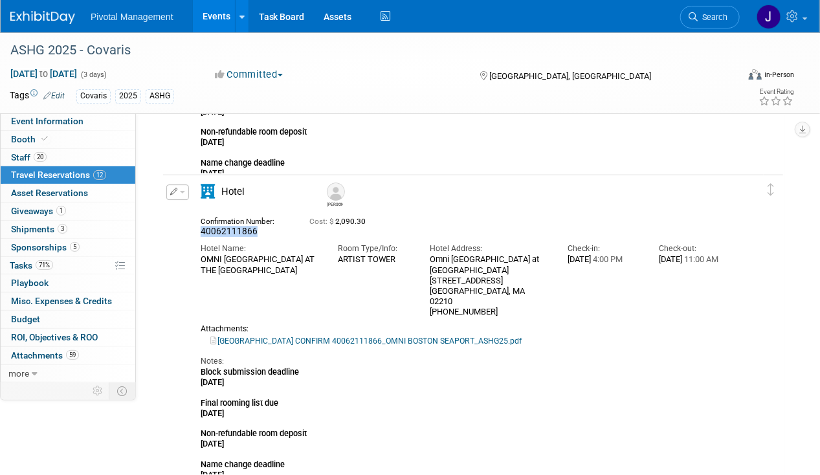
drag, startPoint x: 263, startPoint y: 230, endPoint x: 202, endPoint y: 230, distance: 60.8
click at [202, 230] on div "40062111866" at bounding box center [245, 231] width 89 height 11
copy span "40062111866"
click at [326, 221] on span "Cost: $" at bounding box center [322, 221] width 26 height 9
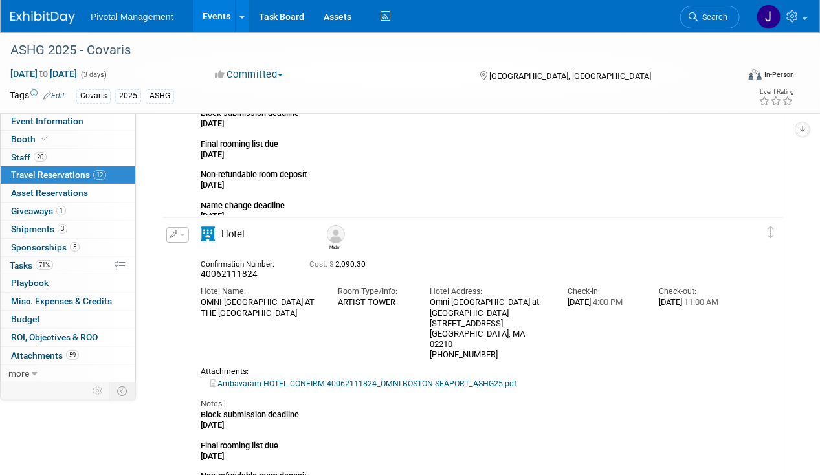
scroll to position [1812, 0]
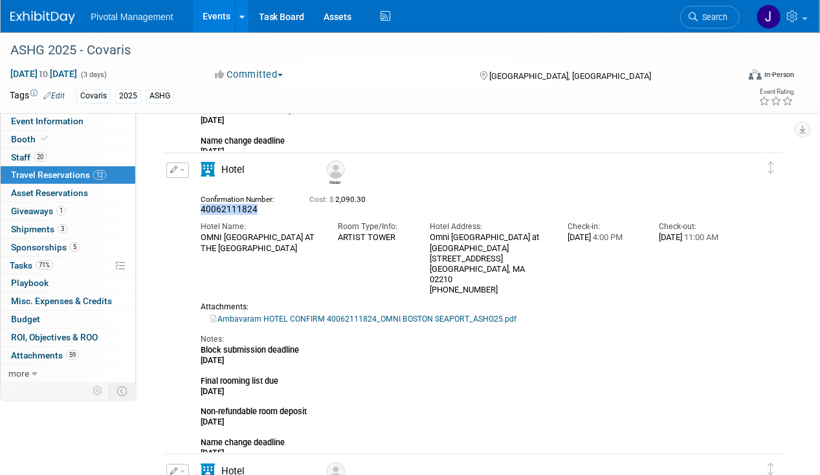
drag, startPoint x: 267, startPoint y: 209, endPoint x: 186, endPoint y: 212, distance: 80.3
click at [186, 212] on div "Edit Reservation Madan" at bounding box center [463, 309] width 600 height 295
copy span "40062111824"
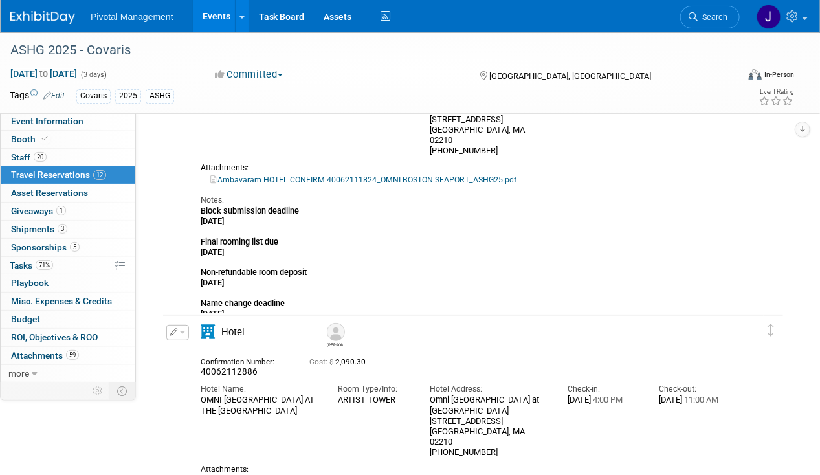
scroll to position [2071, 0]
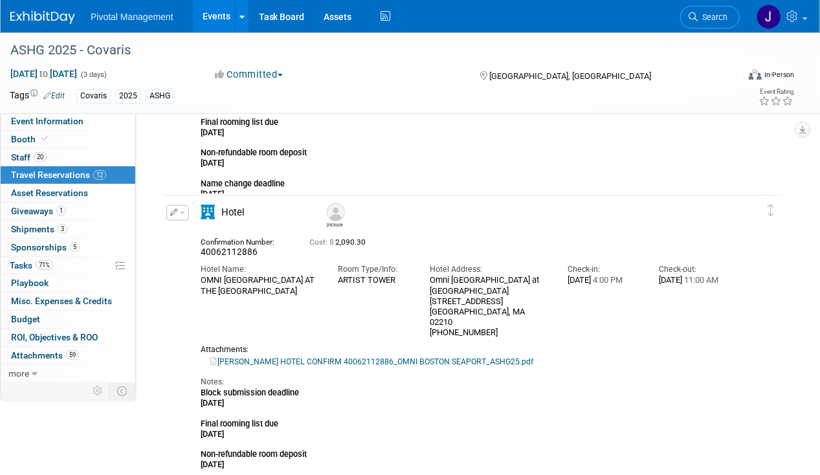
click at [265, 253] on div "40062112886" at bounding box center [245, 252] width 89 height 11
drag, startPoint x: 261, startPoint y: 252, endPoint x: 201, endPoint y: 253, distance: 60.2
click at [201, 253] on div "40062112886" at bounding box center [245, 252] width 89 height 11
copy span "40062112886"
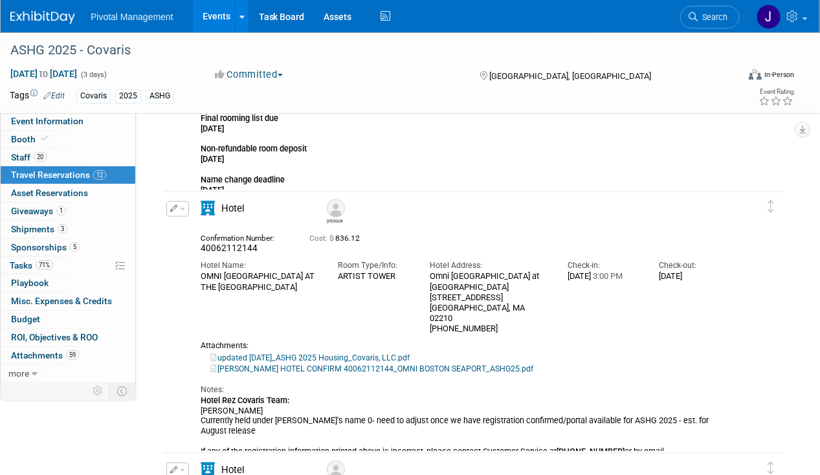
scroll to position [2394, 0]
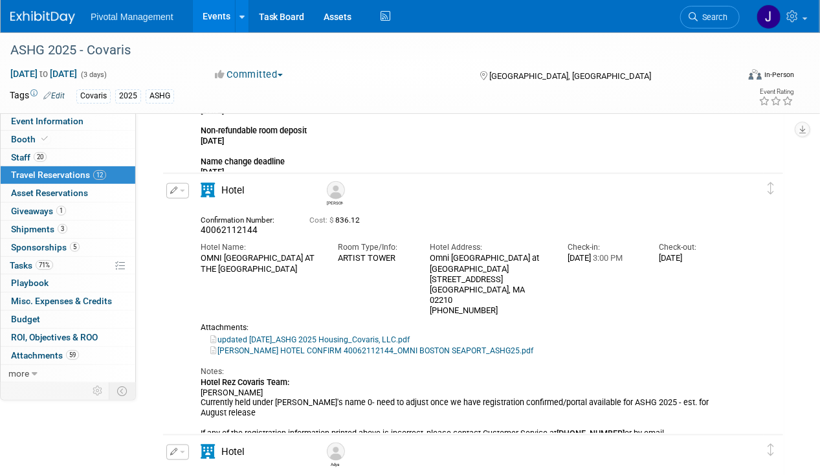
drag, startPoint x: 250, startPoint y: 228, endPoint x: 256, endPoint y: 226, distance: 6.6
click at [250, 228] on span "40062112144" at bounding box center [229, 230] width 57 height 10
drag, startPoint x: 268, startPoint y: 226, endPoint x: 201, endPoint y: 233, distance: 67.0
click at [201, 233] on div "40062112144" at bounding box center [245, 230] width 89 height 11
copy span "40062112144"
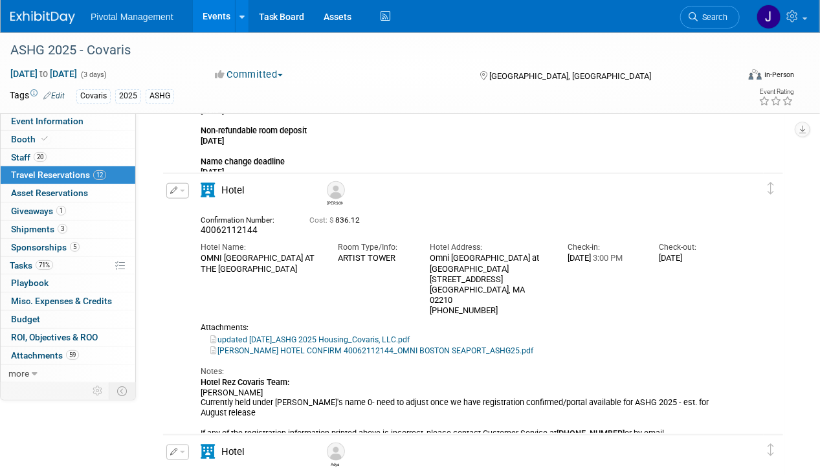
click at [347, 275] on div "Hotel Name: OMNI BOSTON HOTEL AT THE SEAPORT Room Type/Info: ARTIST TOWER Hotel…" at bounding box center [466, 276] width 551 height 80
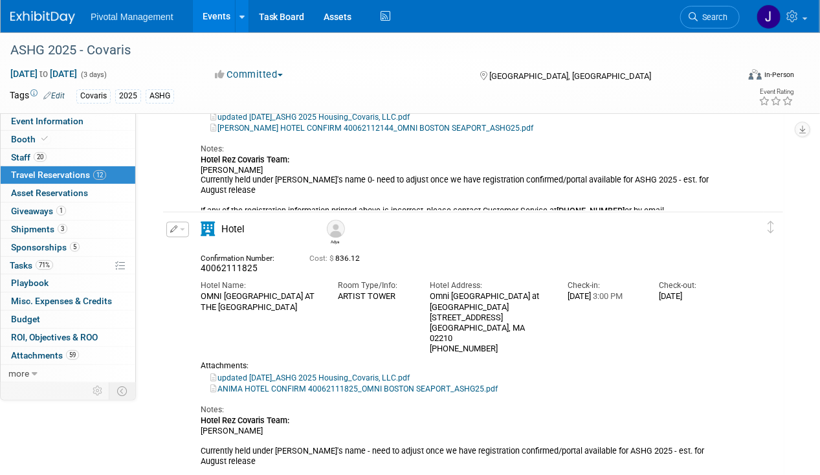
scroll to position [2653, 0]
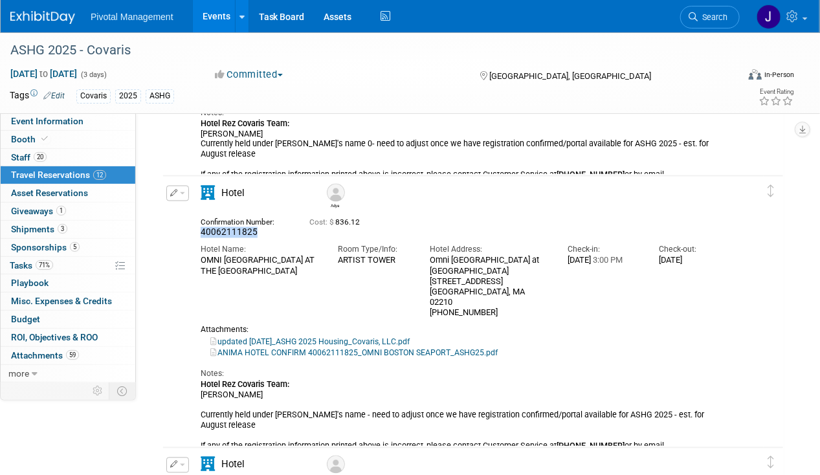
drag, startPoint x: 254, startPoint y: 230, endPoint x: 200, endPoint y: 236, distance: 54.7
click at [201, 236] on span "40062111825" at bounding box center [229, 232] width 57 height 10
copy span "40062111825"
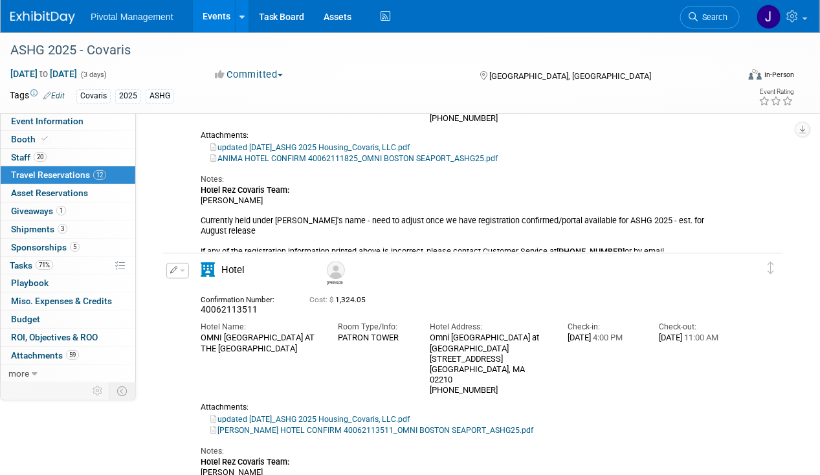
scroll to position [2912, 0]
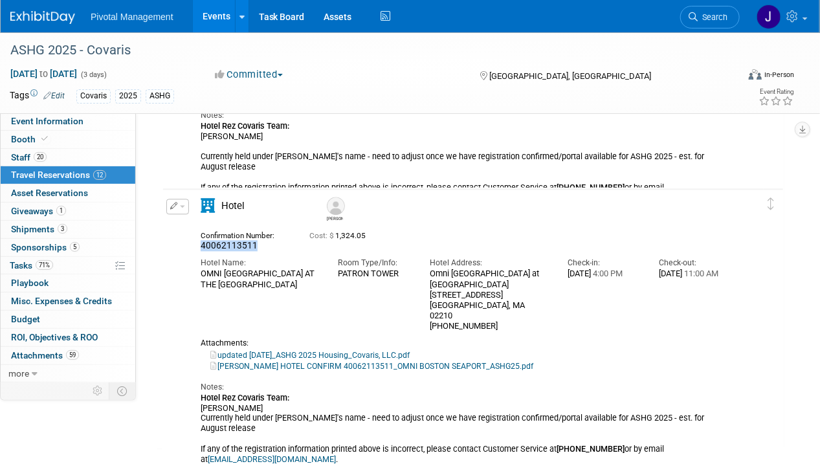
drag, startPoint x: 259, startPoint y: 243, endPoint x: 200, endPoint y: 245, distance: 59.6
click at [200, 245] on div "Confirmation Number: 40062113511" at bounding box center [245, 239] width 109 height 25
copy span "40062113511"
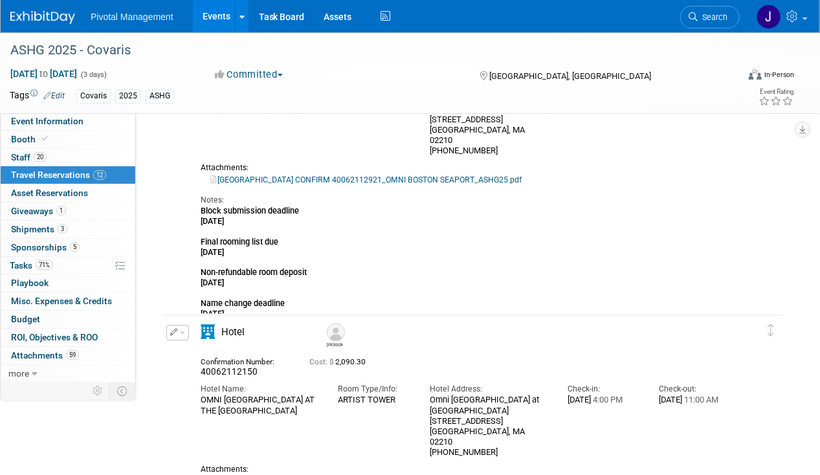
scroll to position [971, 0]
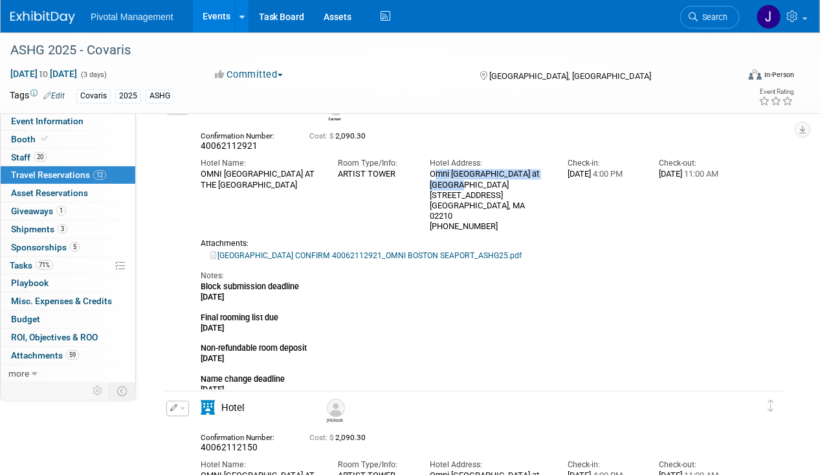
drag, startPoint x: 430, startPoint y: 172, endPoint x: 472, endPoint y: 181, distance: 43.5
click at [472, 181] on div "Omni Boston Hotel at The Seaport 450 Summer Street Boston, MA 02210 617-476-6664" at bounding box center [489, 200] width 118 height 63
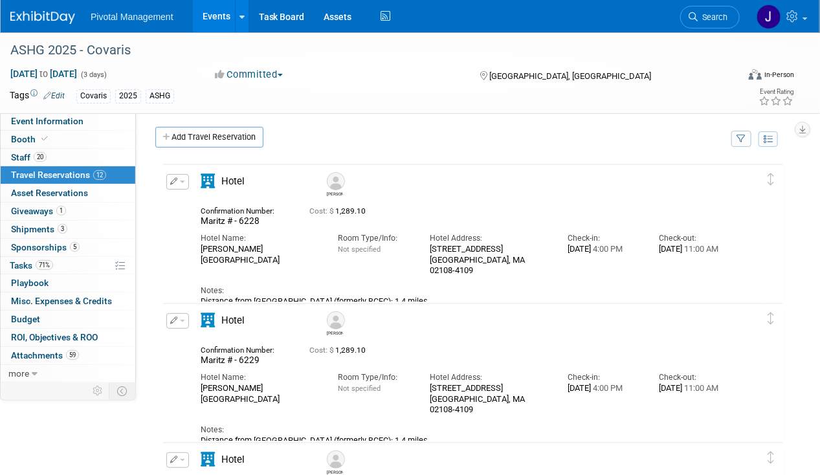
scroll to position [0, 0]
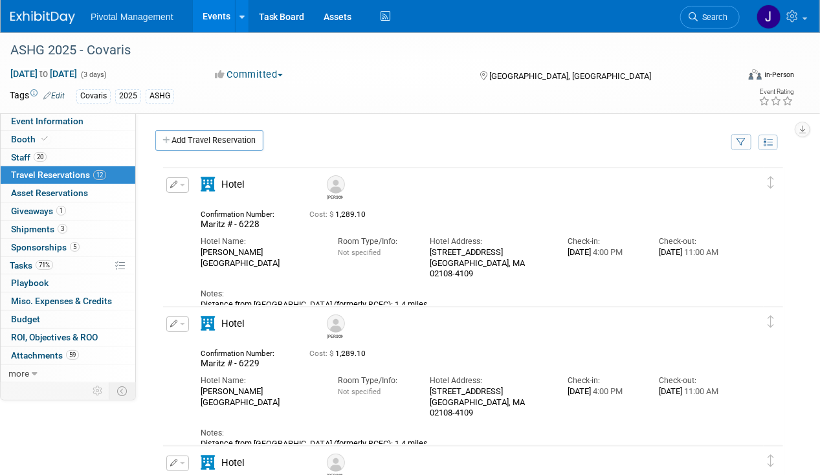
click at [260, 252] on div "[PERSON_NAME][GEOGRAPHIC_DATA]" at bounding box center [260, 257] width 118 height 21
drag, startPoint x: 282, startPoint y: 252, endPoint x: 200, endPoint y: 254, distance: 82.2
click at [201, 254] on div "[PERSON_NAME][GEOGRAPHIC_DATA]" at bounding box center [260, 257] width 118 height 21
click at [406, 201] on div "[PERSON_NAME]" at bounding box center [526, 188] width 413 height 32
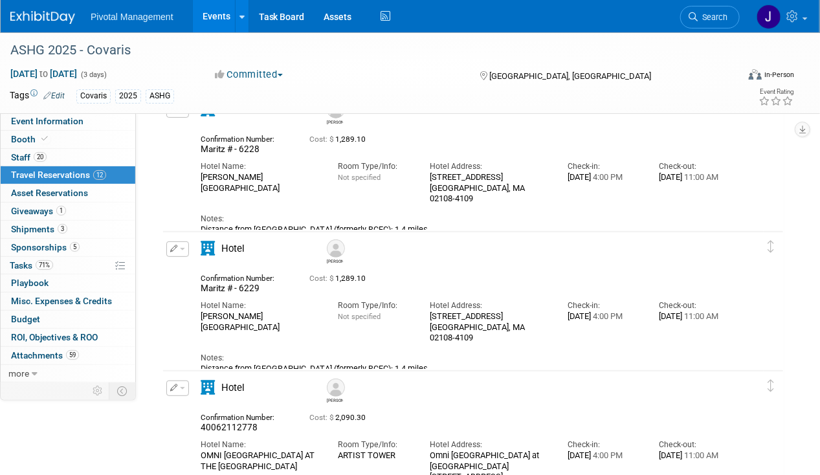
scroll to position [129, 0]
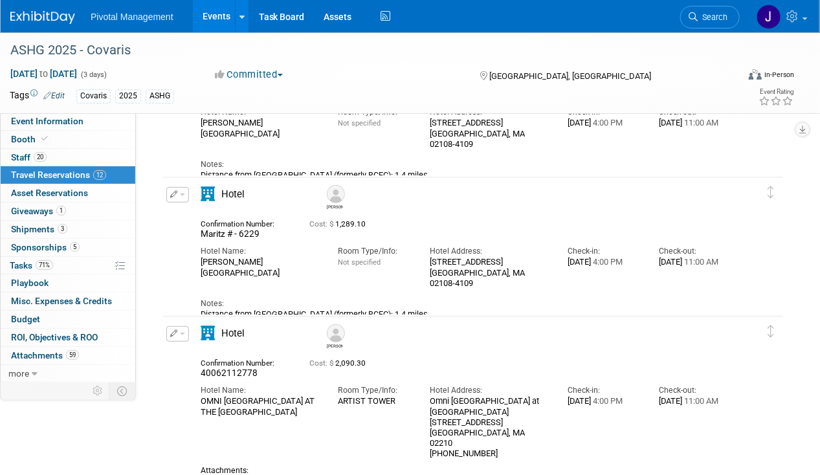
click at [485, 231] on div "Confirmation Number: Maritz # - 6229 Cost: $ 1,289.10" at bounding box center [466, 227] width 551 height 25
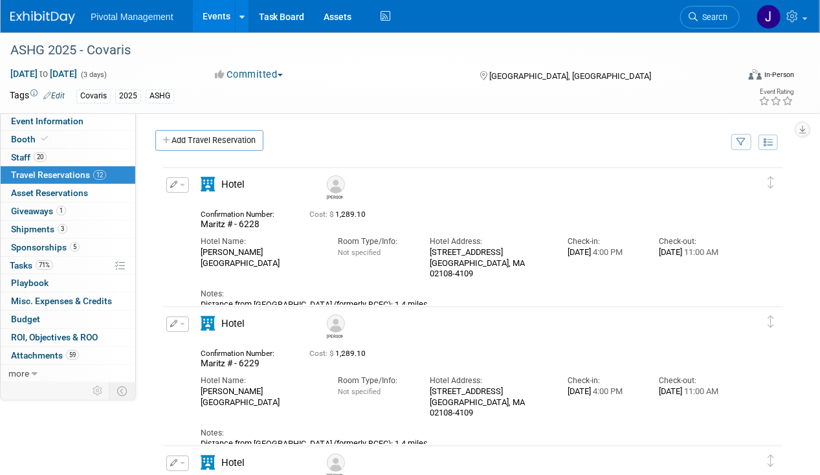
scroll to position [65, 0]
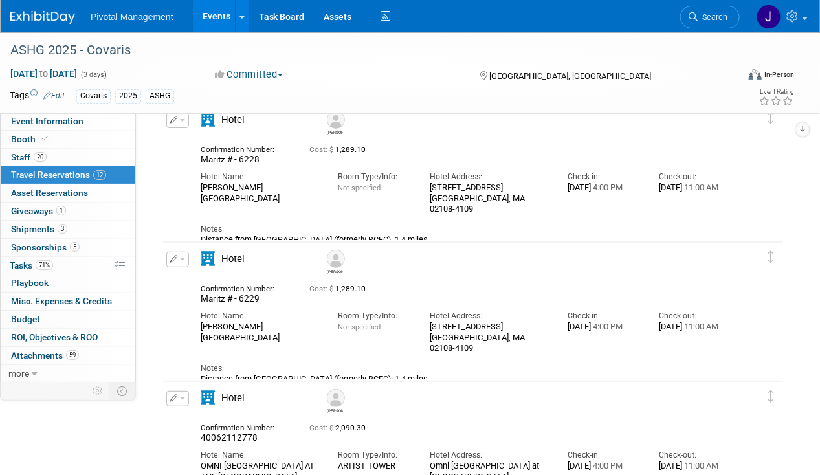
click at [366, 139] on div "Confirmation Number: Maritz # - 6228 Cost: $ 1,289.10 Hotel Name: Room Type/Inf…" at bounding box center [466, 192] width 531 height 106
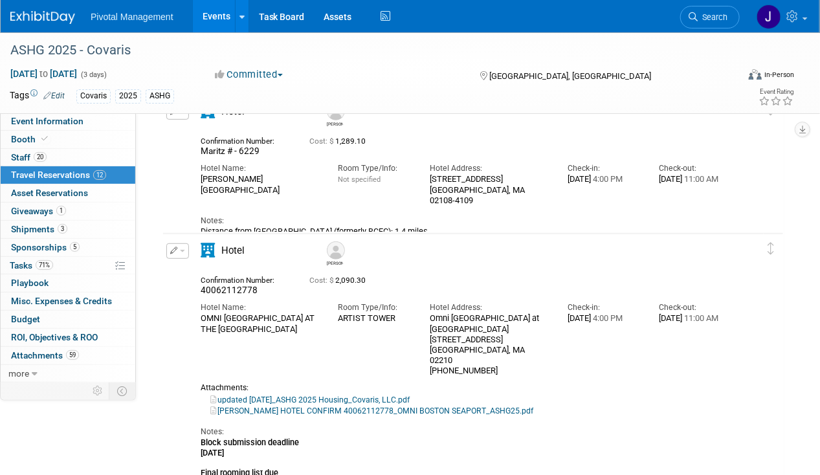
scroll to position [259, 0]
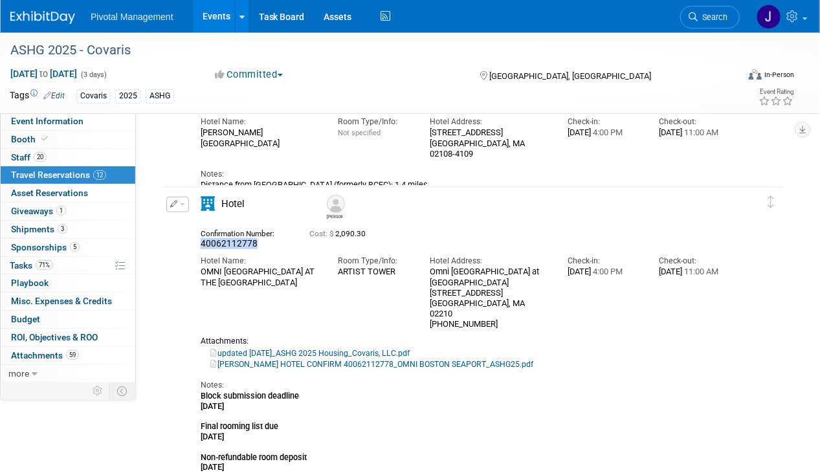
drag, startPoint x: 259, startPoint y: 241, endPoint x: 202, endPoint y: 245, distance: 57.8
click at [202, 245] on div "40062112778" at bounding box center [245, 243] width 89 height 11
click at [289, 269] on div "OMNI [GEOGRAPHIC_DATA] AT THE [GEOGRAPHIC_DATA]" at bounding box center [260, 277] width 118 height 21
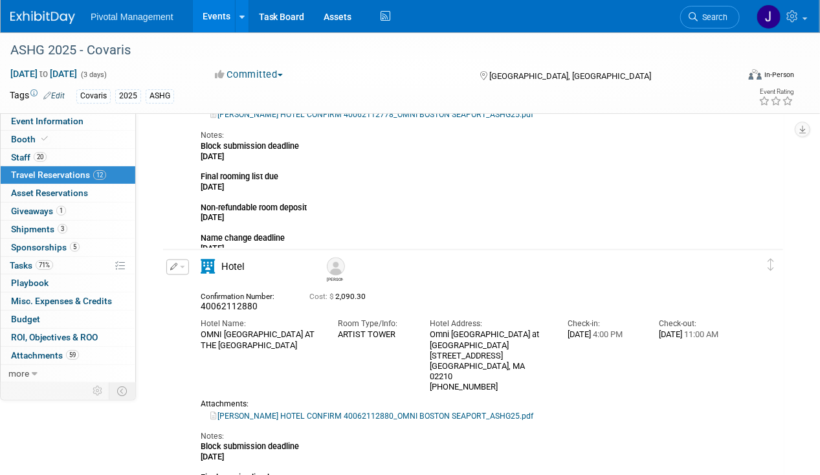
scroll to position [582, 0]
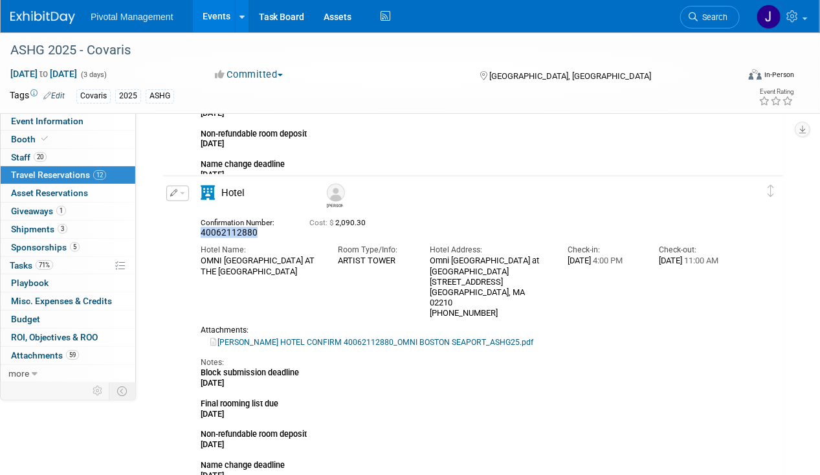
drag, startPoint x: 267, startPoint y: 230, endPoint x: 199, endPoint y: 233, distance: 68.7
click at [199, 233] on div "Confirmation Number: 40062112880" at bounding box center [245, 226] width 109 height 25
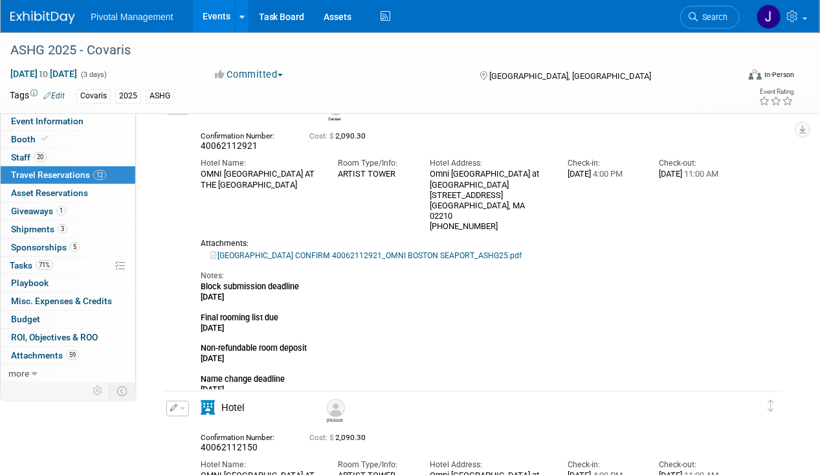
scroll to position [906, 0]
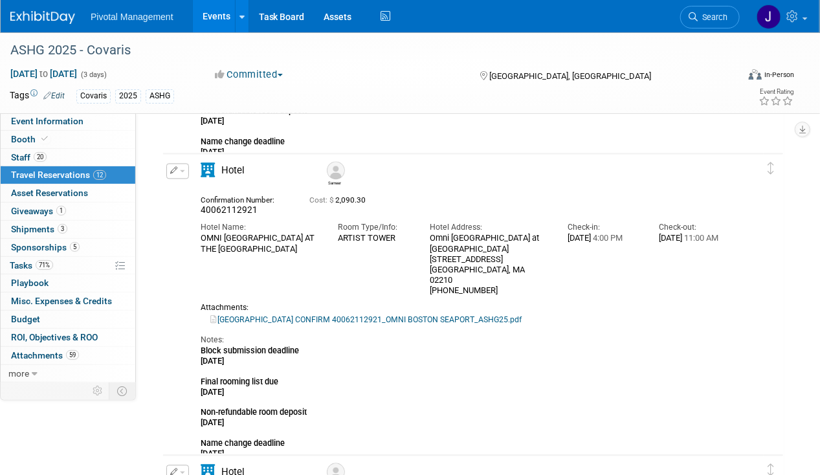
click at [255, 205] on div "40062112921" at bounding box center [245, 210] width 89 height 11
drag, startPoint x: 254, startPoint y: 209, endPoint x: 200, endPoint y: 210, distance: 54.4
click at [201, 210] on span "40062112921" at bounding box center [229, 210] width 57 height 10
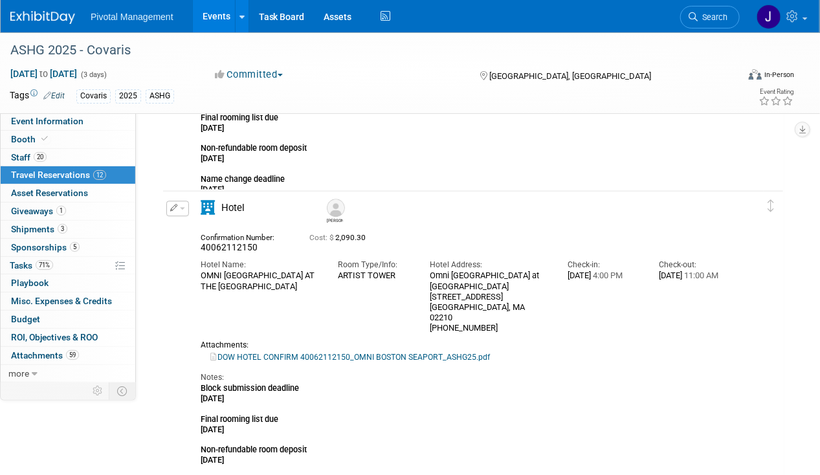
scroll to position [1229, 0]
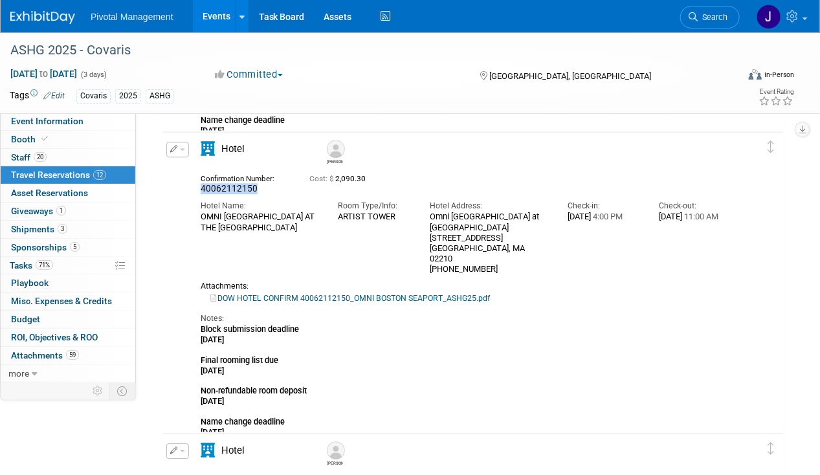
drag, startPoint x: 259, startPoint y: 184, endPoint x: 196, endPoint y: 185, distance: 62.8
click at [196, 185] on div "Confirmation Number: 40062112150" at bounding box center [245, 182] width 109 height 25
click at [311, 247] on div "Hotel Name: OMNI BOSTON HOTEL AT THE SEAPORT Room Type/Info: ARTIST TOWER Hotel…" at bounding box center [466, 234] width 551 height 80
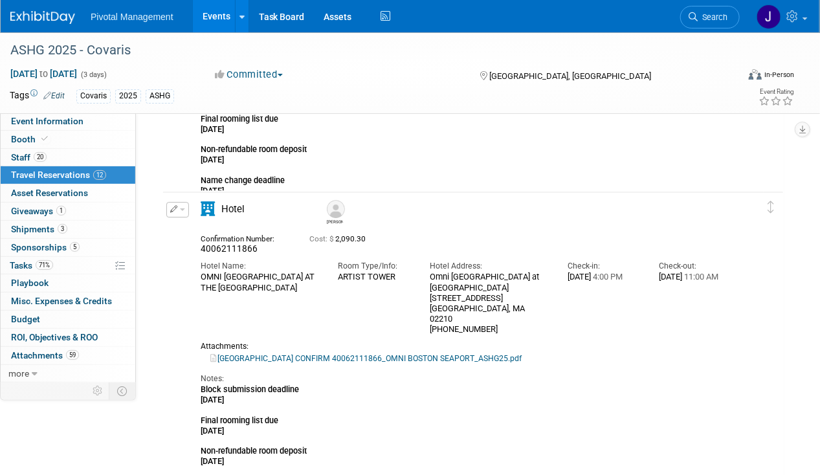
scroll to position [1488, 0]
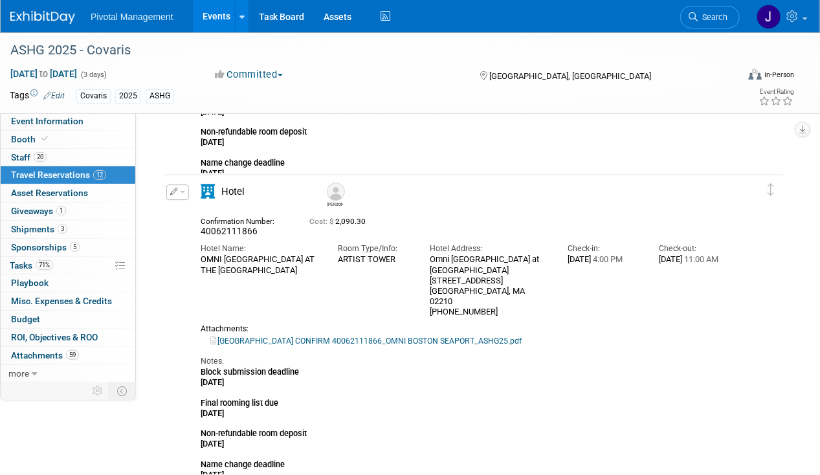
click at [252, 226] on span "40062111866" at bounding box center [229, 231] width 57 height 10
click at [278, 227] on div "40062111866" at bounding box center [245, 231] width 89 height 11
drag, startPoint x: 270, startPoint y: 231, endPoint x: 194, endPoint y: 232, distance: 75.7
click at [194, 232] on div "Confirmation Number: 40062111866" at bounding box center [245, 225] width 109 height 25
click at [547, 213] on div "Cost: $ 2,090.30" at bounding box center [505, 220] width 393 height 14
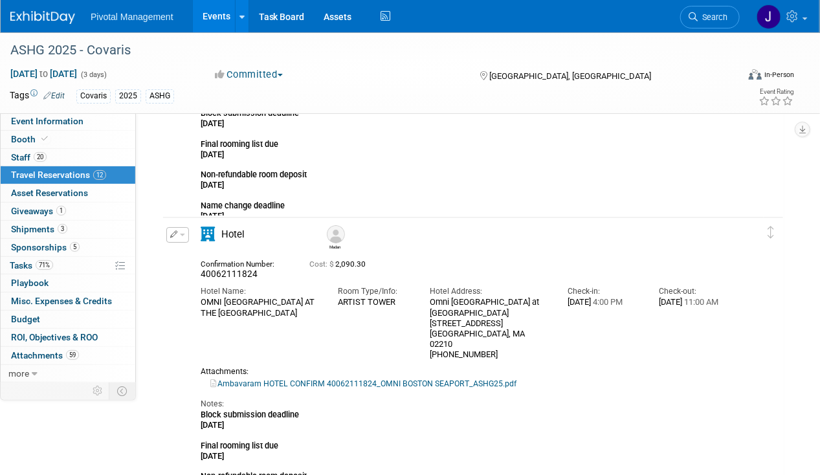
scroll to position [1877, 0]
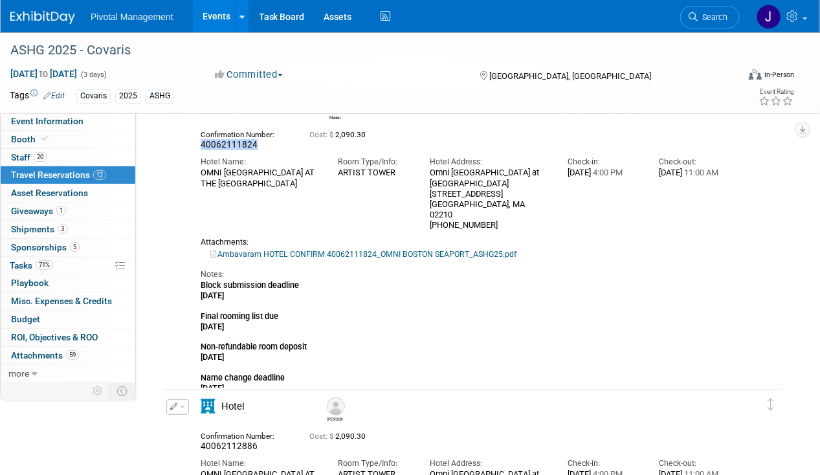
drag, startPoint x: 263, startPoint y: 144, endPoint x: 199, endPoint y: 144, distance: 64.1
click at [199, 144] on div "Confirmation Number: 40062111824" at bounding box center [245, 138] width 109 height 25
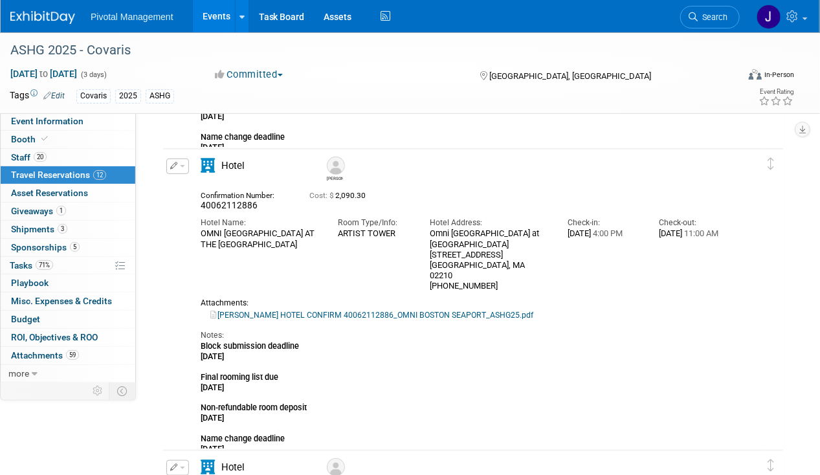
scroll to position [2135, 0]
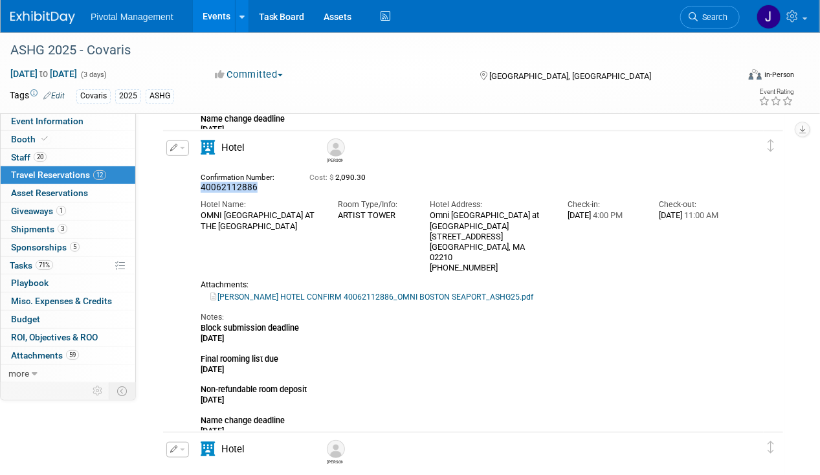
drag, startPoint x: 259, startPoint y: 188, endPoint x: 199, endPoint y: 190, distance: 59.6
click at [199, 190] on div "Confirmation Number: 40062112886" at bounding box center [245, 181] width 109 height 25
click at [607, 250] on div "Hotel Name: OMNI BOSTON HOTEL AT THE SEAPORT Room Type/Info: ARTIST TOWER Hotel…" at bounding box center [466, 233] width 551 height 80
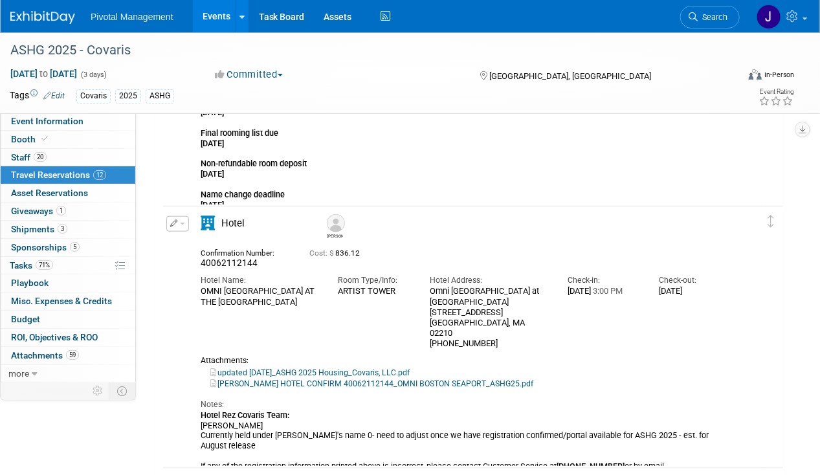
scroll to position [2394, 0]
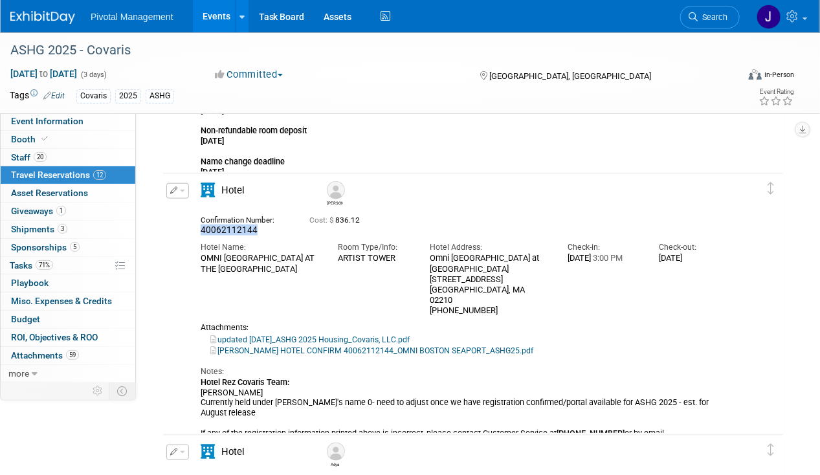
drag, startPoint x: 263, startPoint y: 232, endPoint x: 197, endPoint y: 231, distance: 65.4
click at [197, 231] on div "Confirmation Number: 40062112144" at bounding box center [245, 224] width 109 height 25
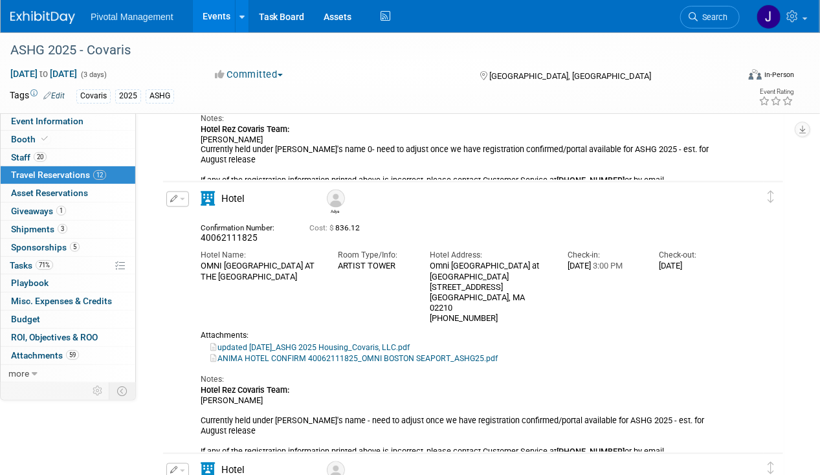
scroll to position [2653, 0]
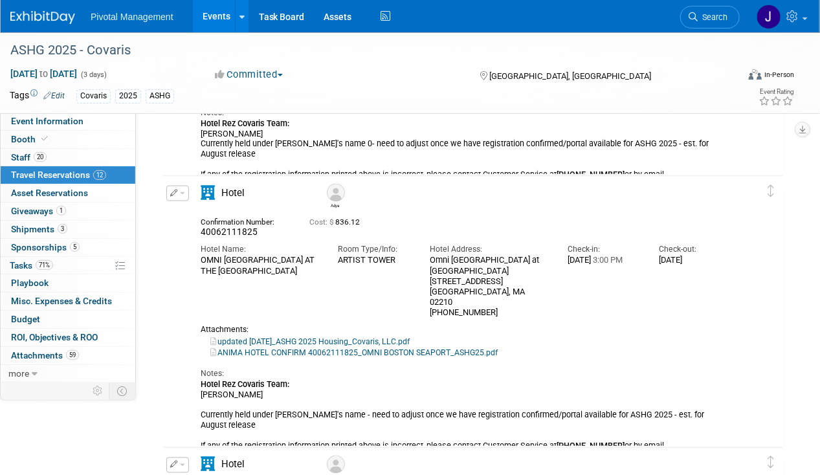
click at [492, 179] on td "Delete Reservation Adya 40062111825 Cost: $ 836.12 ." at bounding box center [463, 320] width 600 height 289
drag, startPoint x: 259, startPoint y: 234, endPoint x: 193, endPoint y: 231, distance: 66.1
click at [193, 231] on div "Confirmation Number: 40062111825" at bounding box center [245, 226] width 109 height 25
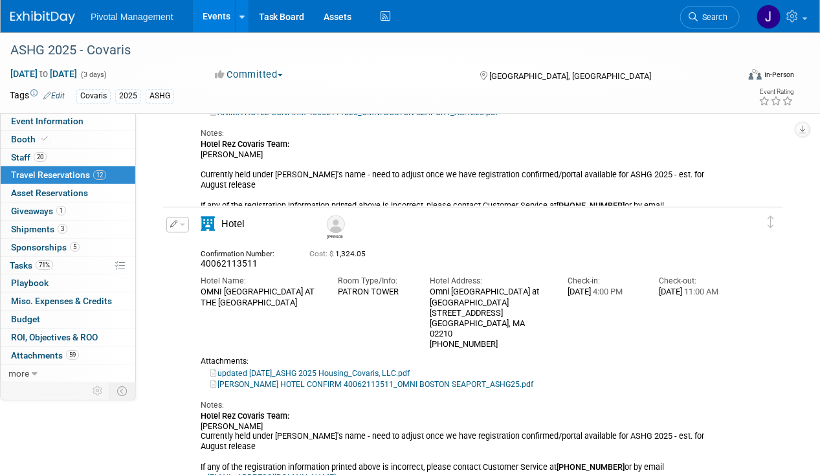
scroll to position [2912, 0]
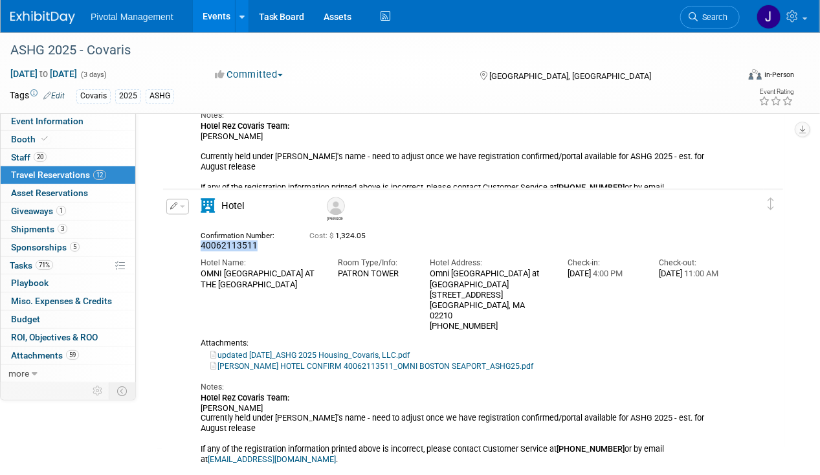
drag, startPoint x: 263, startPoint y: 243, endPoint x: 197, endPoint y: 246, distance: 65.4
click at [197, 246] on div "Confirmation Number: 40062113511" at bounding box center [245, 239] width 109 height 25
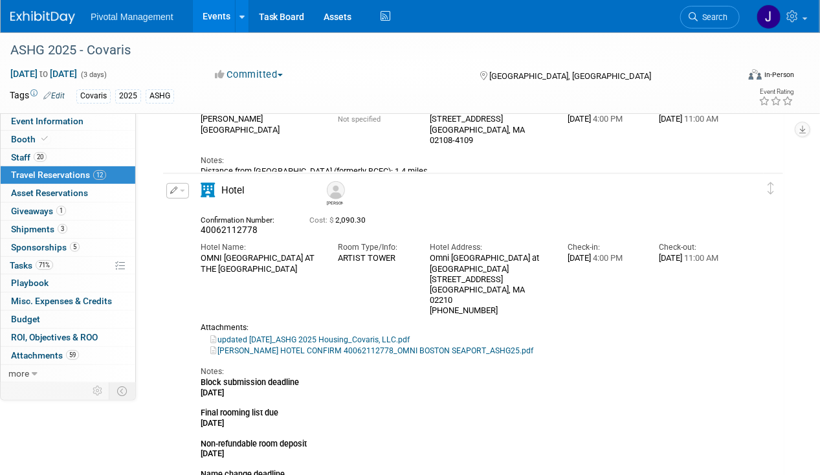
scroll to position [0, 0]
